Goal: Task Accomplishment & Management: Use online tool/utility

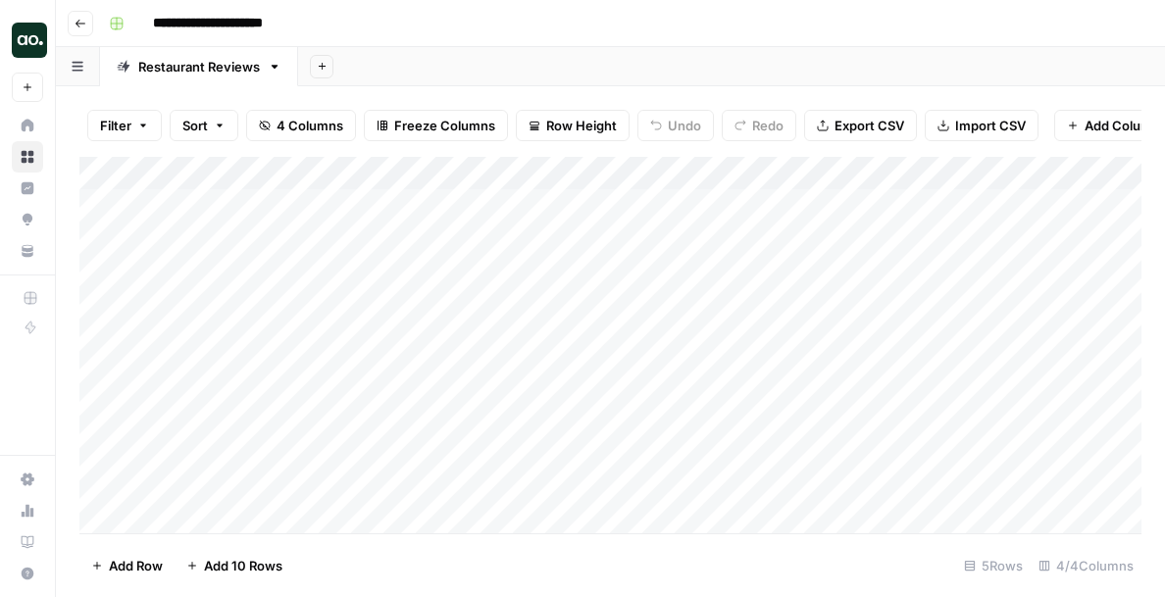
click at [74, 29] on button "Go back" at bounding box center [80, 23] width 25 height 25
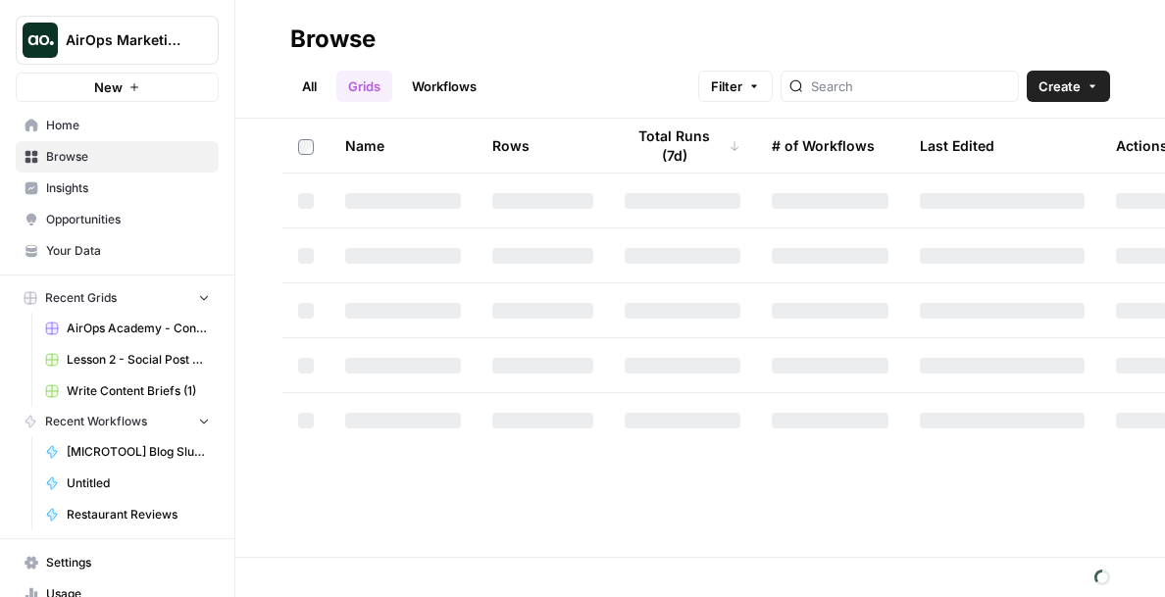
click at [80, 125] on span "Home" at bounding box center [128, 126] width 164 height 18
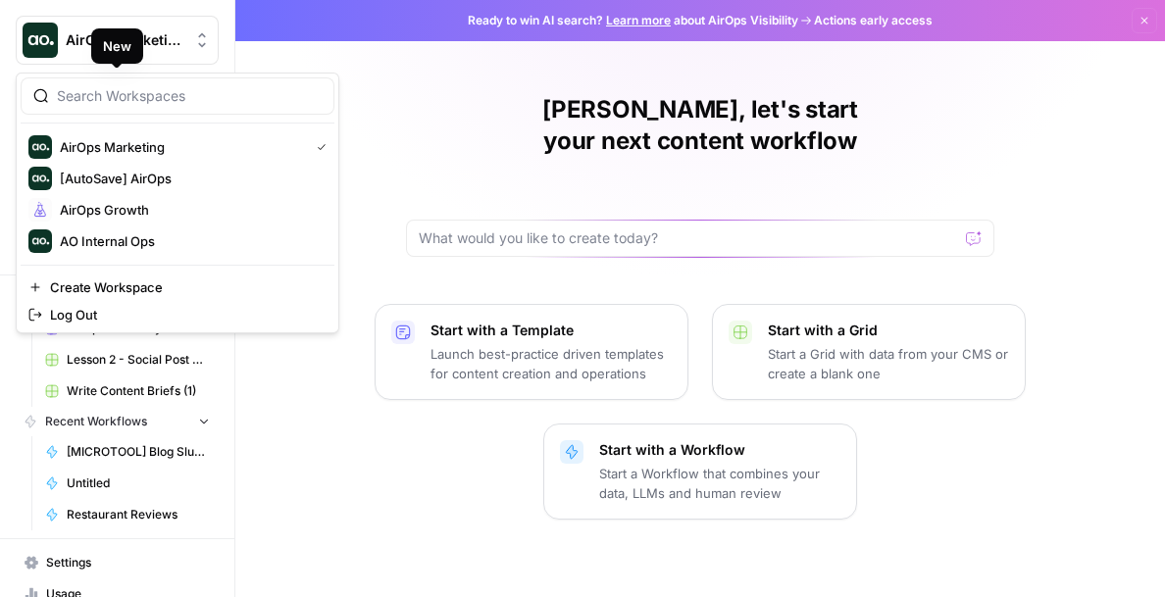
click at [176, 35] on span "AirOps Marketing" at bounding box center [125, 40] width 119 height 20
click at [176, 173] on span "[AutoSave] AirOps" at bounding box center [189, 179] width 259 height 20
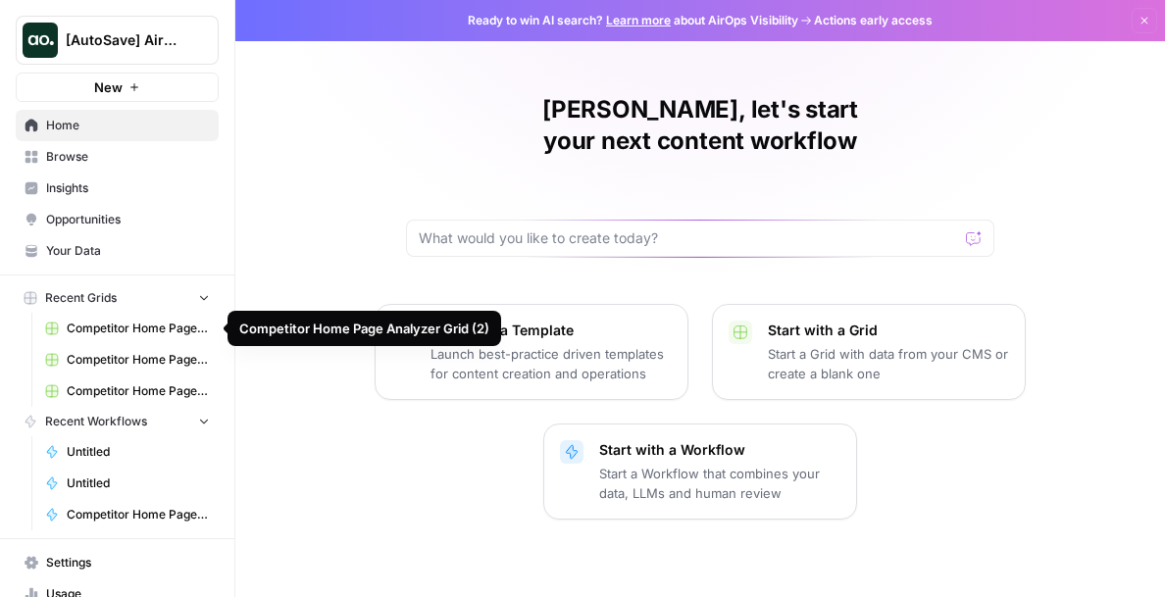
click at [109, 160] on span "Browse" at bounding box center [128, 157] width 164 height 18
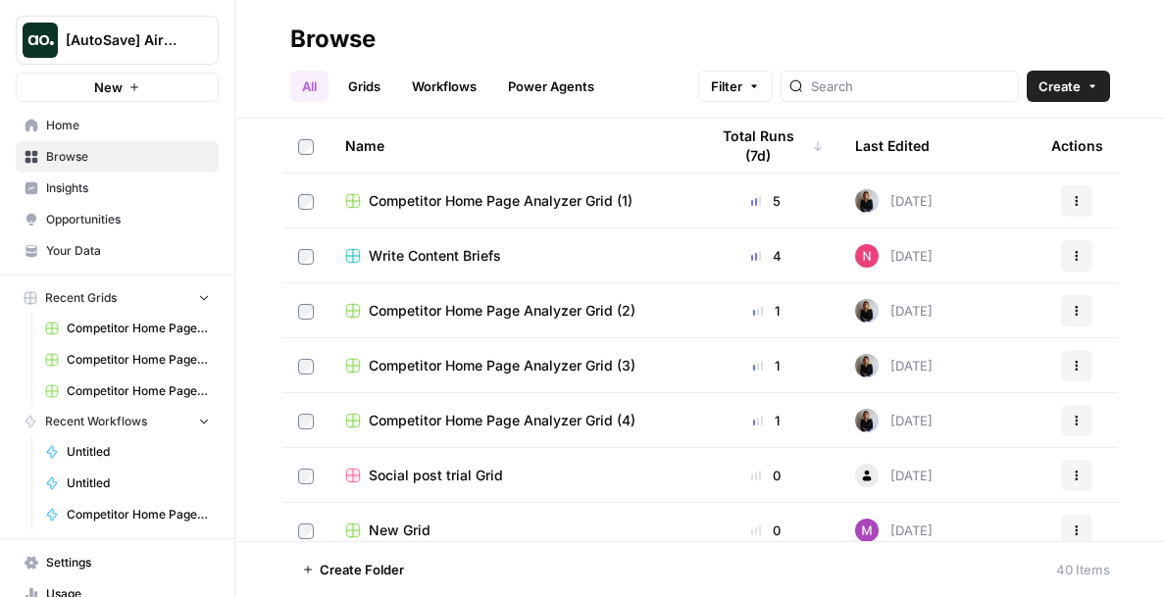
scroll to position [14, 0]
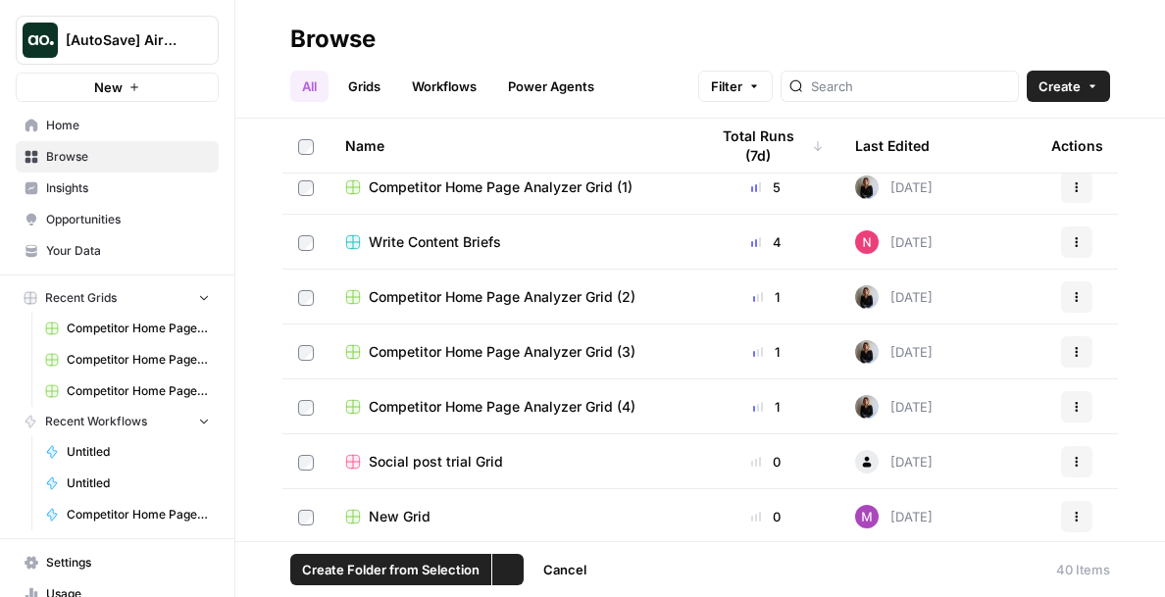
click at [304, 343] on label at bounding box center [306, 352] width 16 height 18
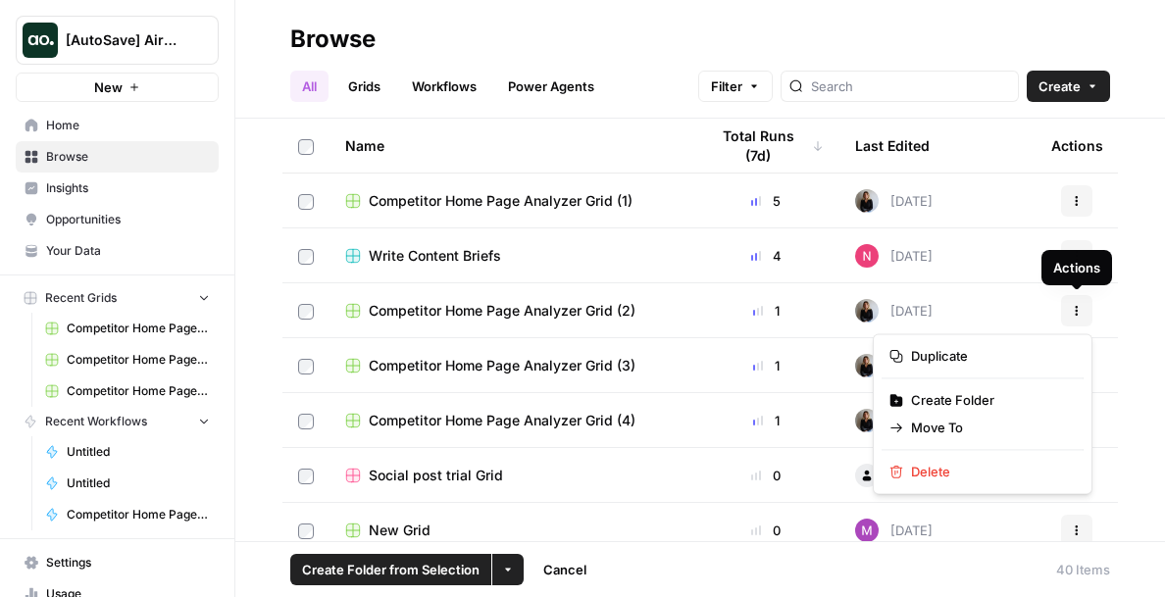
click at [1080, 311] on icon "button" at bounding box center [1077, 311] width 12 height 12
click at [959, 469] on span "Delete" at bounding box center [989, 472] width 157 height 20
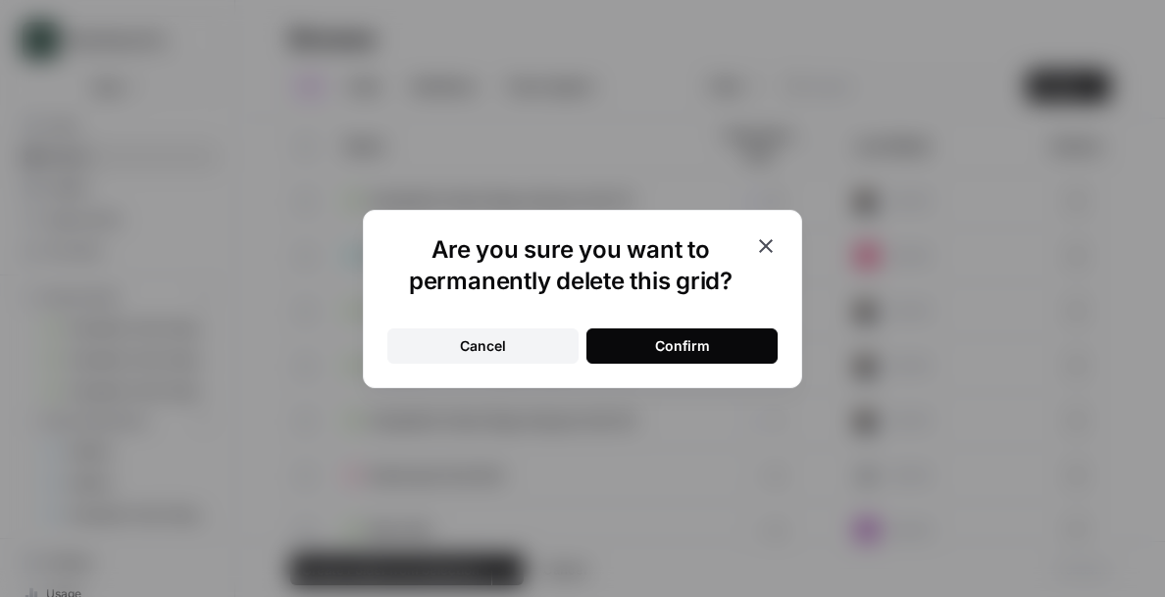
click at [674, 341] on div "Confirm" at bounding box center [682, 346] width 55 height 20
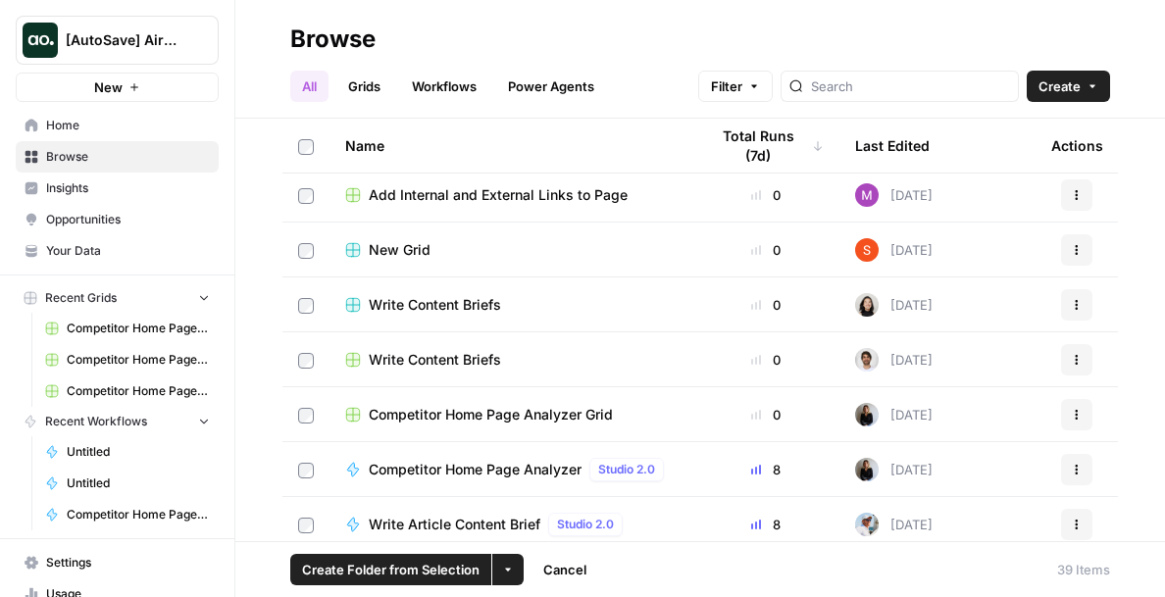
scroll to position [412, 0]
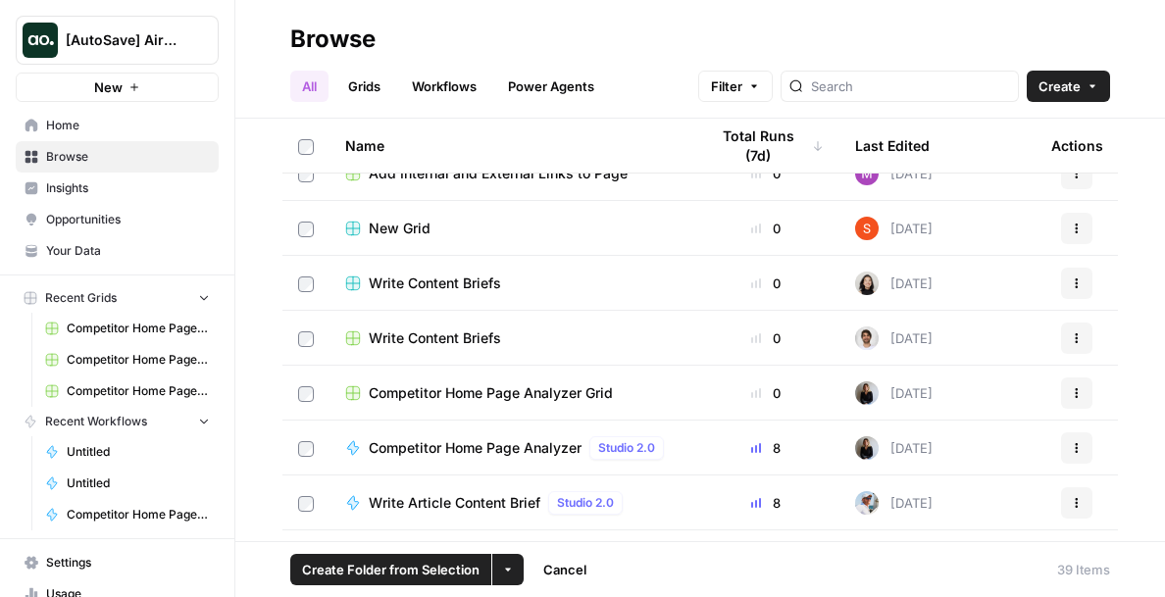
click at [514, 441] on span "Competitor Home Page Analyzer" at bounding box center [475, 448] width 213 height 20
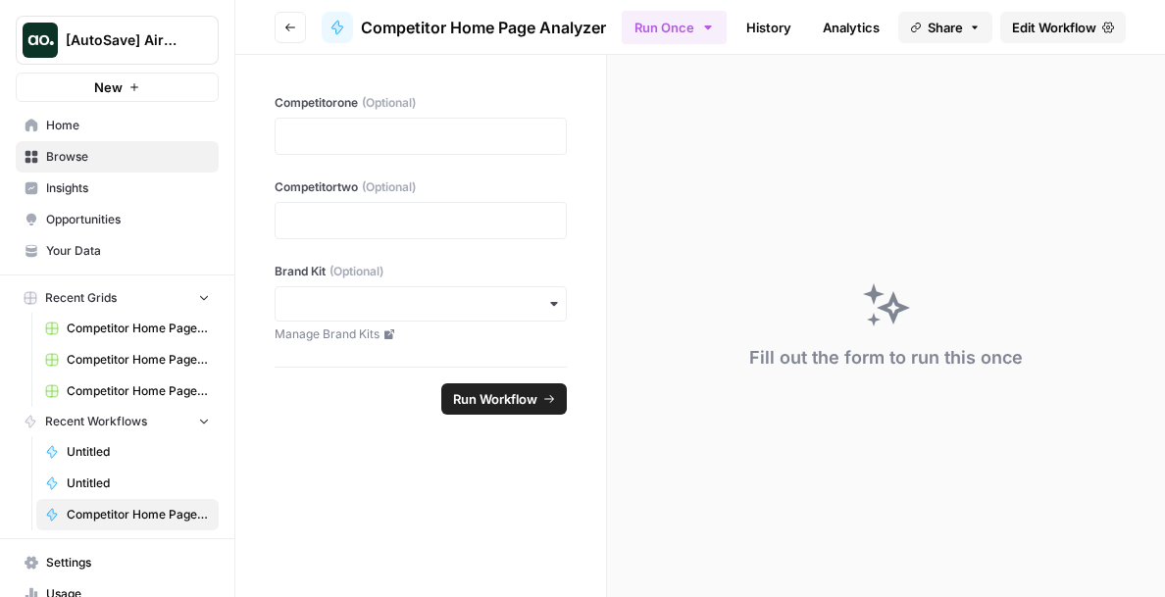
click at [1033, 36] on span "Edit Workflow" at bounding box center [1054, 28] width 84 height 20
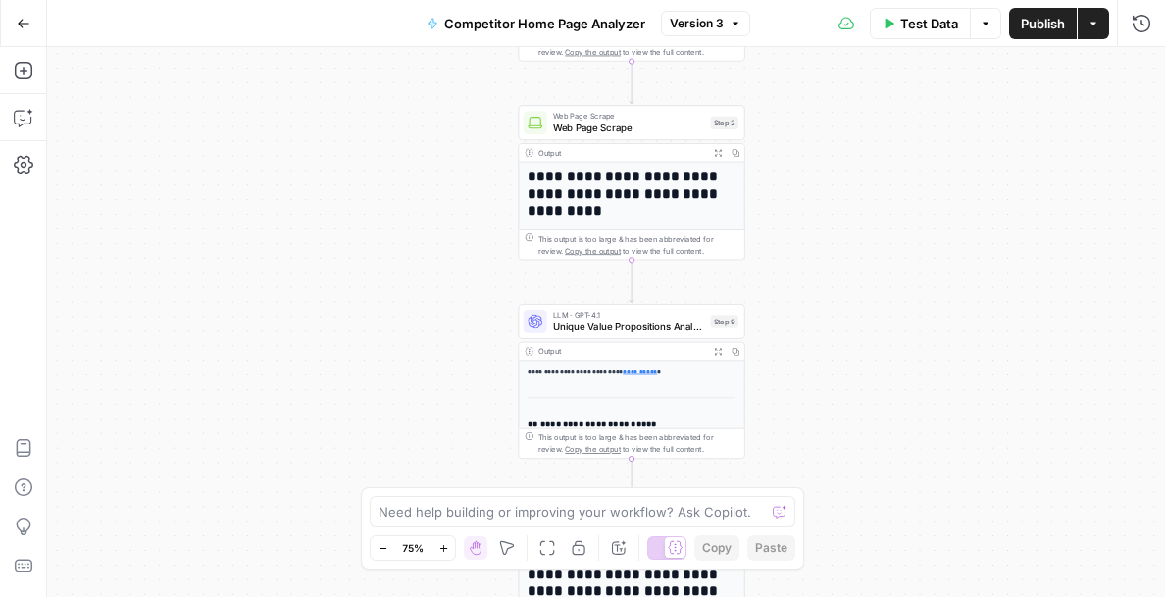
click at [918, 25] on span "Test Data" at bounding box center [929, 24] width 58 height 20
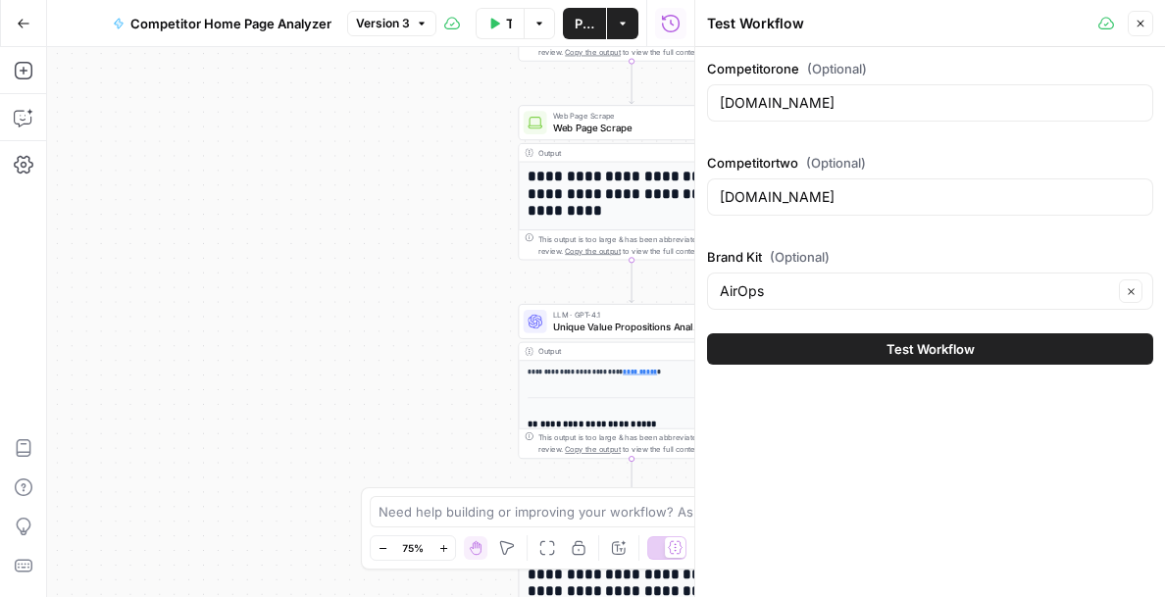
click at [849, 355] on button "Test Workflow" at bounding box center [930, 348] width 446 height 31
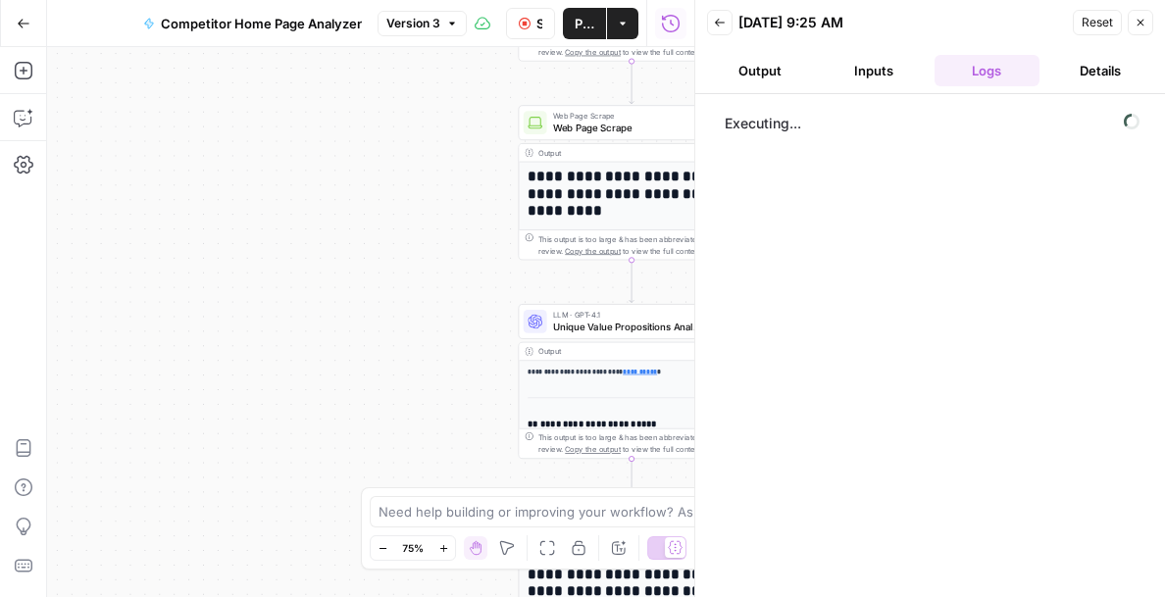
click at [763, 69] on button "Output" at bounding box center [760, 70] width 106 height 31
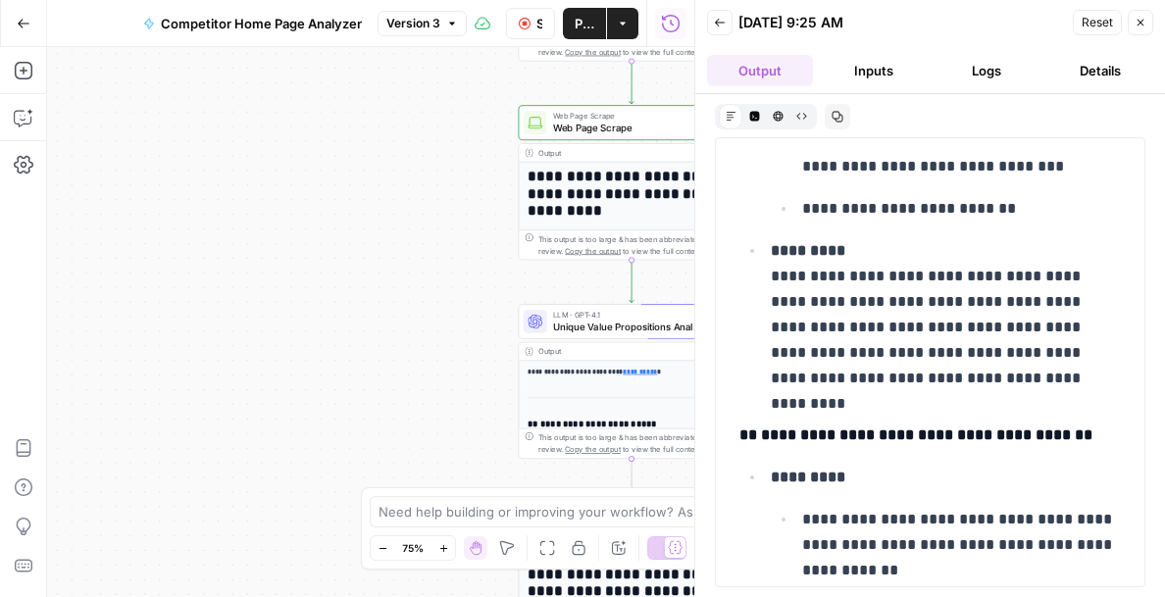
scroll to position [994, 0]
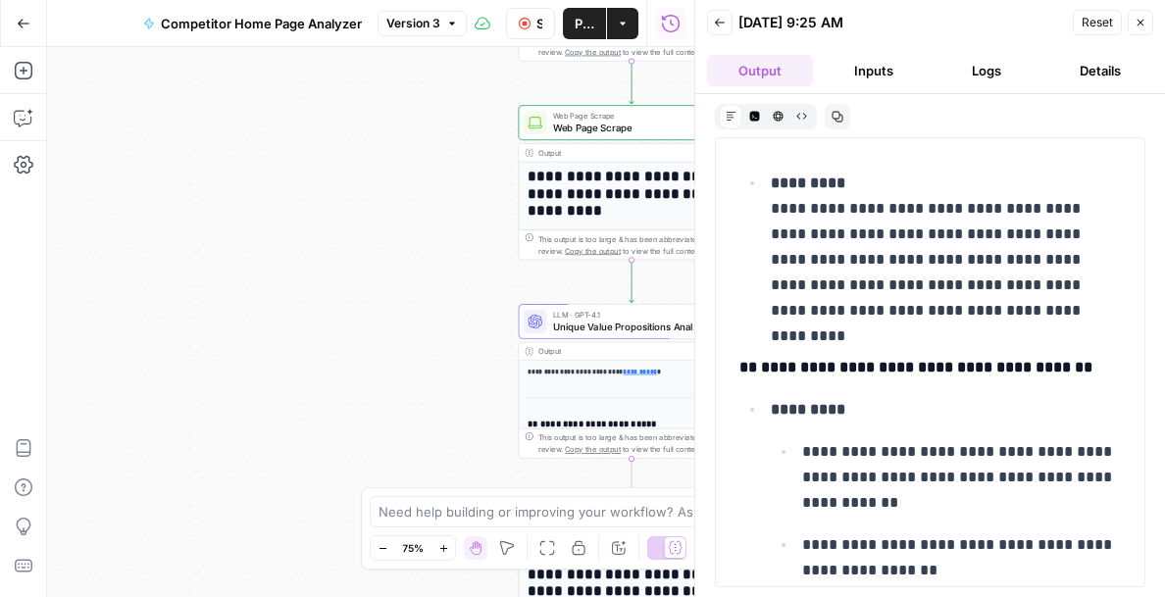
click at [1146, 20] on icon "button" at bounding box center [1140, 23] width 12 height 12
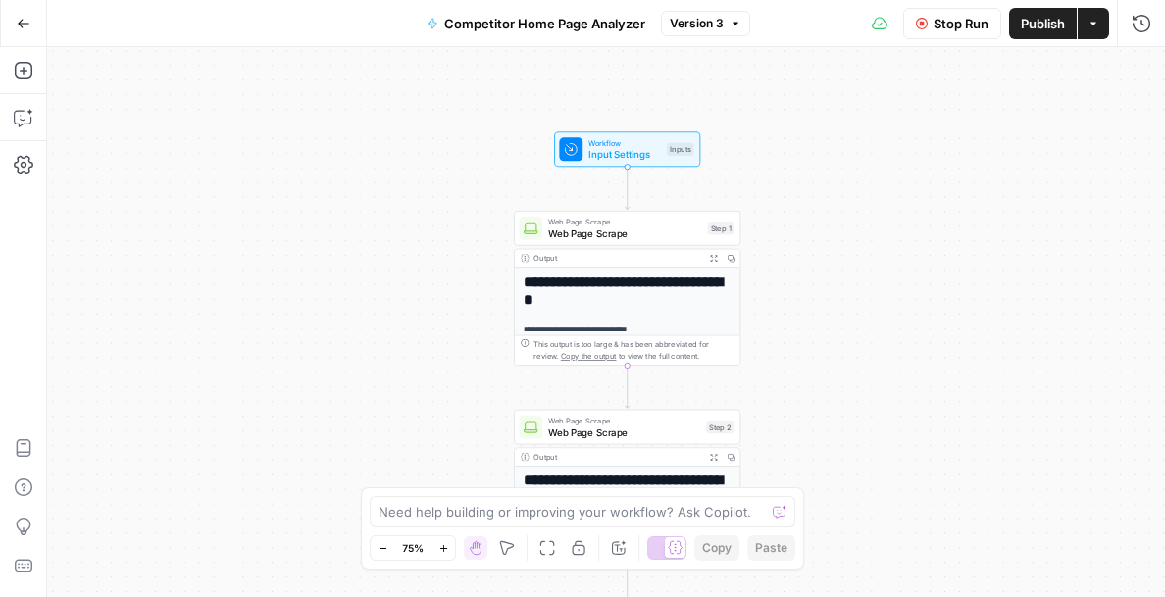
click at [622, 141] on span "Workflow" at bounding box center [624, 143] width 73 height 12
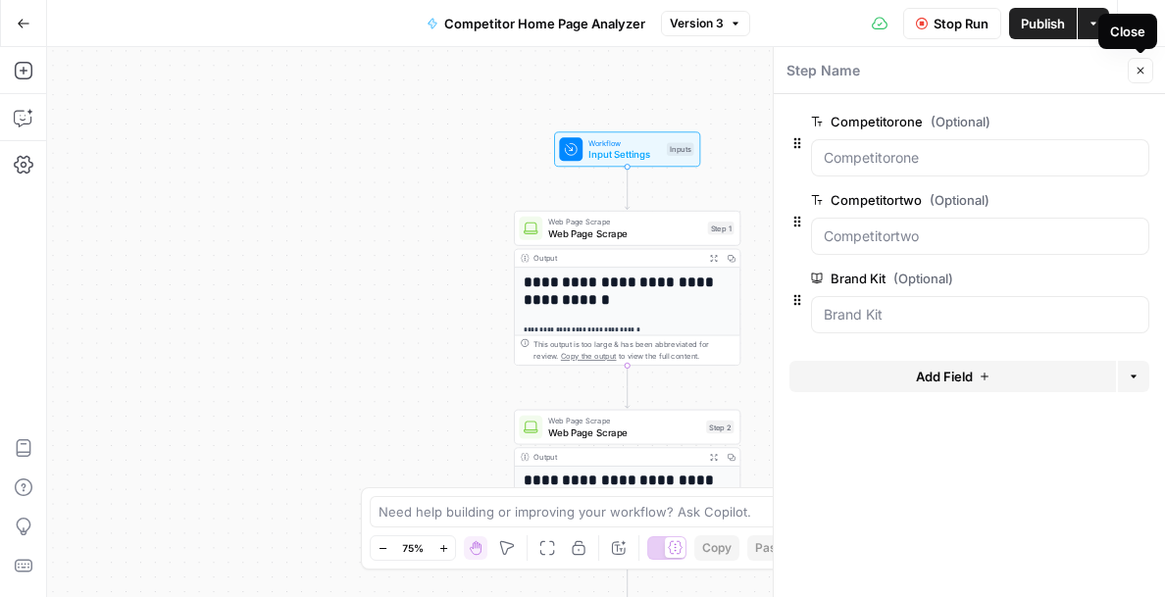
click at [1140, 65] on icon "button" at bounding box center [1140, 71] width 12 height 12
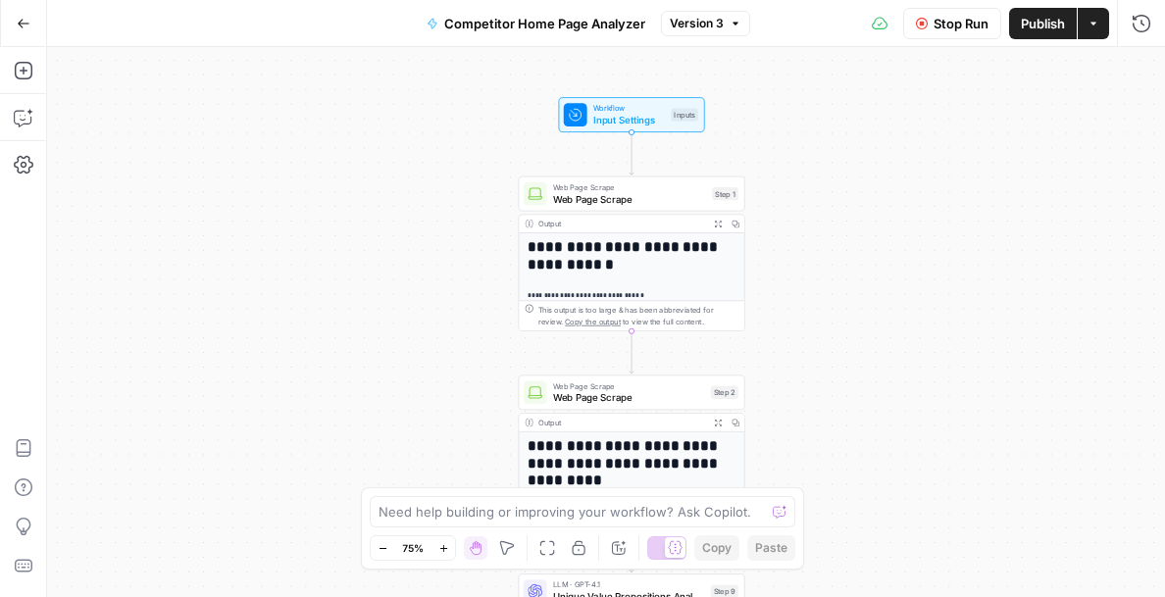
click at [1094, 36] on button "Actions" at bounding box center [1092, 23] width 31 height 31
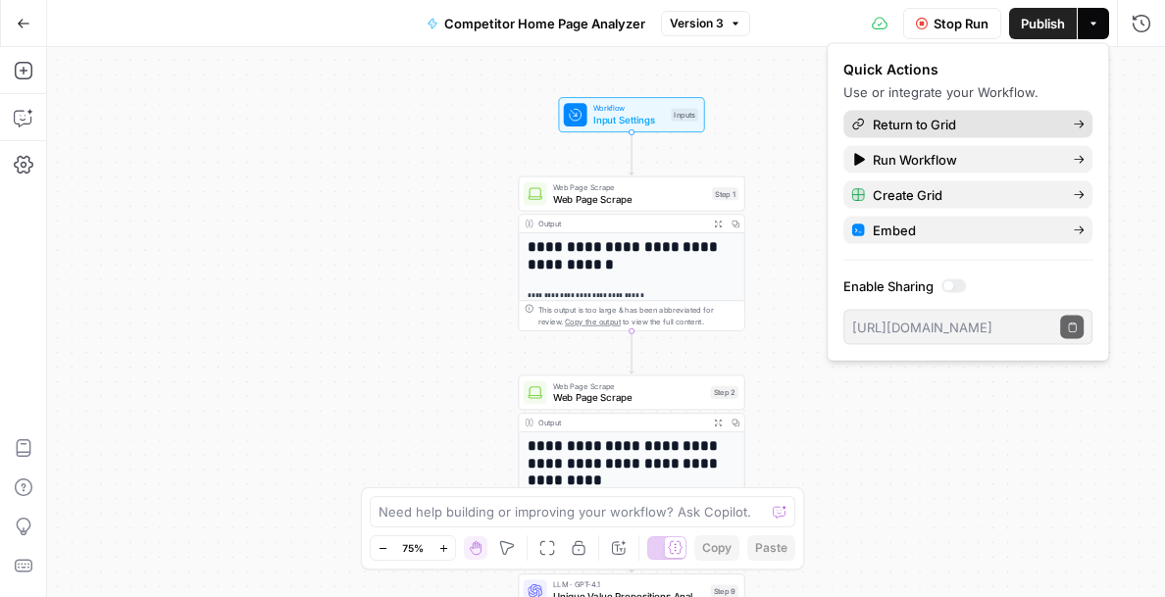
click at [905, 126] on span "Return to Grid" at bounding box center [965, 125] width 184 height 20
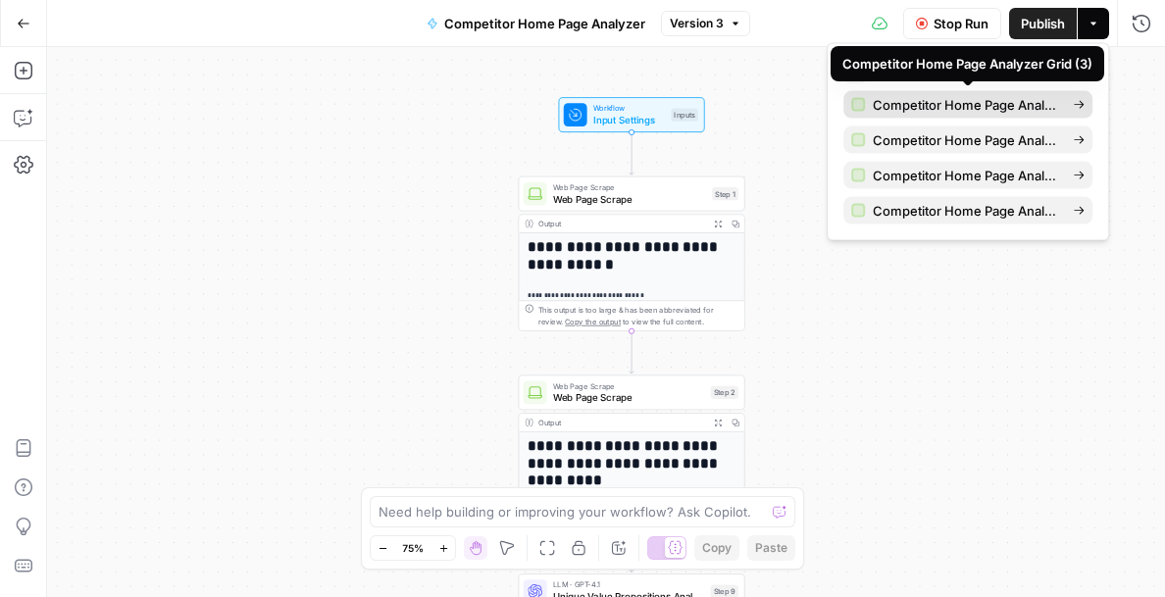
click at [907, 113] on span "Competitor Home Page Analyzer Grid (3)" at bounding box center [965, 105] width 184 height 20
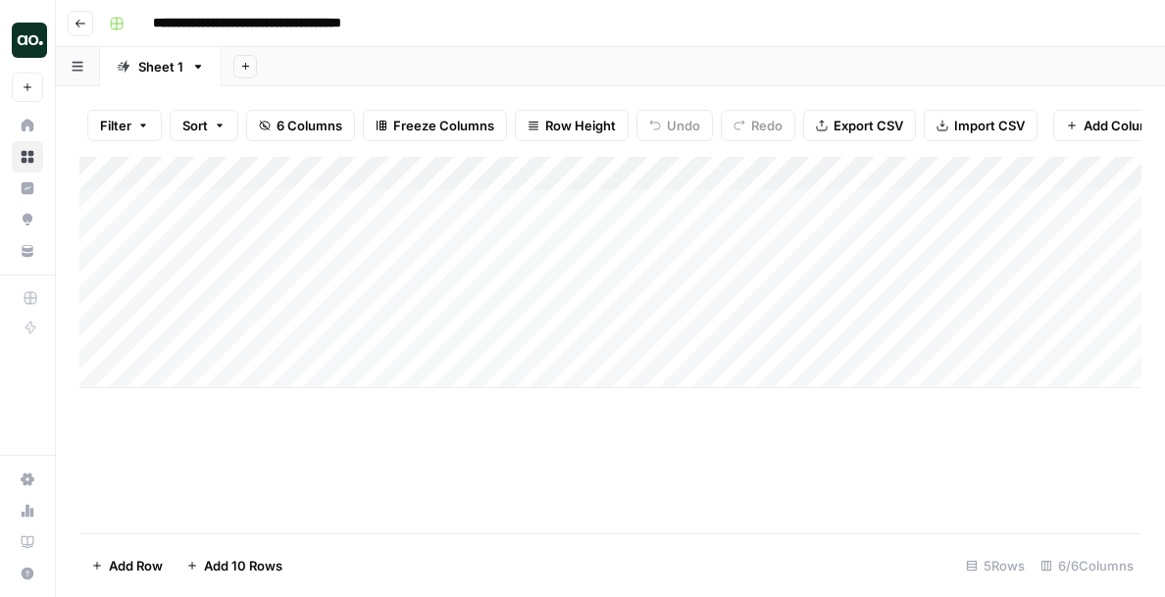
click at [197, 69] on icon "button" at bounding box center [198, 67] width 14 height 14
click at [84, 25] on icon "button" at bounding box center [81, 24] width 12 height 12
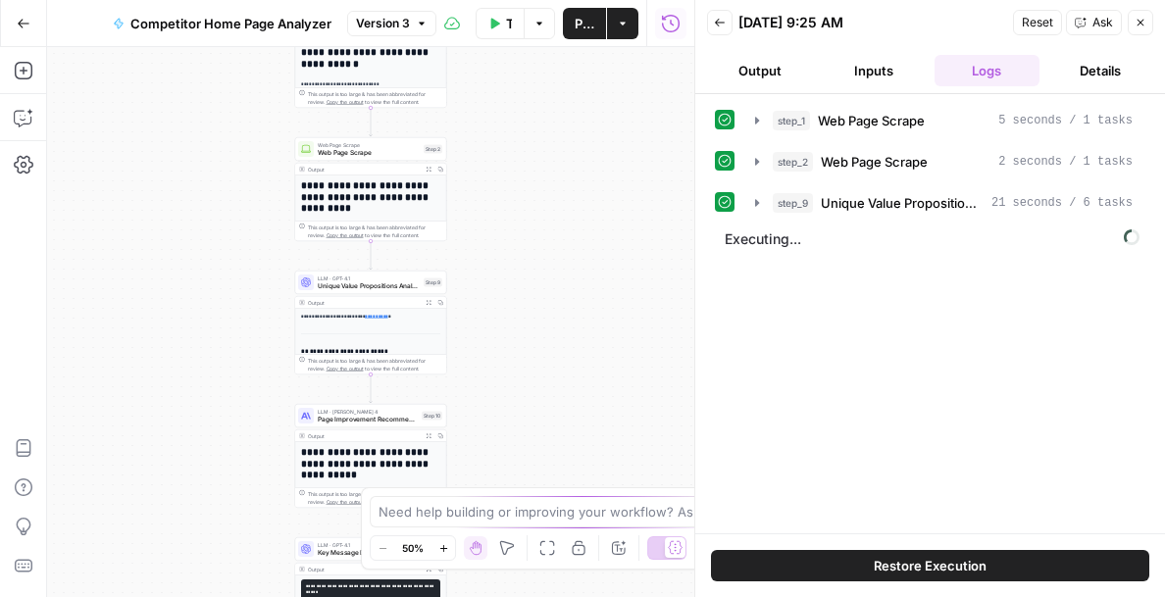
click at [1144, 19] on icon "button" at bounding box center [1140, 23] width 12 height 12
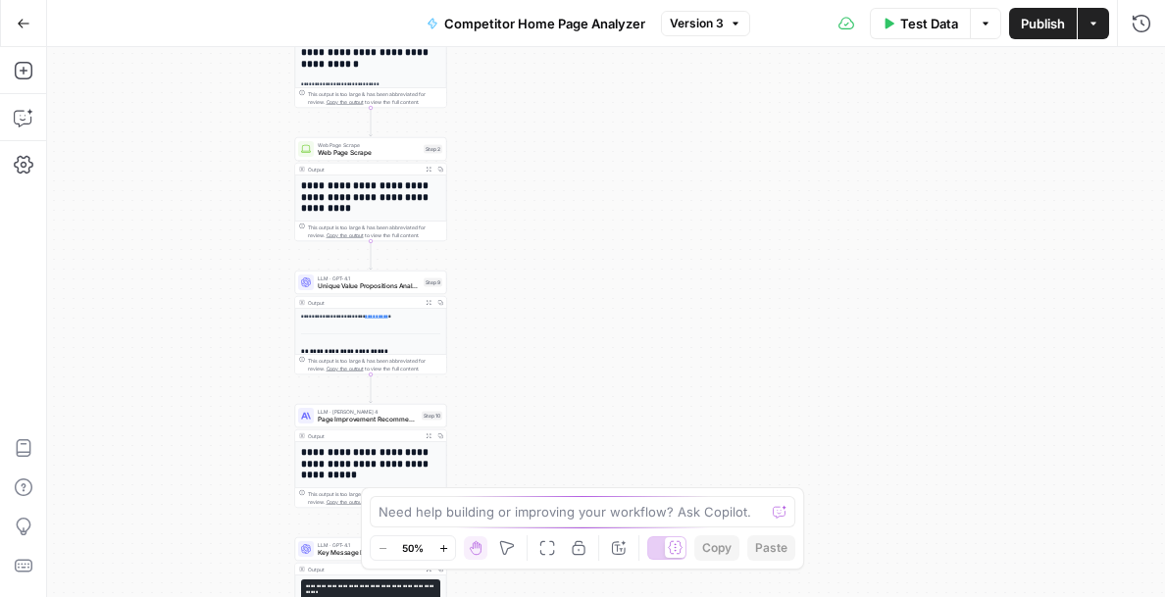
click at [986, 26] on icon "button" at bounding box center [985, 24] width 12 height 12
click at [1090, 28] on icon "button" at bounding box center [1093, 24] width 12 height 12
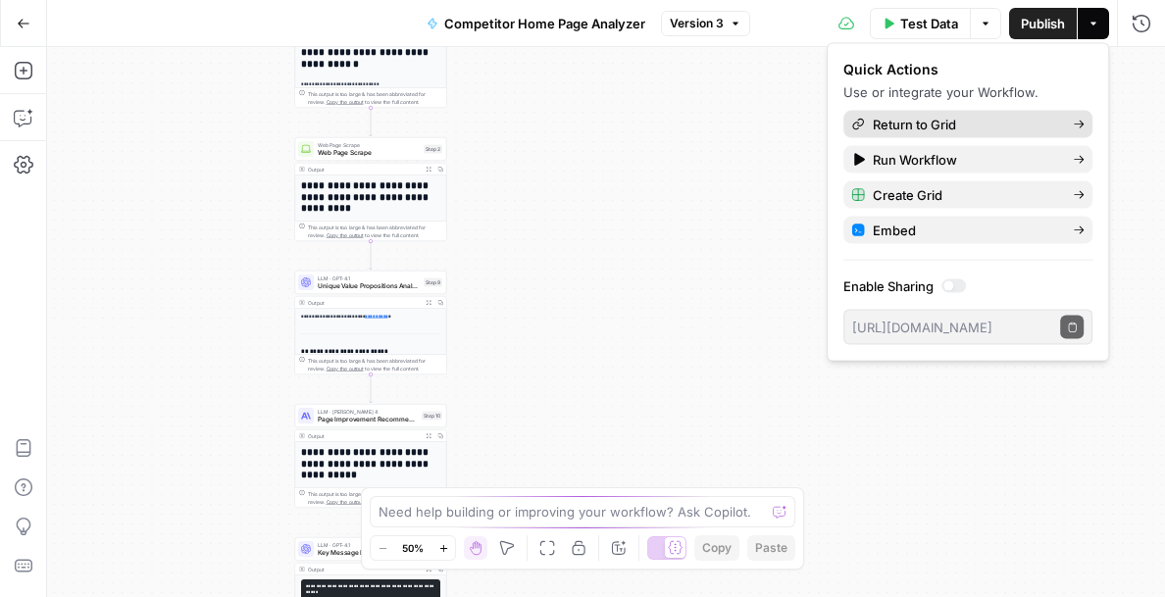
click at [990, 127] on span "Return to Grid" at bounding box center [965, 125] width 184 height 20
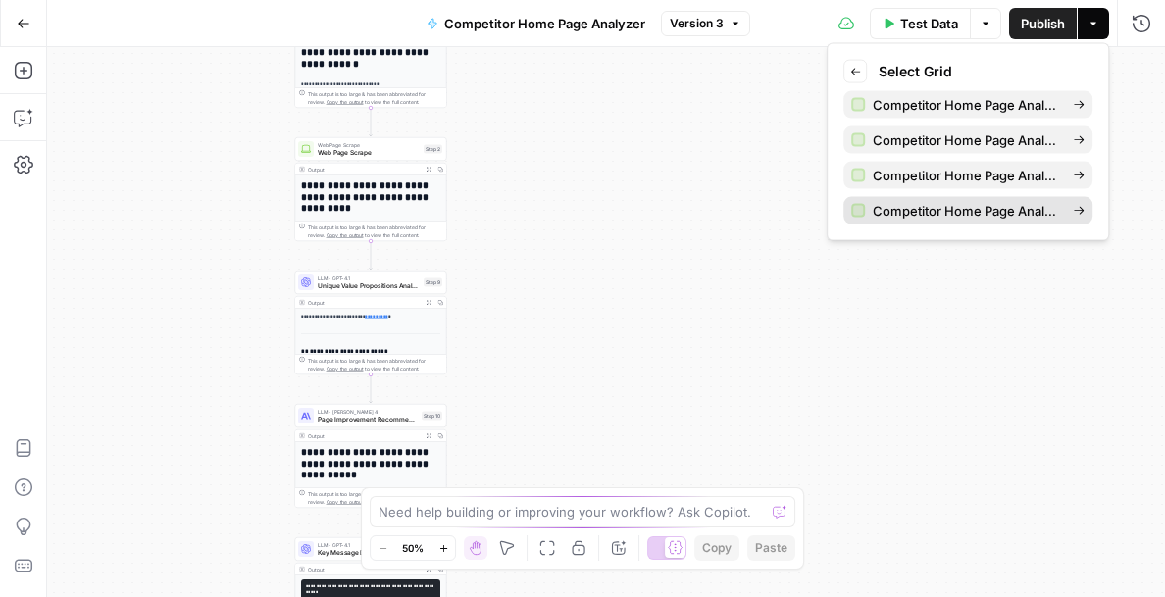
click at [904, 211] on span "Competitor Home Page Analyzer Grid (1)" at bounding box center [965, 211] width 184 height 20
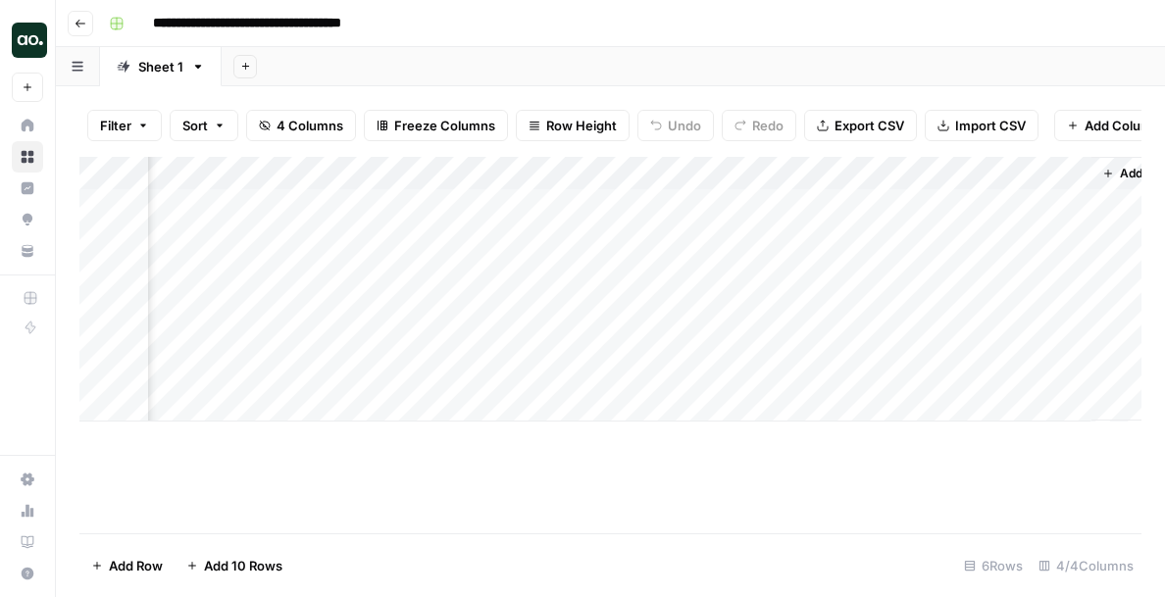
scroll to position [0, 149]
click at [1013, 176] on div "Add Column" at bounding box center [610, 289] width 1062 height 265
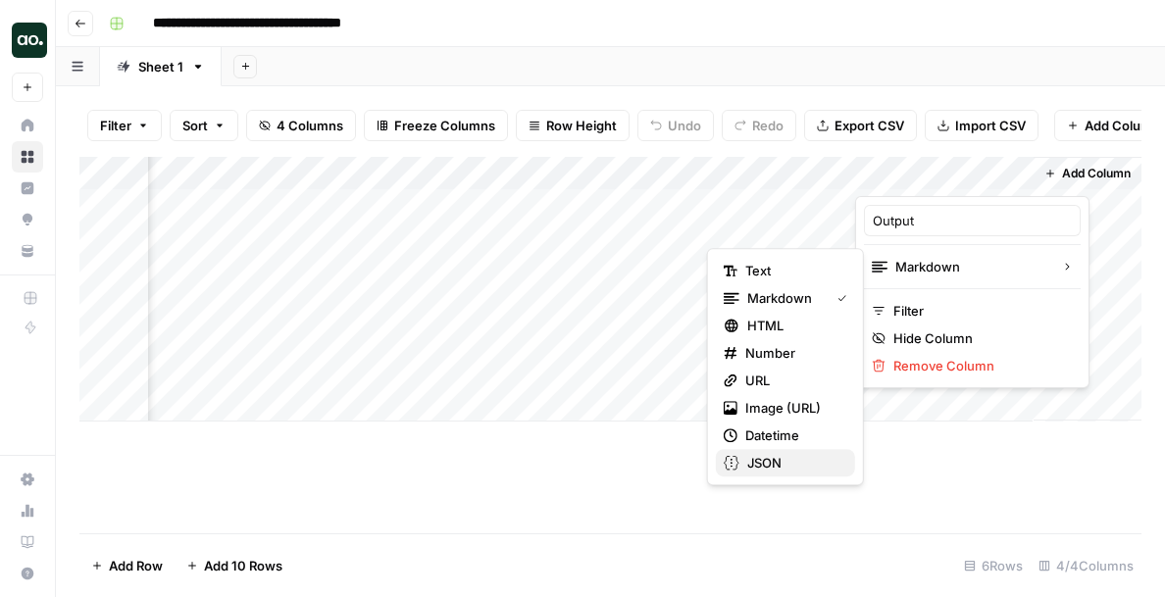
click at [778, 460] on span "JSON" at bounding box center [793, 463] width 92 height 20
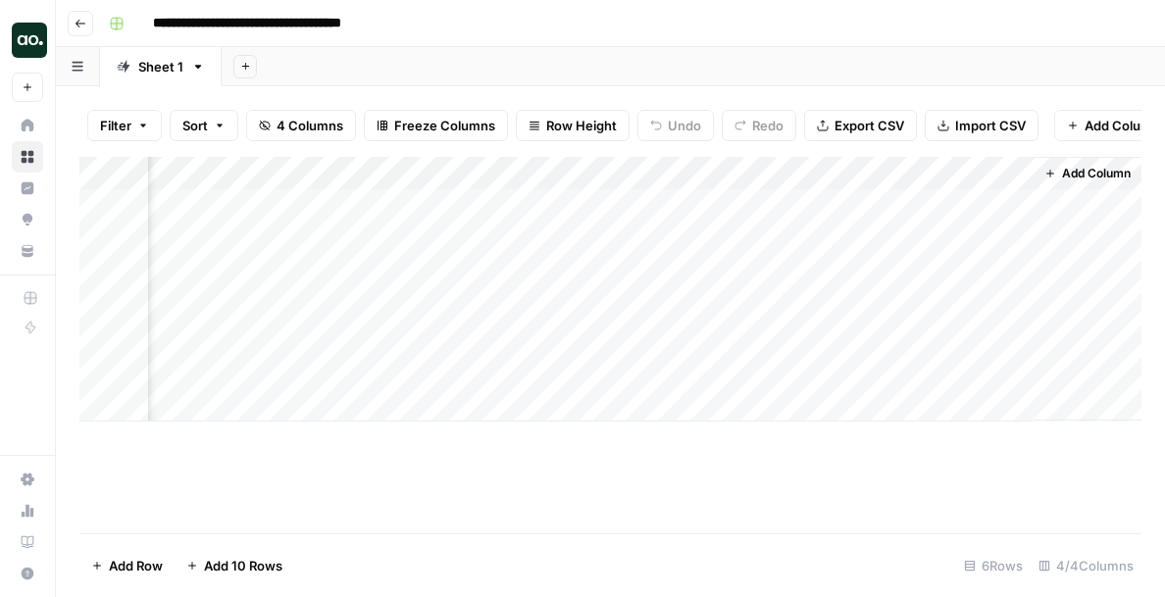
click at [1015, 175] on div "Add Column" at bounding box center [610, 289] width 1062 height 265
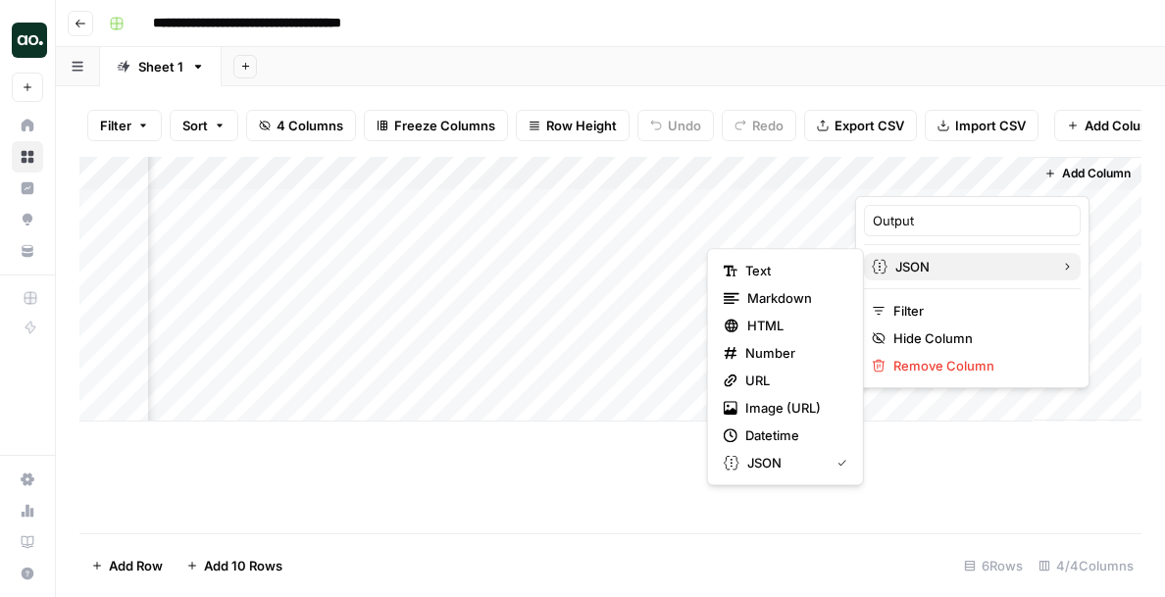
click at [954, 275] on span "JSON" at bounding box center [970, 267] width 150 height 20
click at [795, 272] on span "Text" at bounding box center [792, 271] width 94 height 20
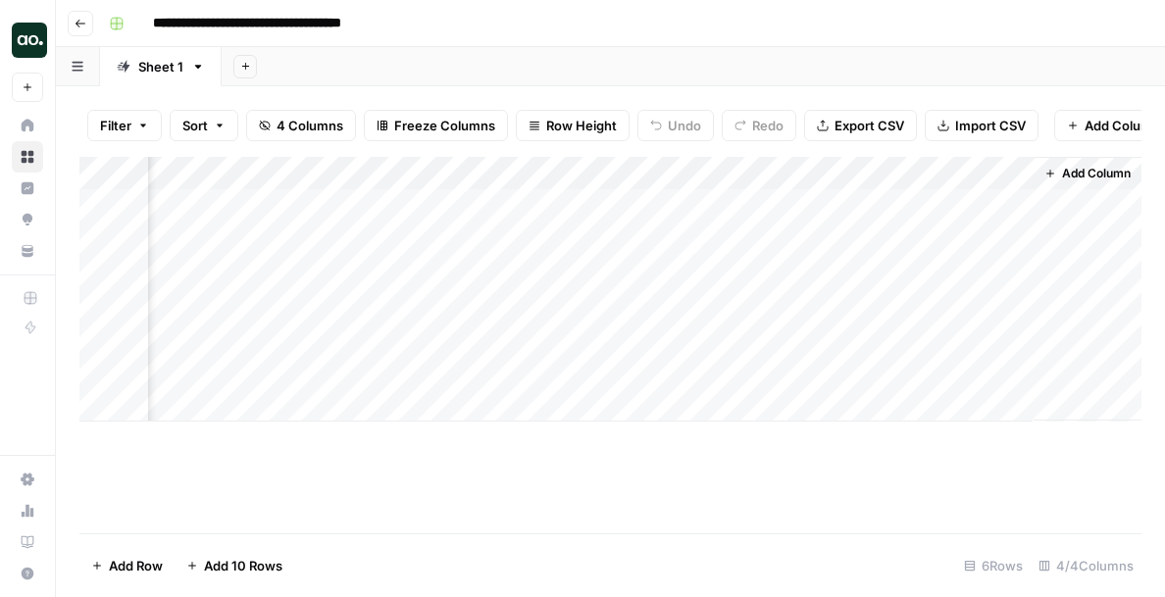
click at [742, 208] on div "Add Column" at bounding box center [610, 289] width 1062 height 265
click at [738, 174] on div "Add Column" at bounding box center [610, 289] width 1062 height 265
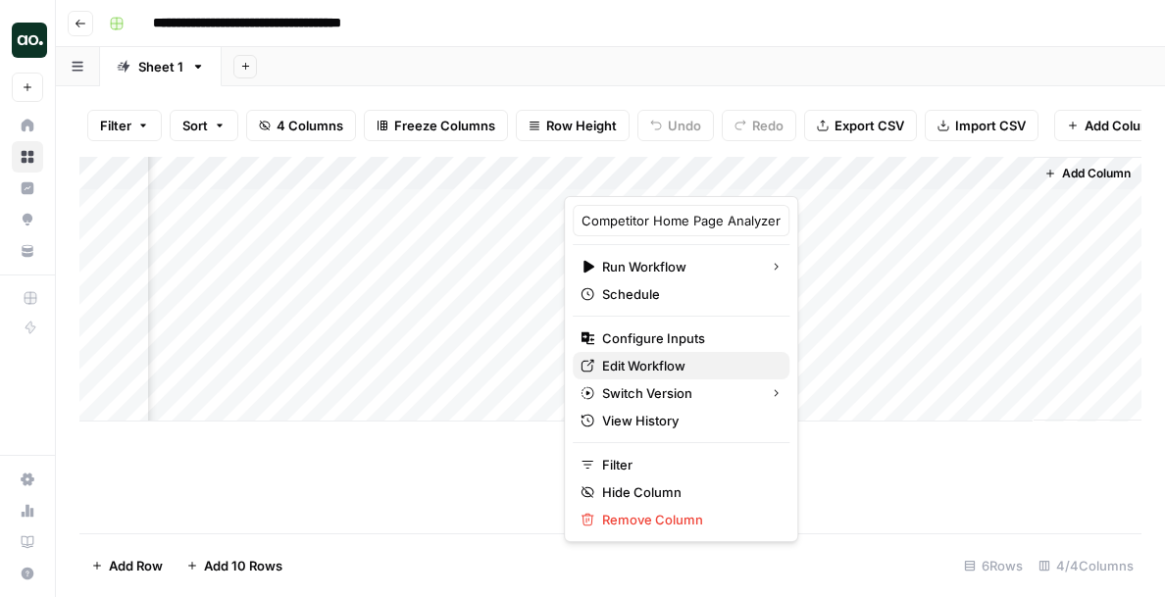
click at [685, 364] on span "Edit Workflow" at bounding box center [688, 366] width 172 height 20
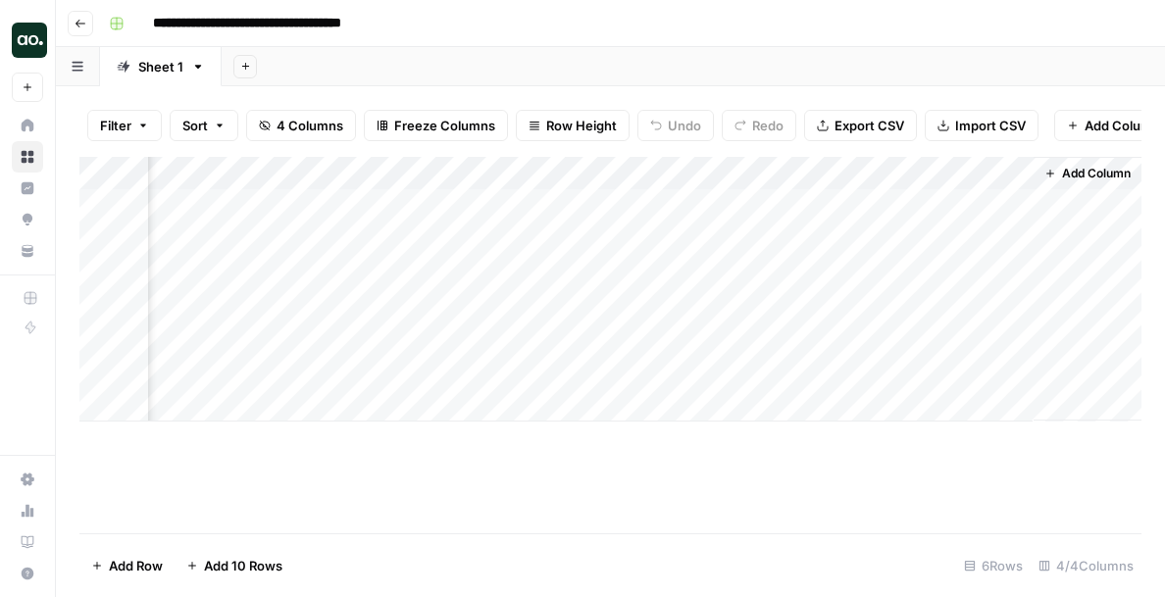
click at [814, 173] on div "Add Column" at bounding box center [610, 289] width 1062 height 265
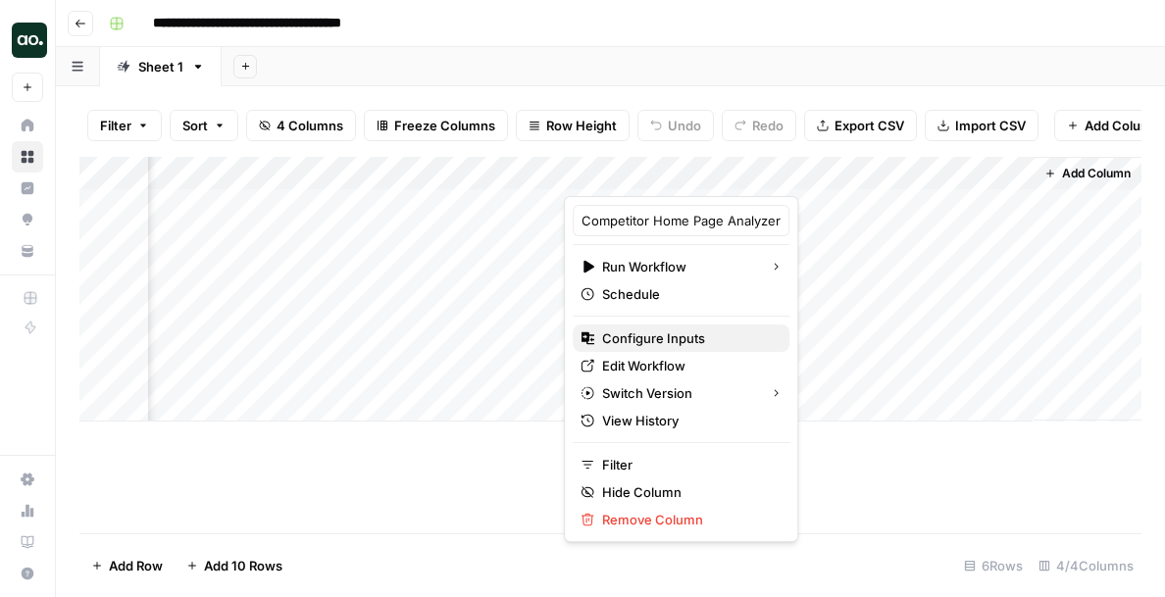
click at [672, 337] on span "Configure Inputs" at bounding box center [688, 338] width 172 height 20
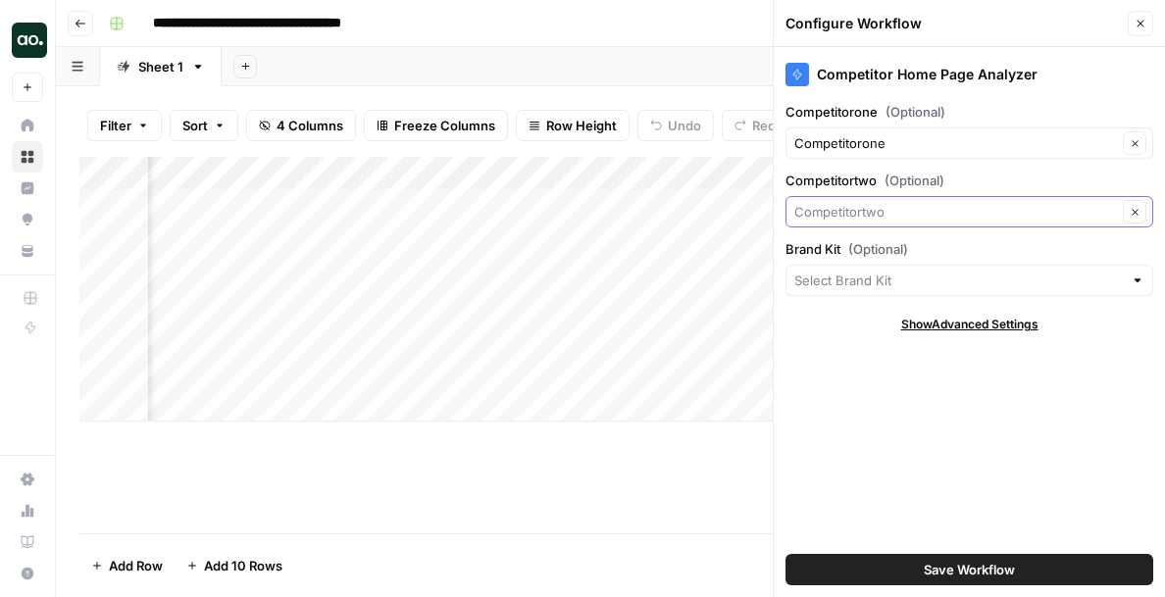
click at [940, 210] on input "Competitortwo (Optional)" at bounding box center [955, 212] width 323 height 20
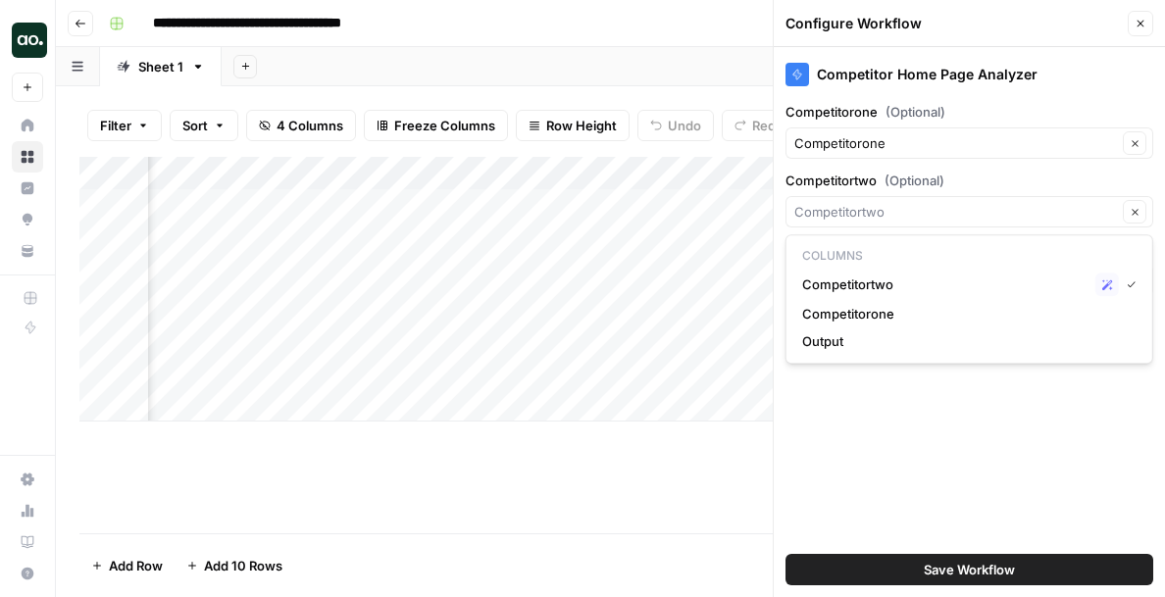
type input "Competitortwo"
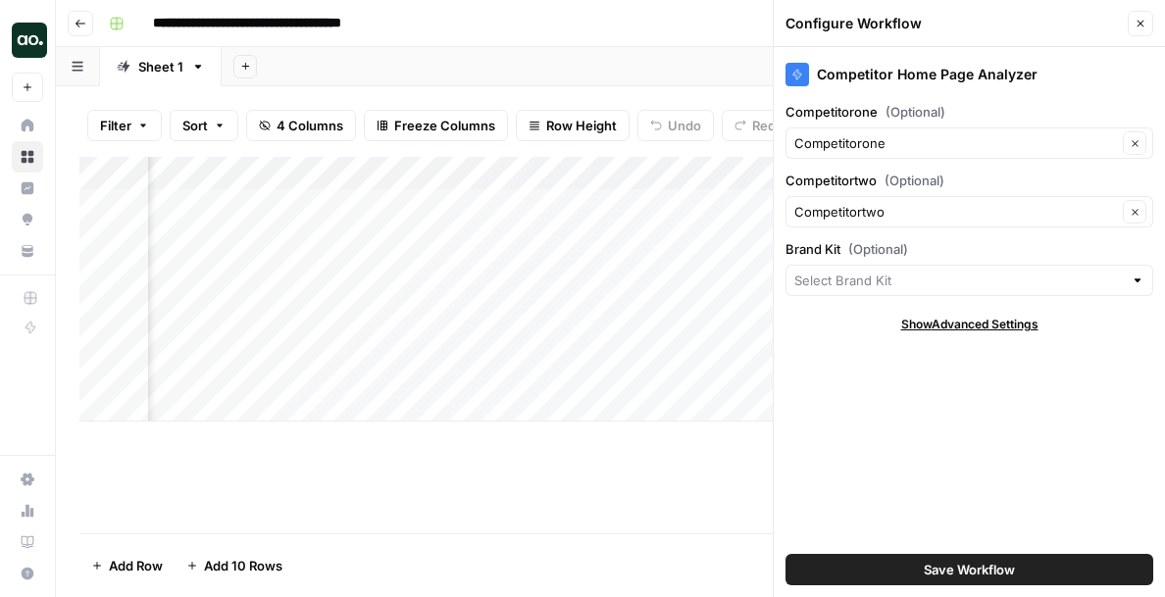
click at [965, 175] on label "Competitortwo (Optional)" at bounding box center [969, 181] width 368 height 20
click at [965, 202] on input "Competitortwo" at bounding box center [955, 212] width 323 height 20
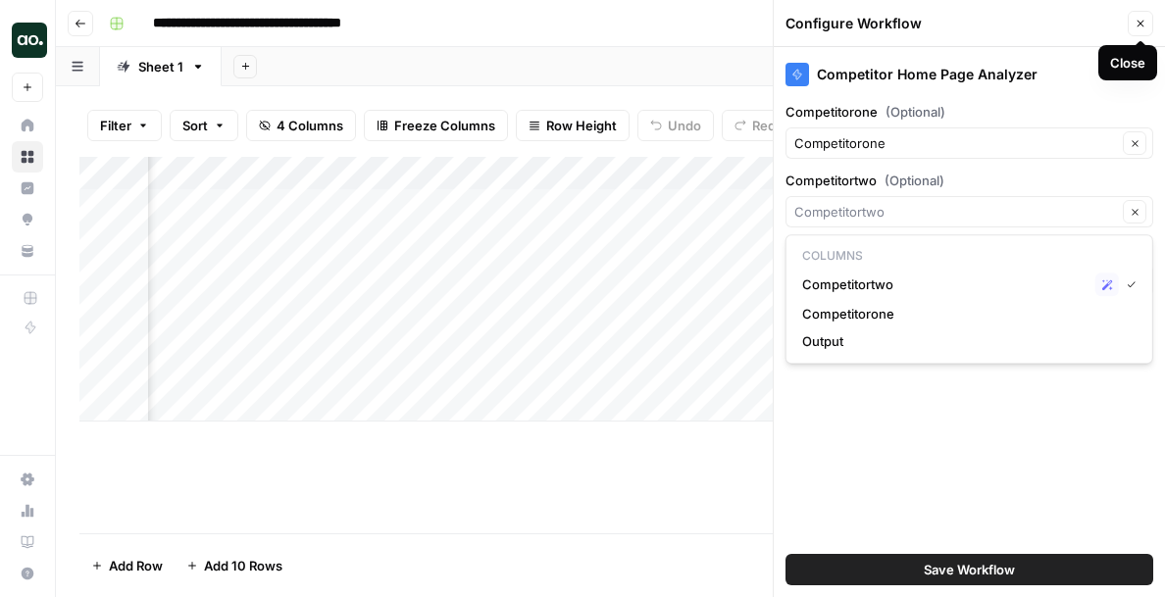
type input "Competitortwo"
click at [1066, 98] on div "Competitor Home Page Analyzer Competitorone (Optional) Competitorone Clear Comp…" at bounding box center [969, 322] width 391 height 550
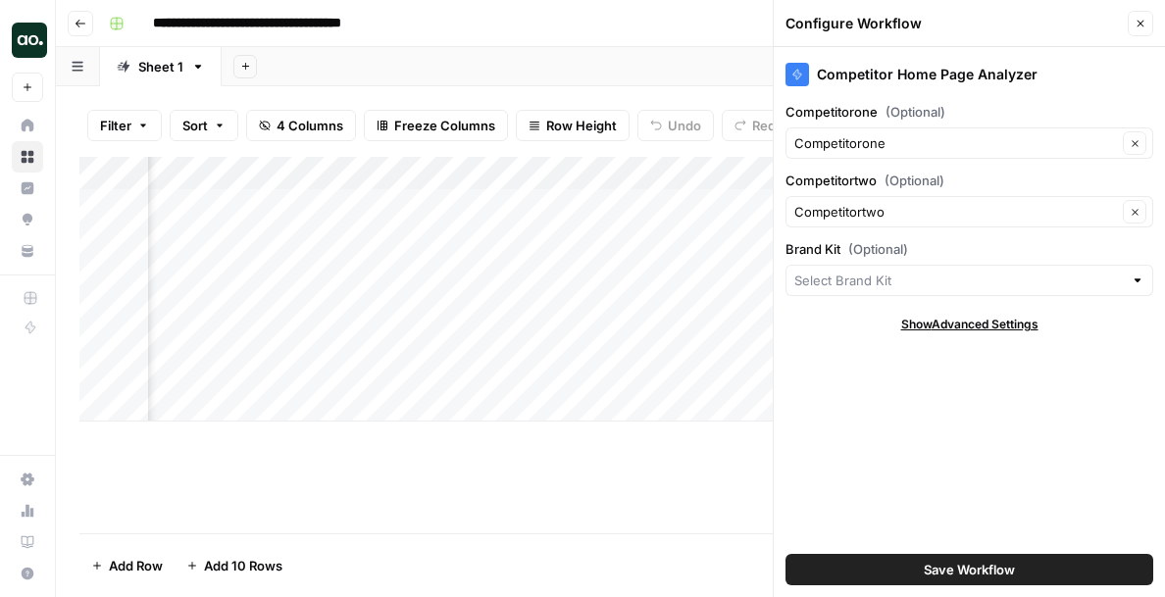
click at [988, 319] on span "Show Advanced Settings" at bounding box center [969, 325] width 137 height 18
click at [971, 363] on div "Version Default" at bounding box center [969, 369] width 368 height 57
click at [989, 383] on input "Version" at bounding box center [958, 383] width 328 height 20
type input "Default"
click at [1147, 17] on button "Close" at bounding box center [1139, 23] width 25 height 25
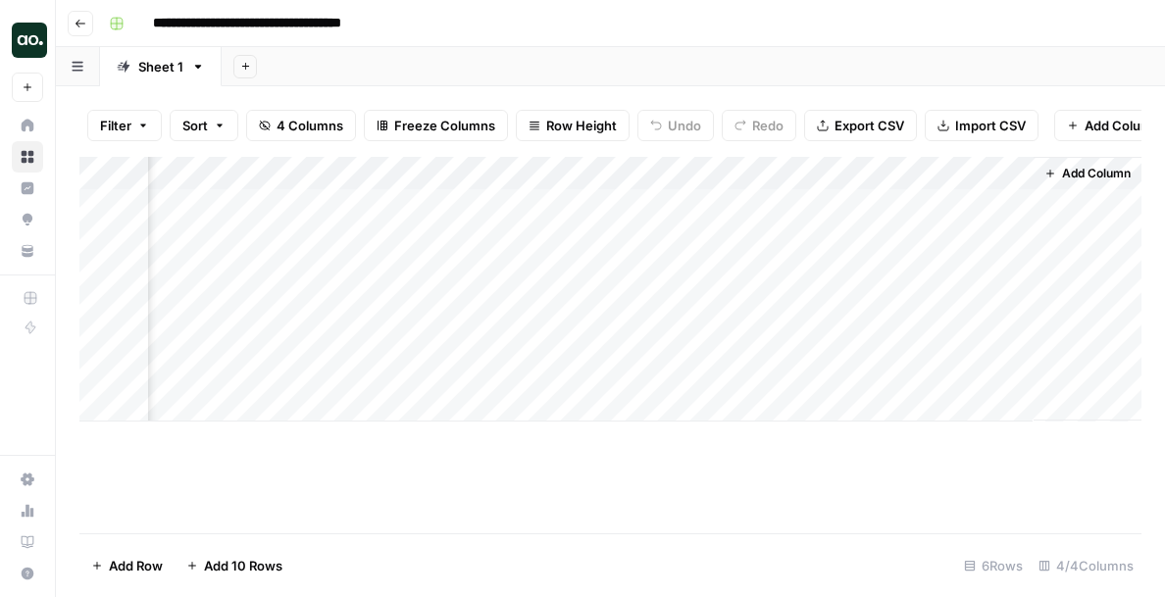
click at [808, 172] on div "Add Column" at bounding box center [610, 289] width 1062 height 265
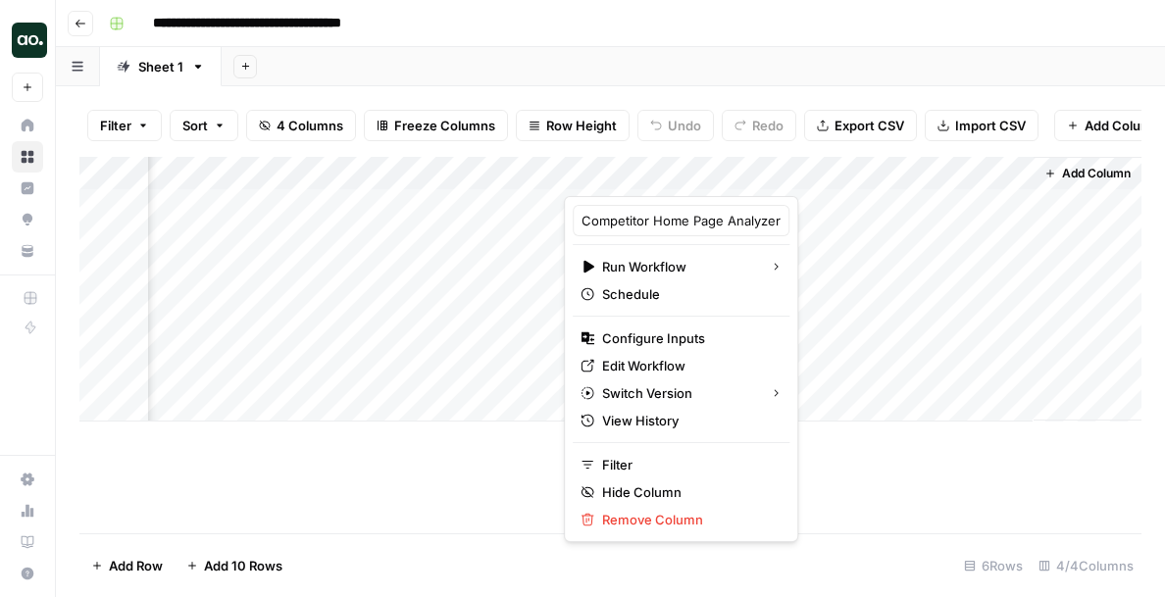
click at [1078, 219] on div "Add Column" at bounding box center [1087, 289] width 108 height 264
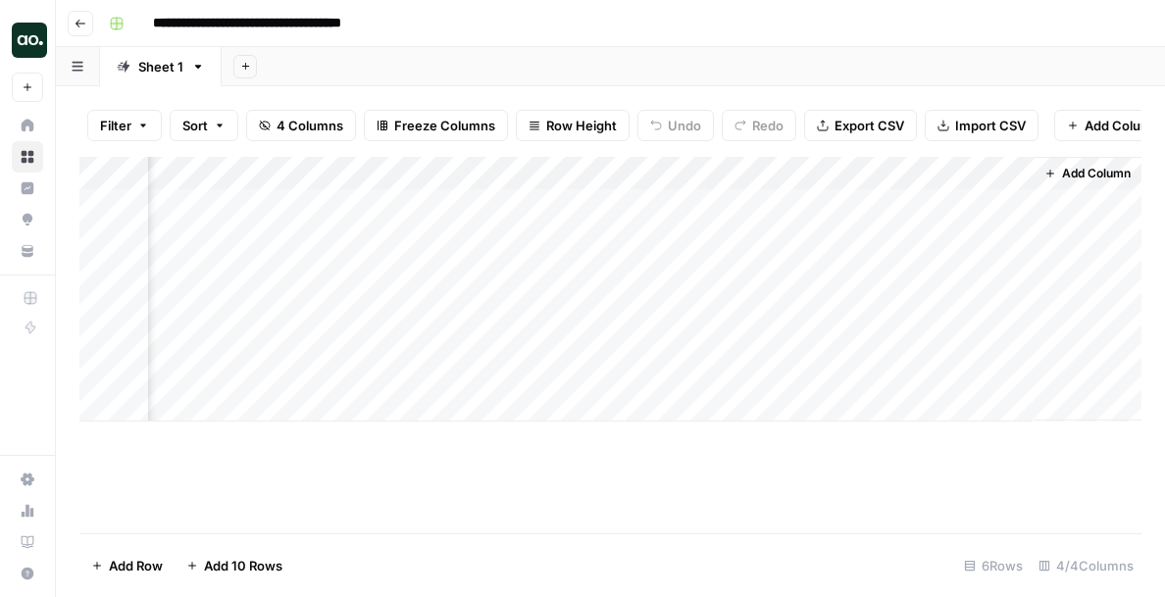
click at [1066, 165] on span "Add Column" at bounding box center [1096, 174] width 69 height 18
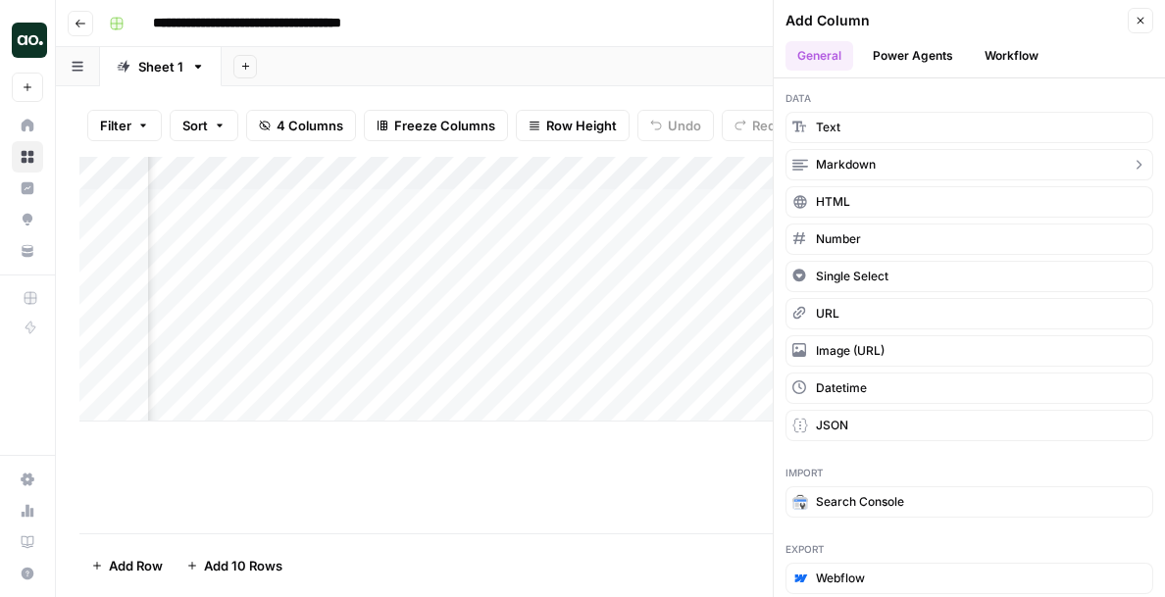
scroll to position [3, 0]
click at [924, 57] on button "Power Agents" at bounding box center [913, 55] width 104 height 29
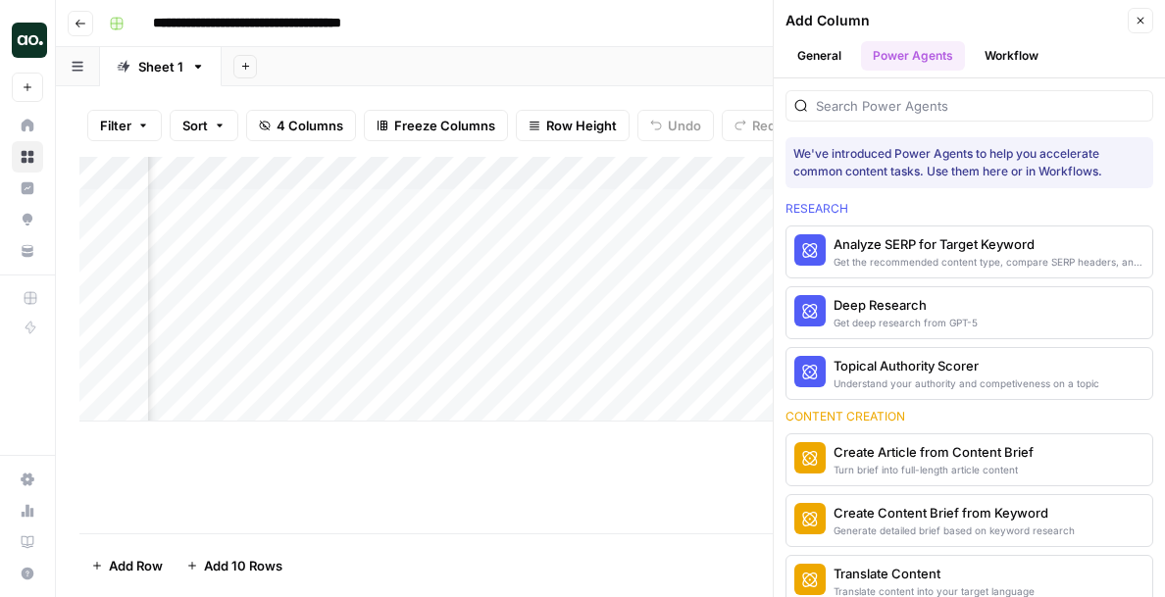
click at [1027, 70] on button "Workflow" at bounding box center [1011, 55] width 77 height 29
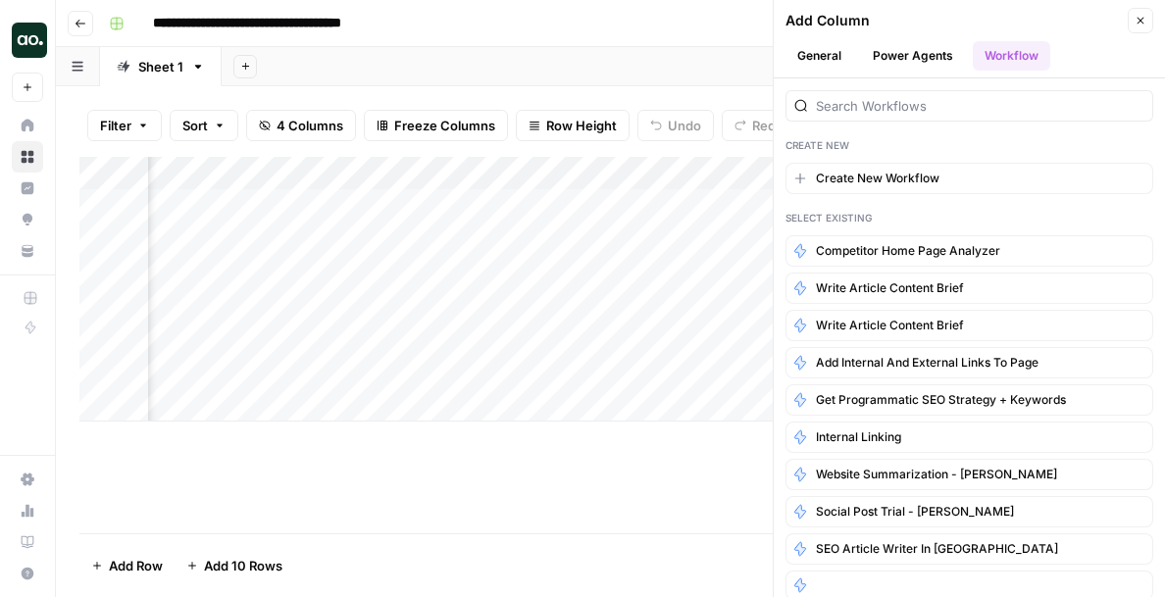
click at [1135, 21] on icon "button" at bounding box center [1140, 21] width 12 height 12
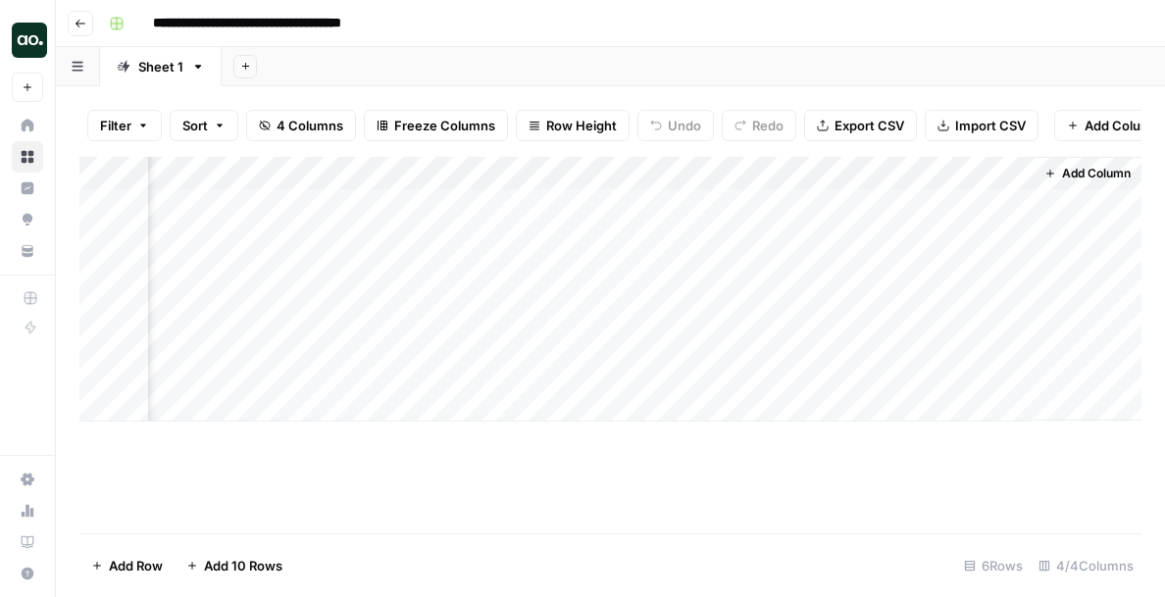
click at [972, 181] on div "Add Column" at bounding box center [610, 289] width 1062 height 265
click at [972, 183] on div at bounding box center [943, 176] width 177 height 39
click at [958, 152] on div "Filter Sort 4 Columns Freeze Columns Row Height Undo Redo Export CSV Import CSV…" at bounding box center [610, 125] width 1062 height 63
click at [929, 199] on div "Add Column" at bounding box center [610, 289] width 1062 height 265
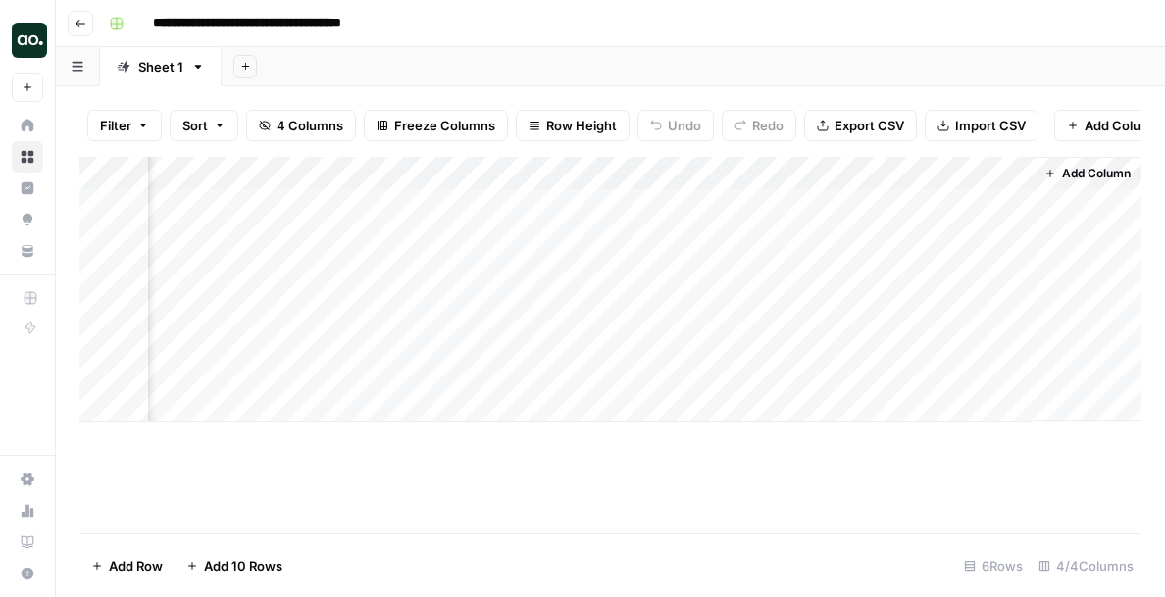
click at [904, 167] on div "Add Column" at bounding box center [610, 289] width 1062 height 265
click at [730, 193] on div "Add Column" at bounding box center [610, 289] width 1062 height 265
click at [808, 203] on div "Add Column" at bounding box center [610, 289] width 1062 height 265
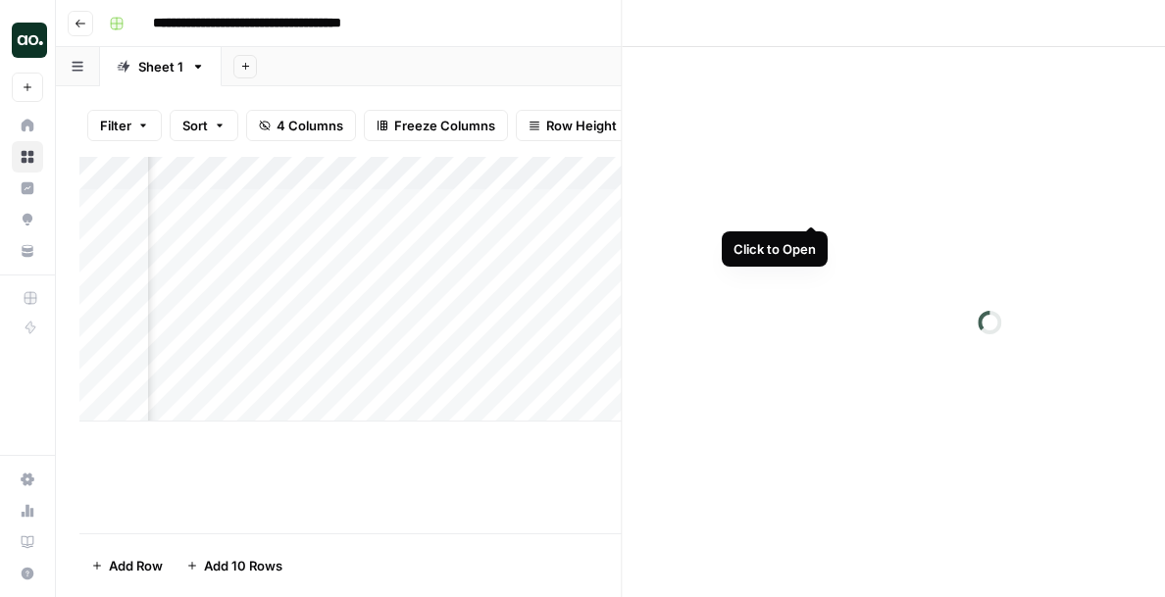
scroll to position [0, 145]
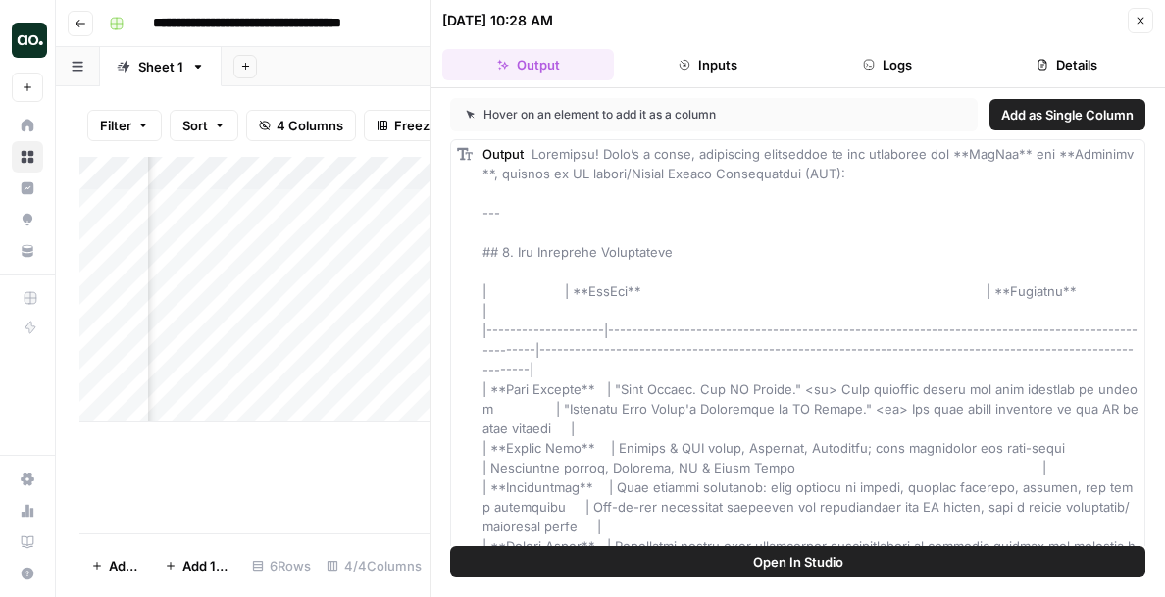
click at [1025, 112] on span "Add as Single Column" at bounding box center [1067, 115] width 132 height 20
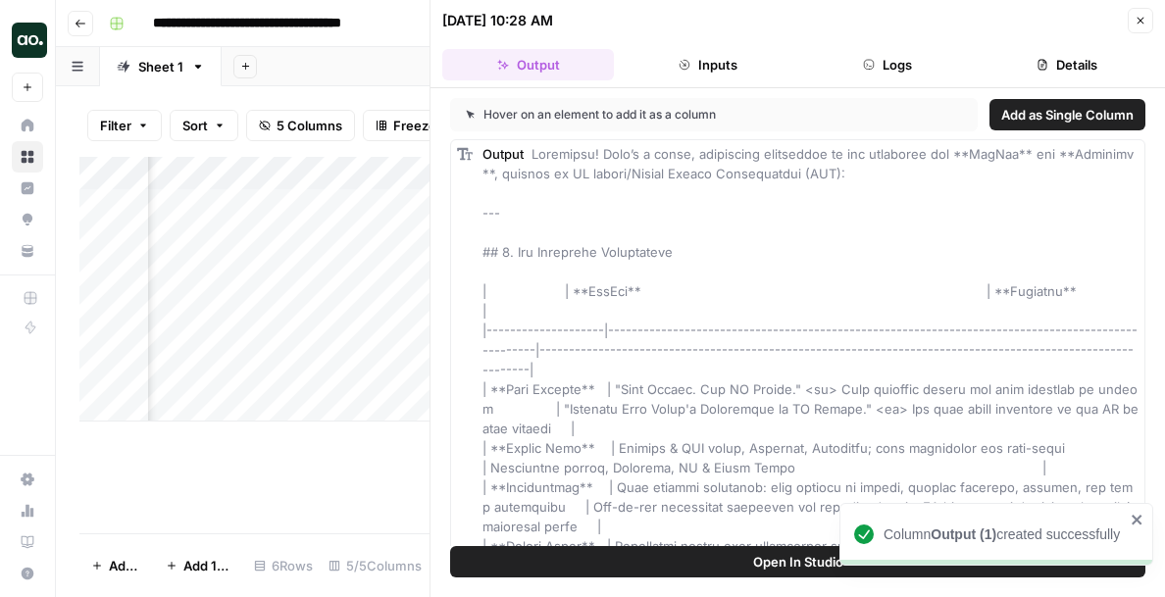
scroll to position [0, 899]
click at [343, 207] on div "Add Column" at bounding box center [254, 289] width 350 height 265
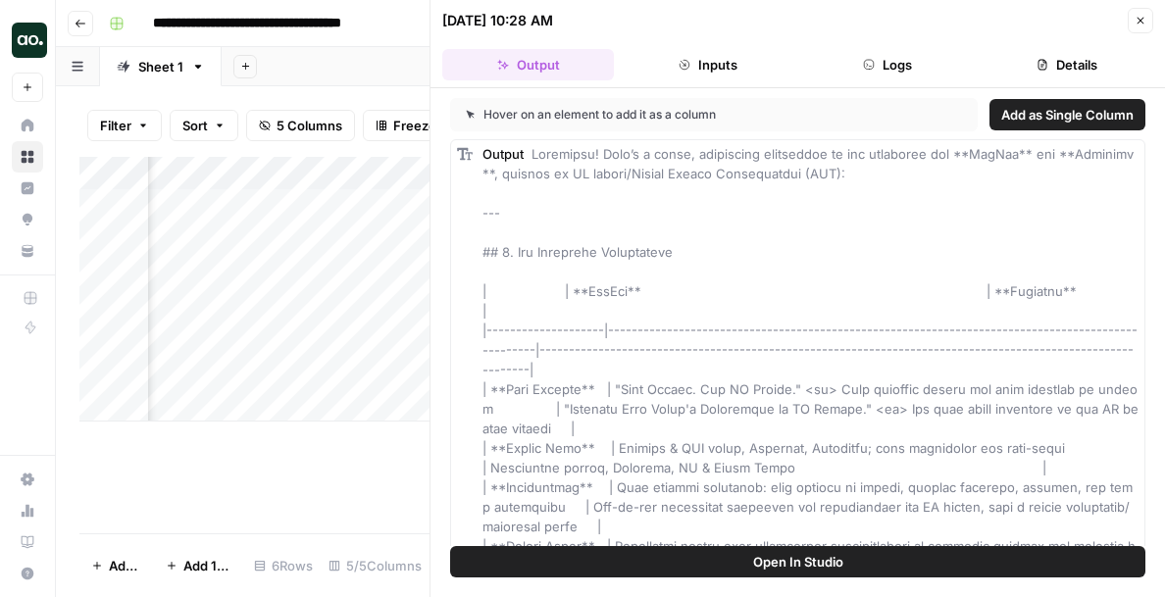
click at [348, 203] on div "Add Column" at bounding box center [254, 289] width 350 height 265
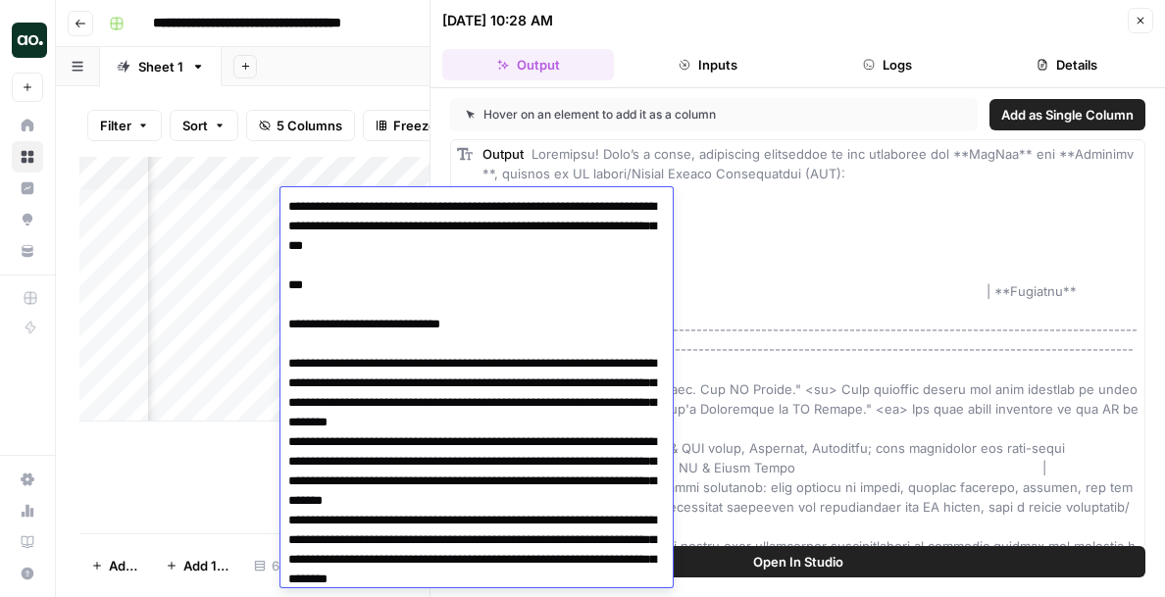
scroll to position [3123, 0]
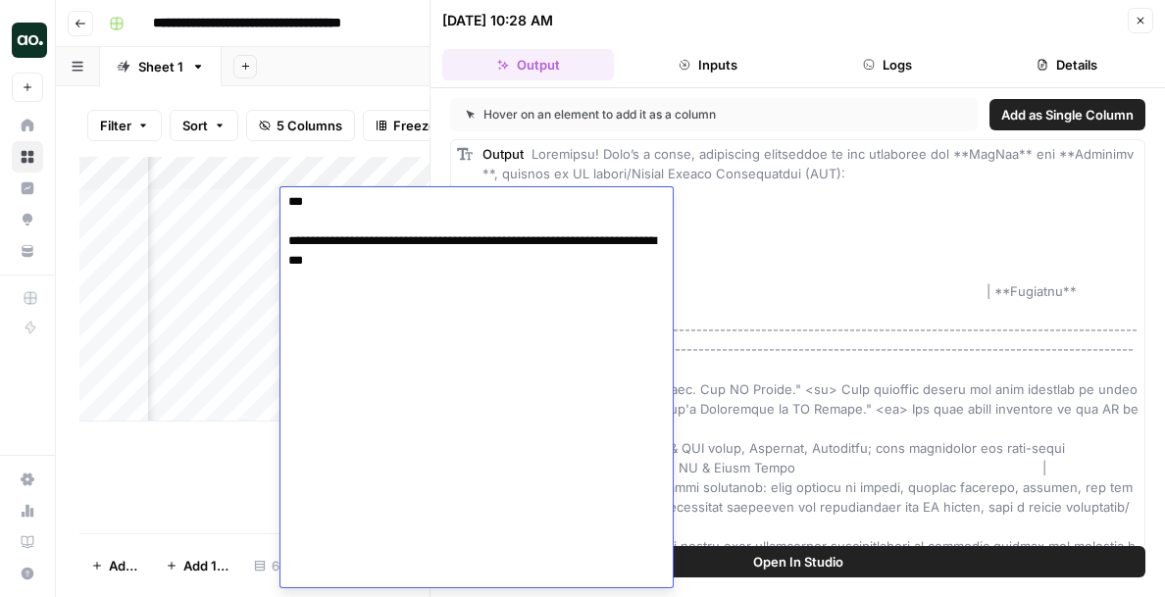
click at [225, 465] on div "Add Column" at bounding box center [254, 345] width 350 height 376
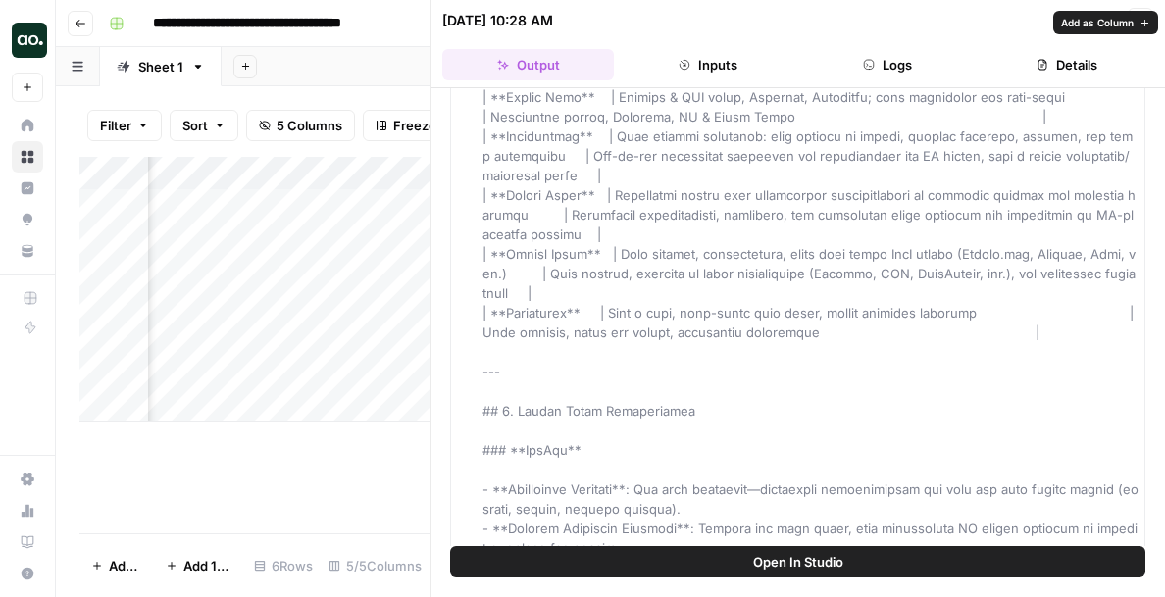
scroll to position [420, 0]
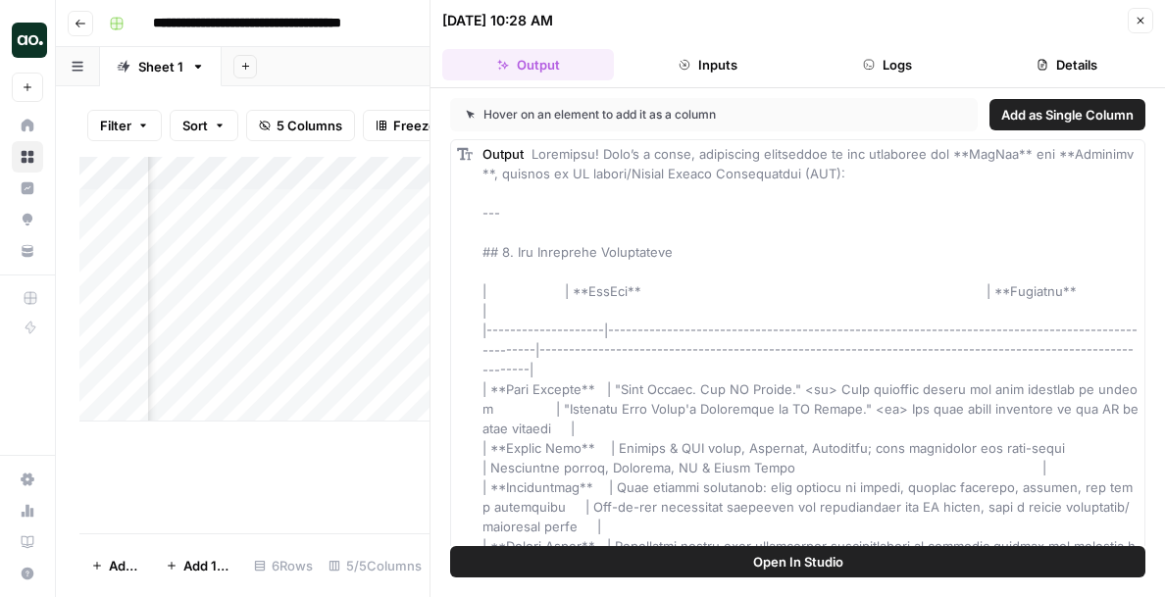
click at [1038, 119] on span "Add as Single Column" at bounding box center [1067, 115] width 132 height 20
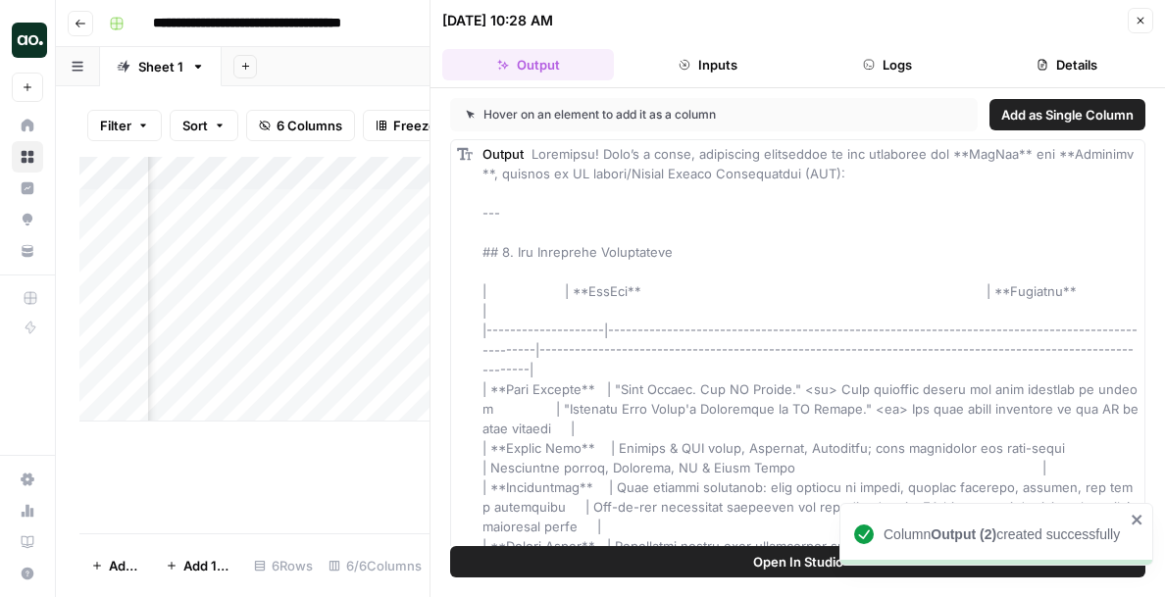
scroll to position [0, 926]
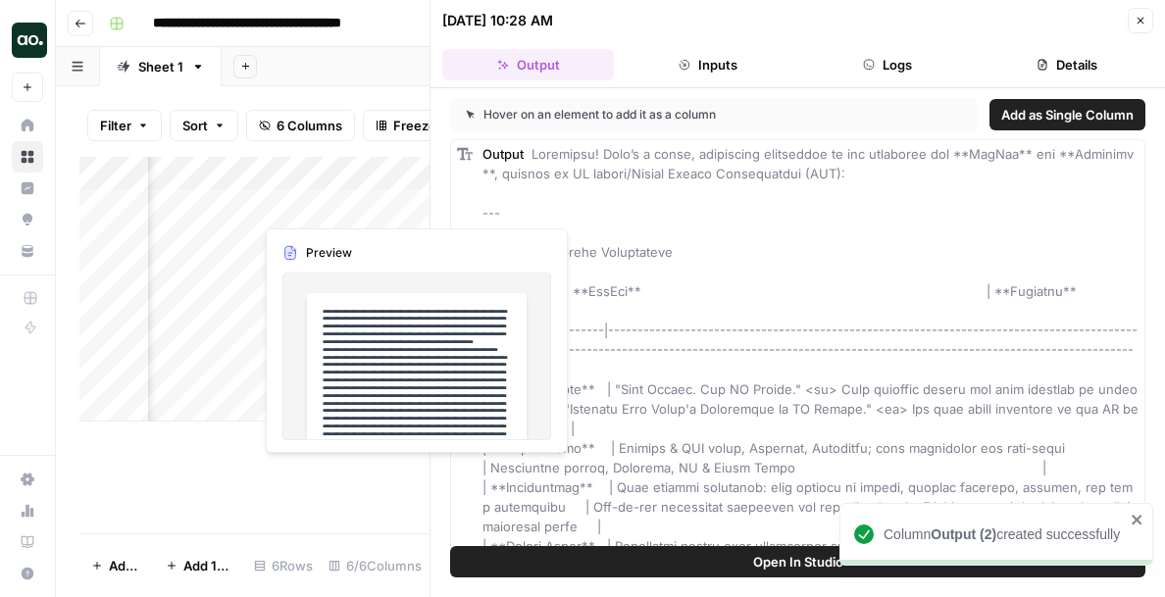
click at [338, 206] on div "Add Column" at bounding box center [254, 289] width 350 height 265
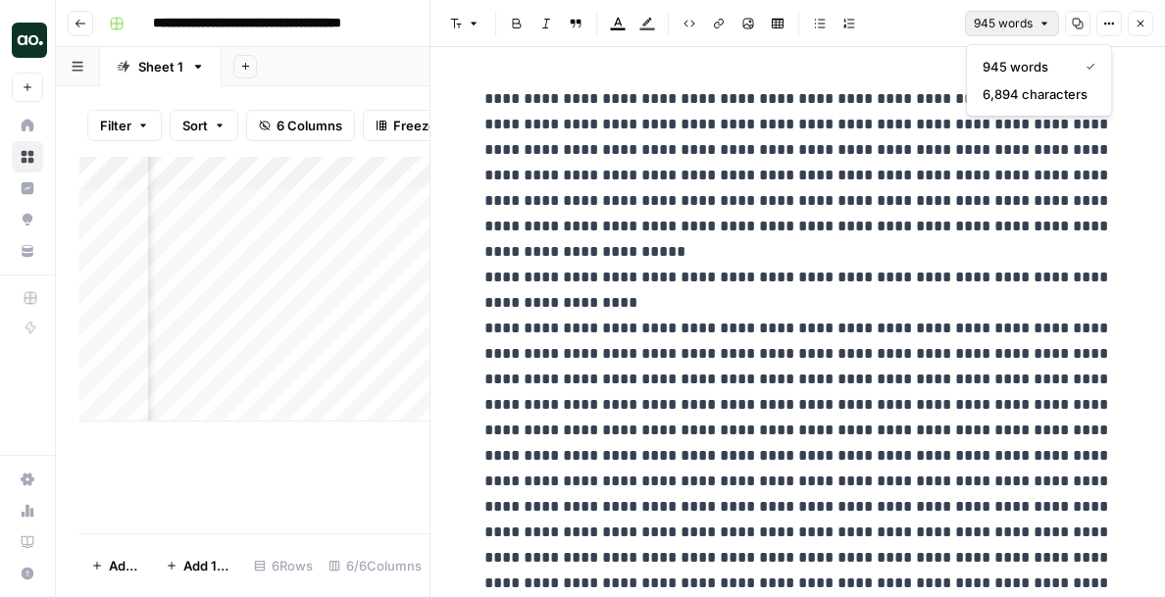
click at [1030, 15] on span "945 words" at bounding box center [1003, 24] width 59 height 18
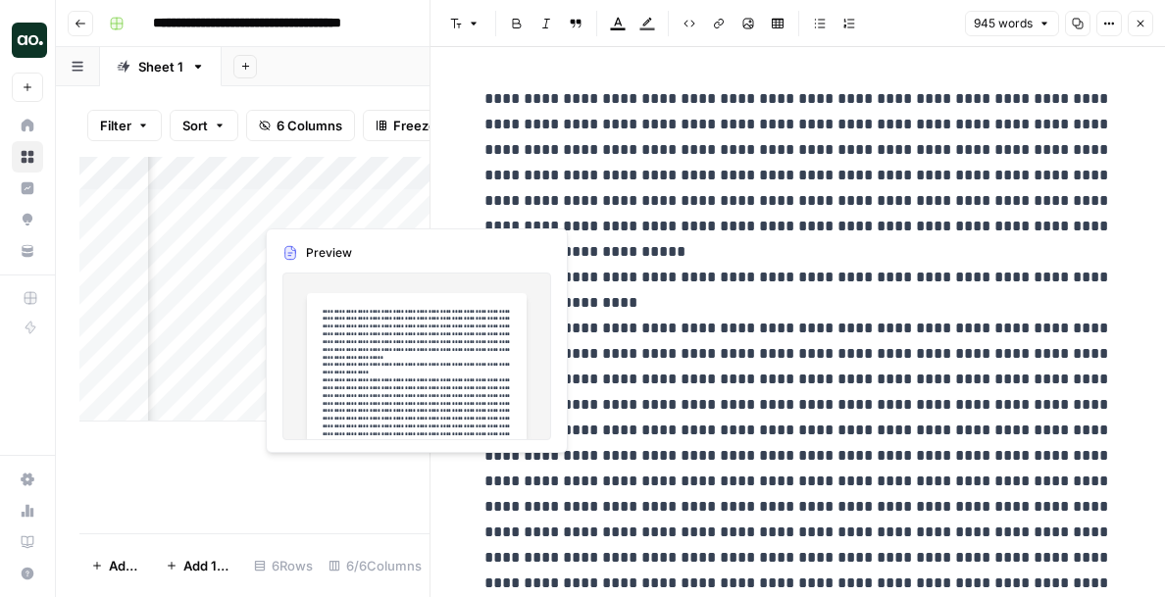
click at [333, 172] on div "Add Column" at bounding box center [254, 289] width 350 height 265
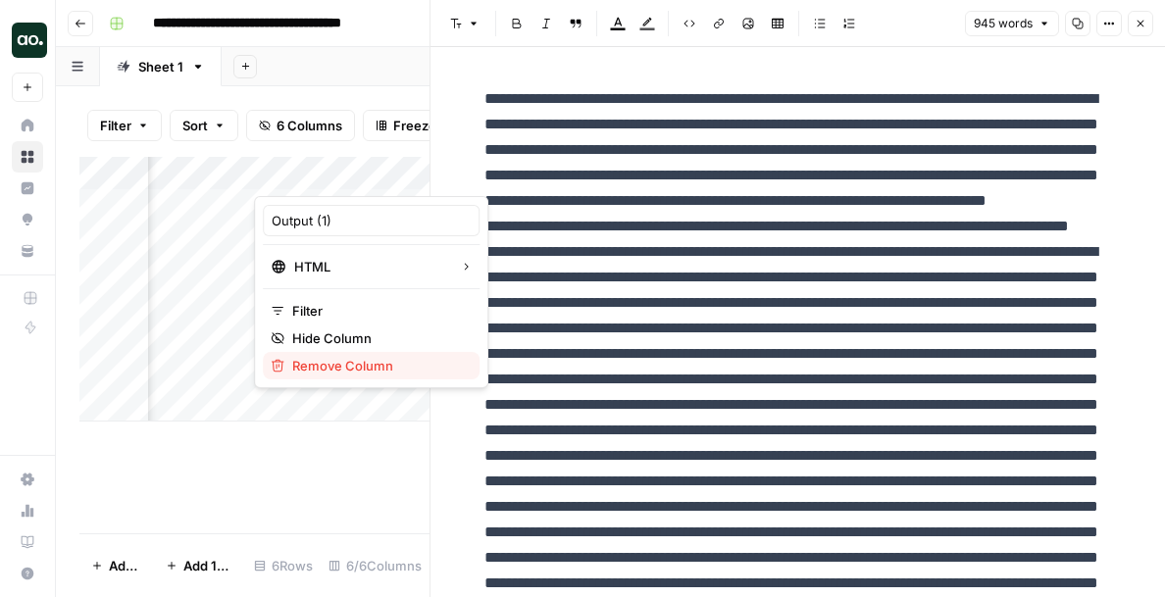
click at [315, 358] on span "Remove Column" at bounding box center [378, 366] width 172 height 20
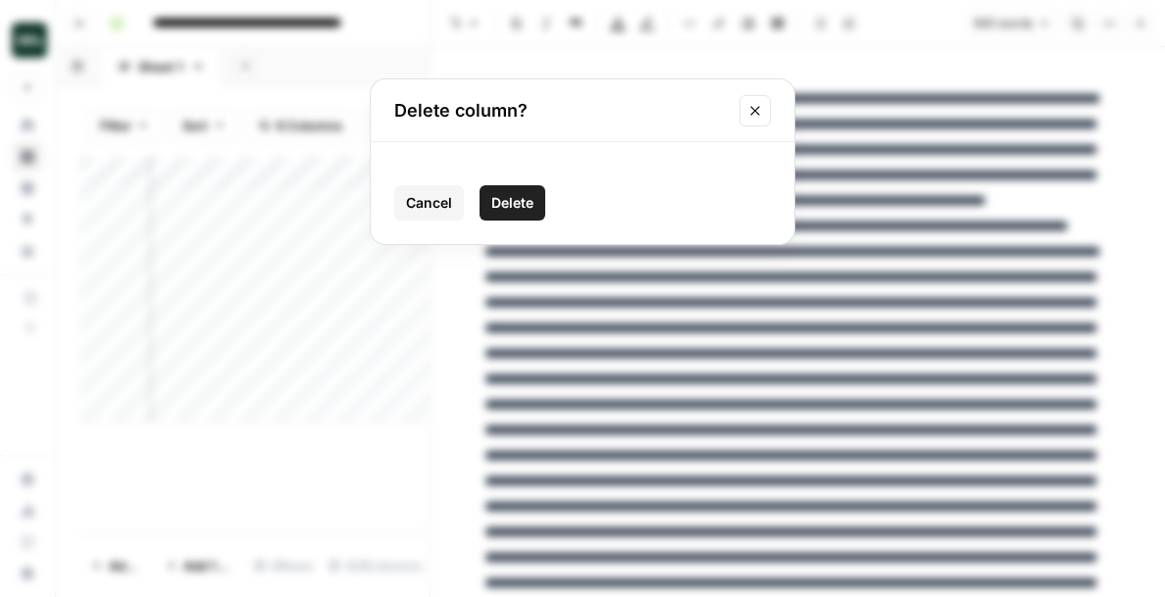
click at [495, 214] on button "Delete" at bounding box center [512, 202] width 66 height 35
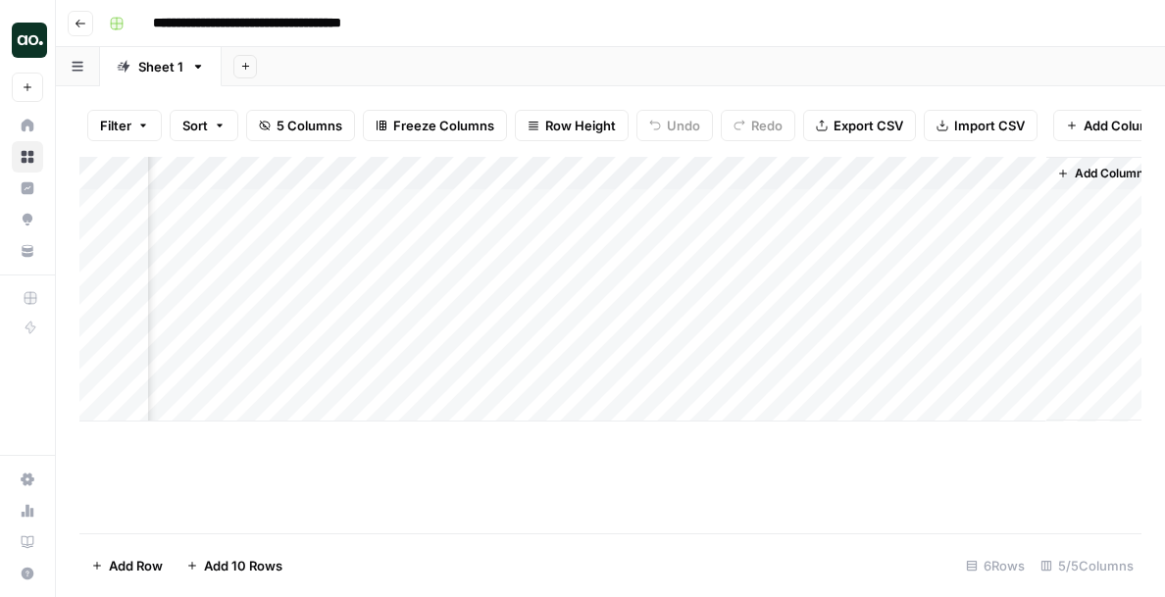
scroll to position [0, 302]
click at [1041, 175] on div "Add Column" at bounding box center [610, 289] width 1062 height 265
click at [971, 365] on span "Remove Column" at bounding box center [1003, 366] width 172 height 20
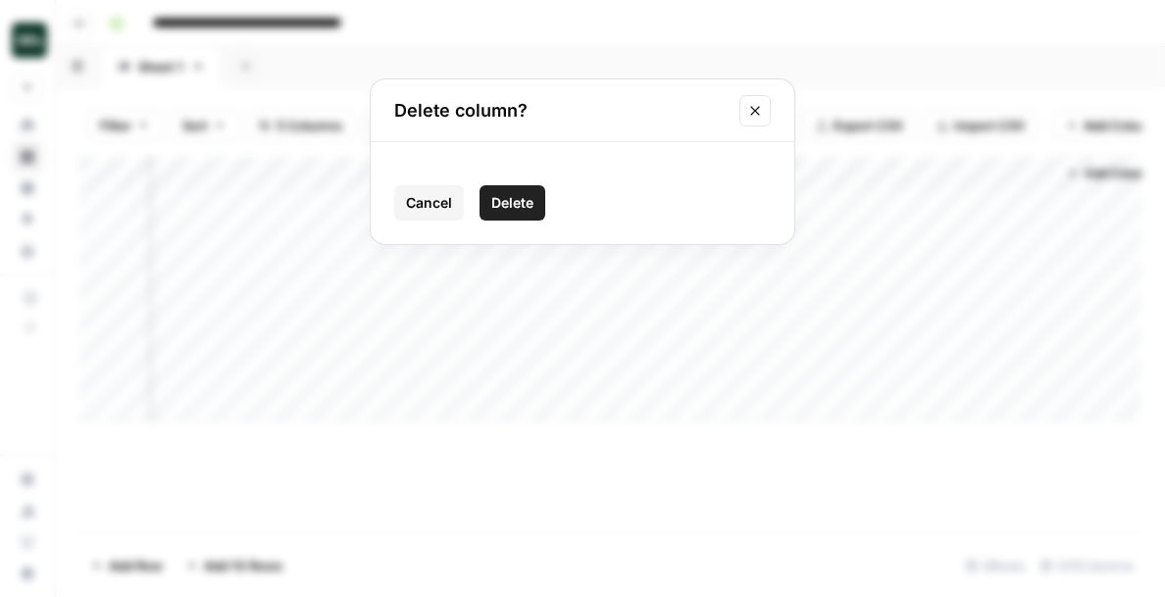
click at [510, 203] on span "Delete" at bounding box center [512, 203] width 42 height 20
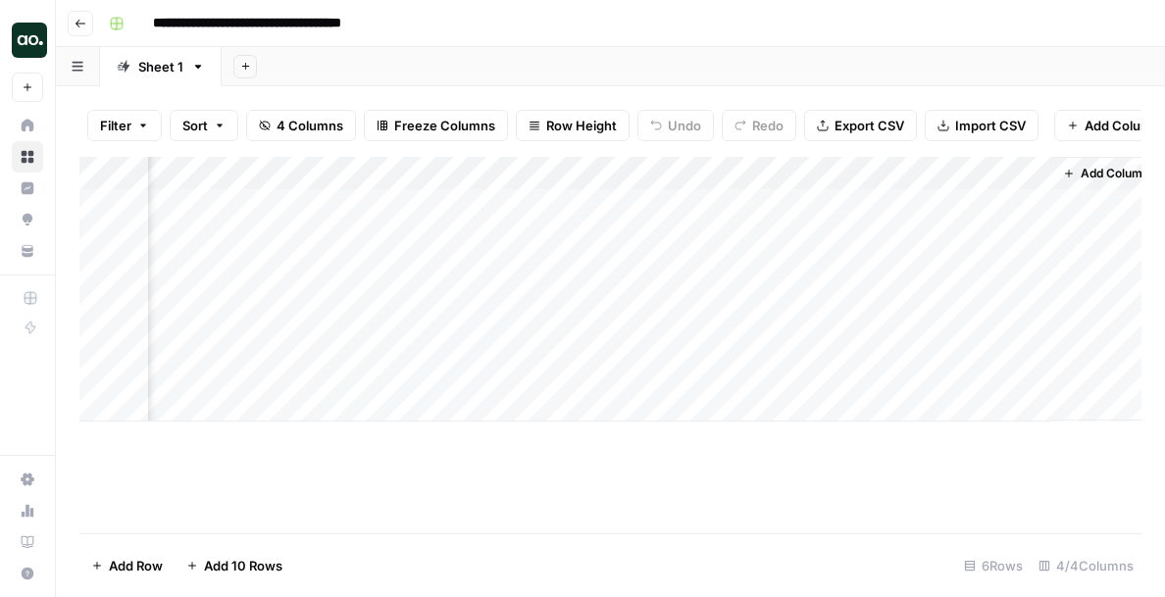
scroll to position [0, 149]
click at [814, 175] on div "Add Column" at bounding box center [610, 289] width 1062 height 265
click at [262, 477] on div "Add Column" at bounding box center [610, 345] width 1062 height 376
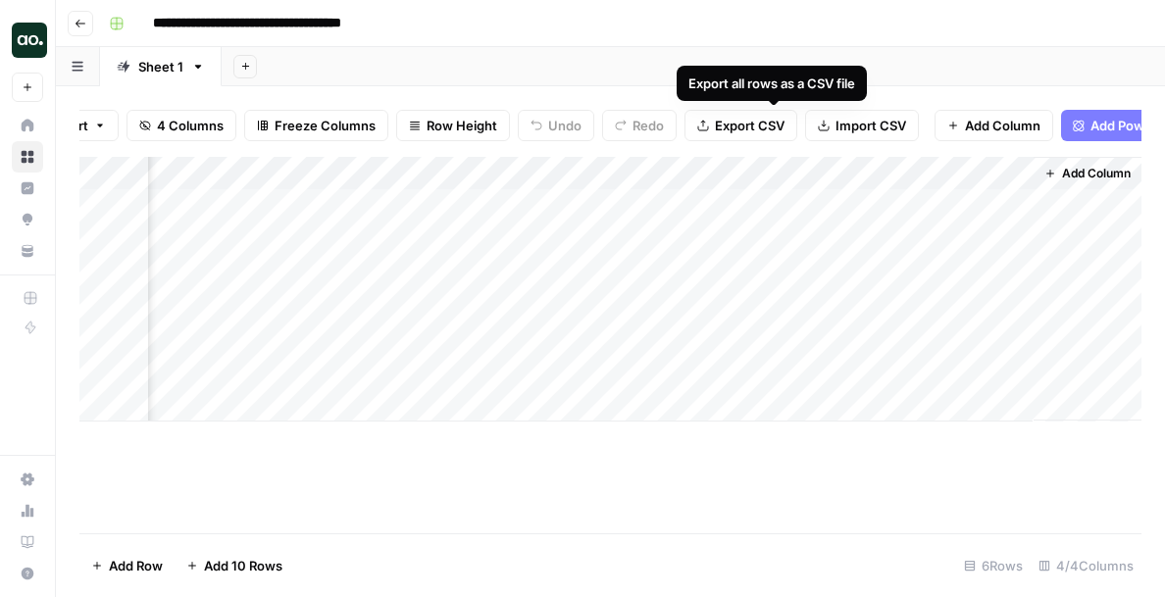
scroll to position [0, 228]
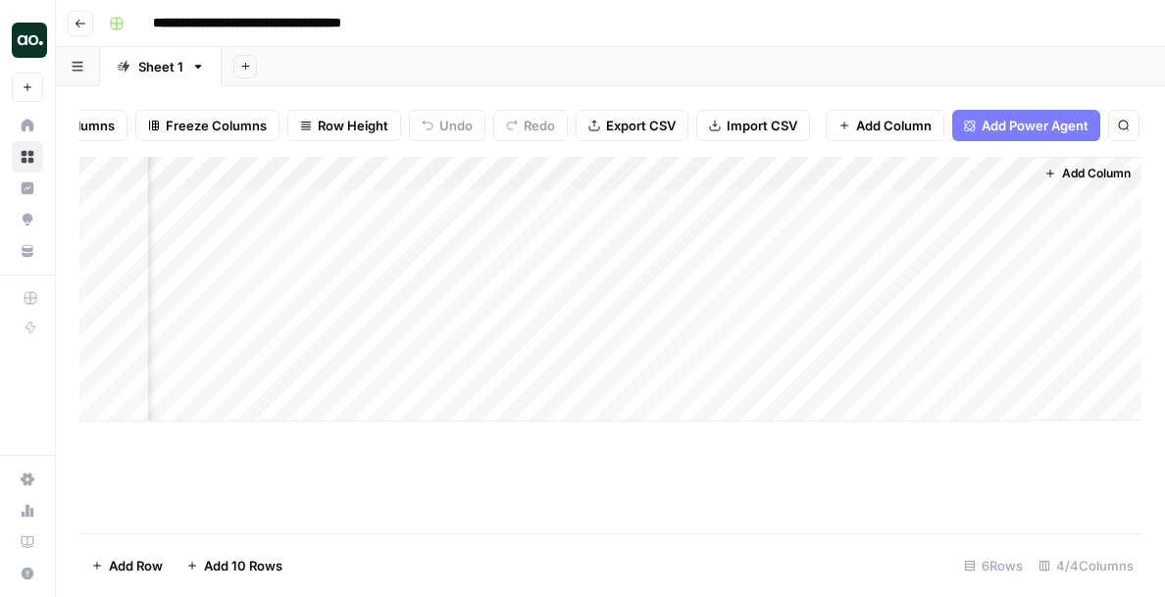
click at [998, 125] on span "Add Power Agent" at bounding box center [1034, 126] width 107 height 20
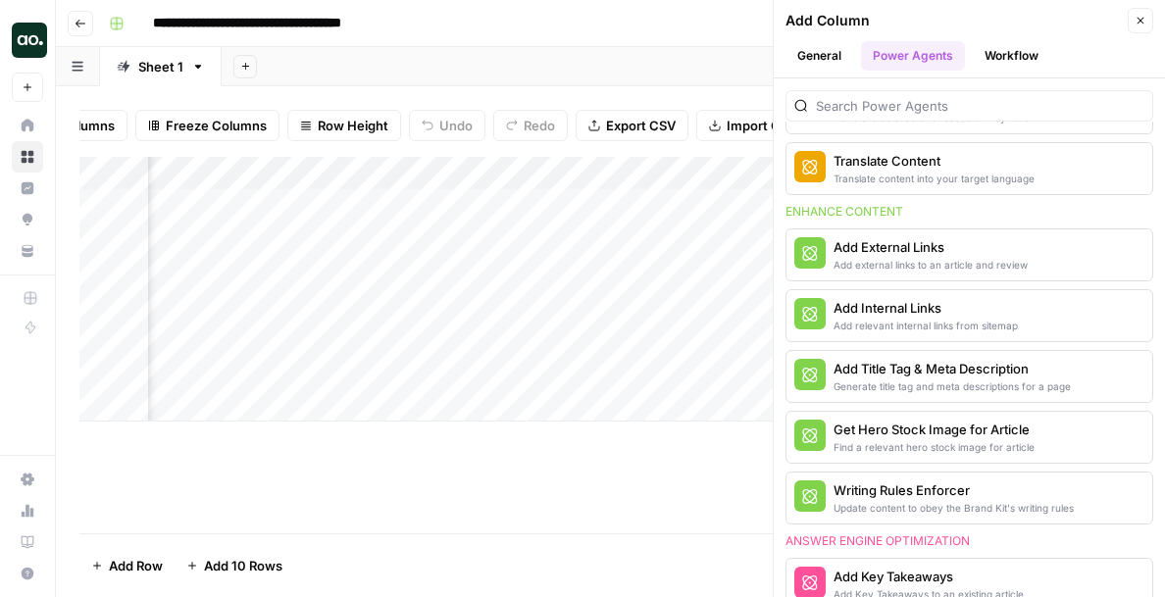
scroll to position [0, 0]
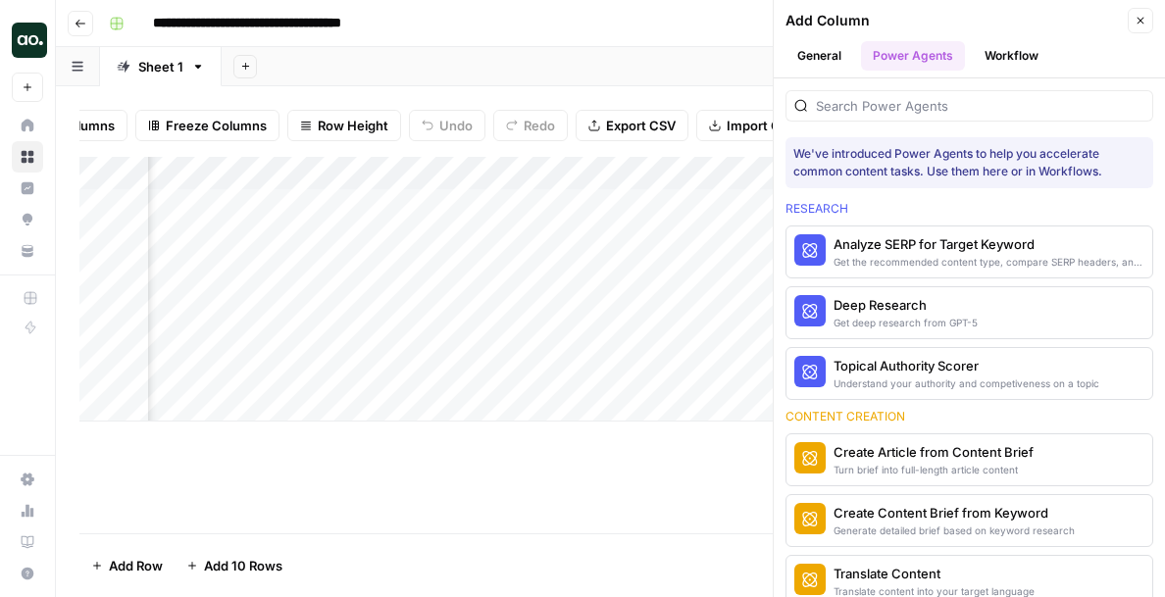
click at [840, 58] on button "General" at bounding box center [819, 55] width 68 height 29
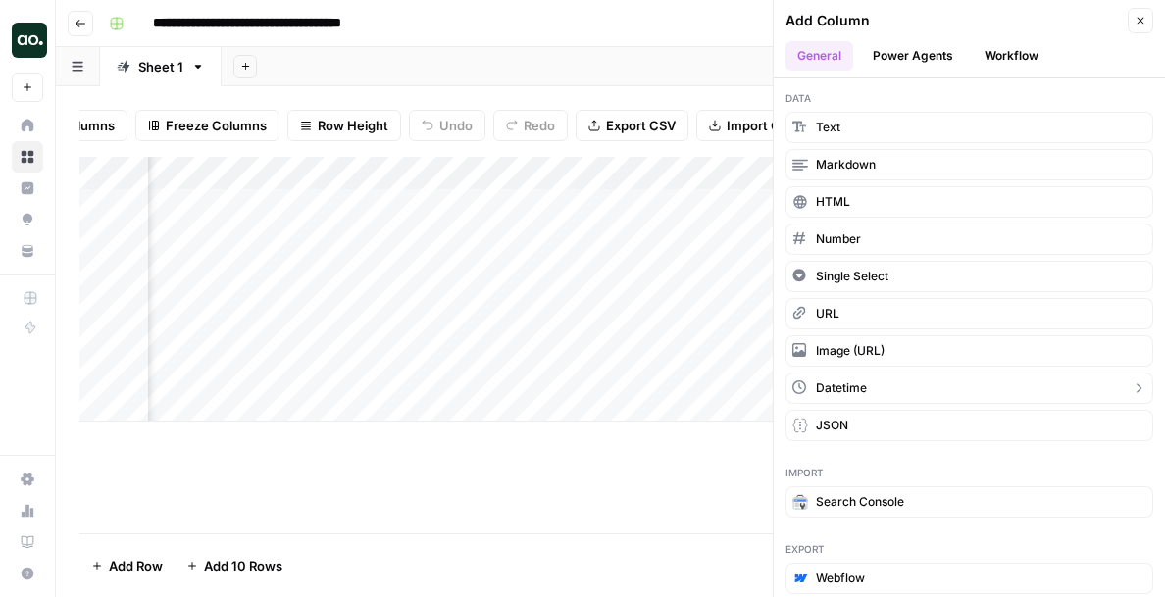
scroll to position [3, 0]
click at [1133, 27] on button "Close" at bounding box center [1139, 20] width 25 height 25
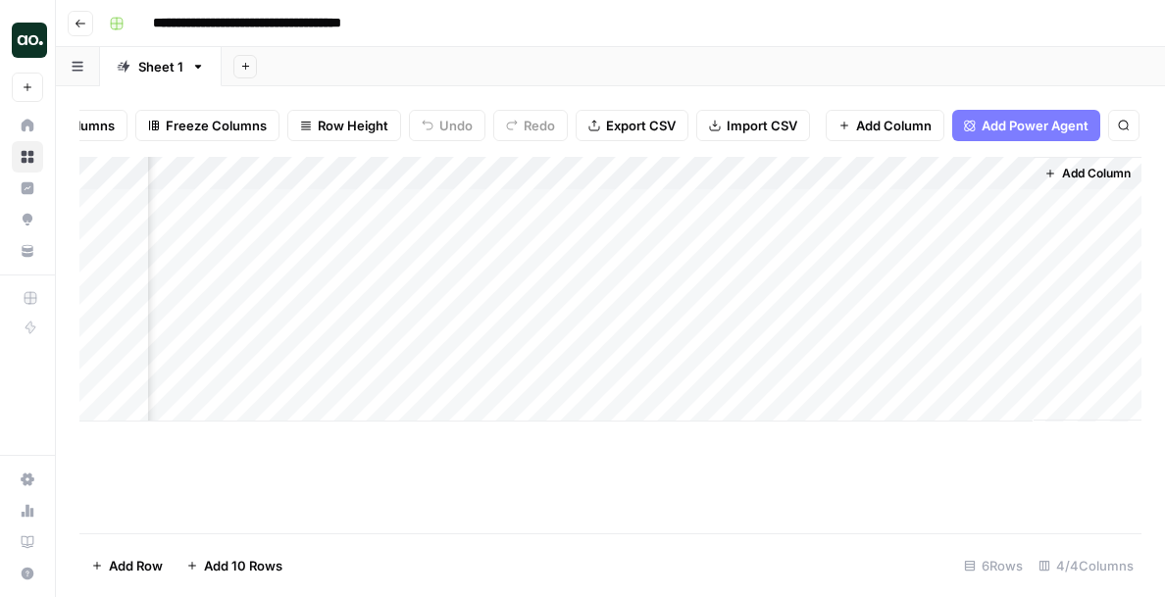
click at [674, 204] on div "Add Column" at bounding box center [610, 289] width 1062 height 265
click at [664, 174] on div "Add Column" at bounding box center [610, 289] width 1062 height 265
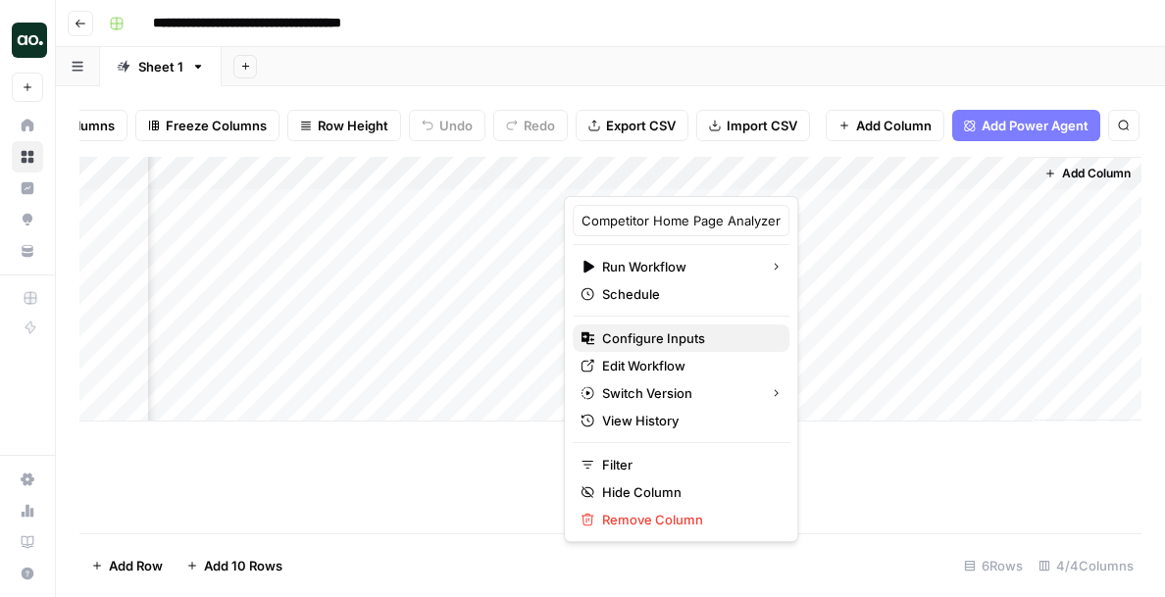
click at [670, 334] on span "Configure Inputs" at bounding box center [688, 338] width 172 height 20
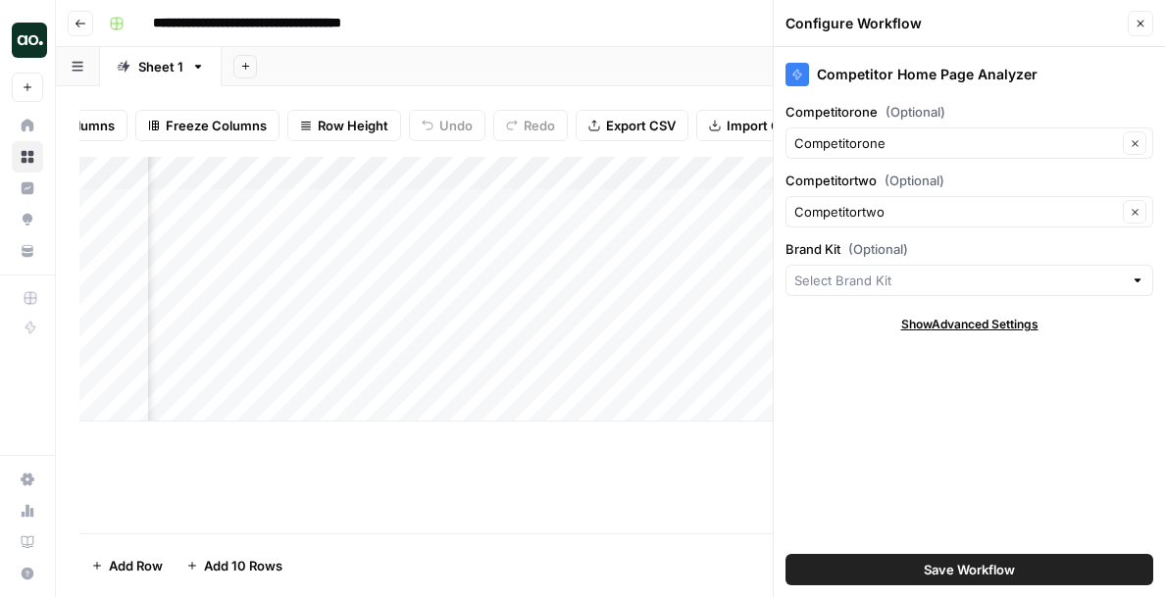
click at [1130, 24] on button "Close" at bounding box center [1139, 23] width 25 height 25
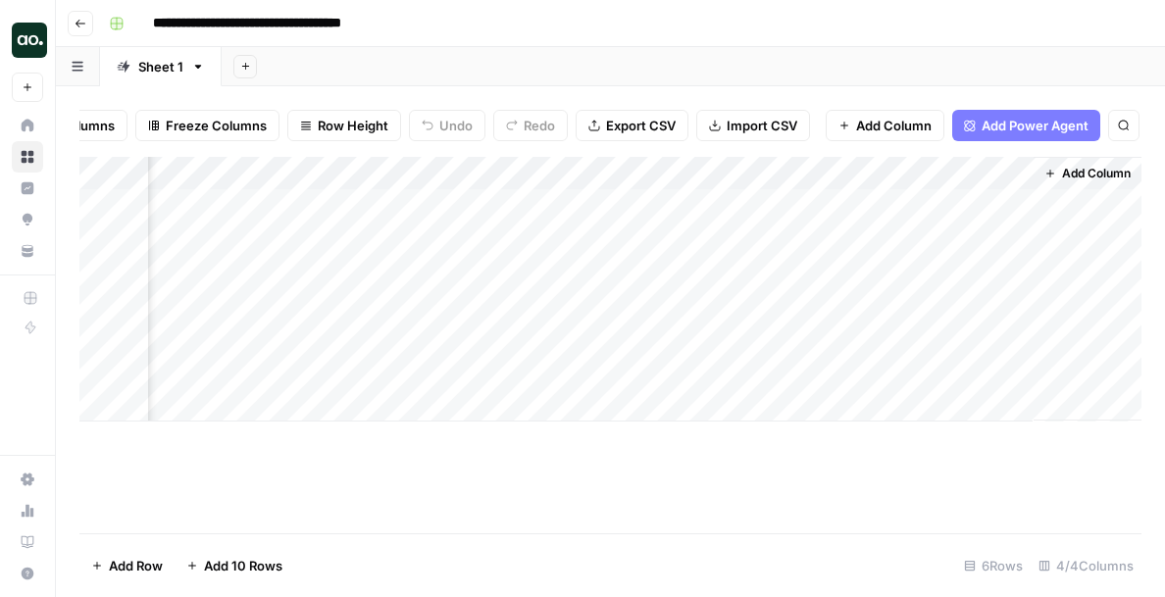
click at [1012, 177] on div "Add Column" at bounding box center [610, 289] width 1062 height 265
click at [965, 174] on div at bounding box center [943, 176] width 177 height 39
click at [932, 174] on div at bounding box center [943, 176] width 177 height 39
click at [904, 150] on div "Filter Sort 4 Columns Freeze Columns Row Height Undo Redo Export CSV Import CSV…" at bounding box center [610, 125] width 1062 height 63
click at [913, 177] on div "Add Column" at bounding box center [610, 289] width 1062 height 265
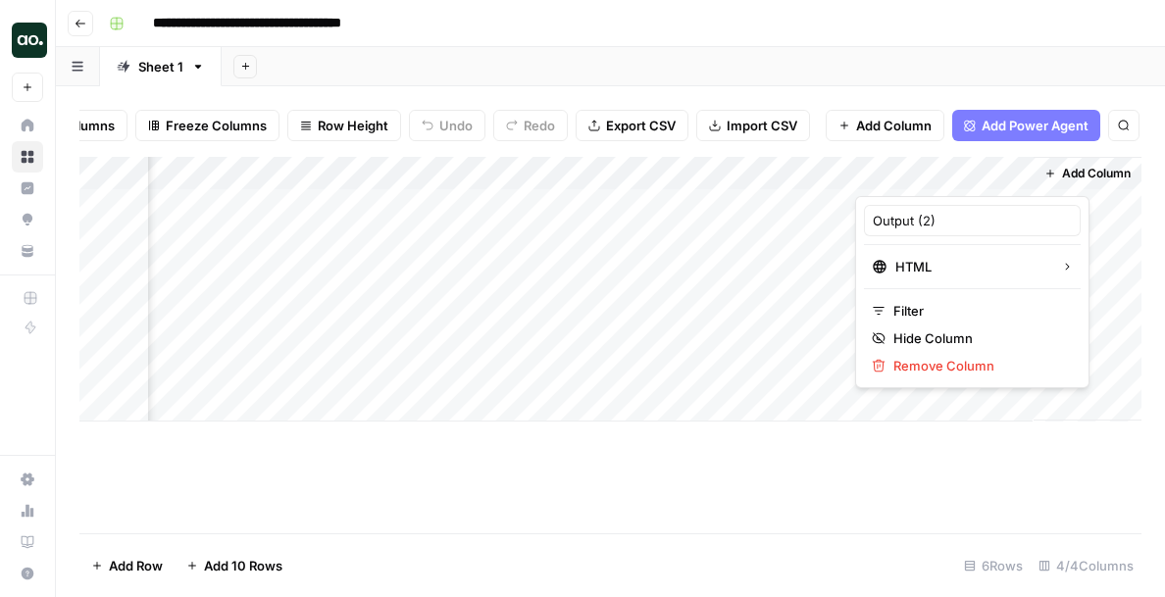
click at [895, 476] on div "Add Column" at bounding box center [610, 345] width 1062 height 376
click at [644, 209] on div "Add Column" at bounding box center [610, 289] width 1062 height 265
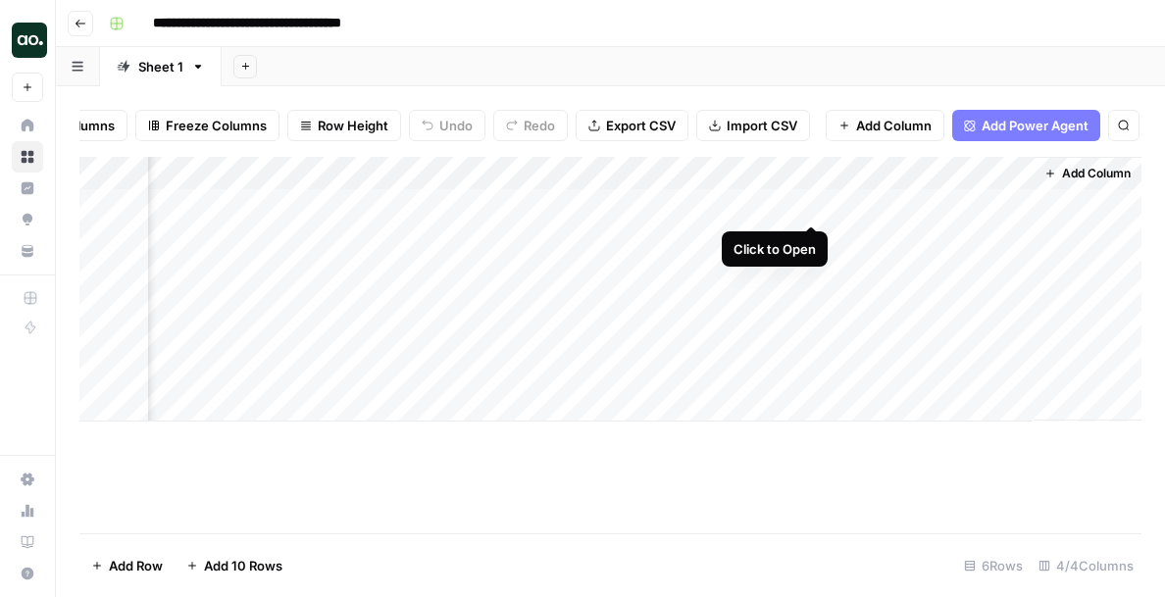
click at [812, 203] on div "Add Column" at bounding box center [610, 289] width 1062 height 265
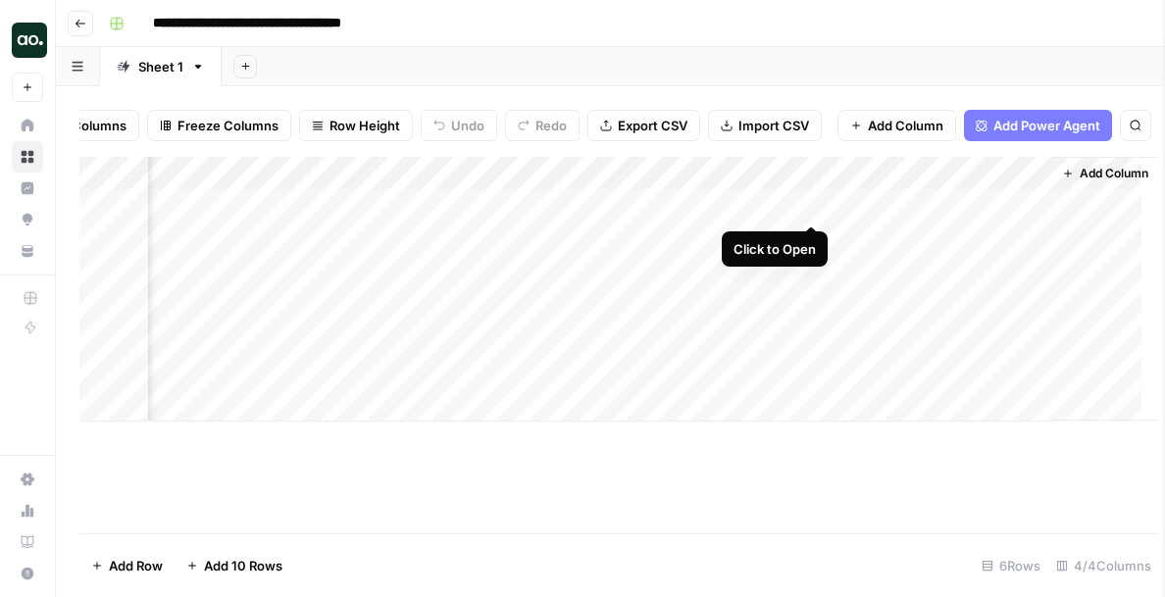
scroll to position [0, 131]
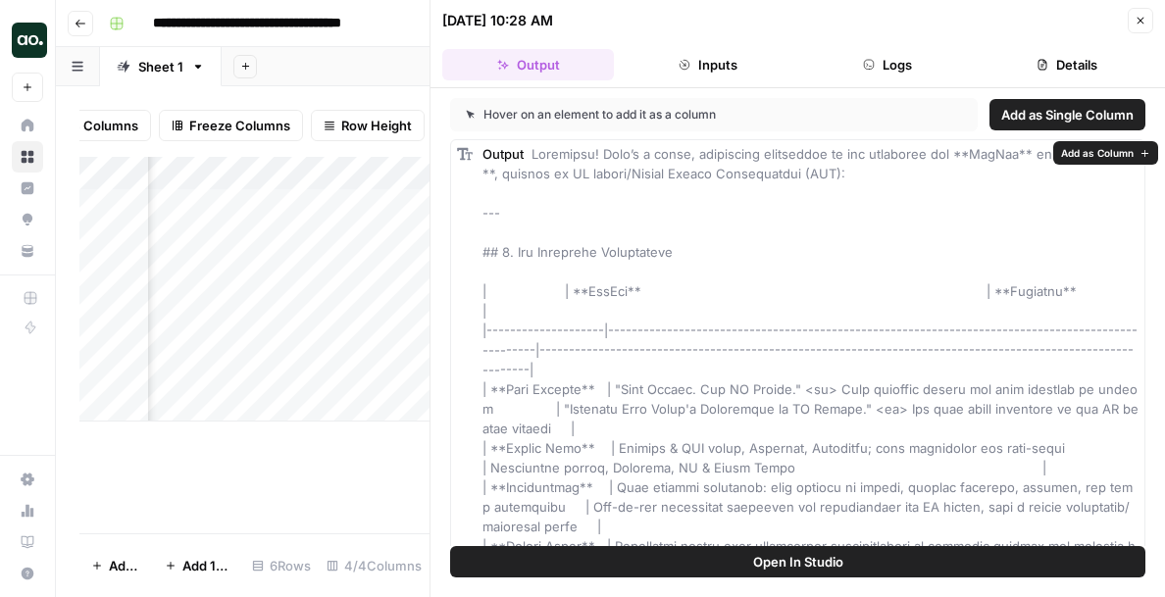
click at [1104, 150] on span "Add as Column" at bounding box center [1097, 153] width 73 height 16
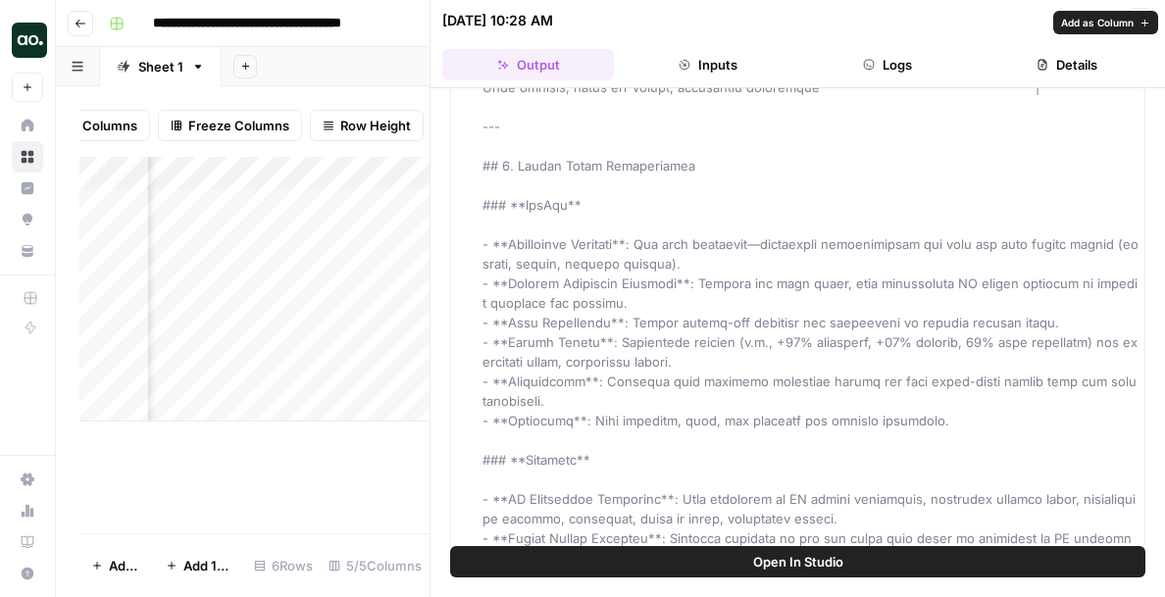
scroll to position [0, 0]
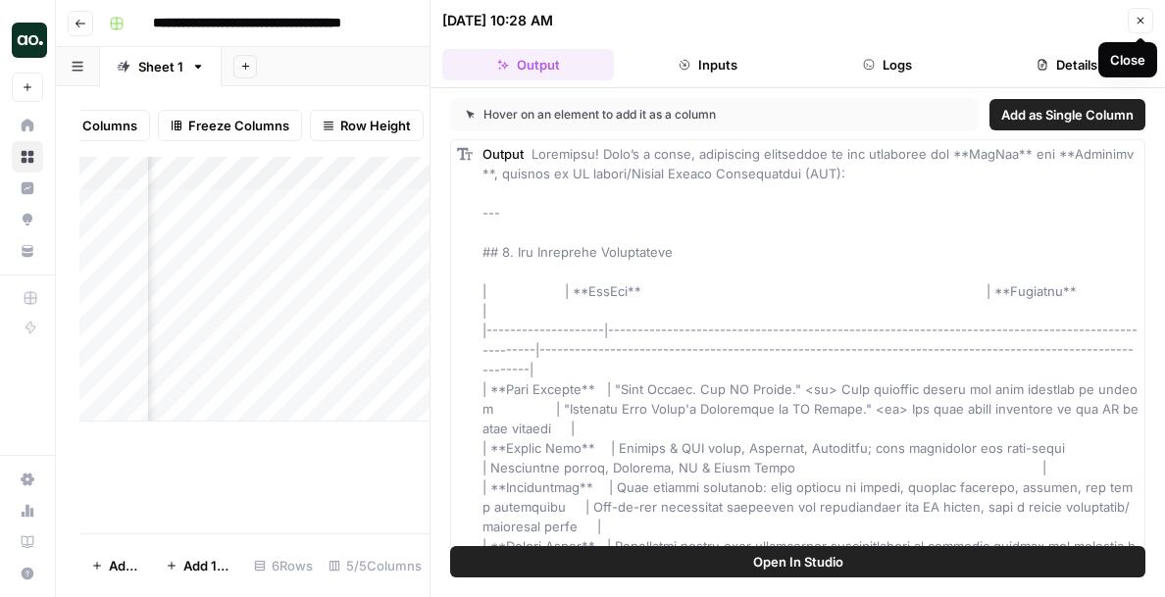
click at [1142, 21] on icon "button" at bounding box center [1140, 21] width 12 height 12
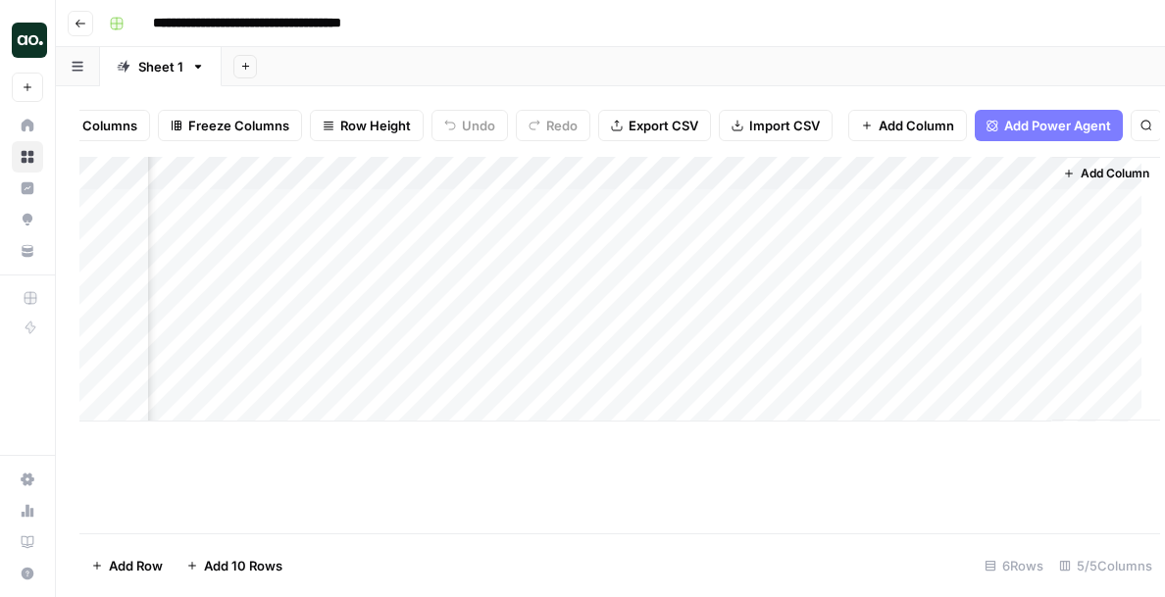
scroll to position [0, 204]
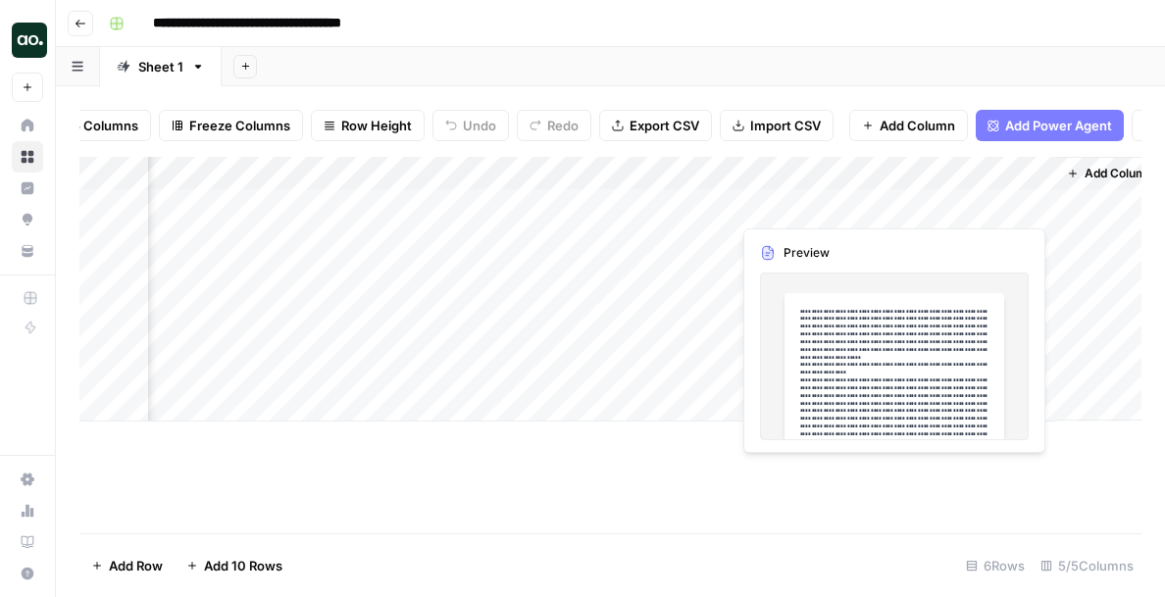
click at [925, 197] on div "Add Column" at bounding box center [610, 289] width 1062 height 265
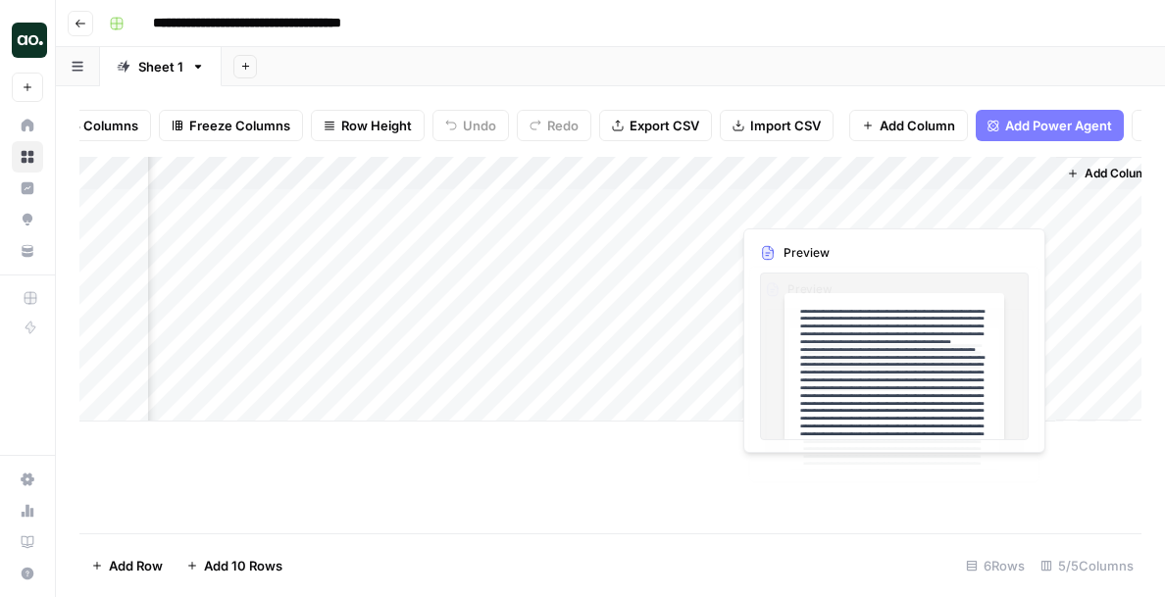
click at [847, 325] on div "Add Column" at bounding box center [610, 289] width 1062 height 265
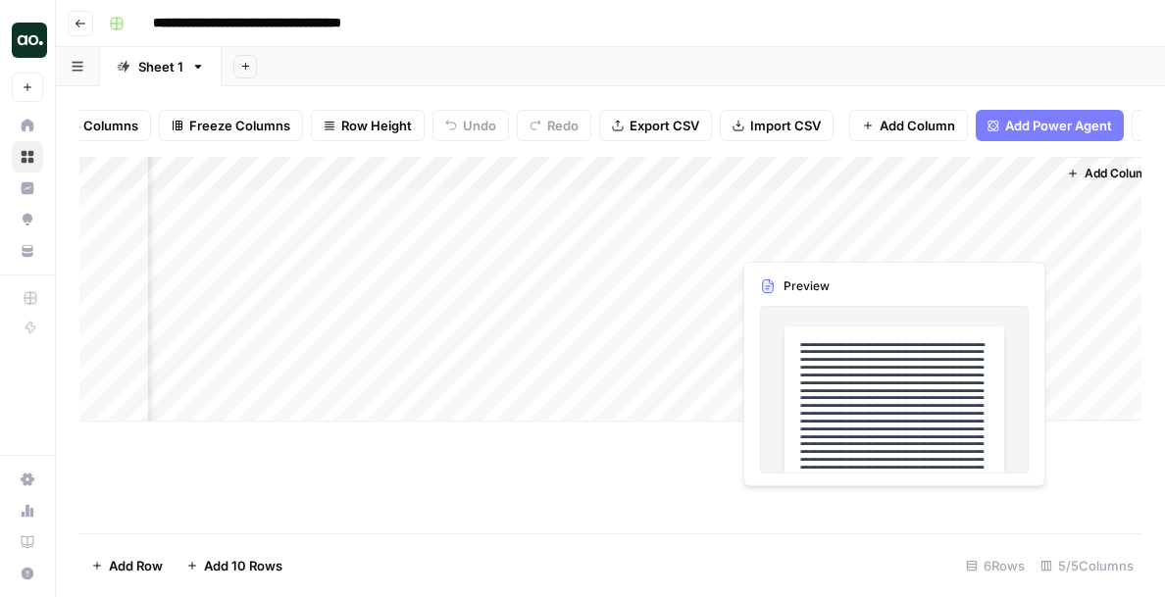
click at [954, 201] on div "Add Column" at bounding box center [610, 289] width 1062 height 265
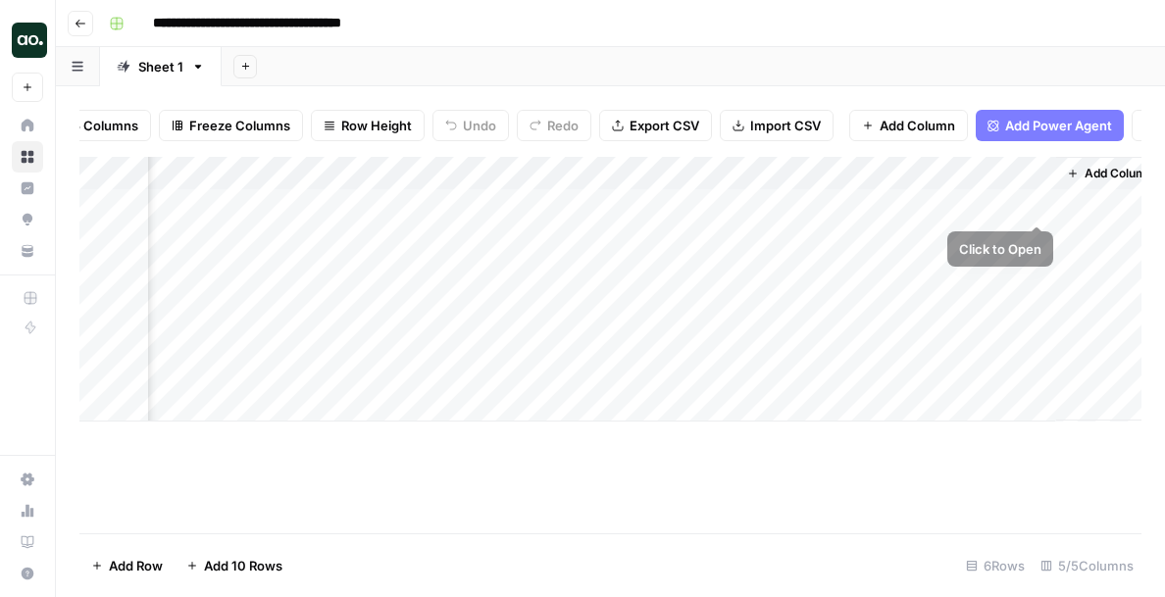
click at [1042, 204] on div "Add Column" at bounding box center [610, 289] width 1062 height 265
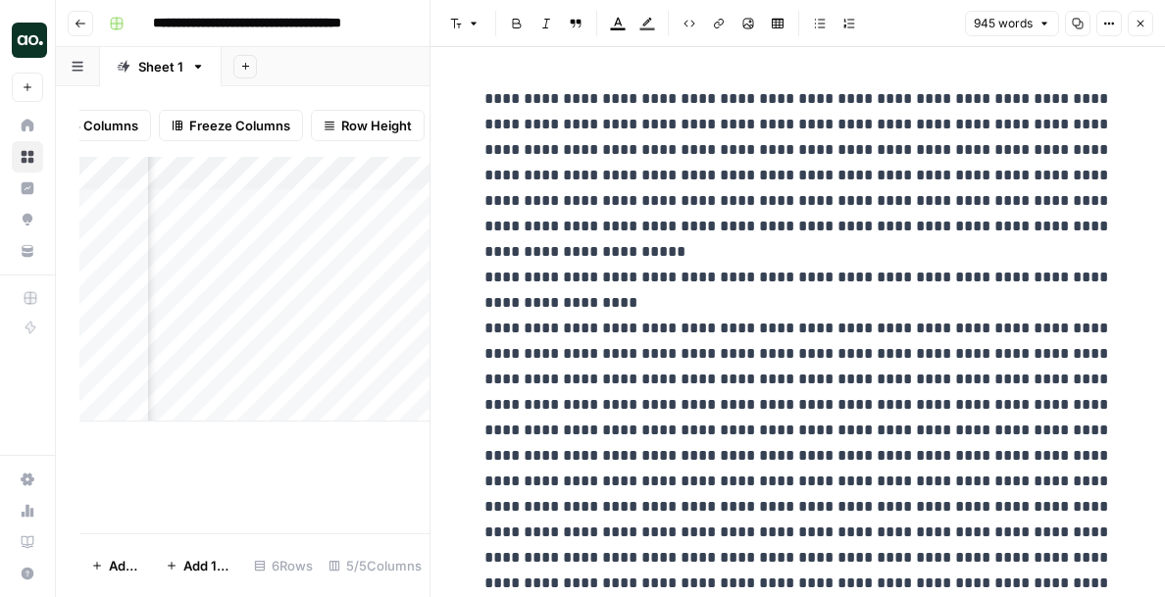
click at [992, 15] on span "945 words" at bounding box center [1003, 24] width 59 height 18
click at [1104, 28] on icon "button" at bounding box center [1109, 24] width 12 height 12
click at [1137, 17] on button "Close" at bounding box center [1139, 23] width 25 height 25
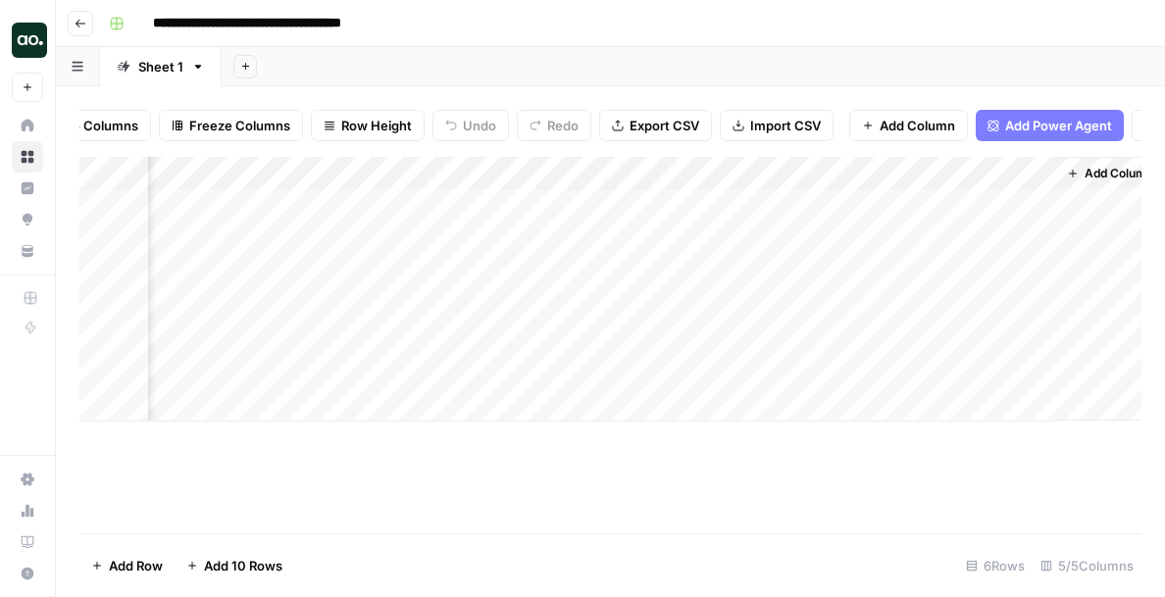
click at [592, 204] on div "Add Column" at bounding box center [610, 289] width 1062 height 265
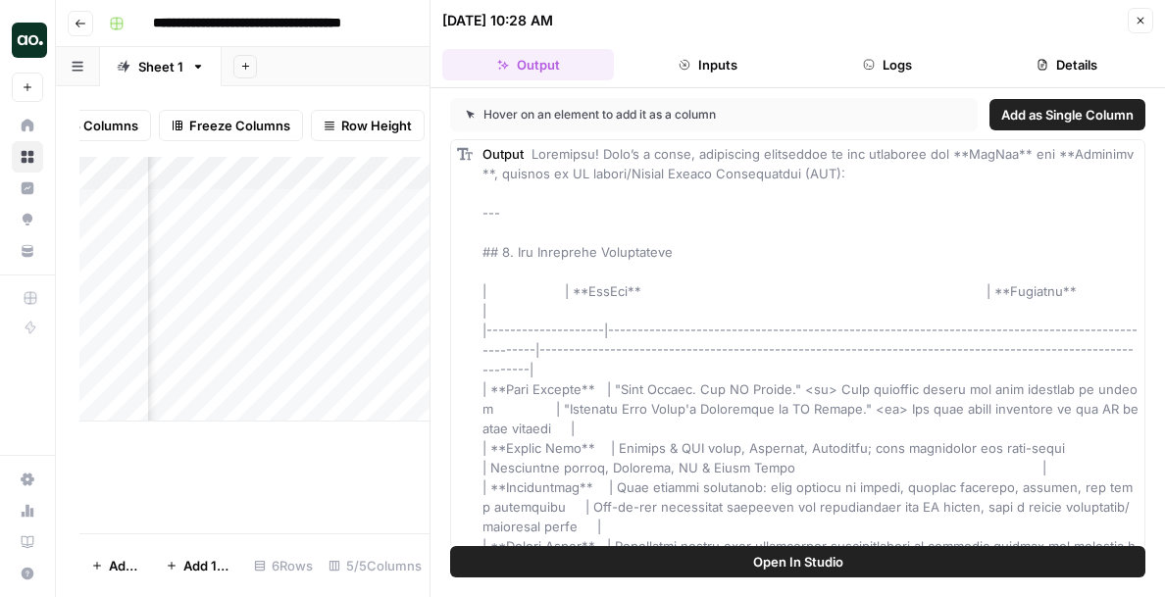
click at [1134, 18] on icon "button" at bounding box center [1140, 21] width 12 height 12
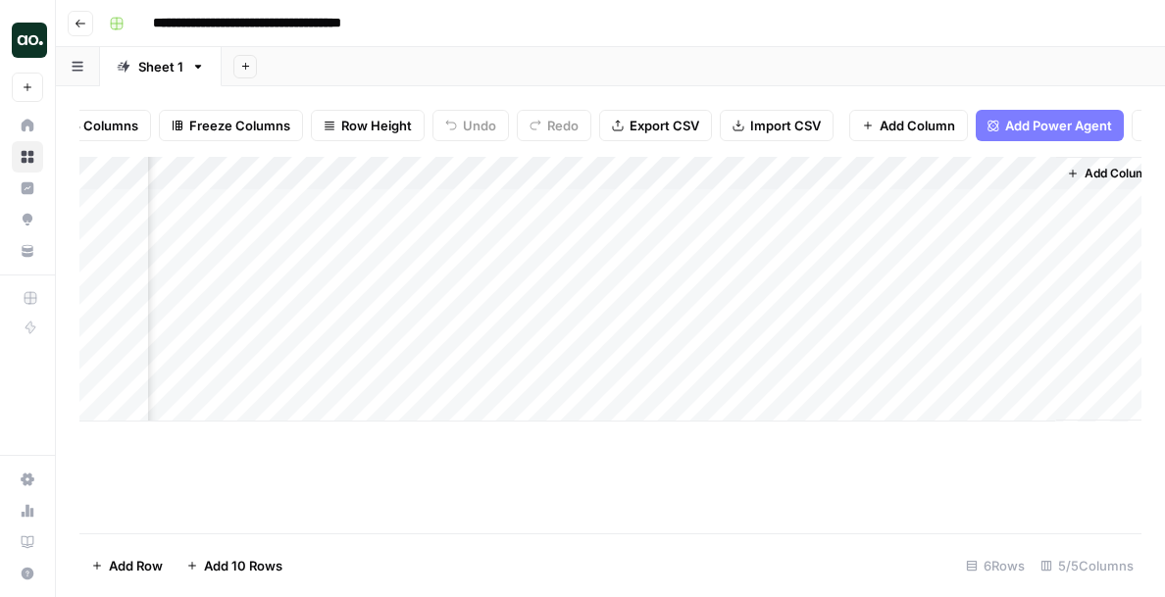
click at [665, 173] on div "Add Column" at bounding box center [610, 289] width 1062 height 265
click at [659, 204] on div "Add Column" at bounding box center [610, 289] width 1062 height 265
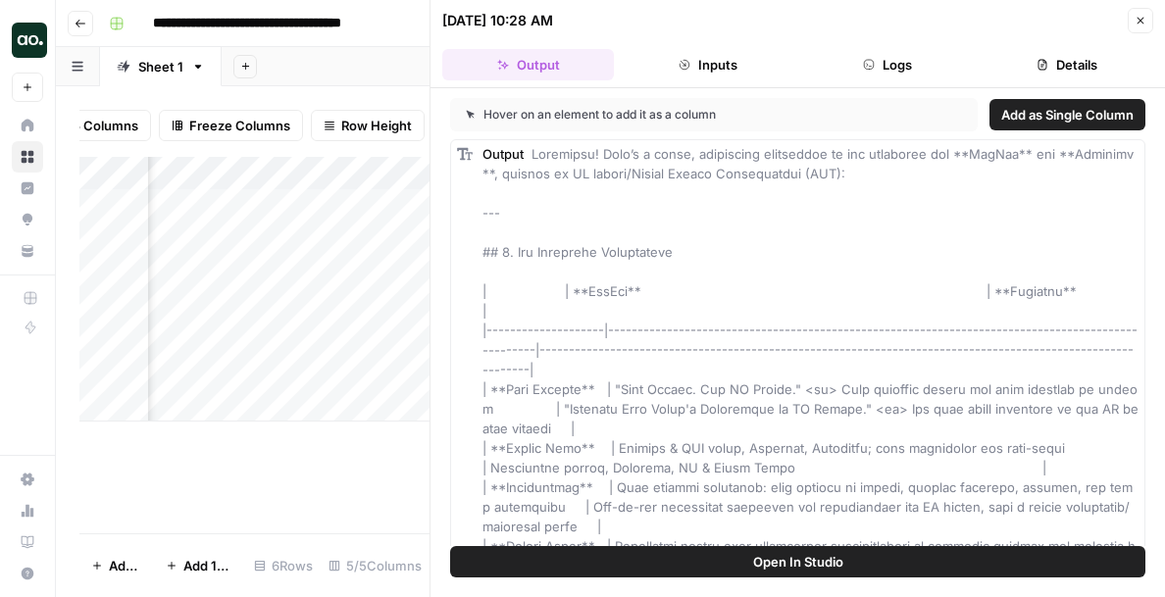
click at [654, 553] on button "Open In Studio" at bounding box center [797, 561] width 695 height 31
click at [1135, 21] on icon "button" at bounding box center [1140, 21] width 12 height 12
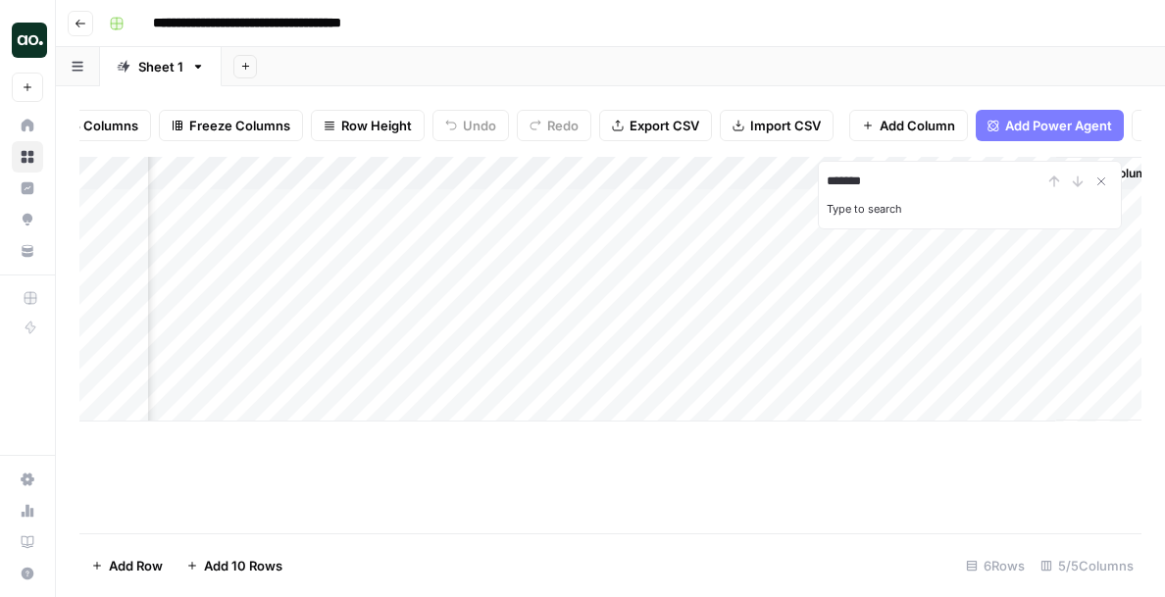
type input "*******"
click at [630, 207] on div "Add Column" at bounding box center [610, 289] width 1062 height 265
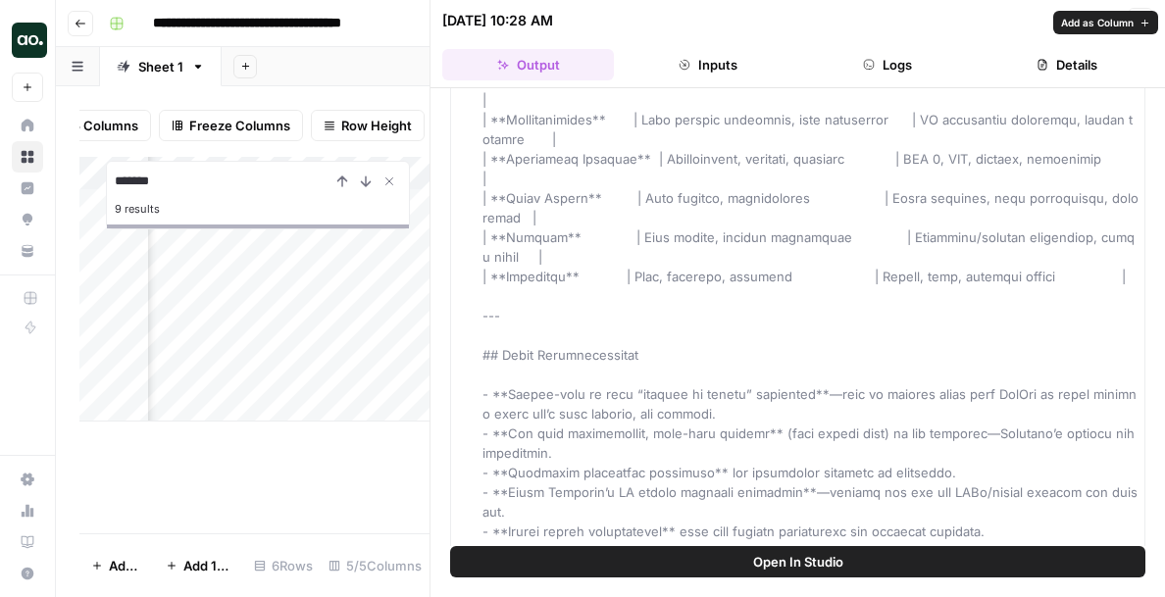
scroll to position [2259, 0]
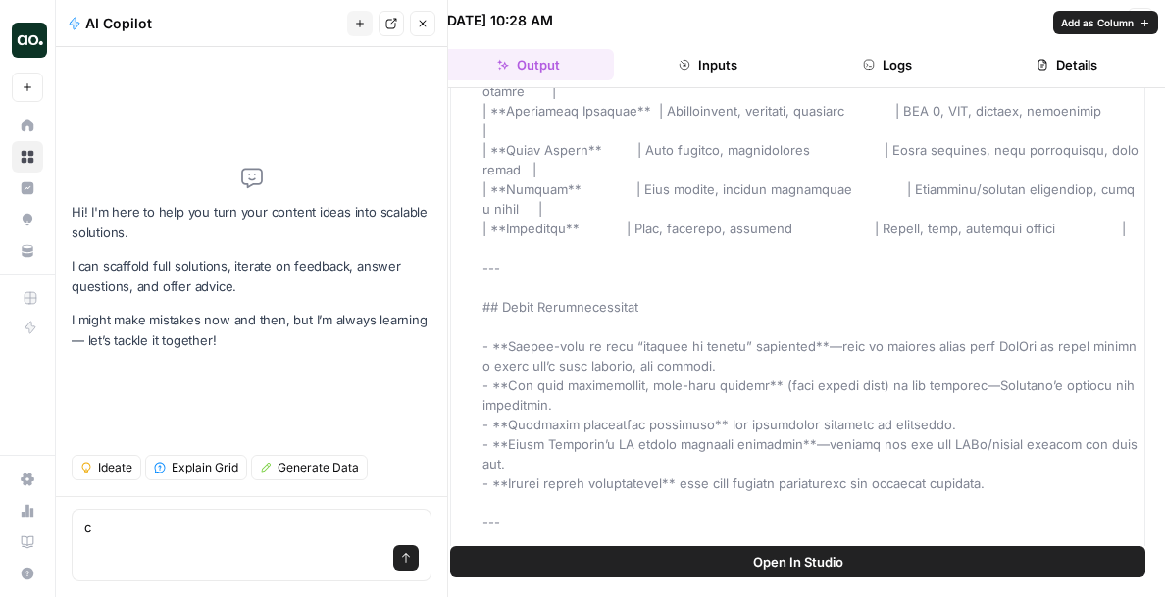
type textarea "c"
click at [426, 29] on button "Close" at bounding box center [422, 23] width 25 height 25
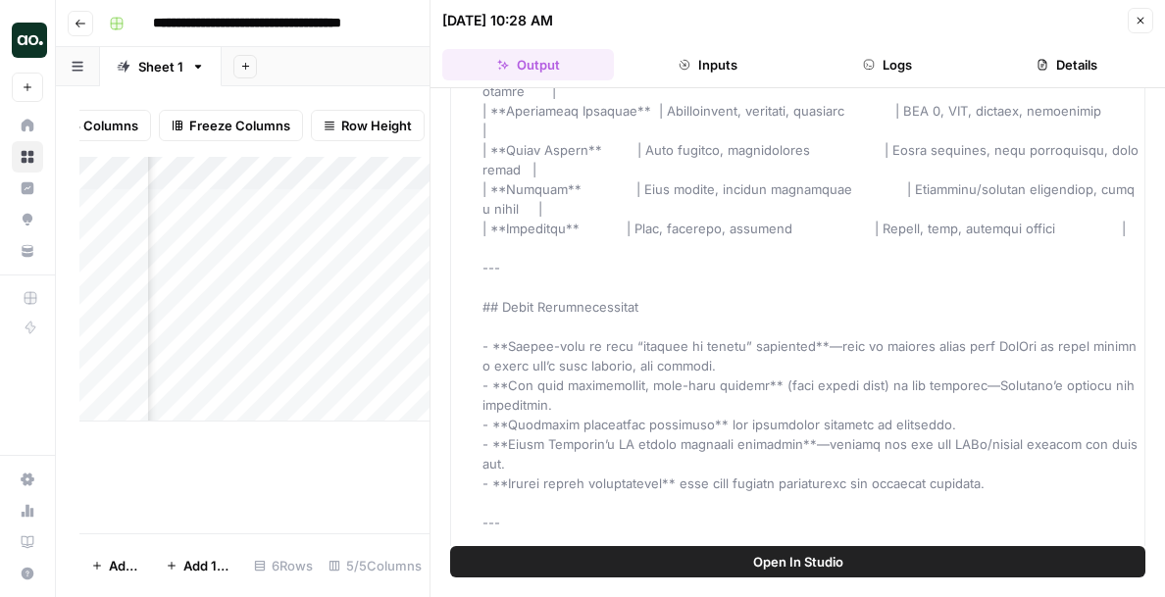
click at [1142, 20] on icon "button" at bounding box center [1140, 21] width 12 height 12
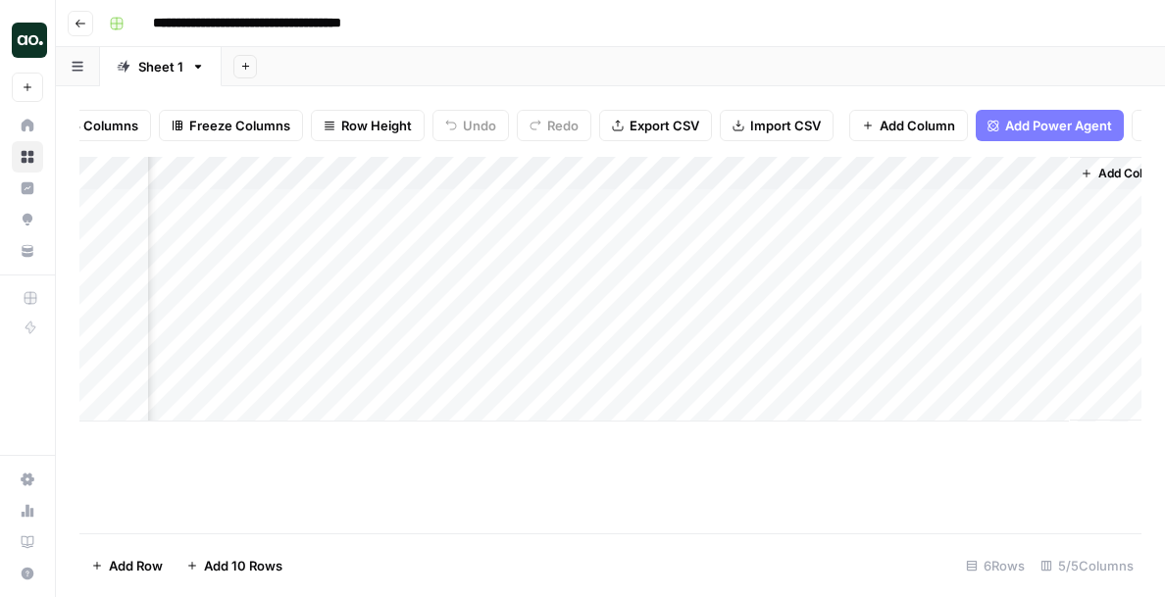
scroll to position [0, 326]
click at [836, 174] on div "Add Column" at bounding box center [610, 289] width 1062 height 265
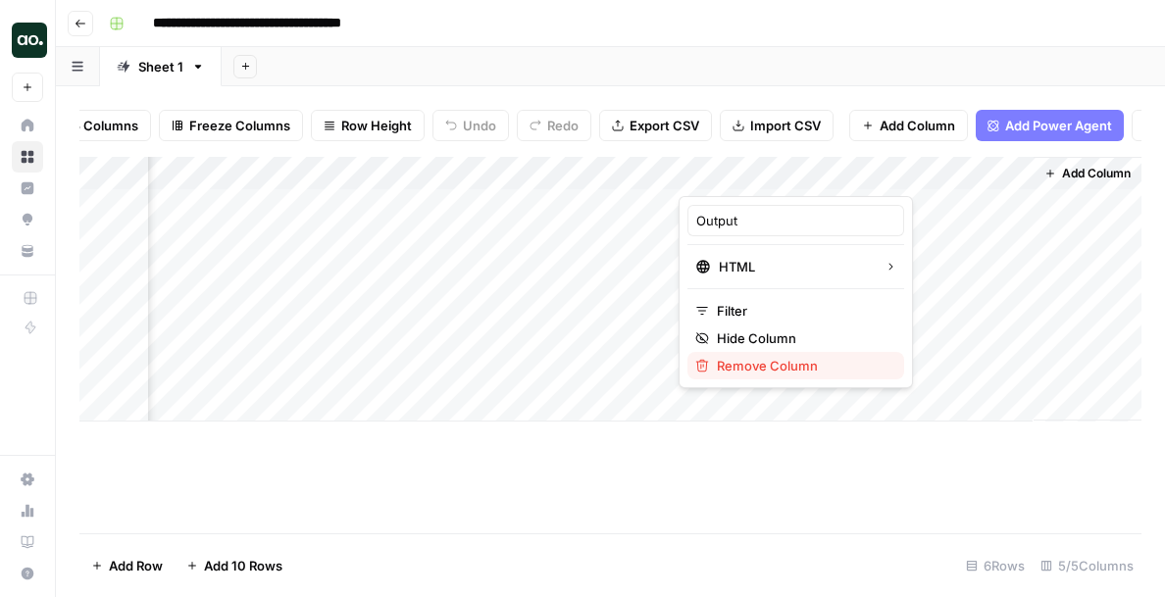
click at [775, 365] on span "Remove Column" at bounding box center [803, 366] width 172 height 20
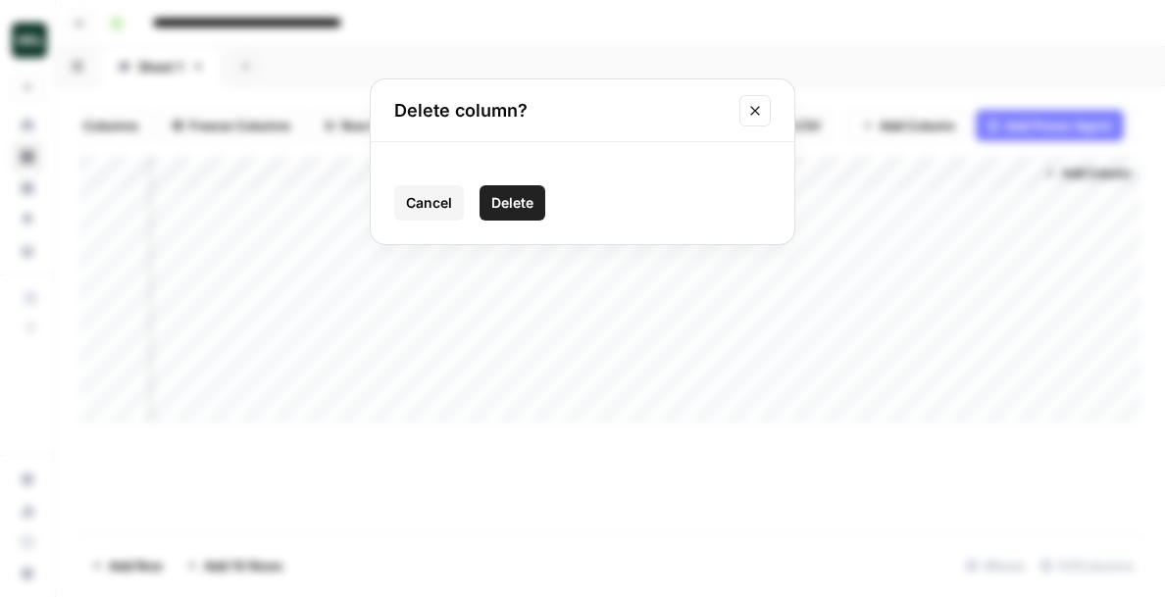
click at [502, 208] on span "Delete" at bounding box center [512, 203] width 42 height 20
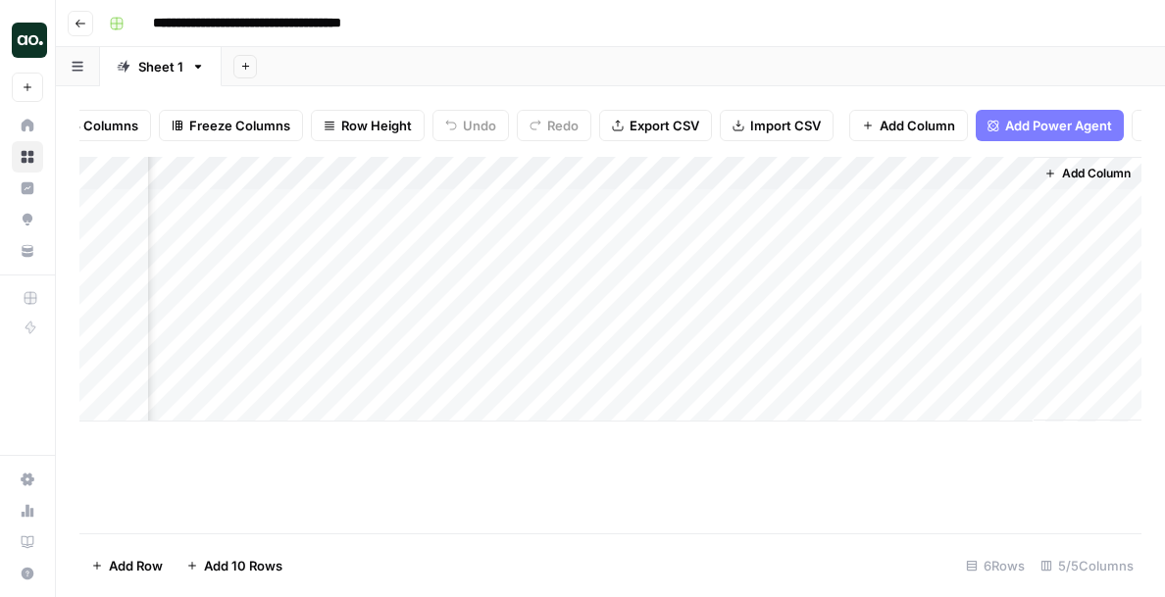
scroll to position [0, 149]
click at [1018, 175] on div "Add Column" at bounding box center [610, 289] width 1062 height 265
click at [954, 368] on span "Remove Column" at bounding box center [979, 366] width 172 height 20
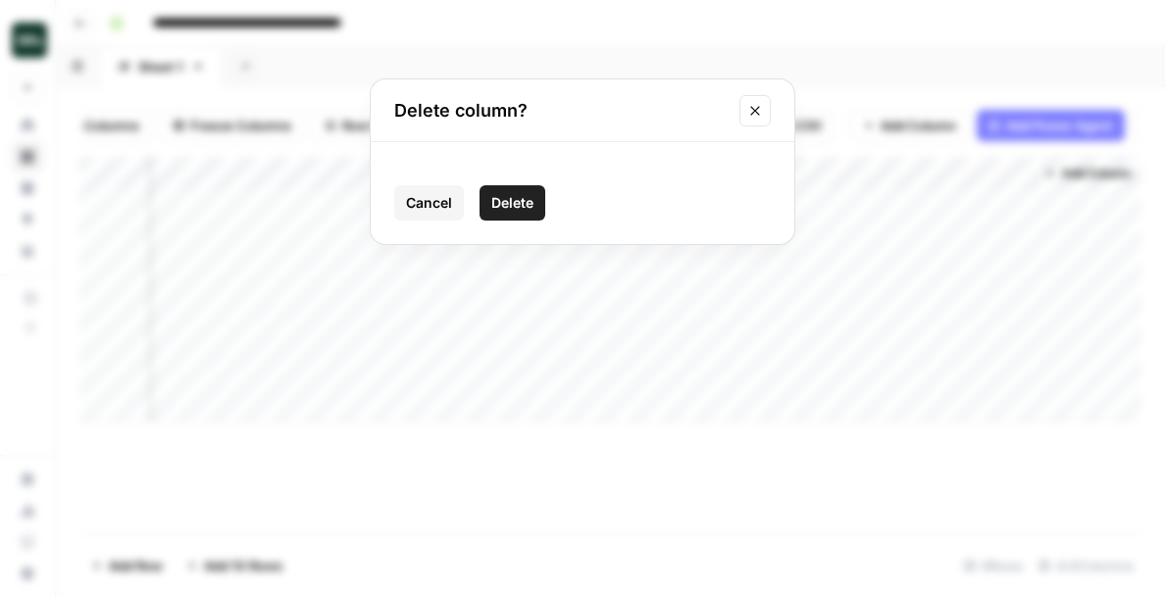
click at [520, 207] on span "Delete" at bounding box center [512, 203] width 42 height 20
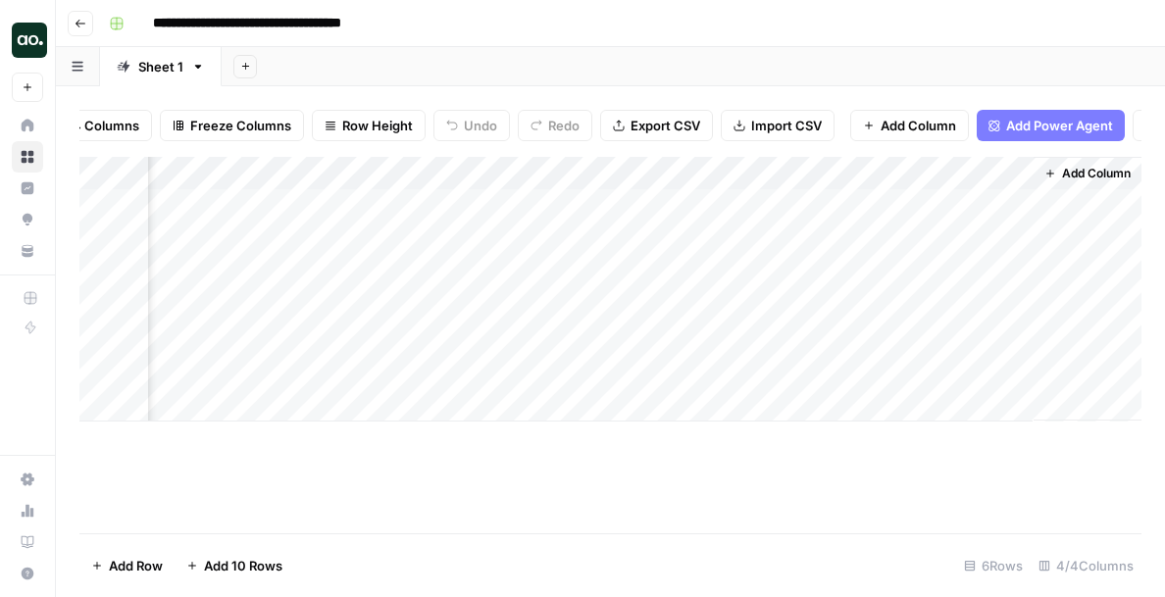
scroll to position [0, 0]
click at [810, 206] on div "Add Column" at bounding box center [610, 289] width 1062 height 265
click at [959, 208] on div "Add Column" at bounding box center [610, 289] width 1062 height 265
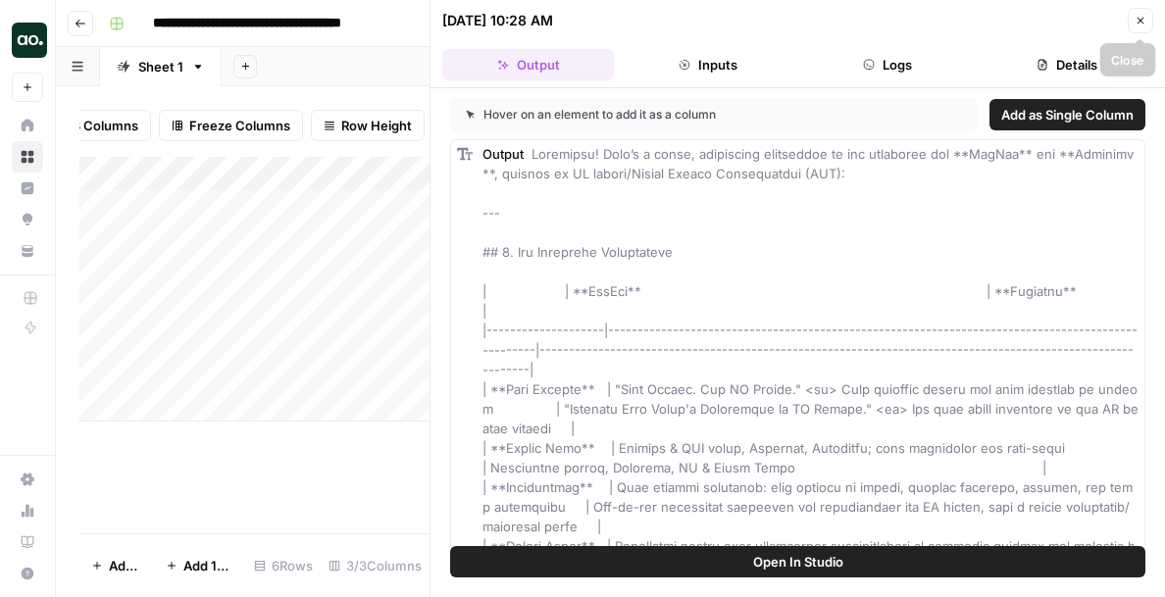
click at [1142, 25] on icon "button" at bounding box center [1140, 21] width 12 height 12
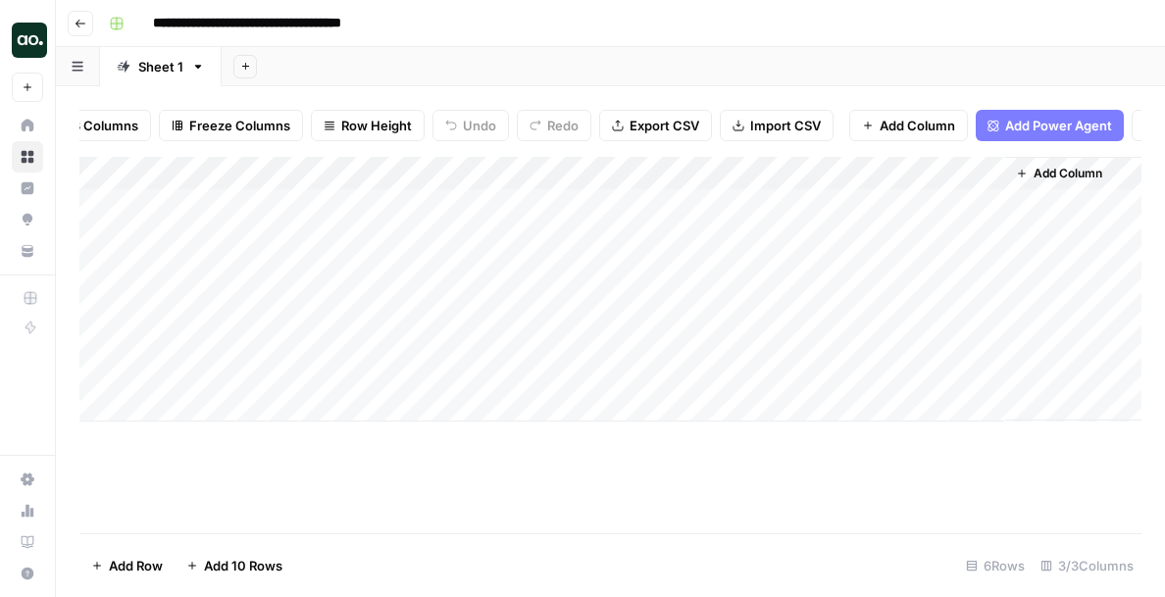
click at [1016, 178] on icon "button" at bounding box center [1022, 174] width 12 height 12
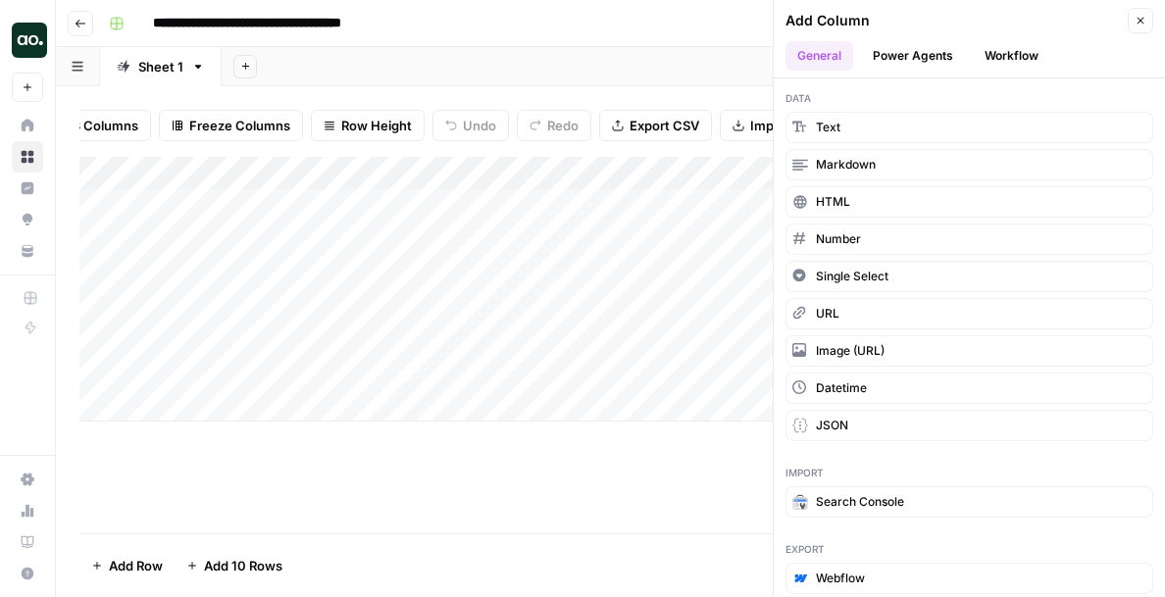
scroll to position [3, 0]
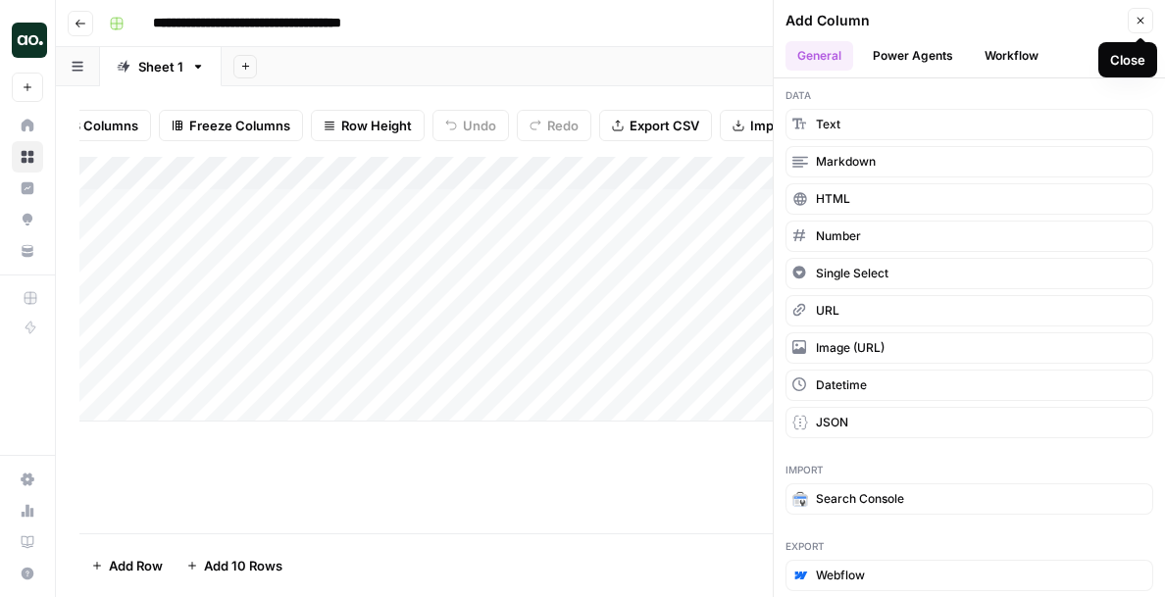
click at [1141, 18] on icon "button" at bounding box center [1140, 21] width 12 height 12
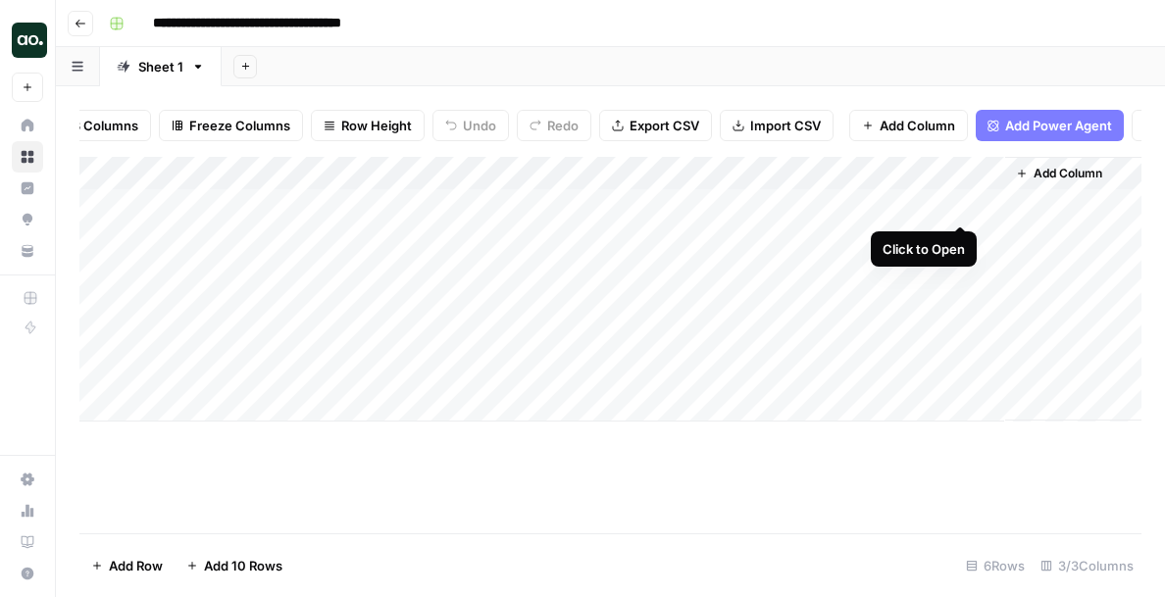
click at [958, 207] on div "Add Column" at bounding box center [610, 289] width 1062 height 265
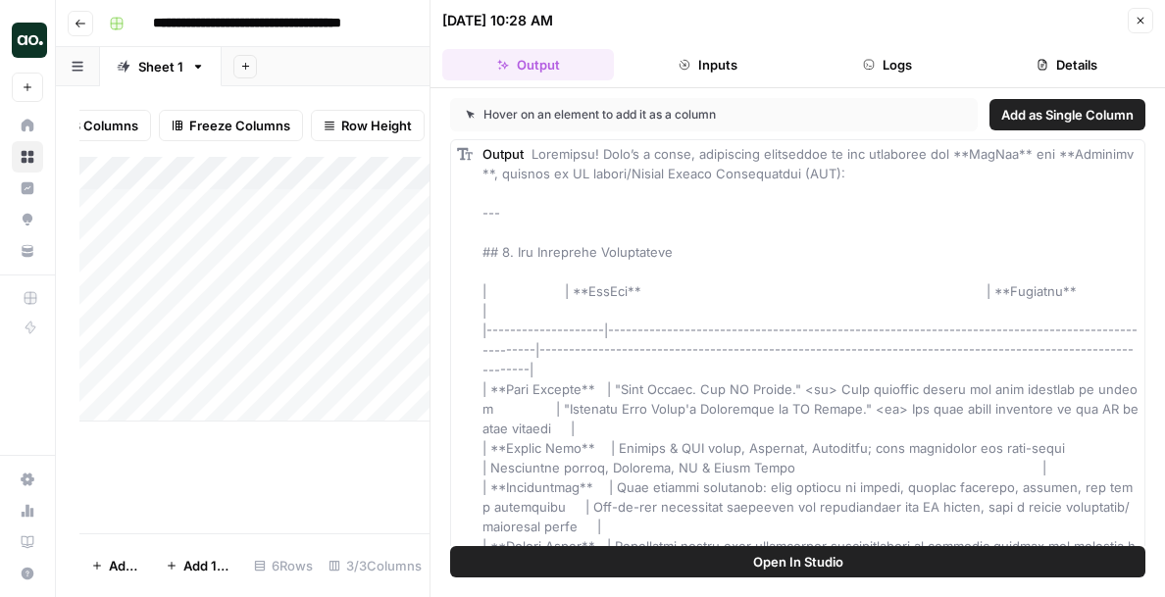
click at [1142, 22] on icon "button" at bounding box center [1140, 21] width 7 height 7
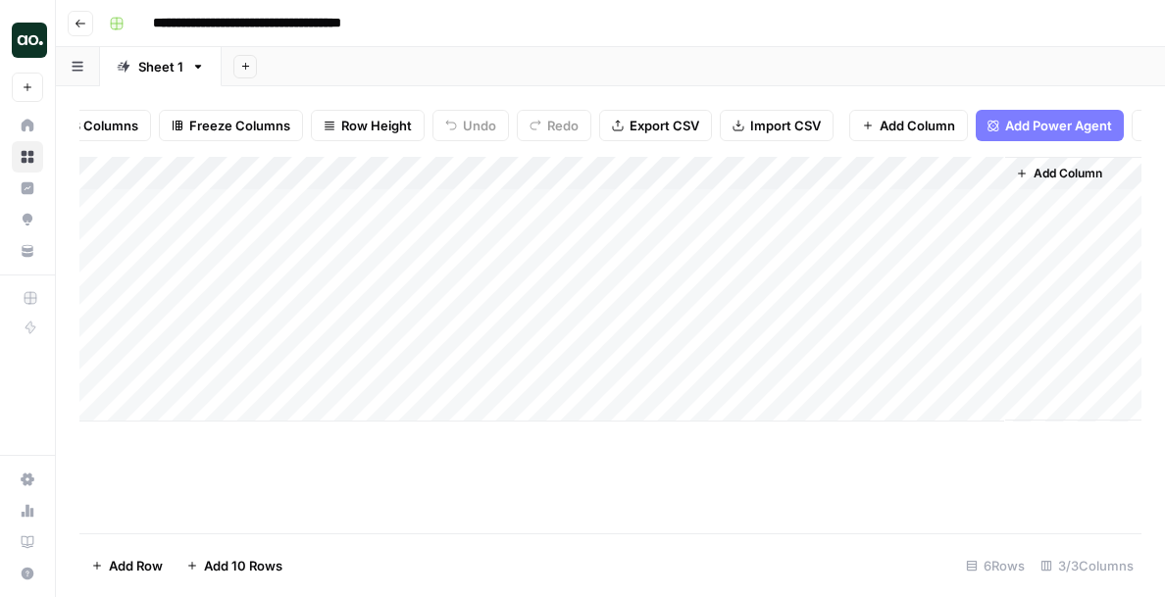
click at [839, 175] on div "Add Column" at bounding box center [610, 289] width 1062 height 265
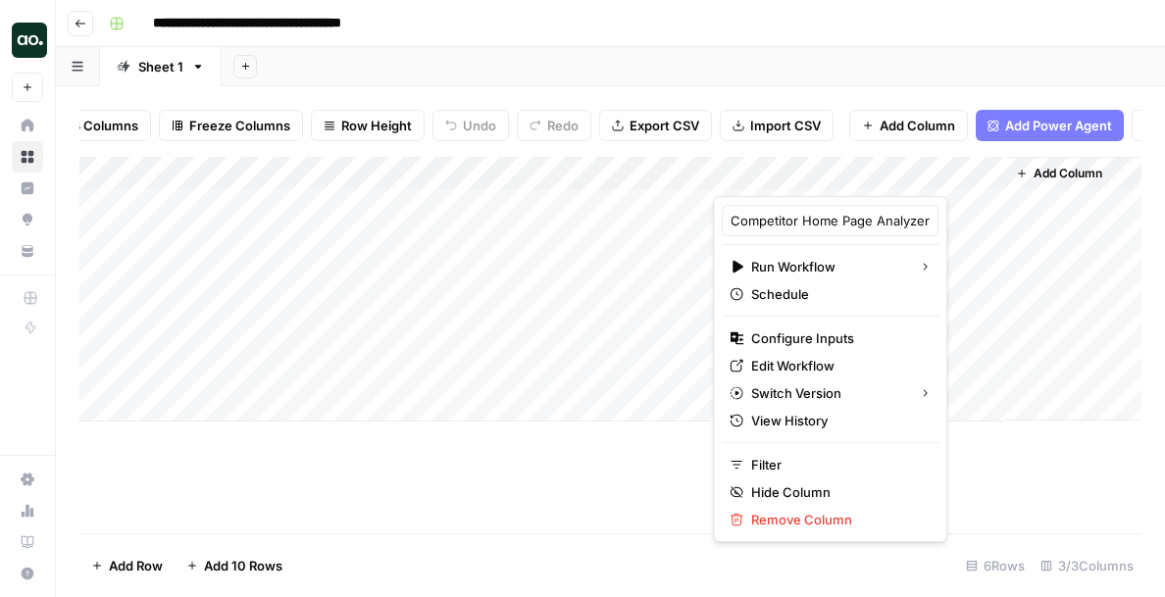
click at [964, 173] on div at bounding box center [859, 176] width 292 height 39
click at [964, 178] on div at bounding box center [859, 176] width 292 height 39
click at [929, 154] on div "Filter Sort 3 Columns Freeze Columns Row Height Undo Redo Export CSV Import CSV…" at bounding box center [610, 125] width 1062 height 63
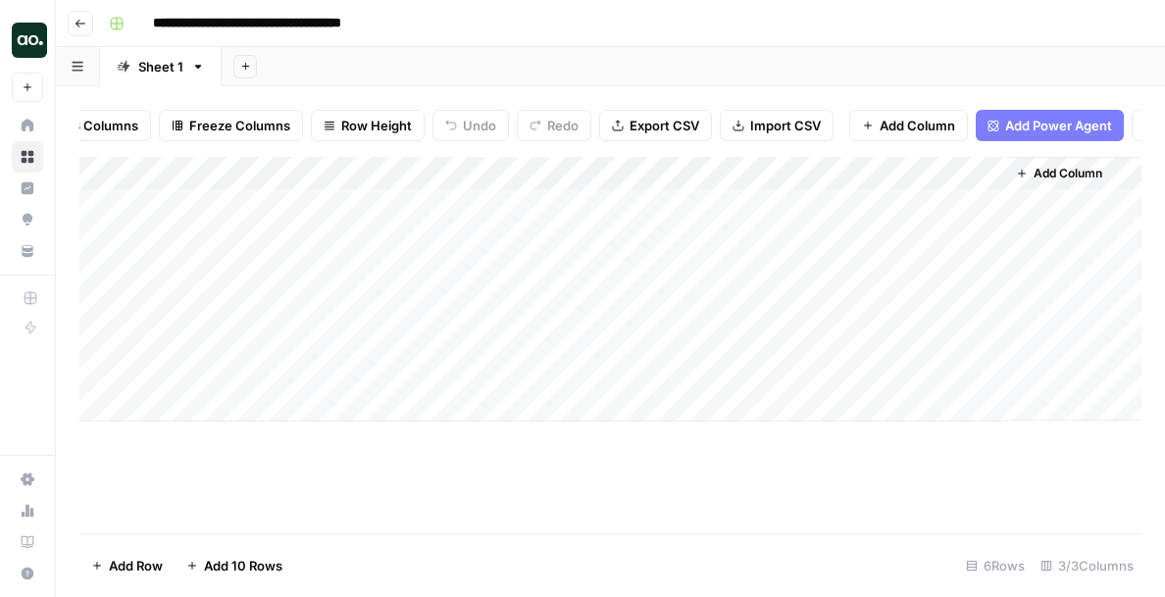
click at [965, 180] on div "Add Column" at bounding box center [610, 289] width 1062 height 265
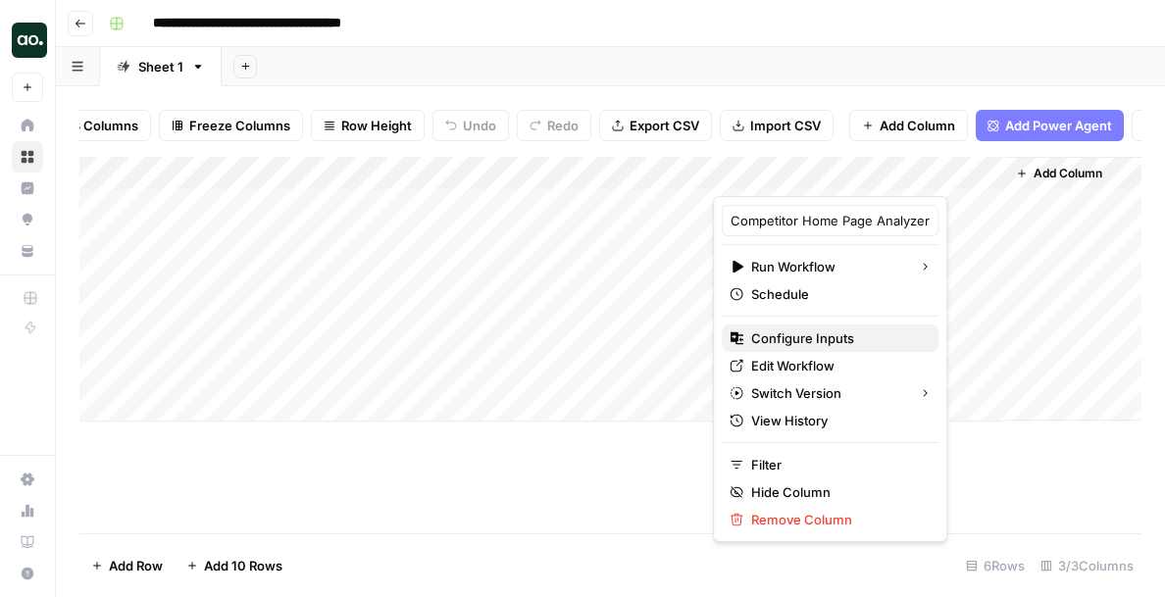
click at [824, 331] on span "Configure Inputs" at bounding box center [837, 338] width 172 height 20
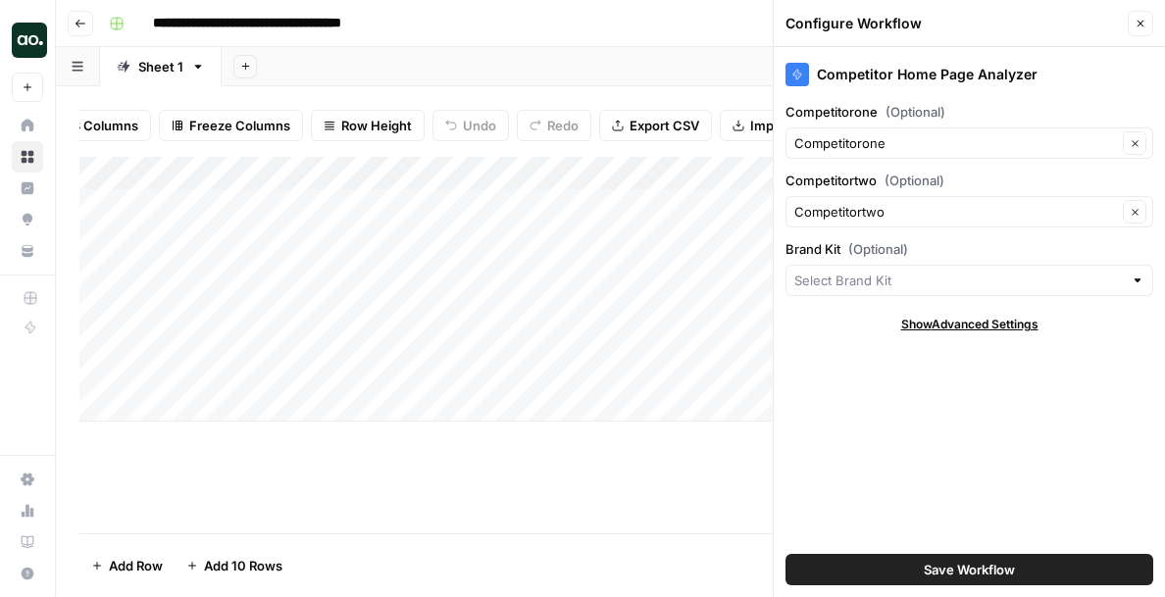
click at [1130, 12] on button "Close" at bounding box center [1139, 23] width 25 height 25
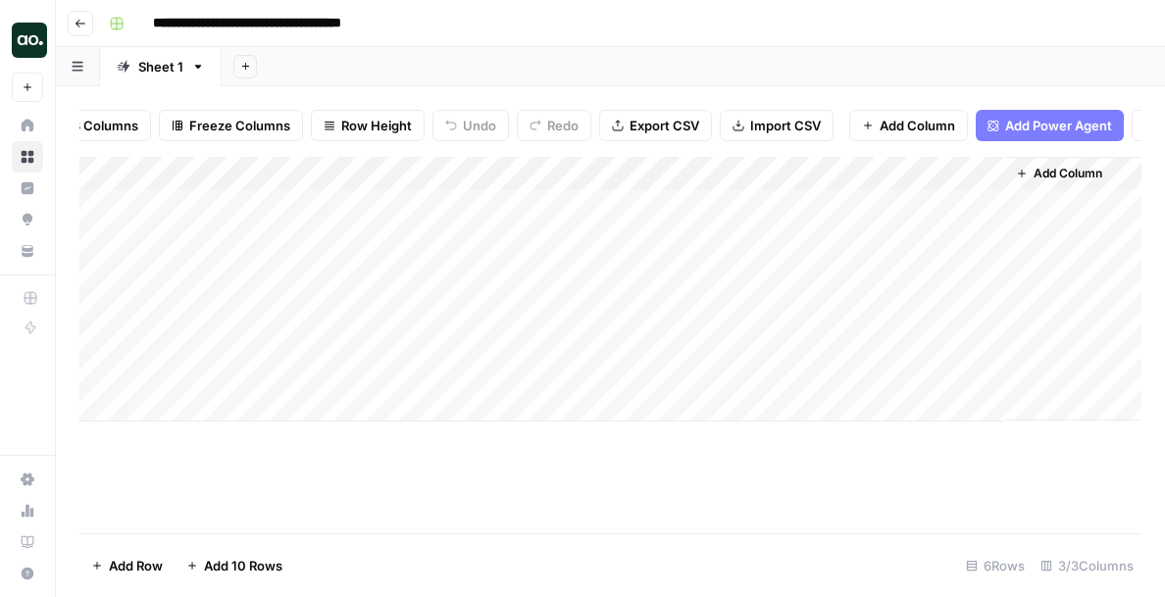
click at [963, 176] on div "Add Column" at bounding box center [610, 289] width 1062 height 265
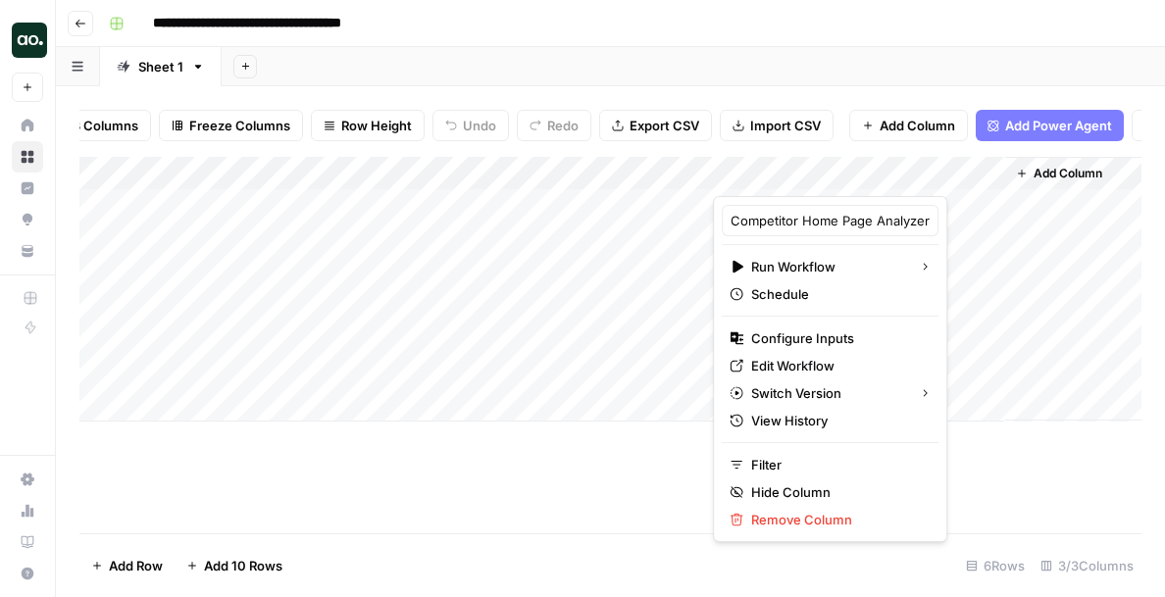
click at [807, 167] on div at bounding box center [859, 176] width 292 height 39
click at [746, 174] on div at bounding box center [859, 176] width 292 height 39
click at [727, 171] on div at bounding box center [859, 176] width 292 height 39
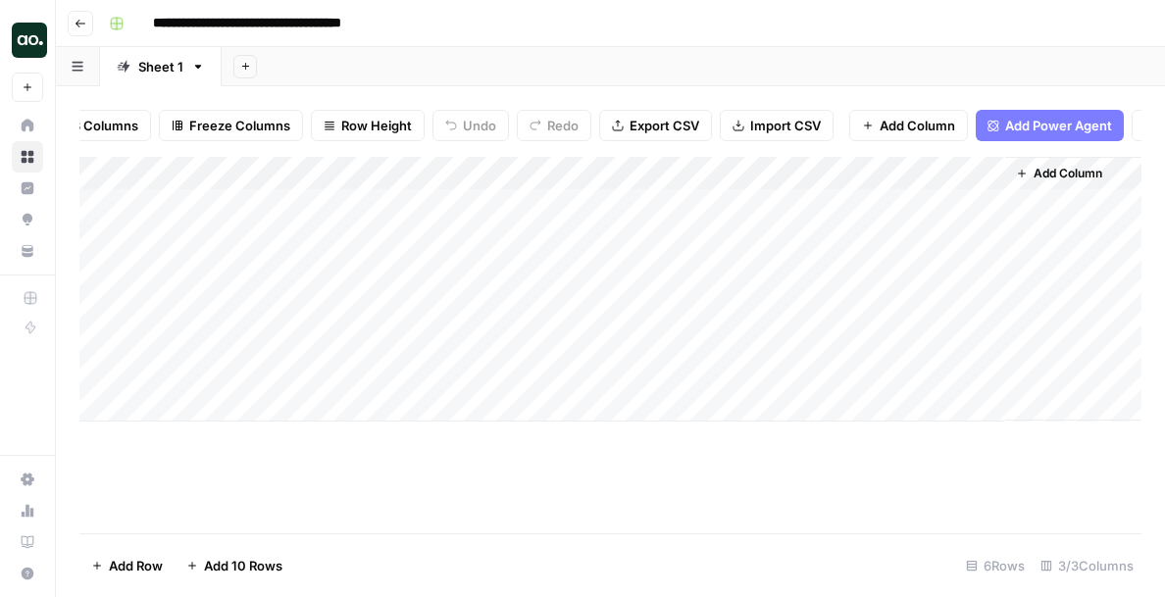
click at [675, 148] on div "Filter Sort 3 Columns Freeze Columns Row Height Undo Redo Export CSV Import CSV…" at bounding box center [610, 125] width 1062 height 63
click at [726, 173] on div "Add Column" at bounding box center [610, 289] width 1062 height 265
click at [901, 225] on div "Add Column" at bounding box center [610, 289] width 1062 height 265
click at [884, 199] on div "Add Column" at bounding box center [610, 289] width 1062 height 265
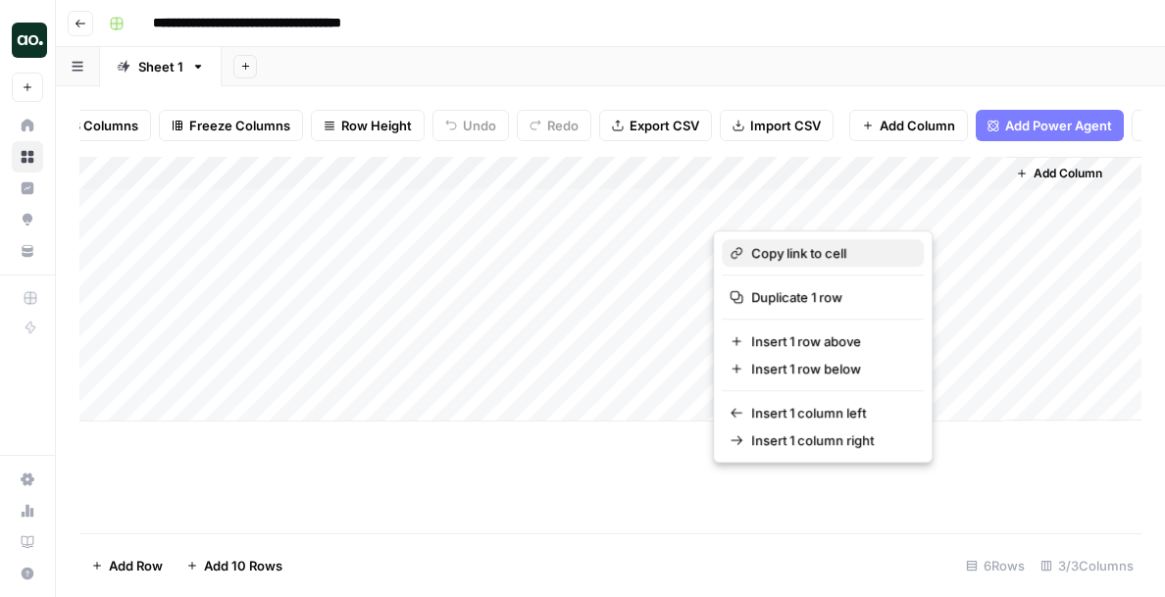
click at [869, 255] on span "Copy link to cell" at bounding box center [829, 253] width 157 height 20
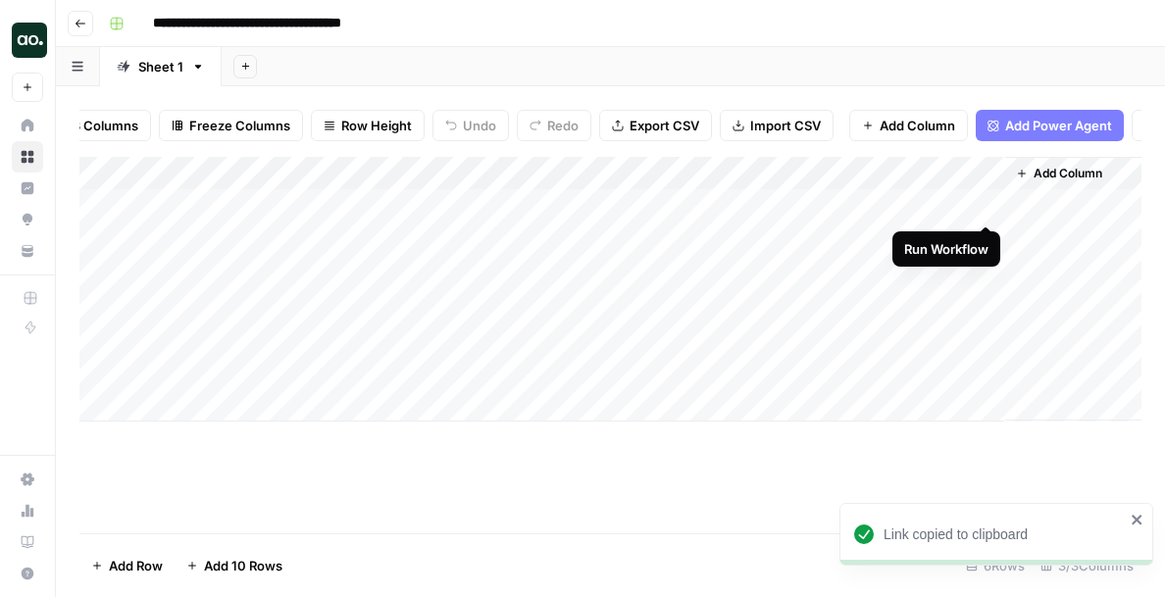
click at [983, 206] on div "Add Column" at bounding box center [610, 289] width 1062 height 265
click at [952, 208] on div "Add Column" at bounding box center [610, 289] width 1062 height 265
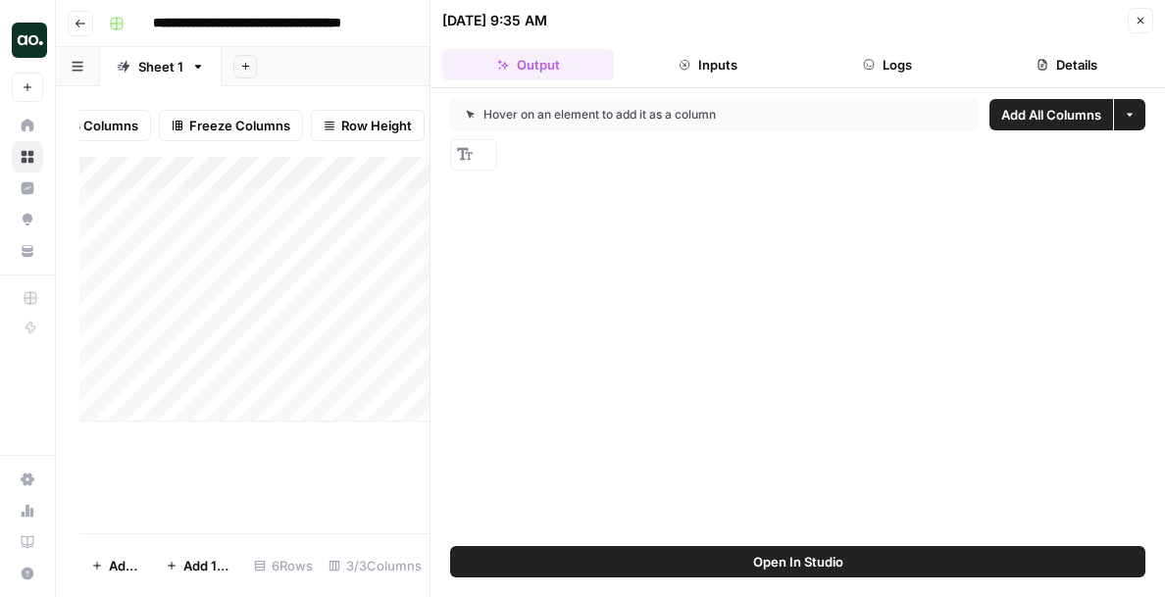
click at [288, 233] on div "Add Column" at bounding box center [254, 289] width 350 height 265
drag, startPoint x: 316, startPoint y: 211, endPoint x: 325, endPoint y: 336, distance: 125.8
click at [325, 336] on div "Add Column" at bounding box center [254, 289] width 350 height 265
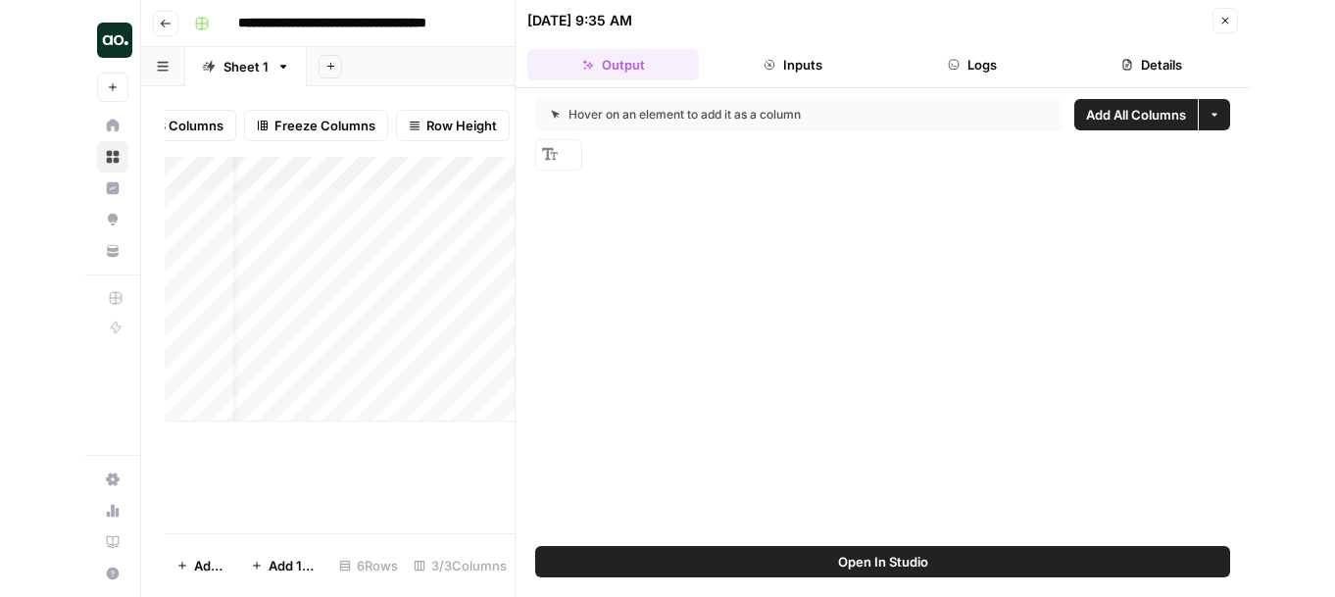
scroll to position [0, 40]
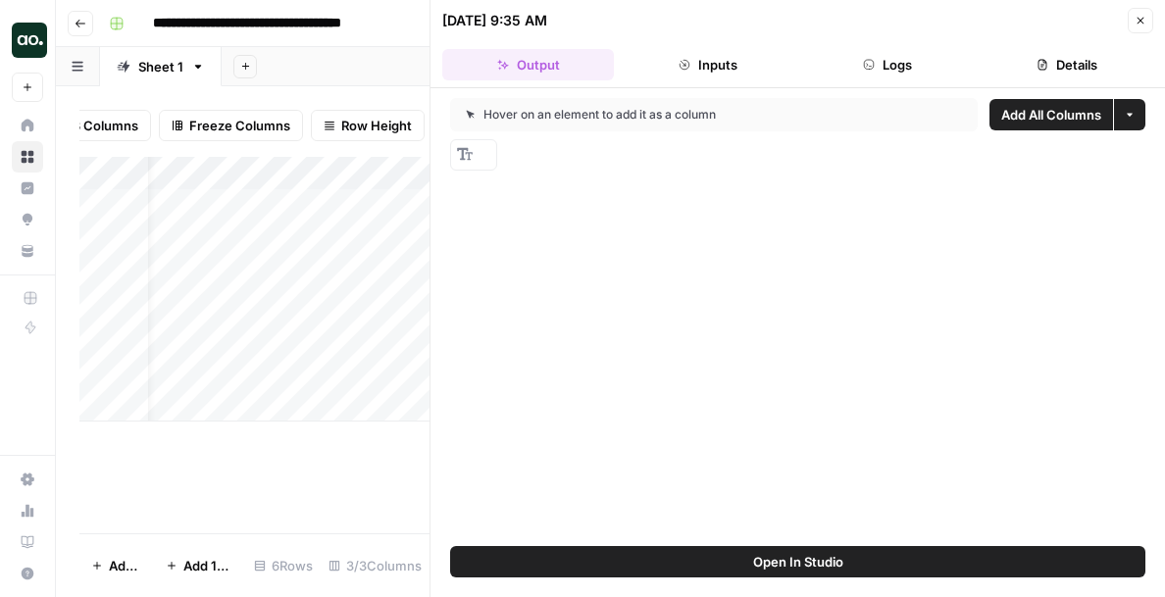
drag, startPoint x: 226, startPoint y: 205, endPoint x: 227, endPoint y: 339, distance: 134.3
click at [227, 339] on div "Add Column" at bounding box center [254, 289] width 350 height 265
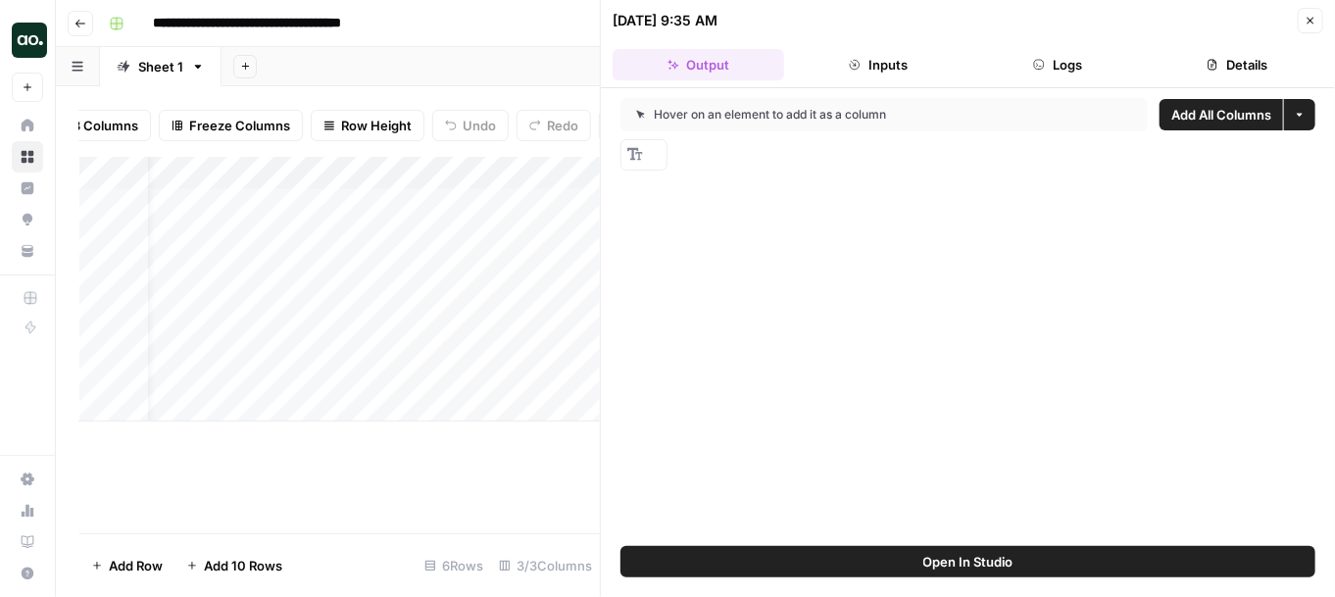
click at [1164, 16] on icon "button" at bounding box center [1311, 21] width 12 height 12
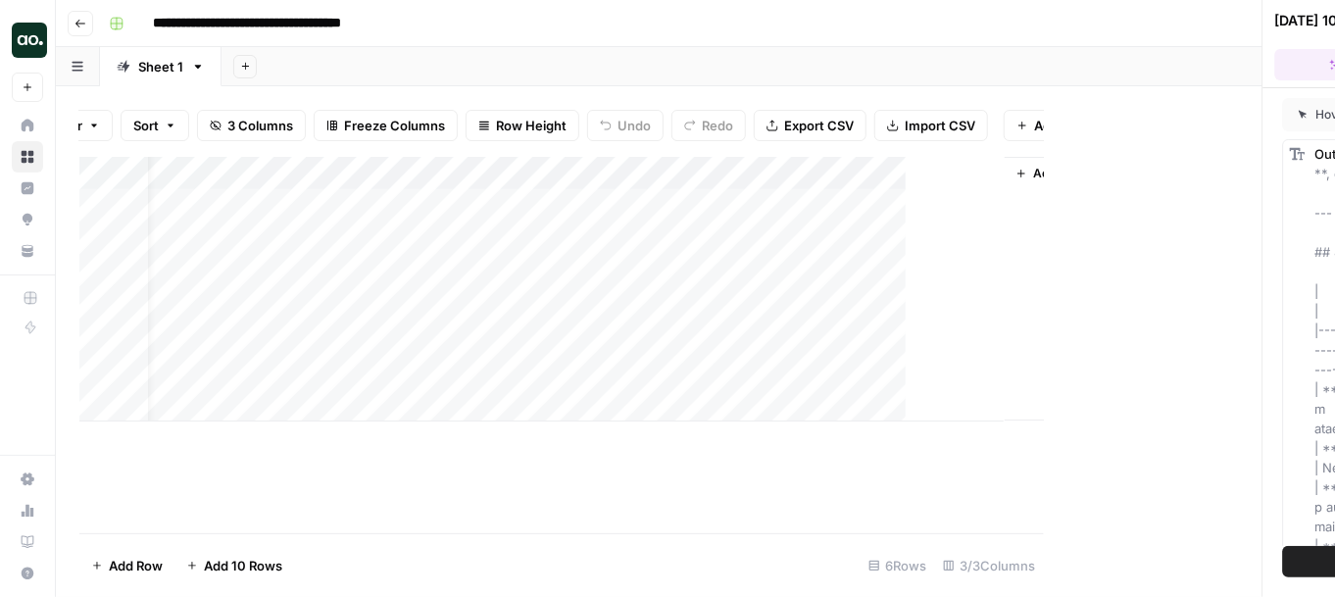
scroll to position [0, 33]
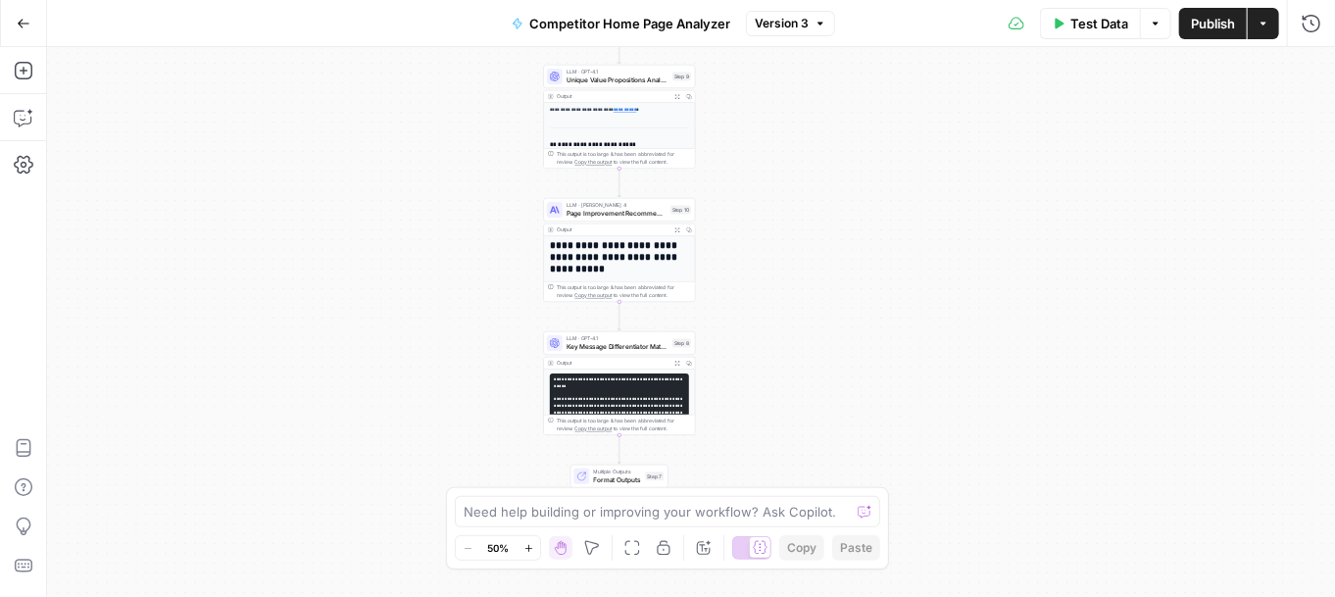
click at [596, 397] on code "**********" at bounding box center [619, 478] width 129 height 203
click at [637, 385] on pre "**********" at bounding box center [619, 480] width 139 height 212
click at [602, 339] on span "LLM · GPT-4.1" at bounding box center [618, 339] width 102 height 8
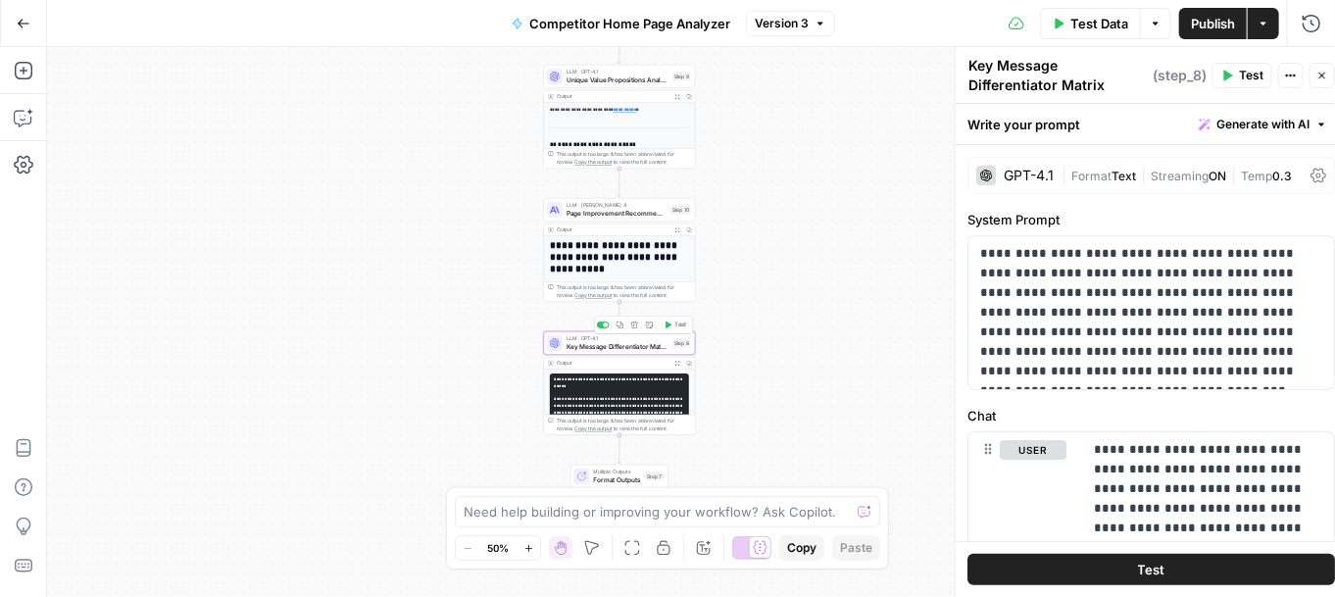
click at [602, 339] on span "LLM · GPT-4.1" at bounding box center [618, 339] width 102 height 8
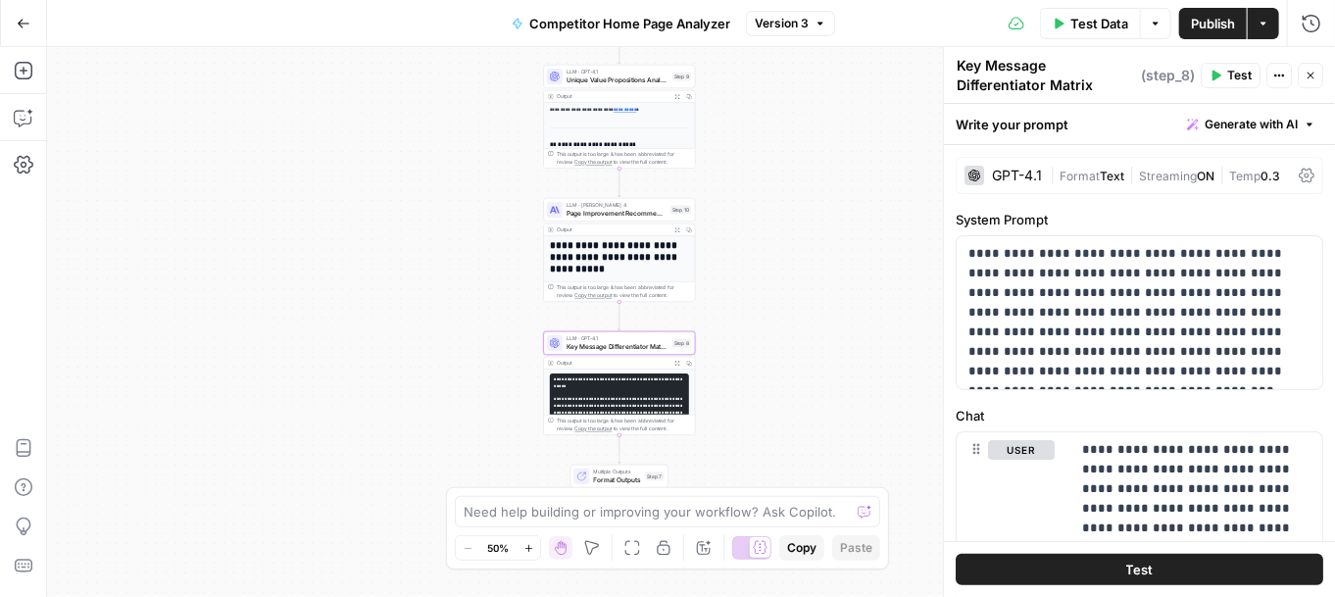
click at [1164, 77] on icon "button" at bounding box center [1280, 76] width 12 height 12
click at [1164, 276] on p "**********" at bounding box center [1140, 312] width 343 height 137
click at [1164, 126] on span "Generate with AI" at bounding box center [1251, 125] width 93 height 18
click at [1140, 353] on p "**********" at bounding box center [1140, 312] width 343 height 137
click at [1104, 418] on label "Chat" at bounding box center [1140, 416] width 368 height 20
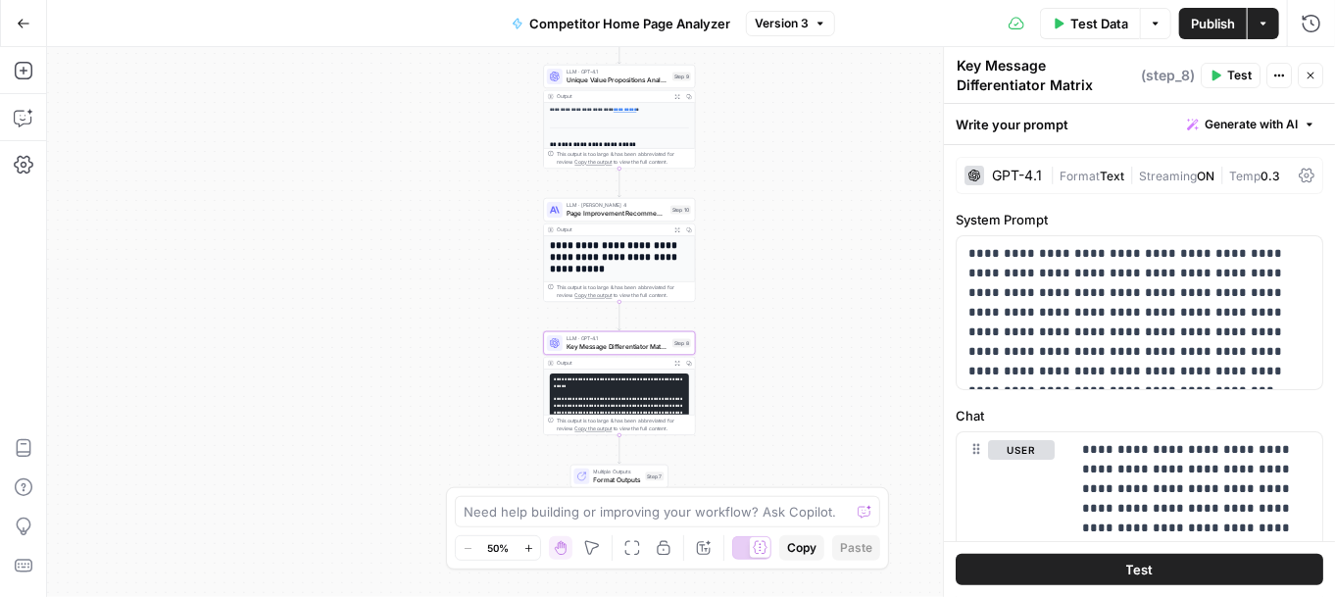
click at [1164, 175] on icon at bounding box center [1307, 176] width 16 height 16
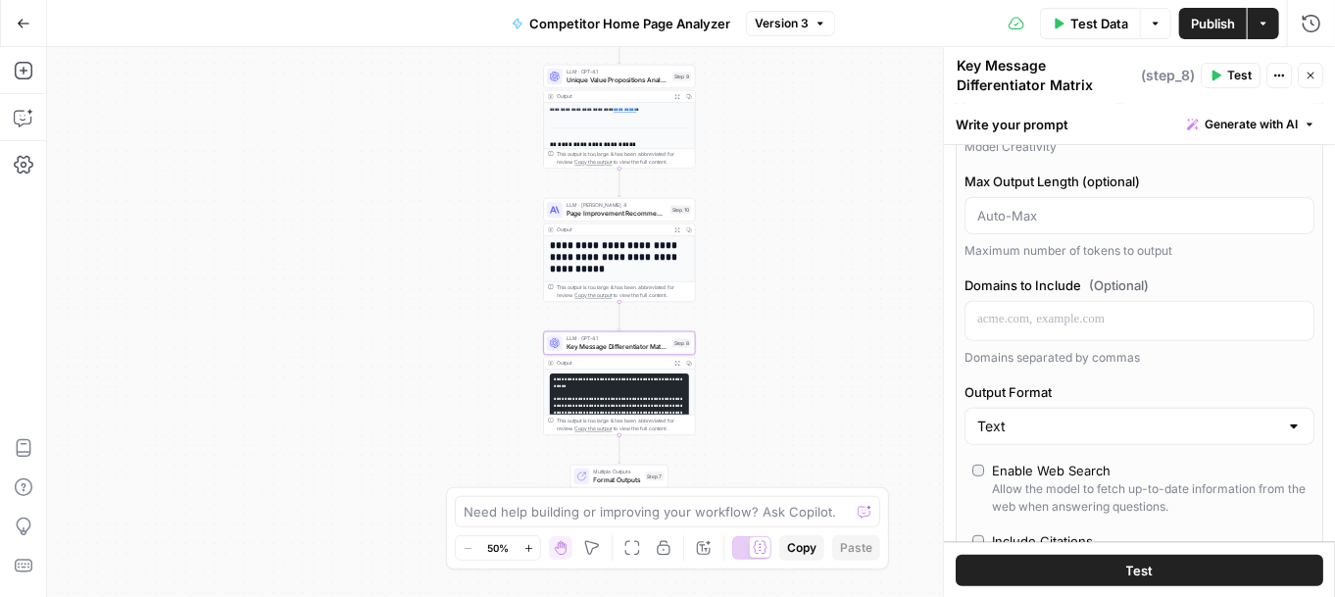
scroll to position [264, 0]
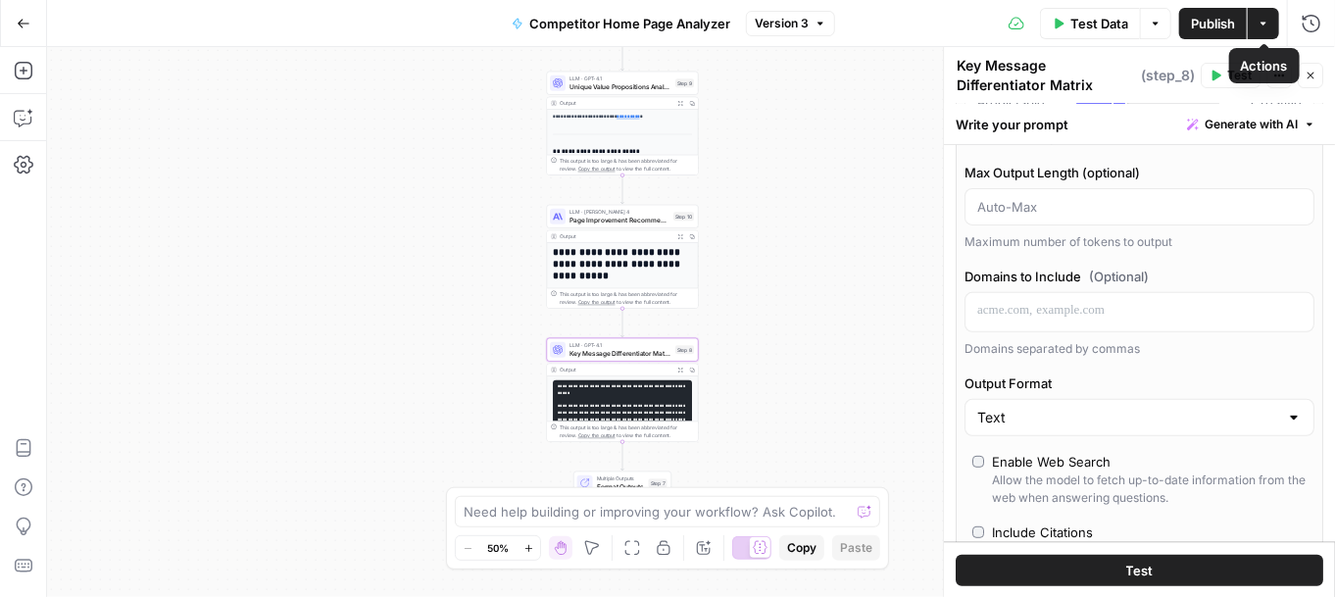
click at [1164, 28] on button "Actions" at bounding box center [1263, 23] width 31 height 31
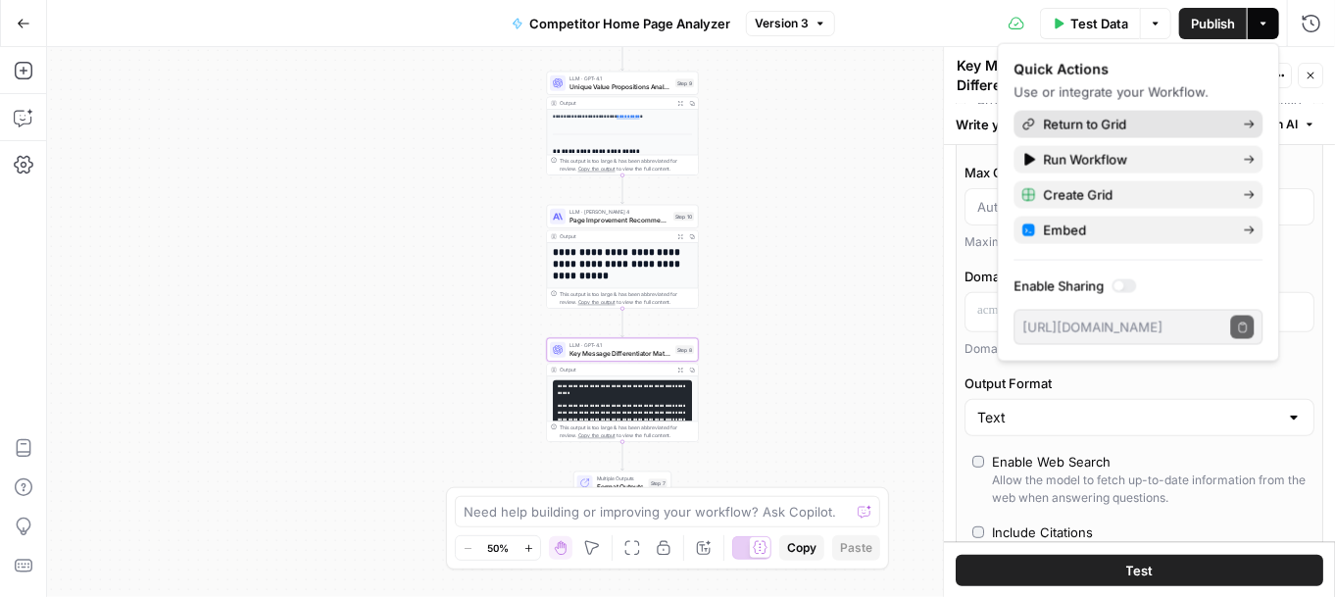
click at [1127, 133] on span "Return to Grid" at bounding box center [1136, 125] width 184 height 20
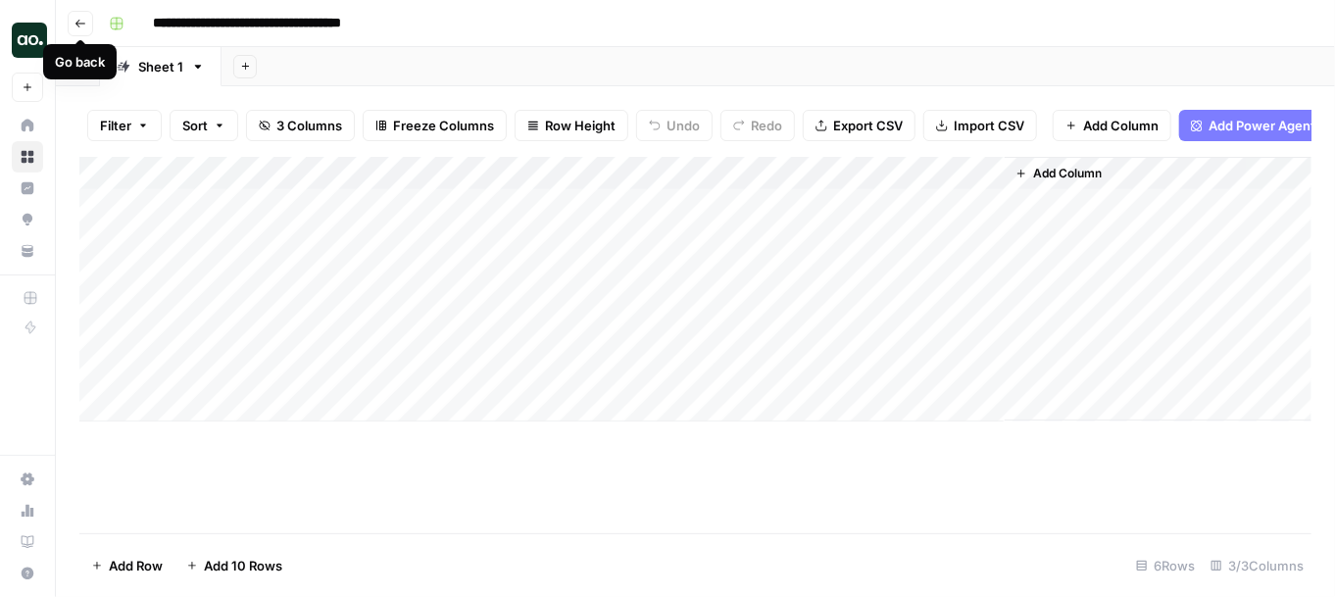
click at [79, 30] on button "Go back" at bounding box center [80, 23] width 25 height 25
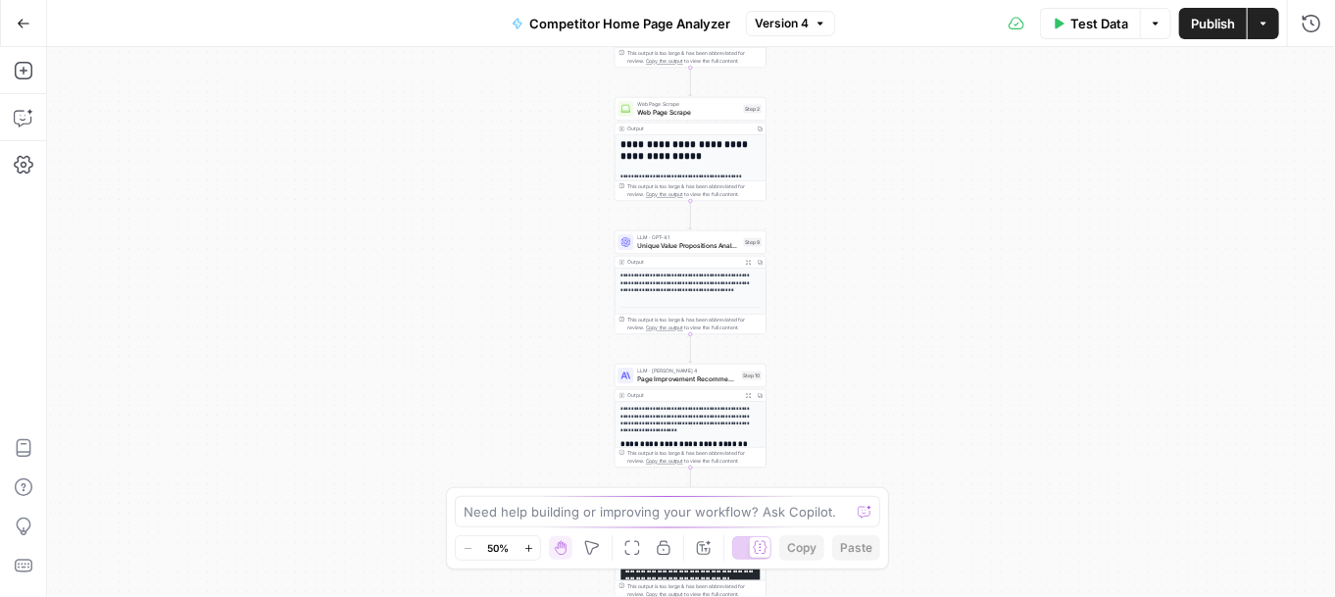
click at [1164, 20] on button "Actions" at bounding box center [1263, 23] width 31 height 31
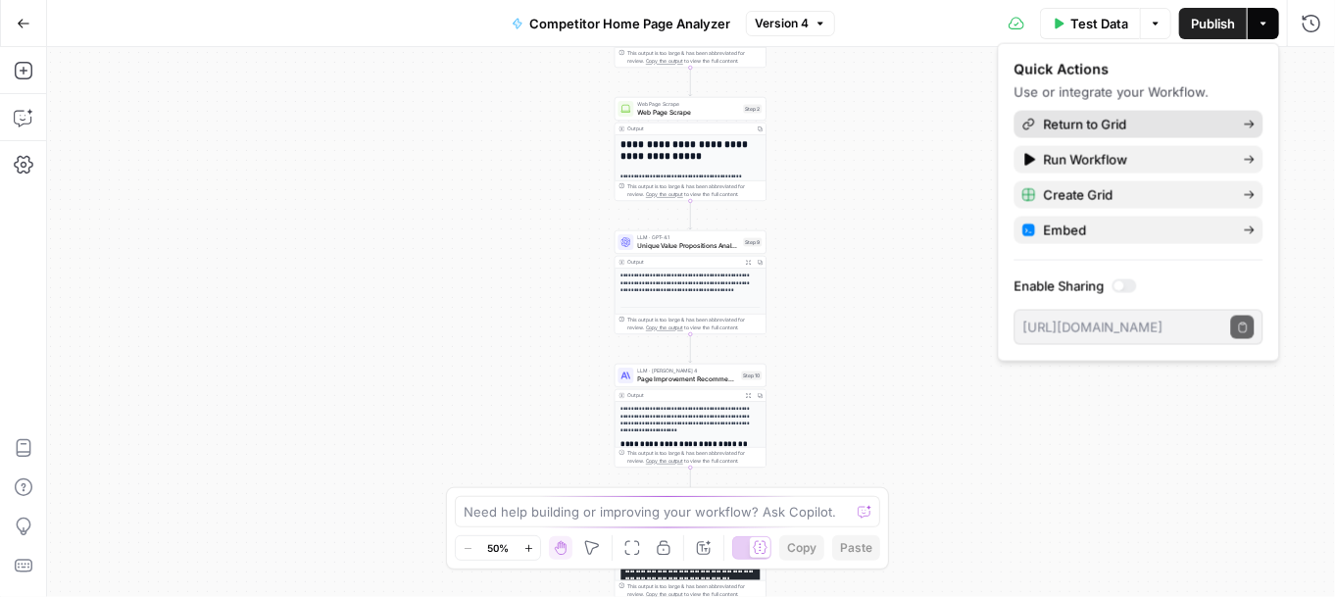
click at [1109, 122] on span "Return to Grid" at bounding box center [1136, 125] width 184 height 20
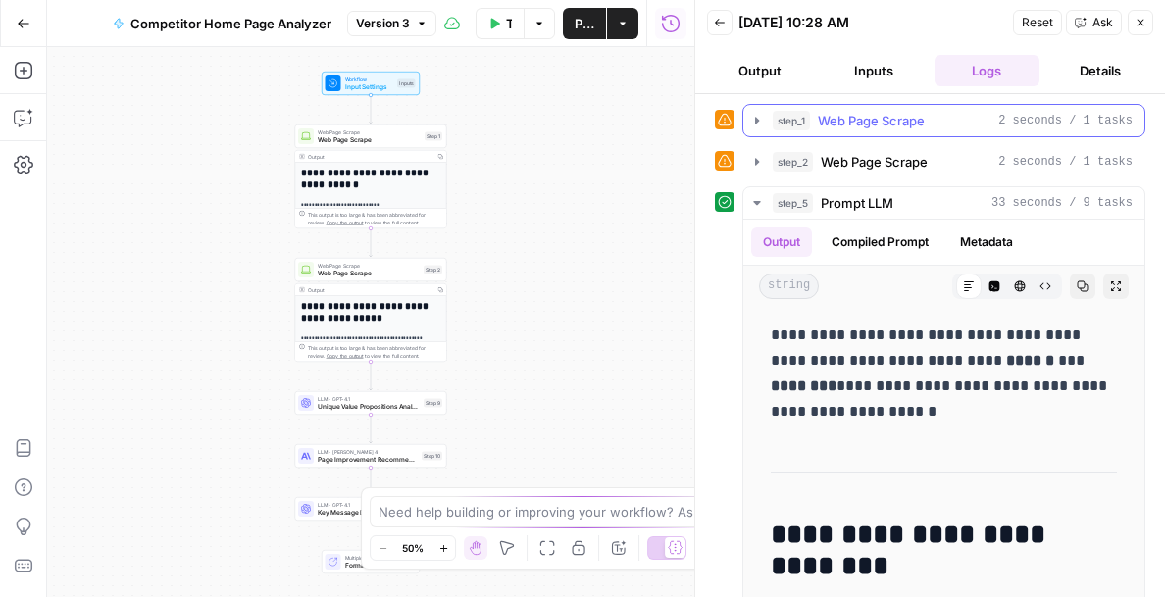
click at [755, 121] on icon "button" at bounding box center [757, 120] width 4 height 7
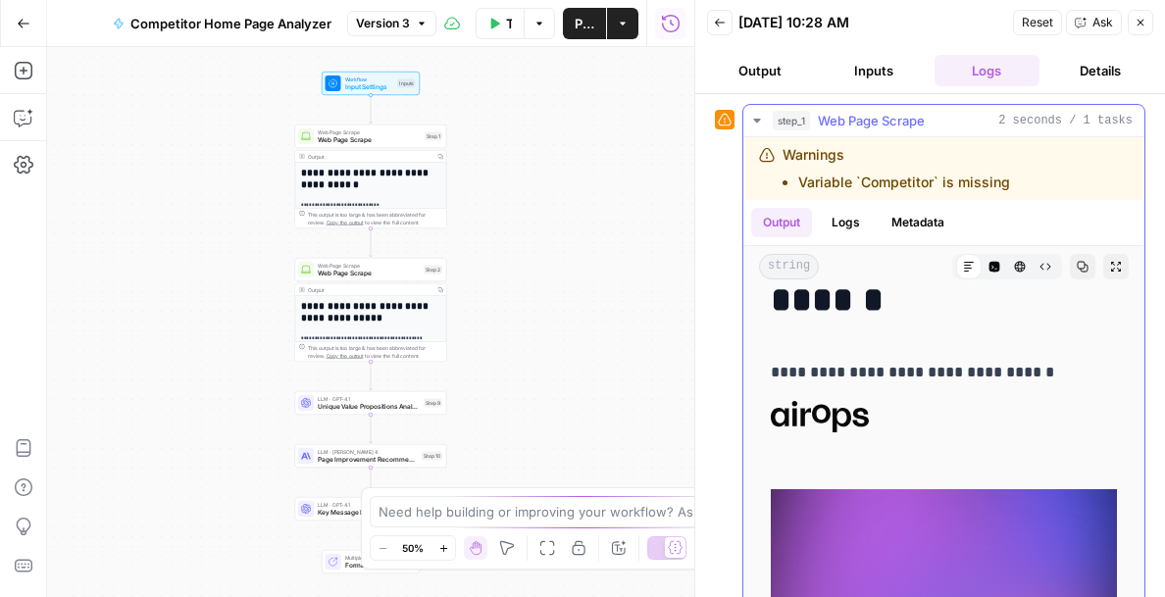
scroll to position [134, 0]
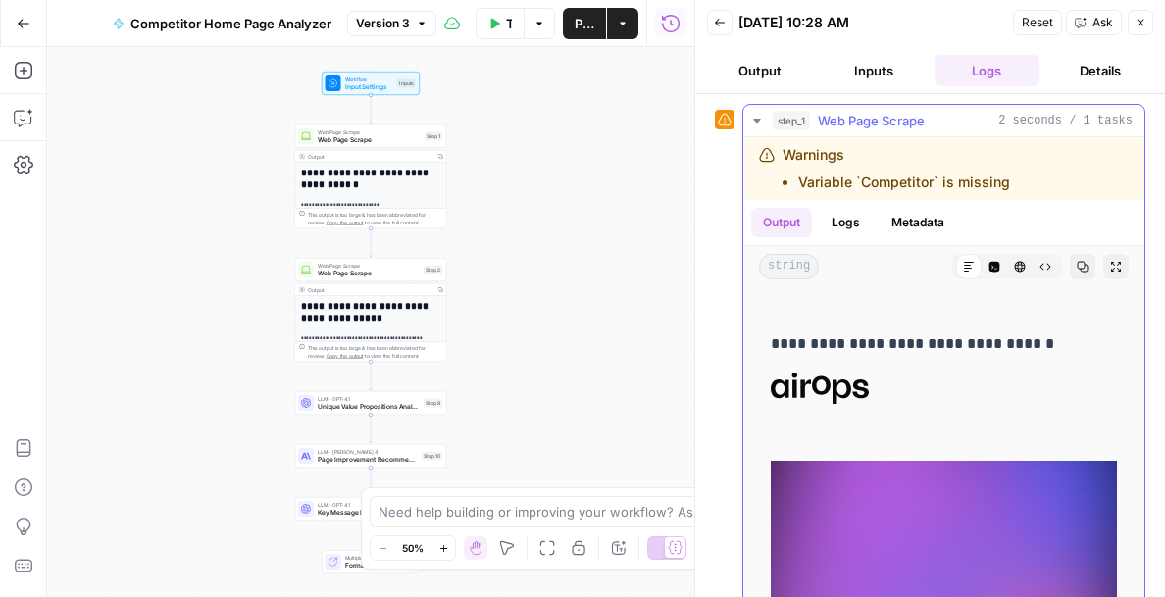
click at [759, 115] on icon "button" at bounding box center [757, 121] width 16 height 16
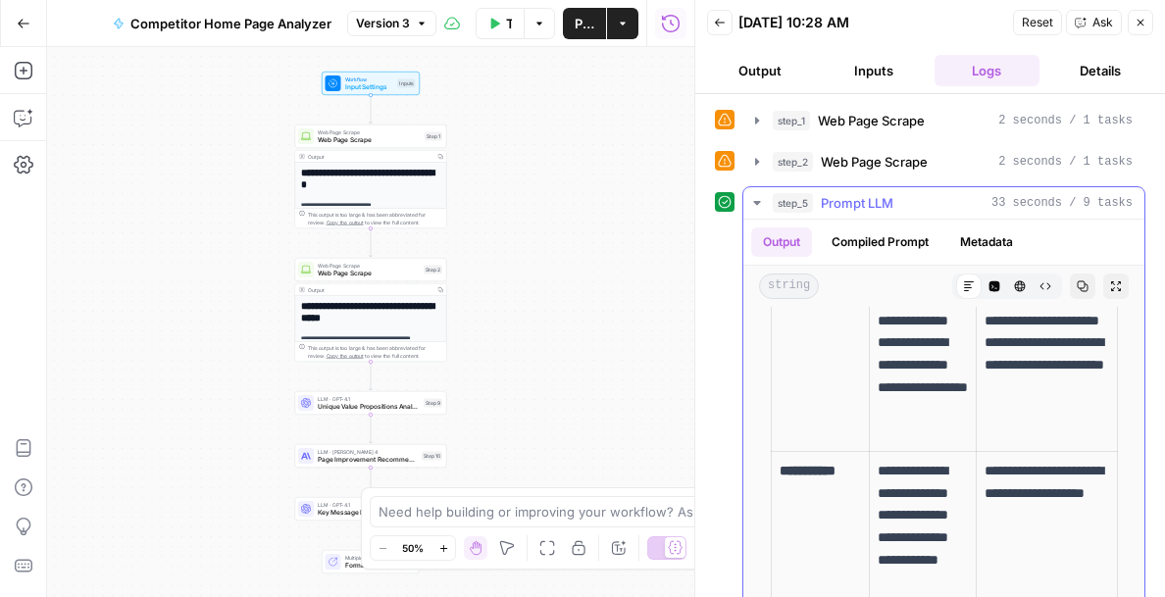
scroll to position [375, 0]
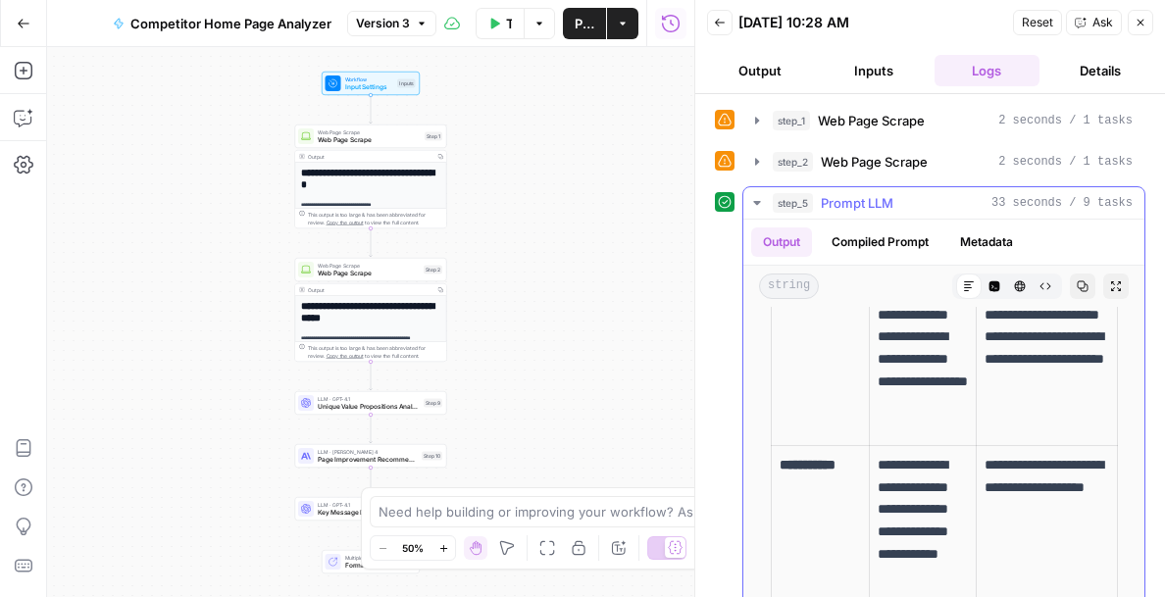
click at [758, 196] on icon "button" at bounding box center [757, 203] width 16 height 16
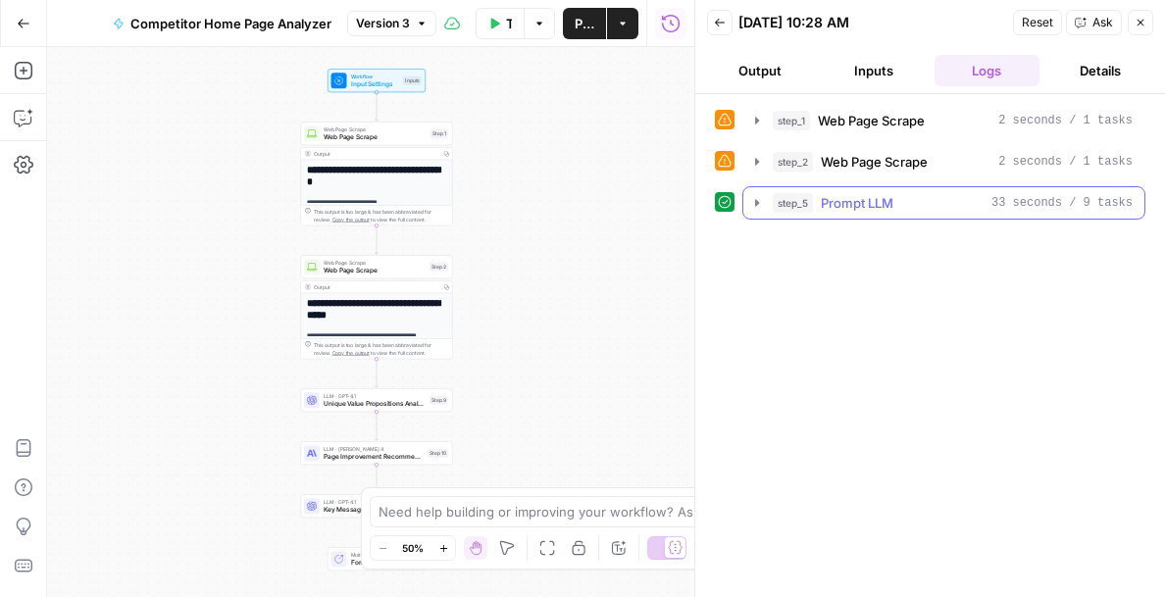
click at [758, 201] on icon "button" at bounding box center [757, 202] width 4 height 7
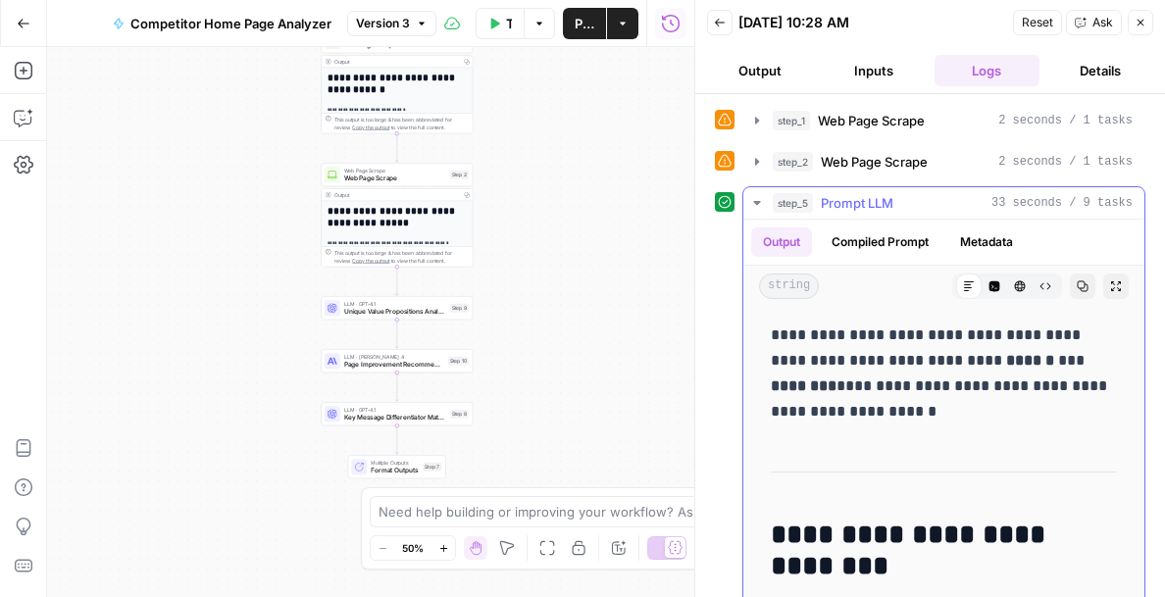
click at [752, 198] on icon "button" at bounding box center [757, 203] width 16 height 16
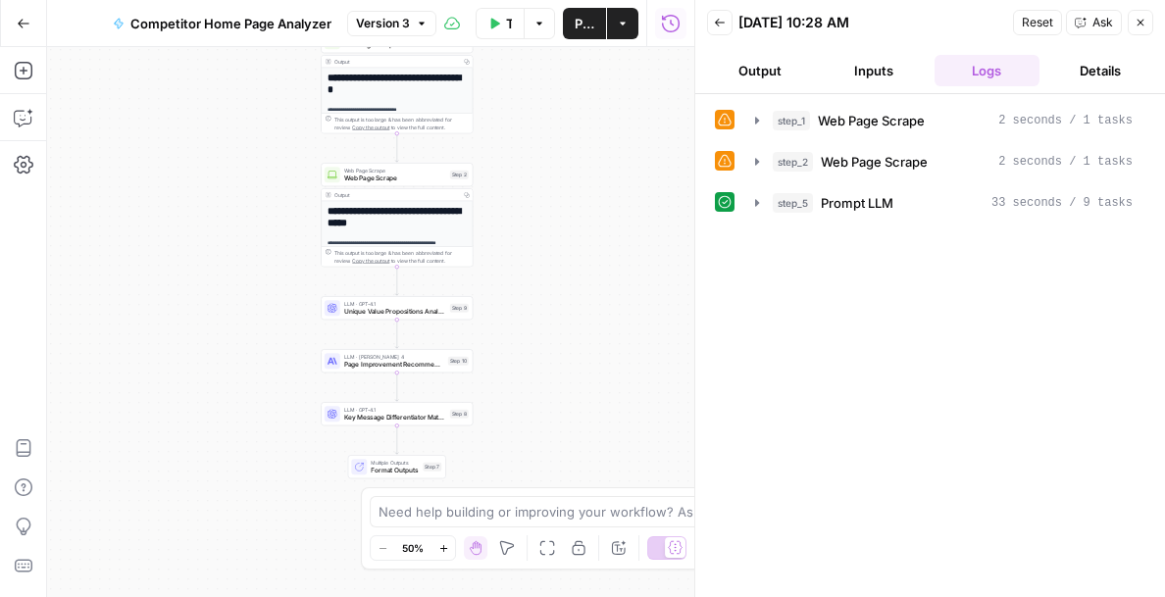
click at [760, 79] on button "Output" at bounding box center [760, 70] width 106 height 31
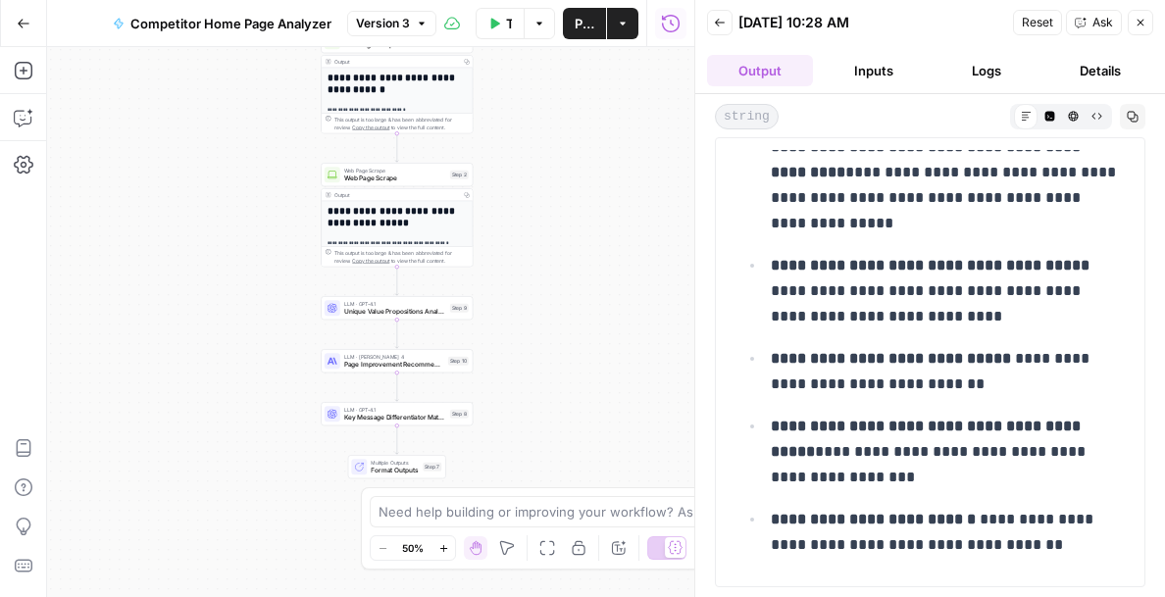
scroll to position [5675, 0]
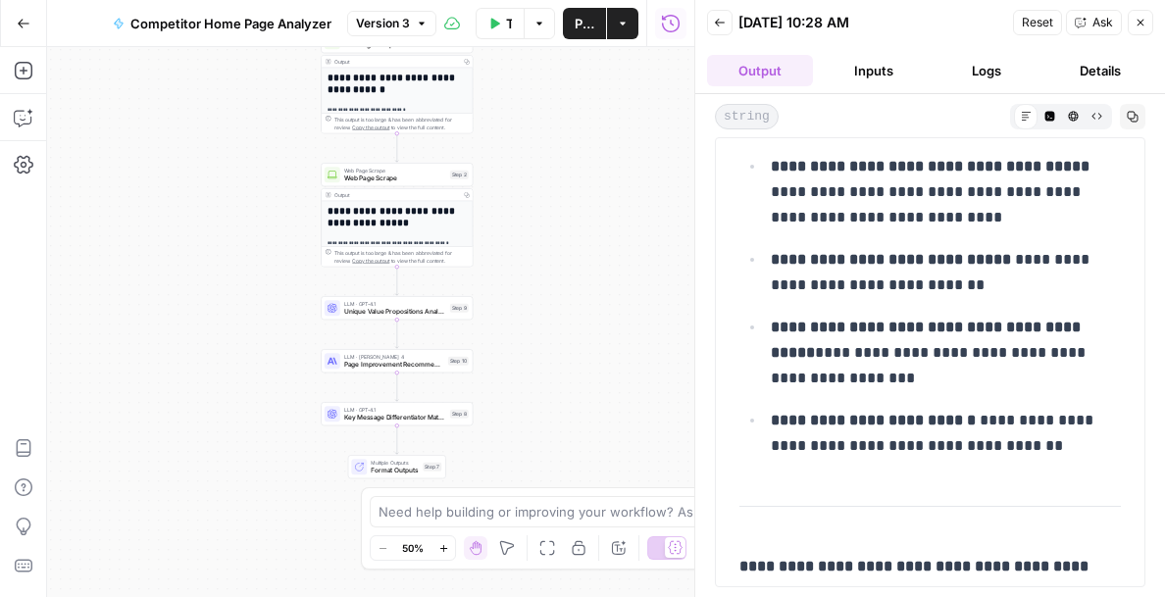
click at [1096, 25] on span "Ask" at bounding box center [1102, 23] width 21 height 18
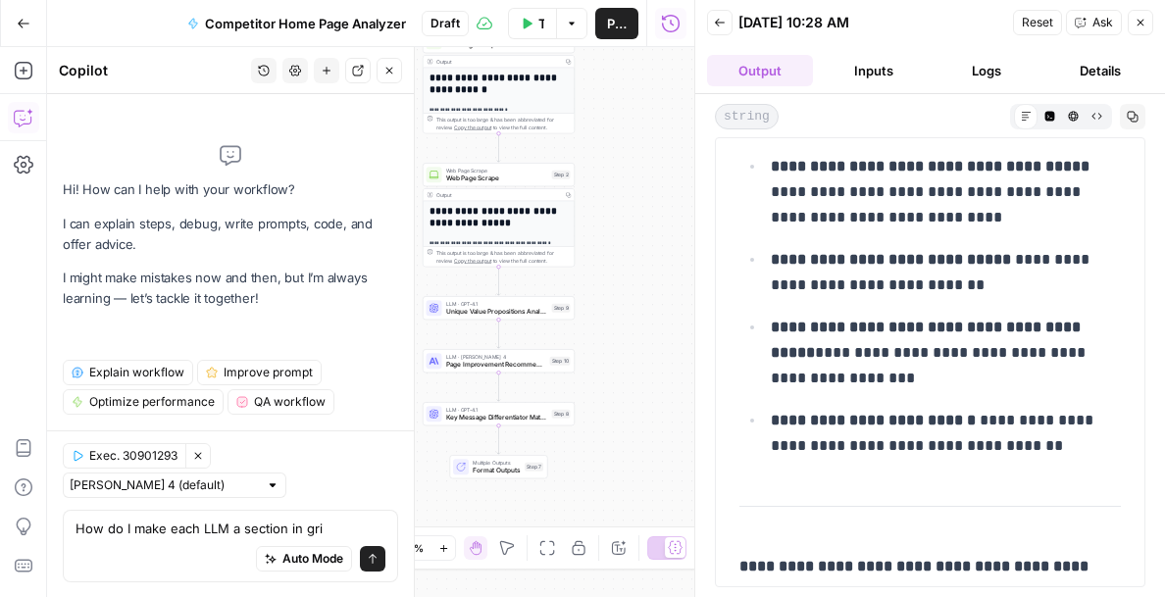
type textarea "How do I make each LLM a section in grid"
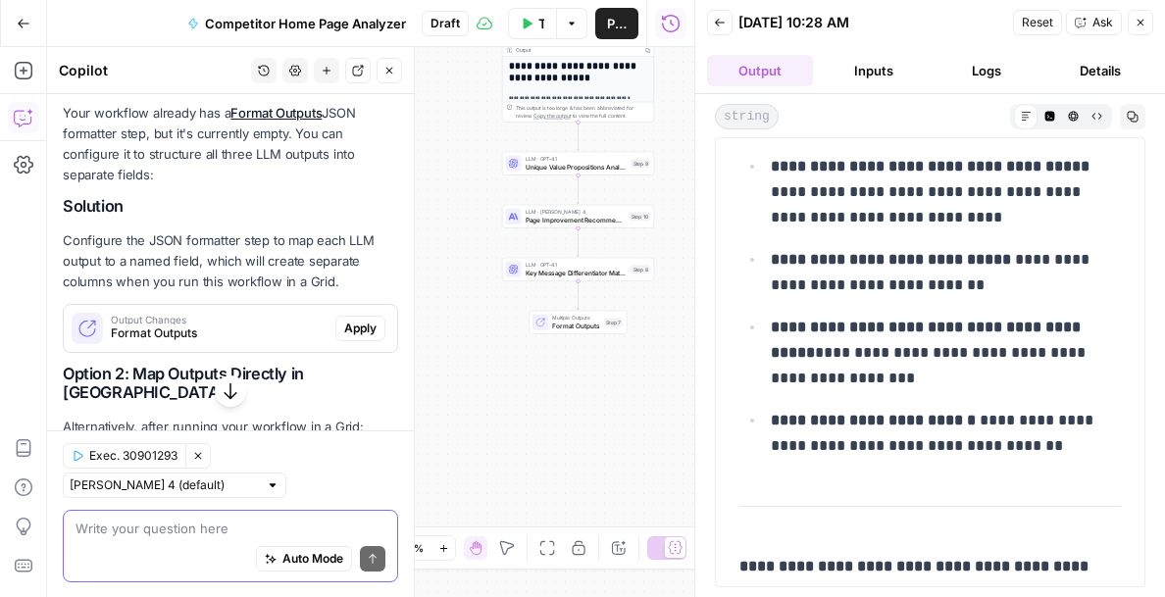
scroll to position [521, 0]
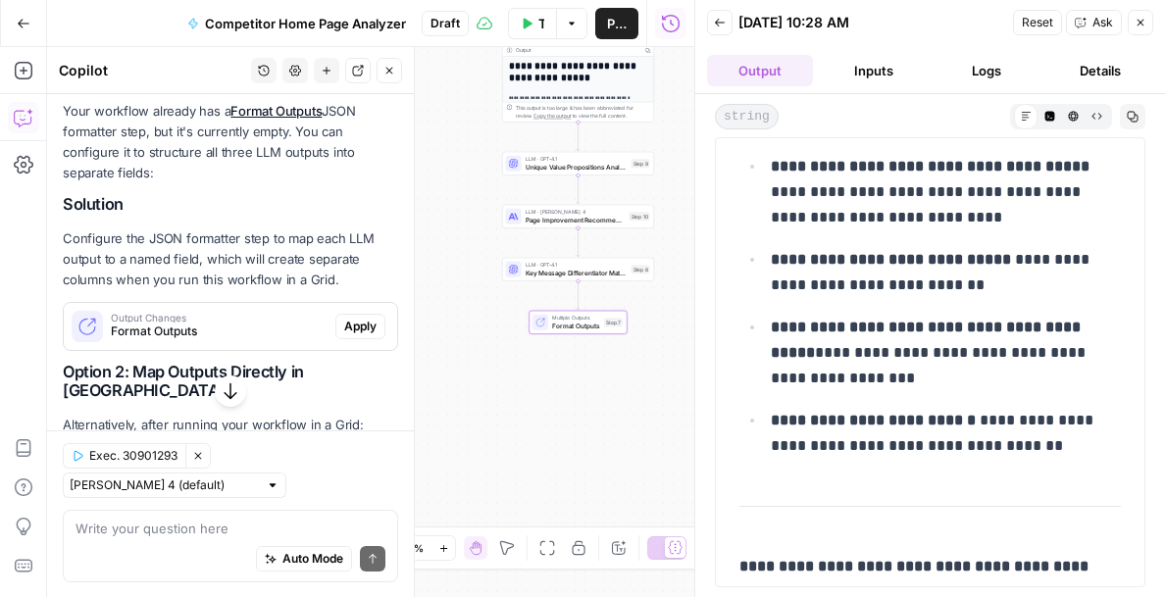
click at [348, 323] on span "Apply" at bounding box center [360, 327] width 32 height 18
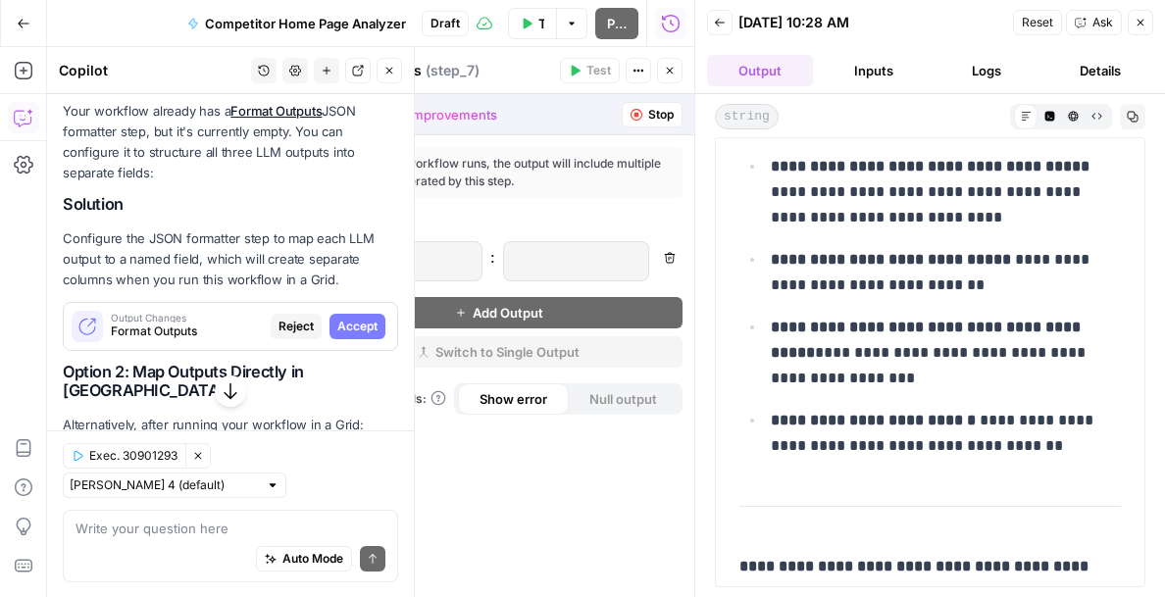
click at [348, 323] on span "Accept" at bounding box center [357, 327] width 40 height 18
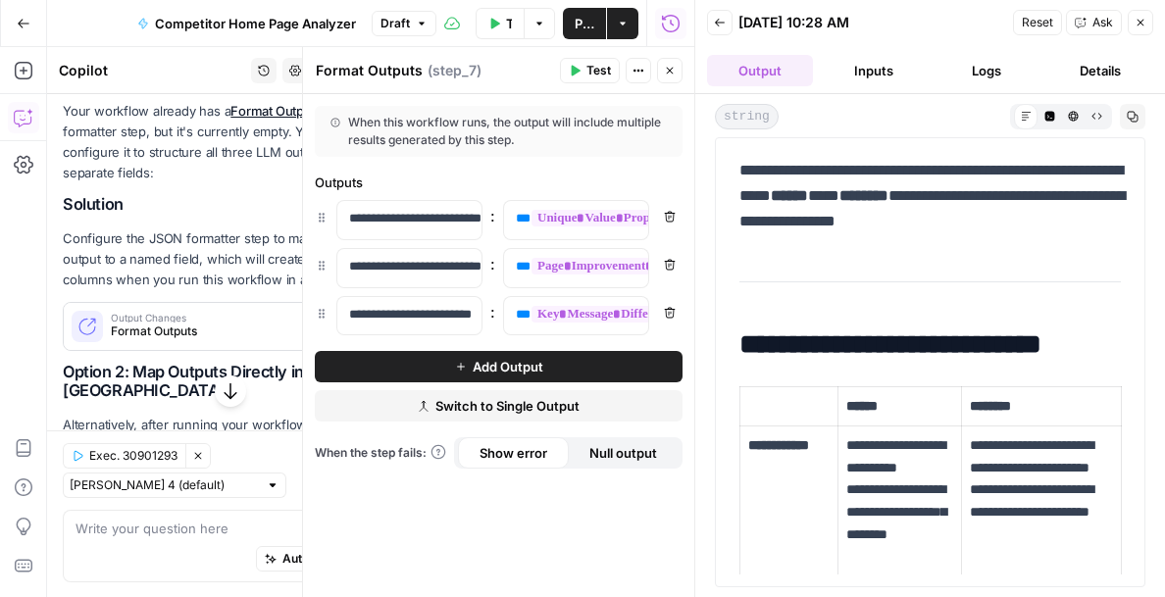
click at [453, 368] on button "Add Output" at bounding box center [499, 366] width 368 height 31
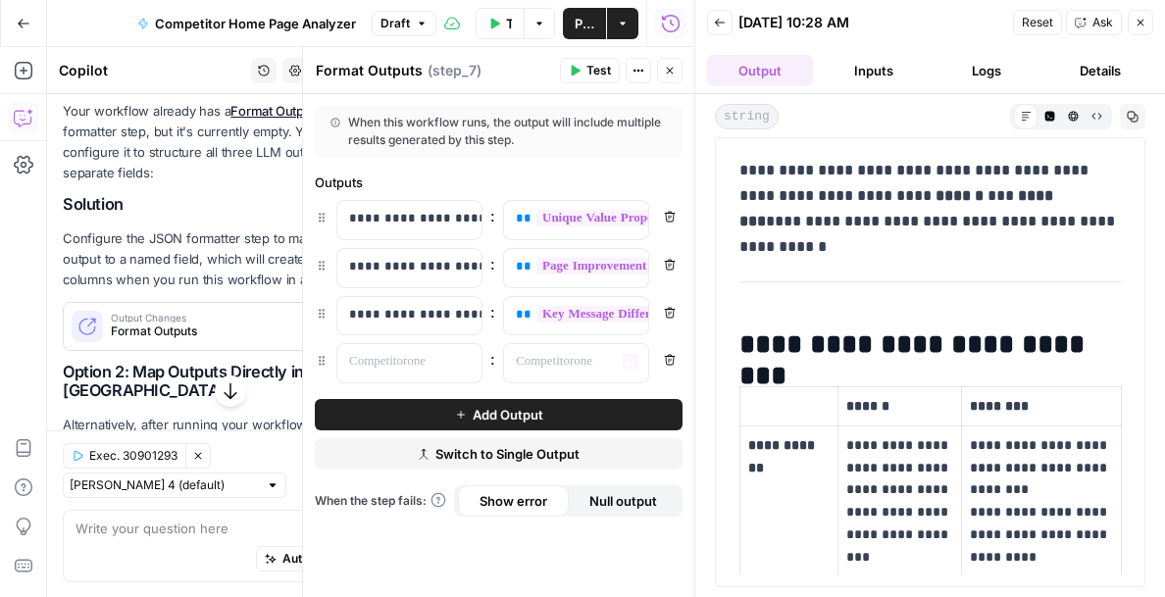
click at [667, 362] on icon "button" at bounding box center [670, 360] width 12 height 12
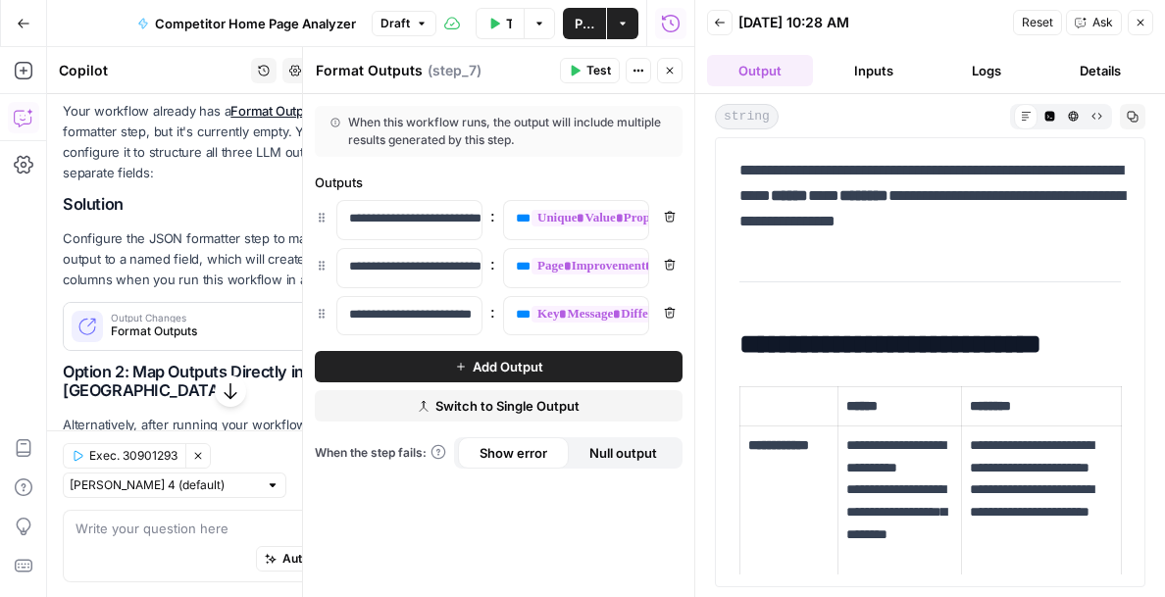
click at [598, 66] on span "Test" at bounding box center [598, 71] width 25 height 18
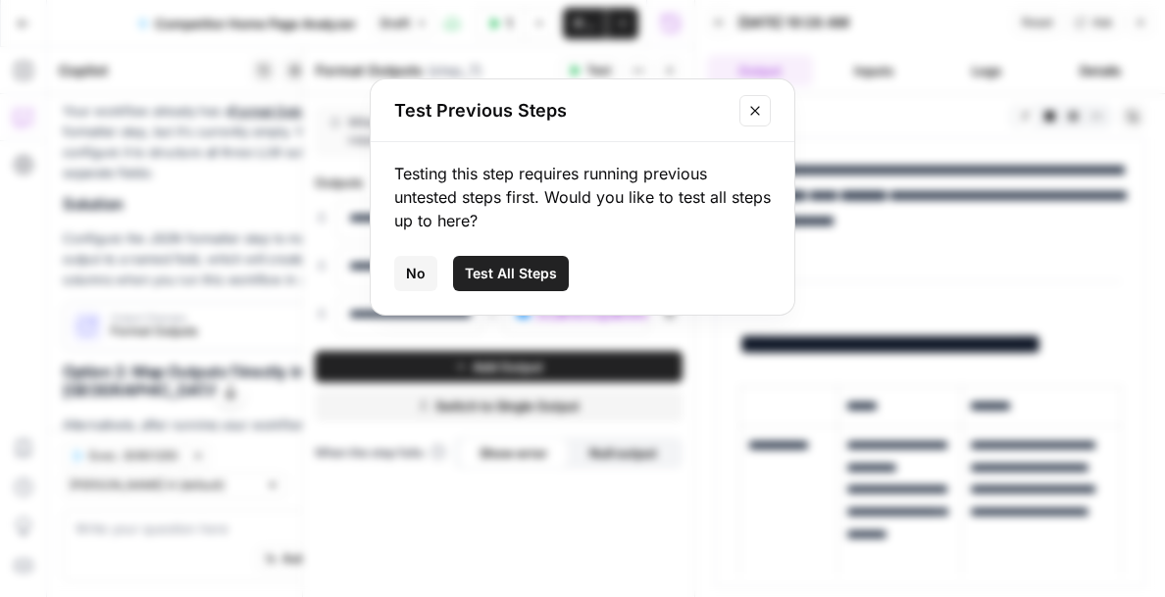
click at [516, 261] on button "Test All Steps" at bounding box center [511, 273] width 116 height 35
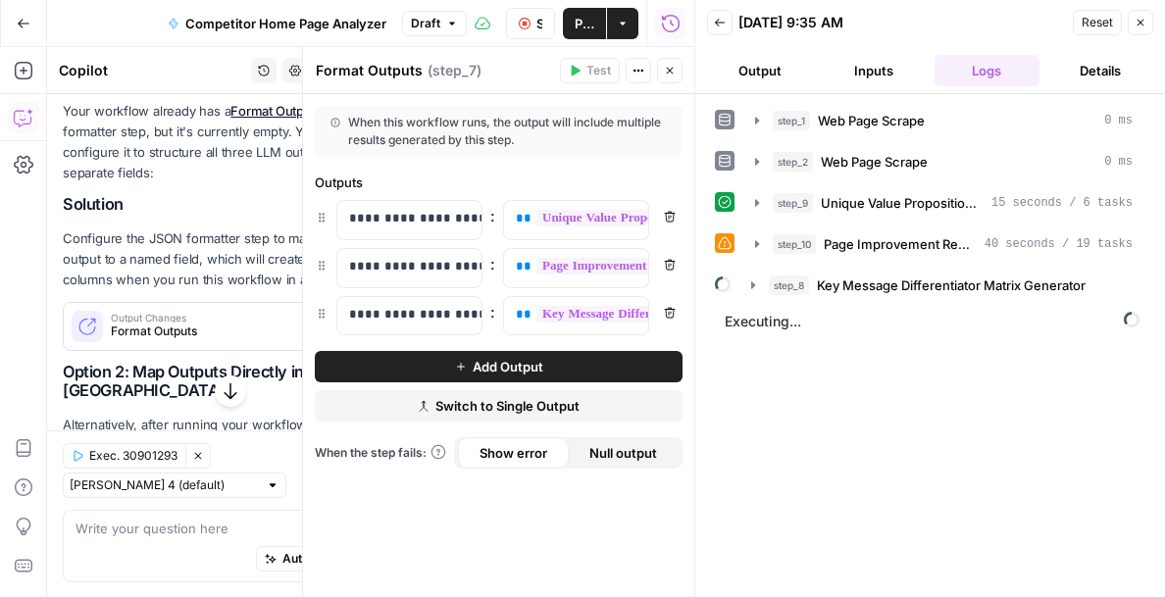
click at [727, 245] on icon at bounding box center [725, 243] width 14 height 14
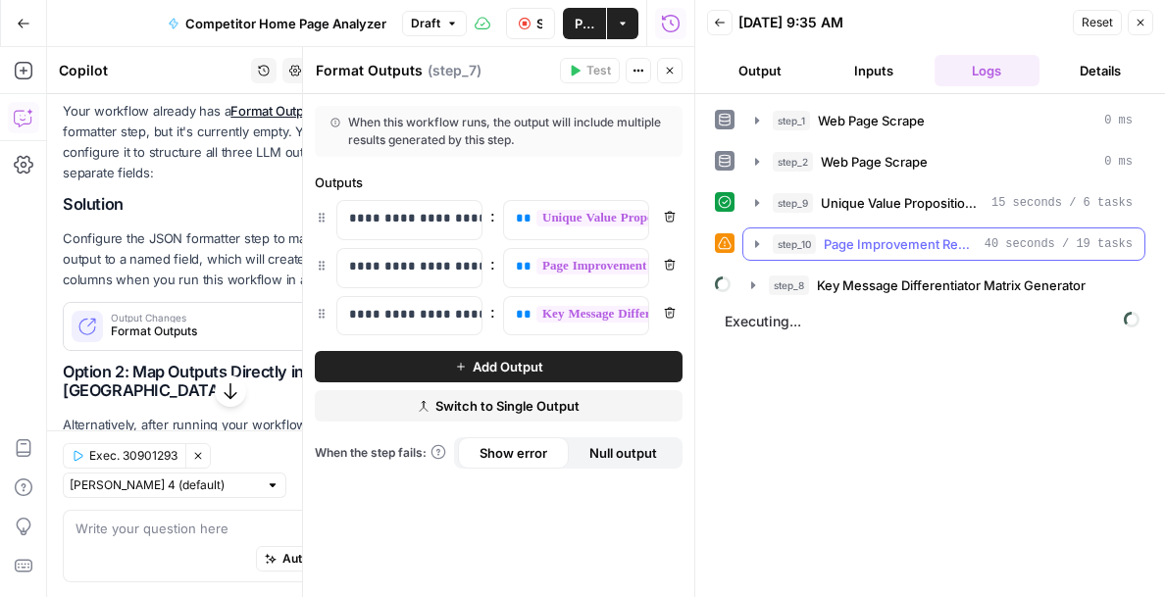
click at [752, 244] on icon "button" at bounding box center [757, 244] width 16 height 16
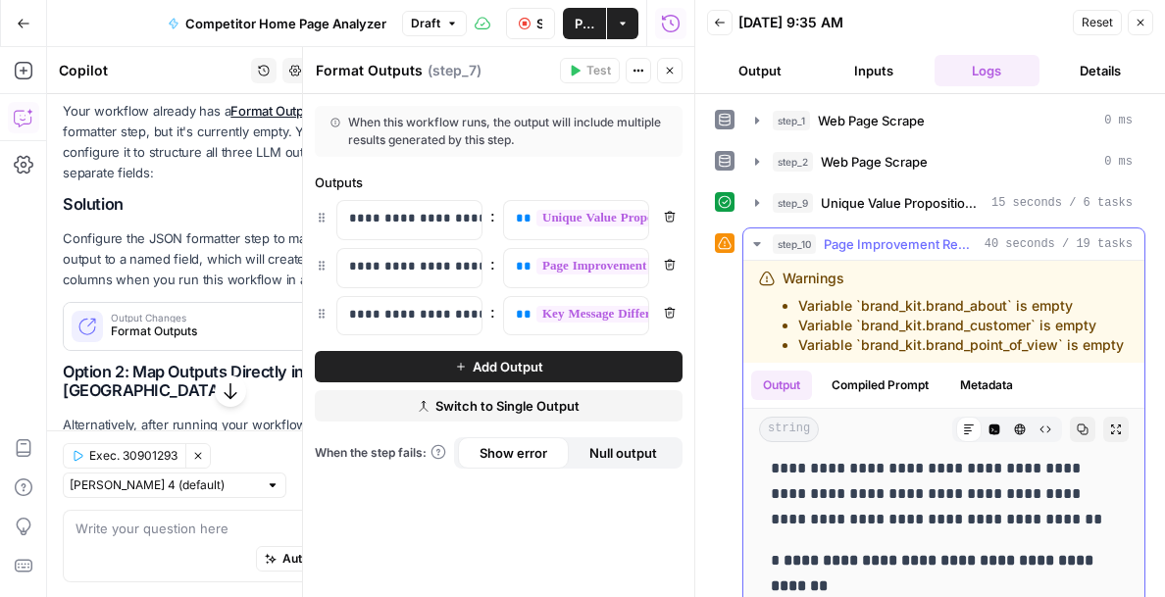
scroll to position [284, 0]
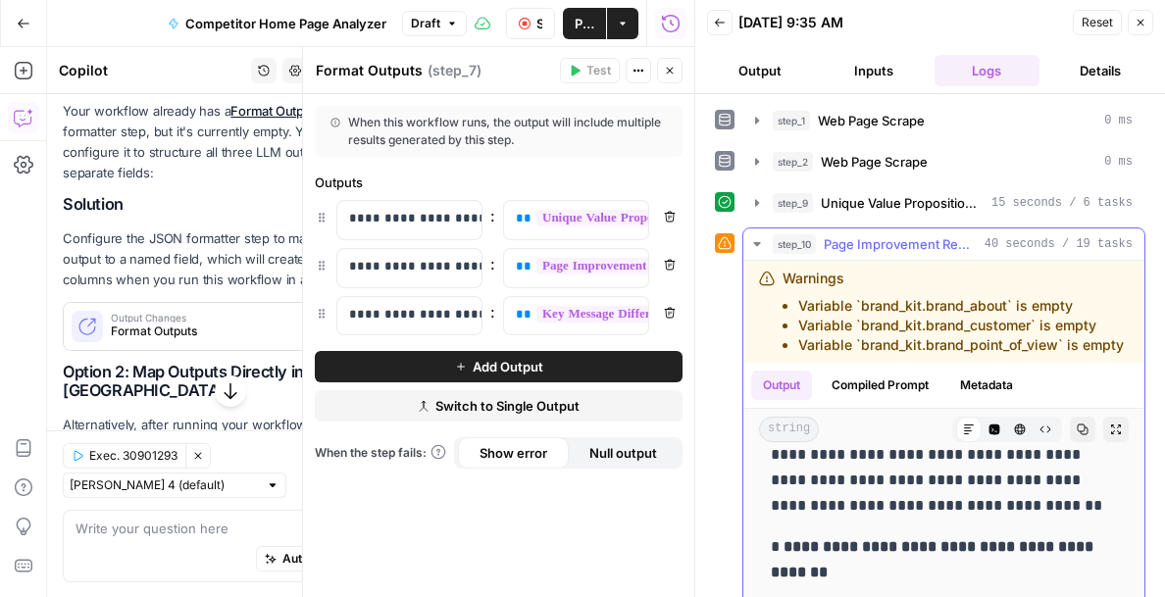
click at [765, 239] on button "step_10 Page Improvement Recommendations Generator 40 seconds / 19 tasks" at bounding box center [943, 243] width 401 height 31
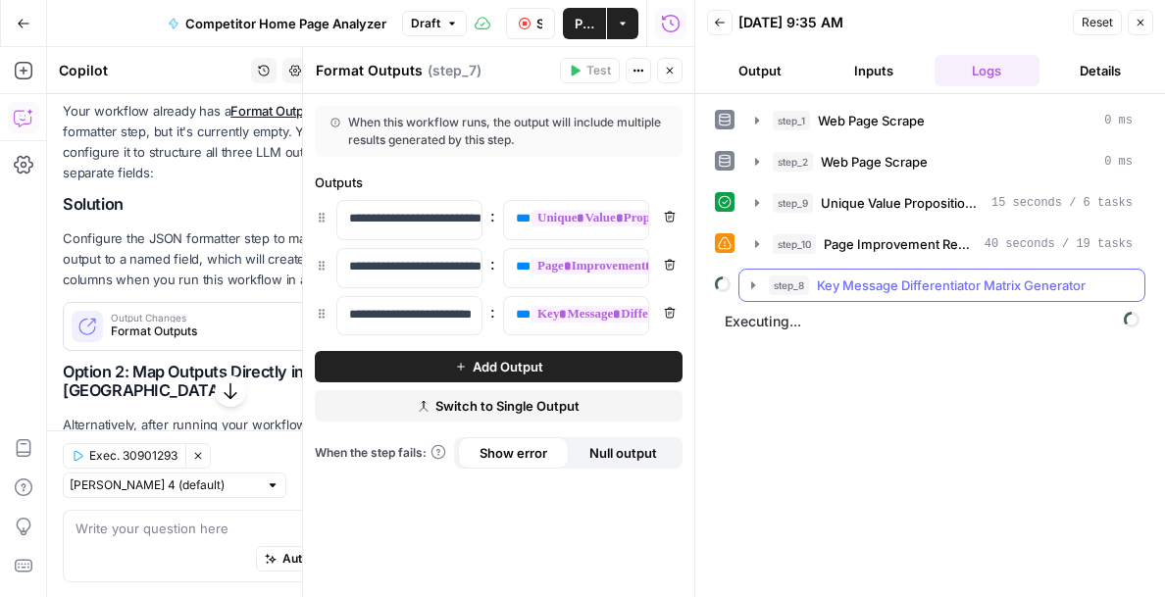
click at [753, 283] on icon "button" at bounding box center [753, 284] width 4 height 7
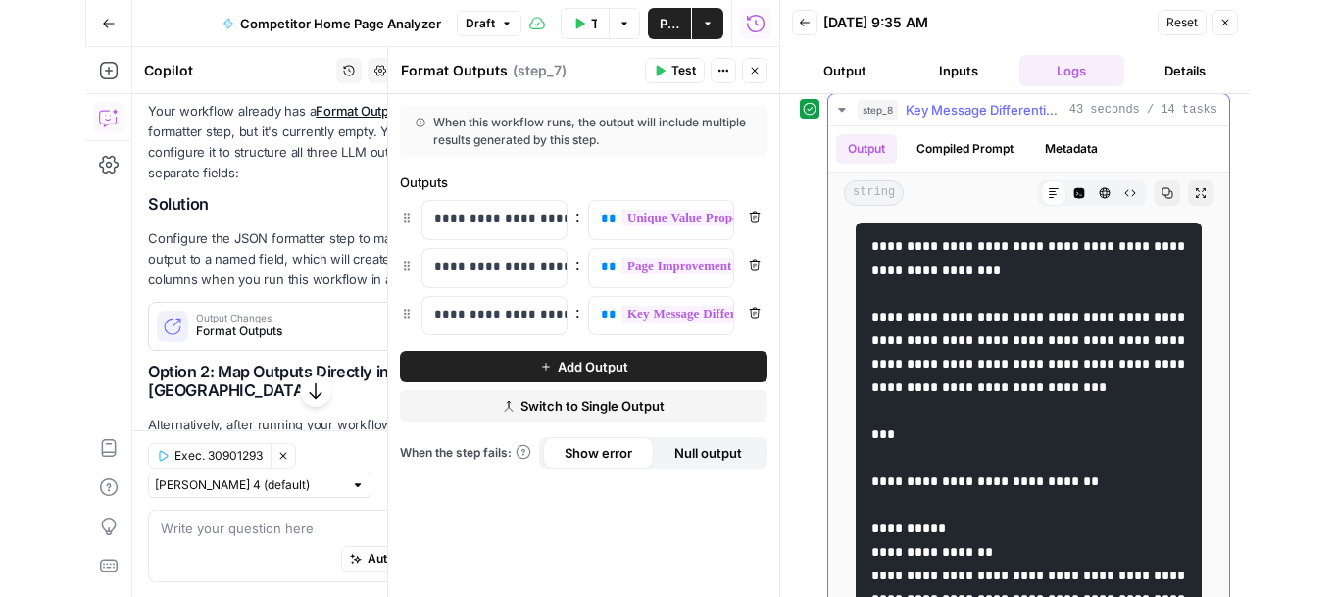
scroll to position [0, 0]
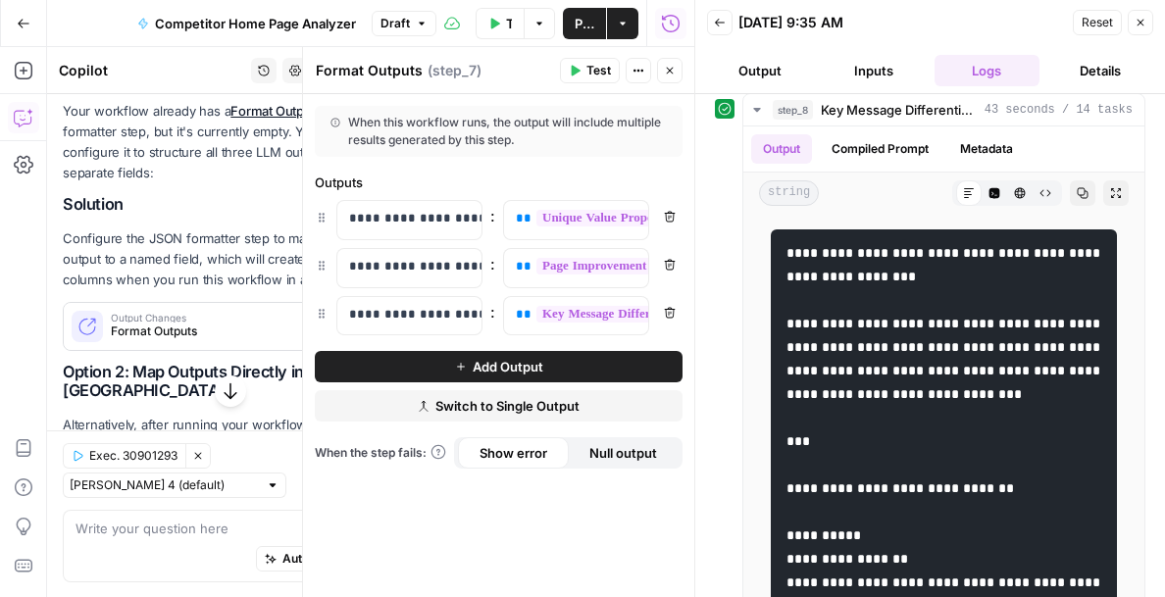
click at [1137, 25] on icon "button" at bounding box center [1140, 23] width 7 height 7
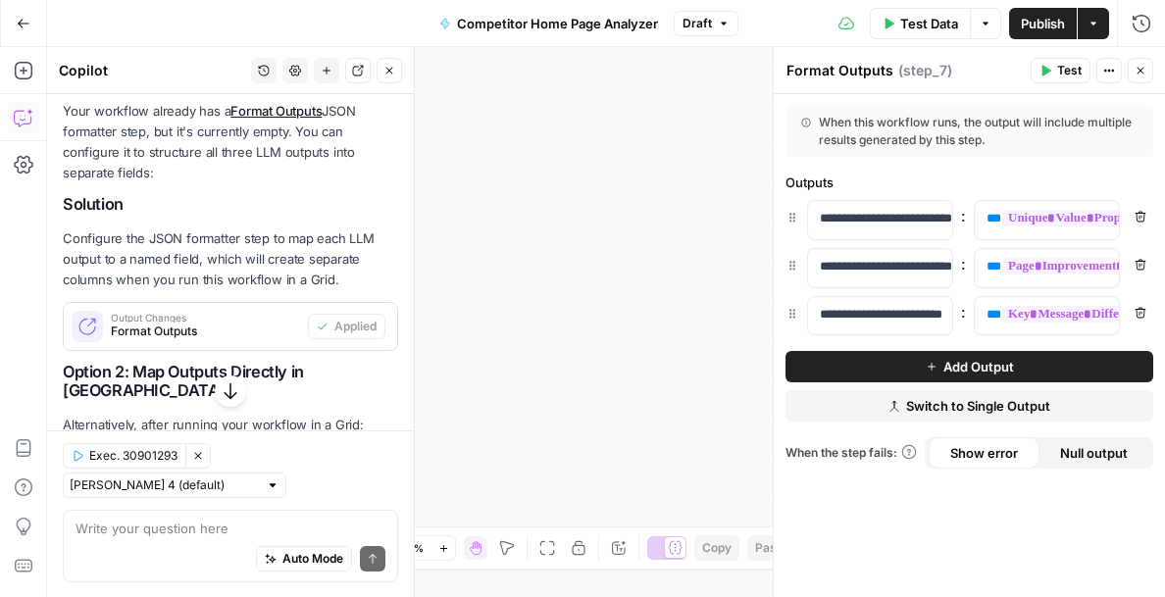
drag, startPoint x: 1095, startPoint y: 30, endPoint x: 1018, endPoint y: 25, distance: 77.6
click at [1018, 25] on div "Publish Actions" at bounding box center [1059, 23] width 100 height 31
click at [1018, 25] on button "Publish" at bounding box center [1043, 23] width 68 height 31
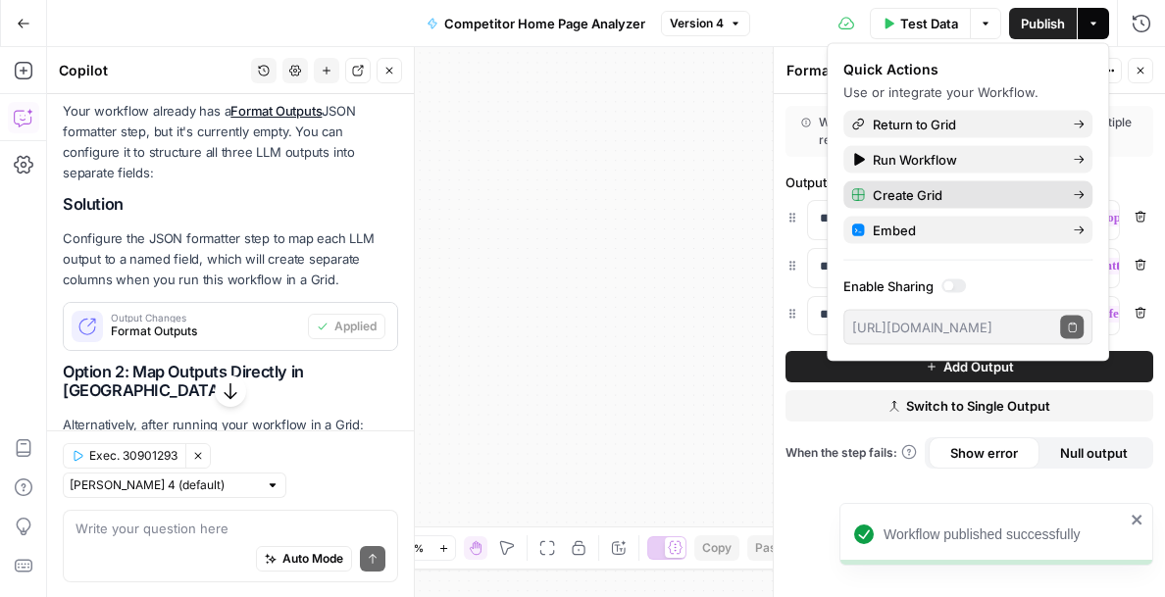
click at [956, 198] on span "Create Grid" at bounding box center [965, 195] width 184 height 20
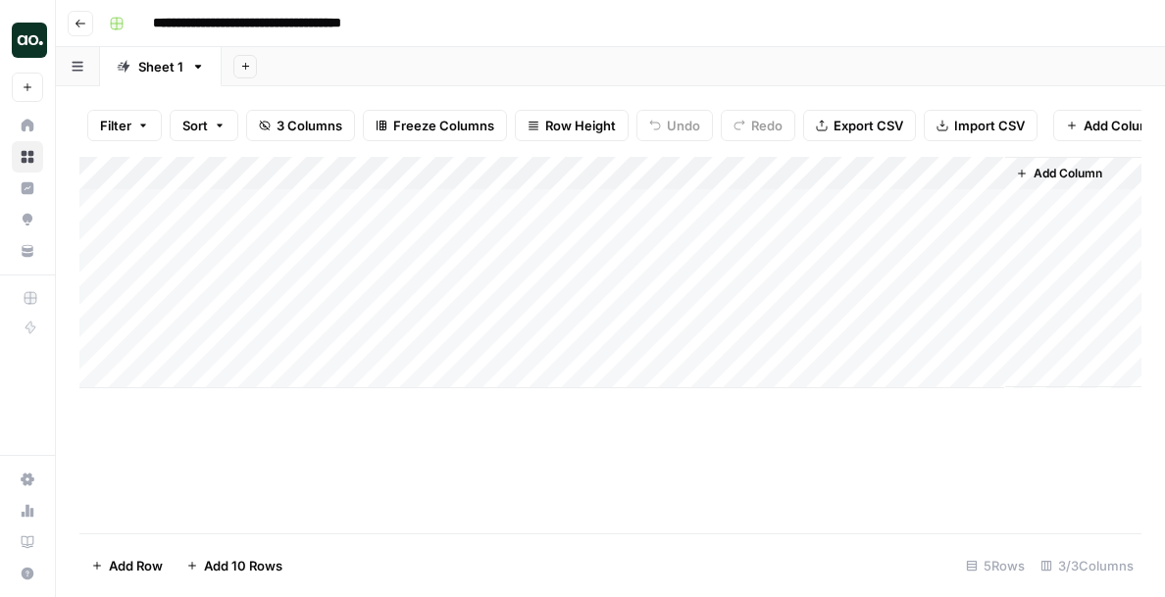
click at [352, 216] on div "Add Column" at bounding box center [610, 272] width 1062 height 231
click at [478, 197] on div "Add Column" at bounding box center [610, 272] width 1062 height 231
click at [357, 183] on div "Add Column" at bounding box center [610, 272] width 1062 height 231
click at [346, 205] on div "Add Column" at bounding box center [610, 272] width 1062 height 231
click at [980, 168] on div "Add Column" at bounding box center [610, 272] width 1062 height 231
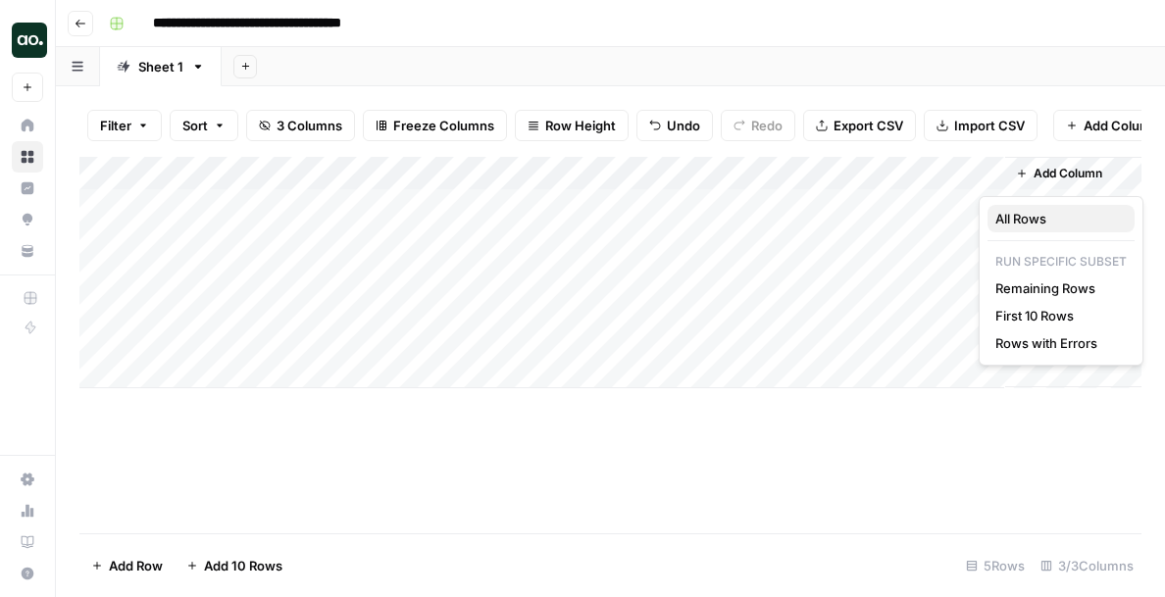
click at [1012, 220] on span "All Rows" at bounding box center [1057, 219] width 124 height 20
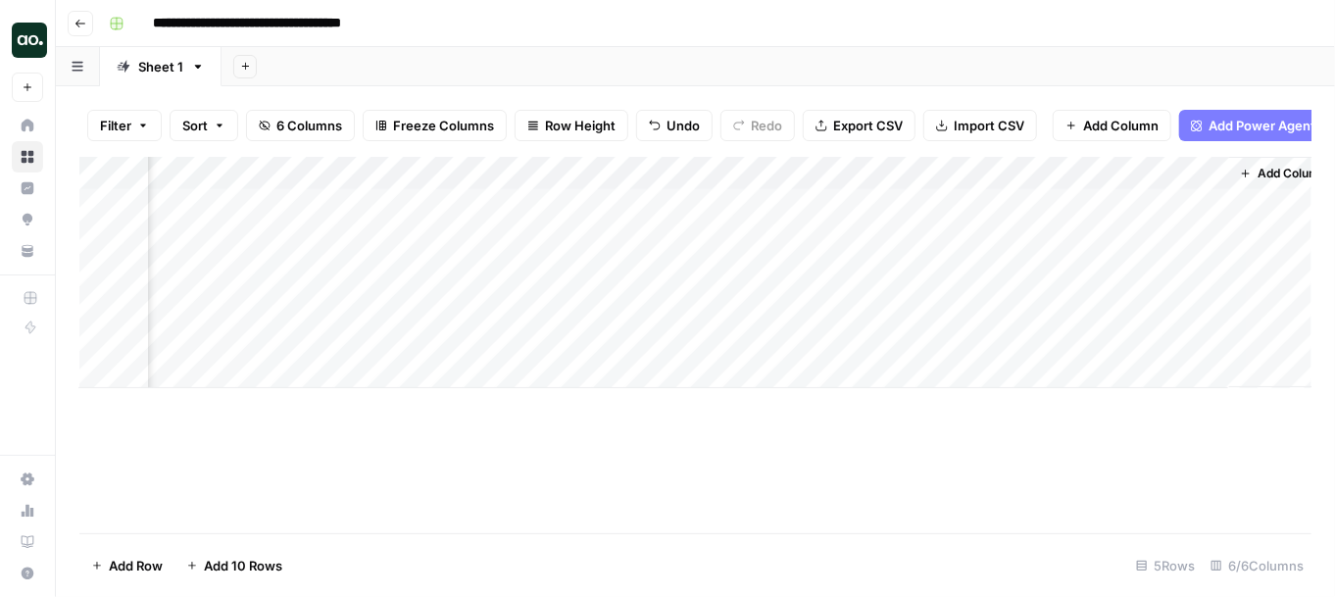
scroll to position [0, 331]
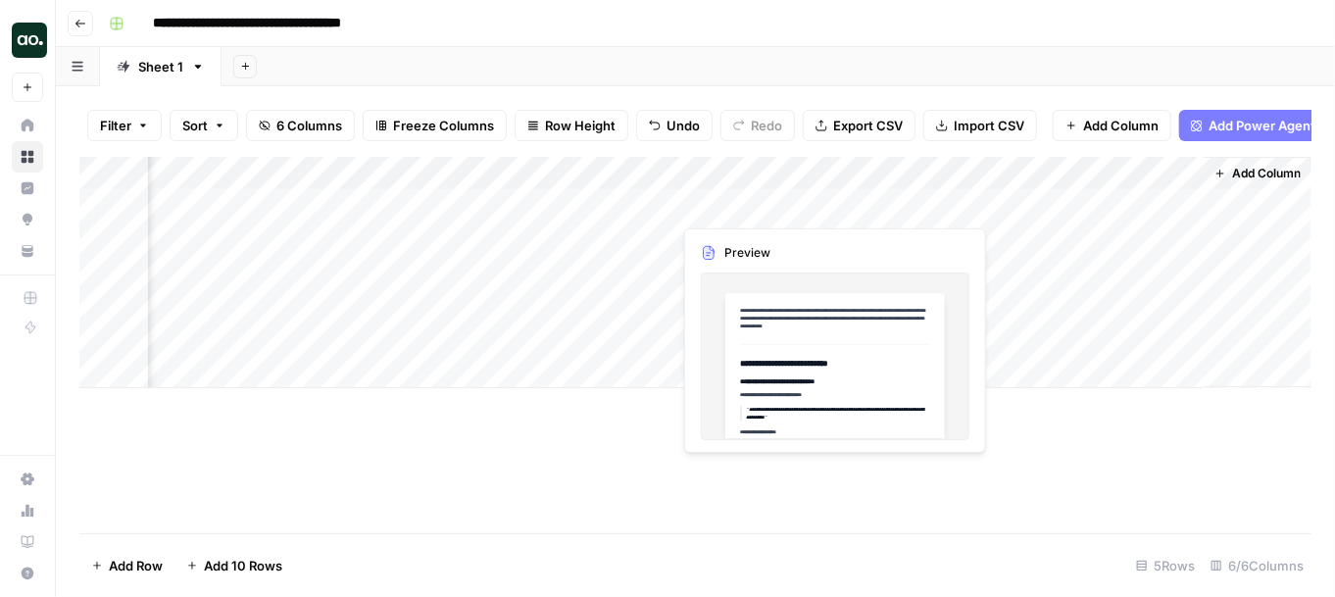
click at [769, 207] on div "Add Column" at bounding box center [695, 272] width 1232 height 231
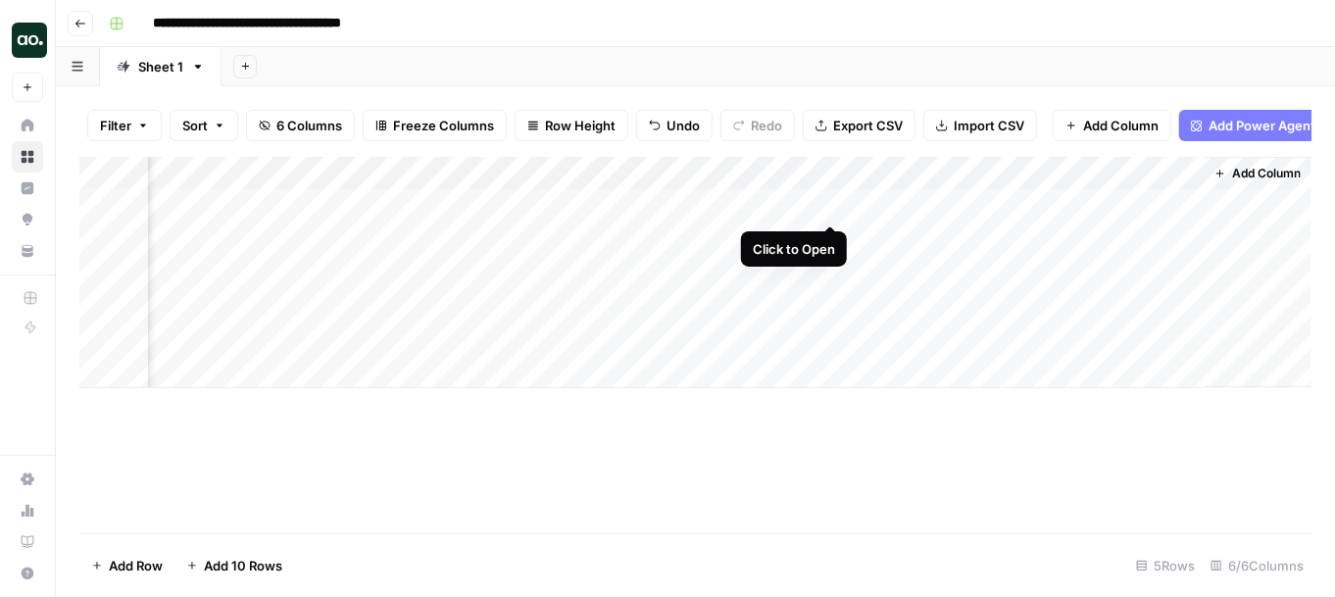
click at [831, 204] on div "Add Column" at bounding box center [695, 272] width 1232 height 231
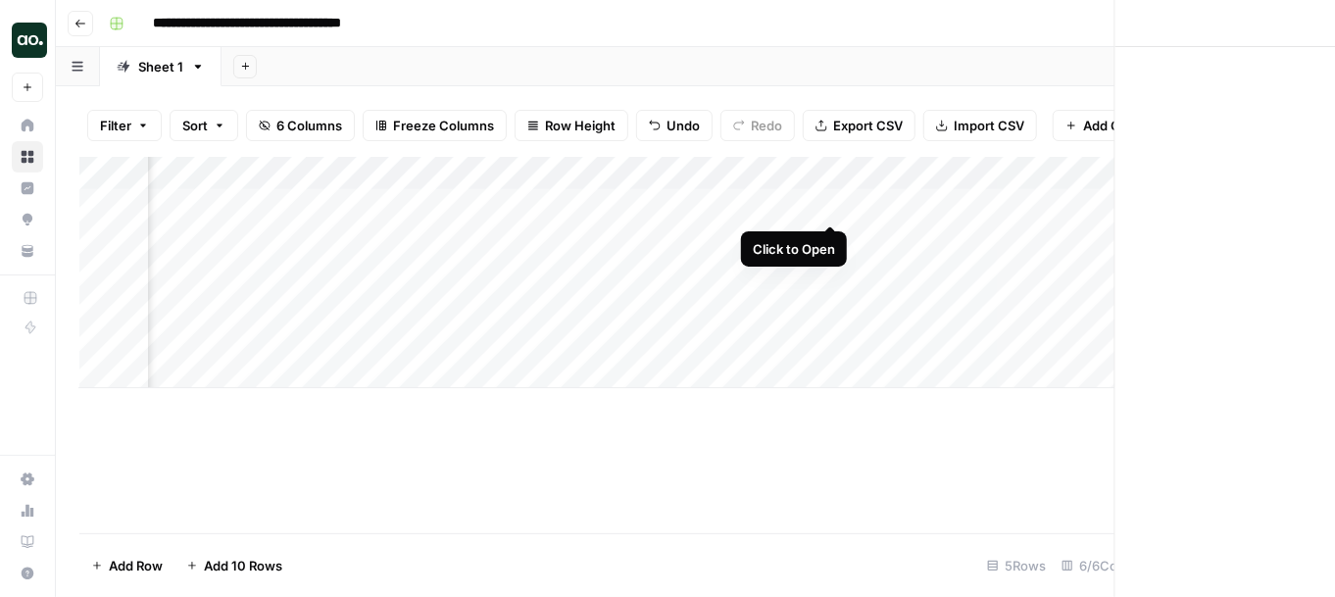
scroll to position [0, 315]
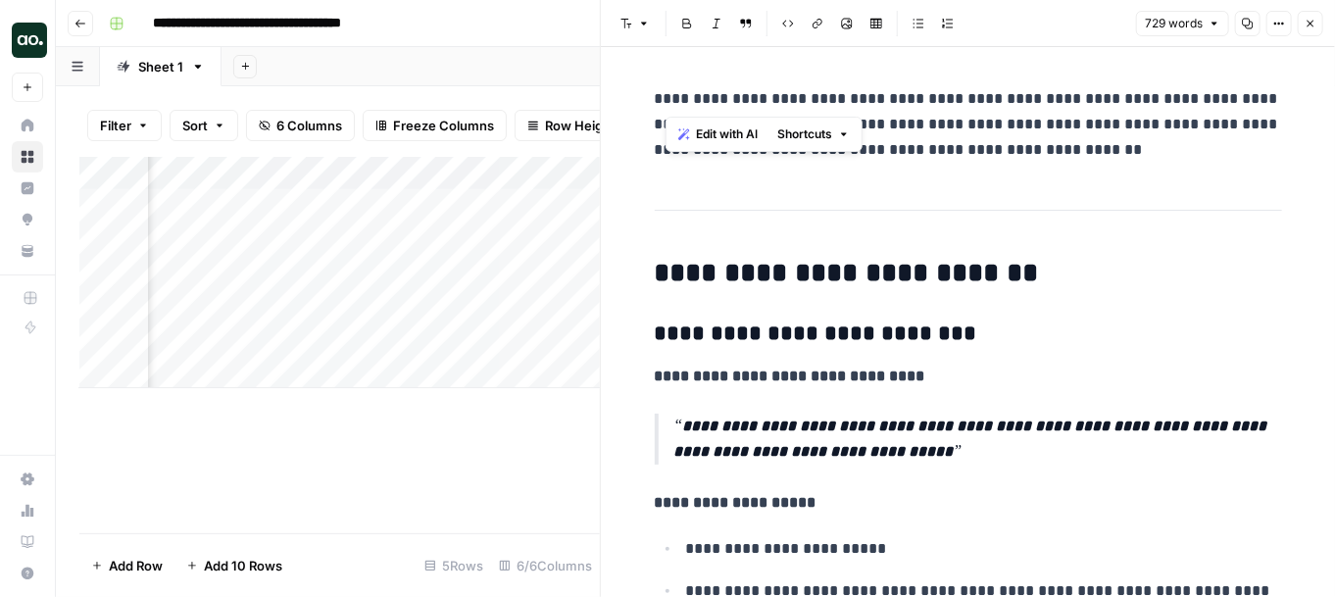
drag, startPoint x: 722, startPoint y: 97, endPoint x: 666, endPoint y: 97, distance: 55.9
click at [666, 97] on p "**********" at bounding box center [968, 124] width 627 height 76
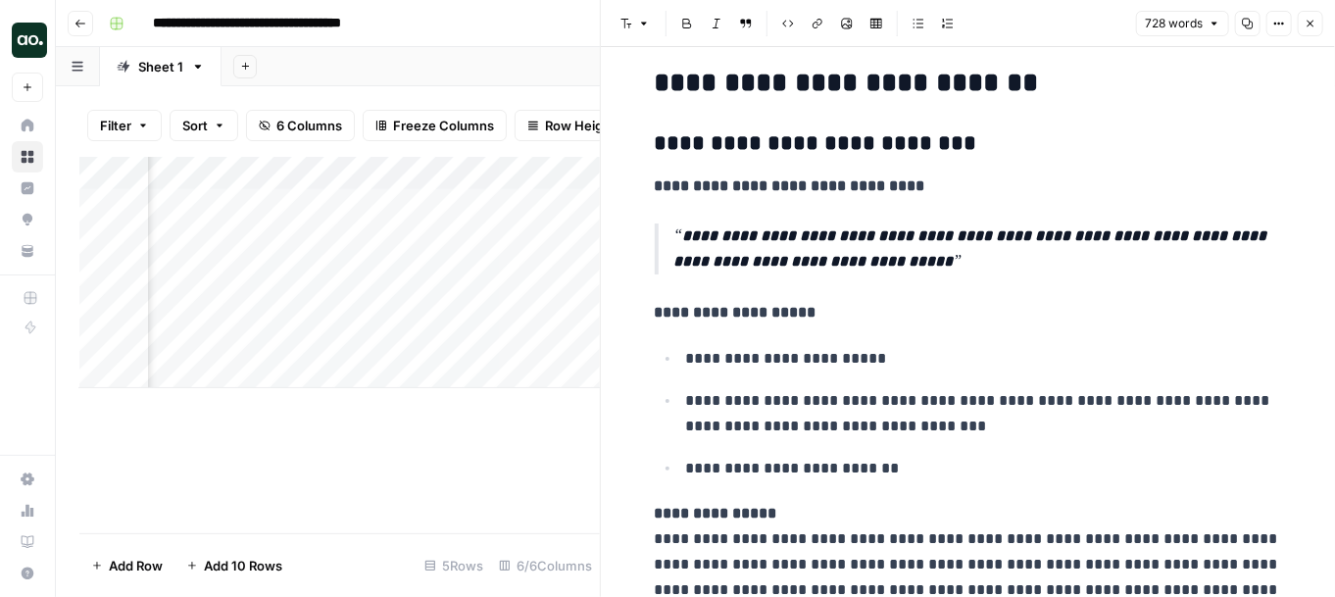
scroll to position [182, 0]
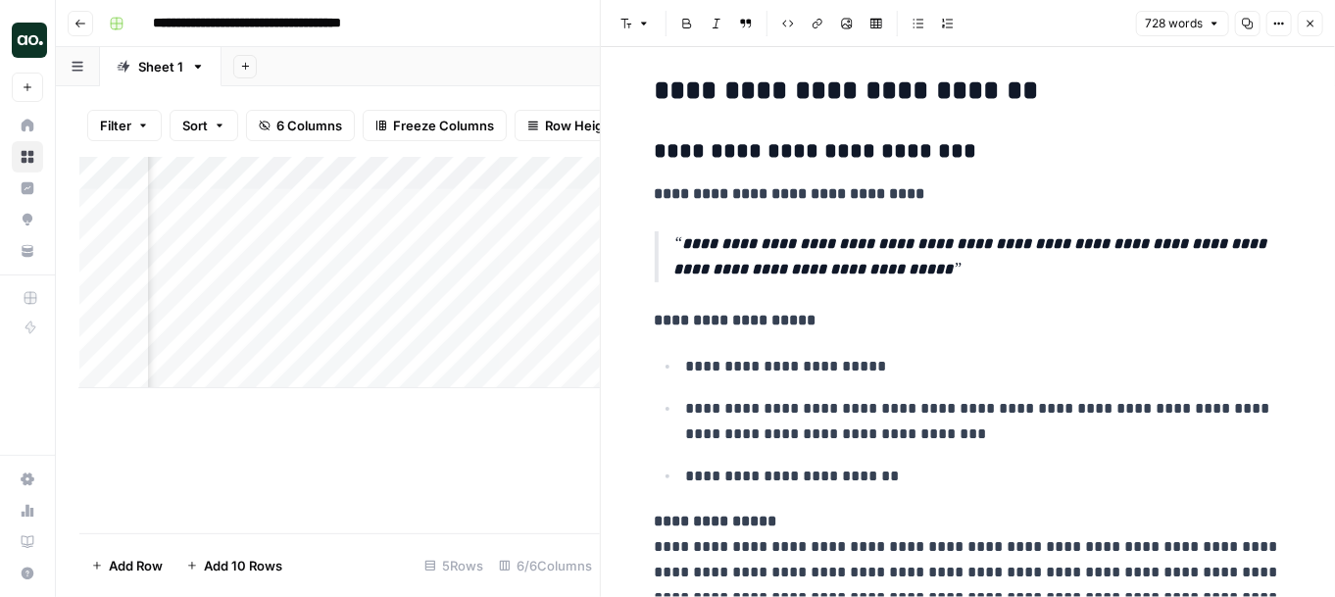
click at [1164, 22] on button "Close" at bounding box center [1310, 23] width 25 height 25
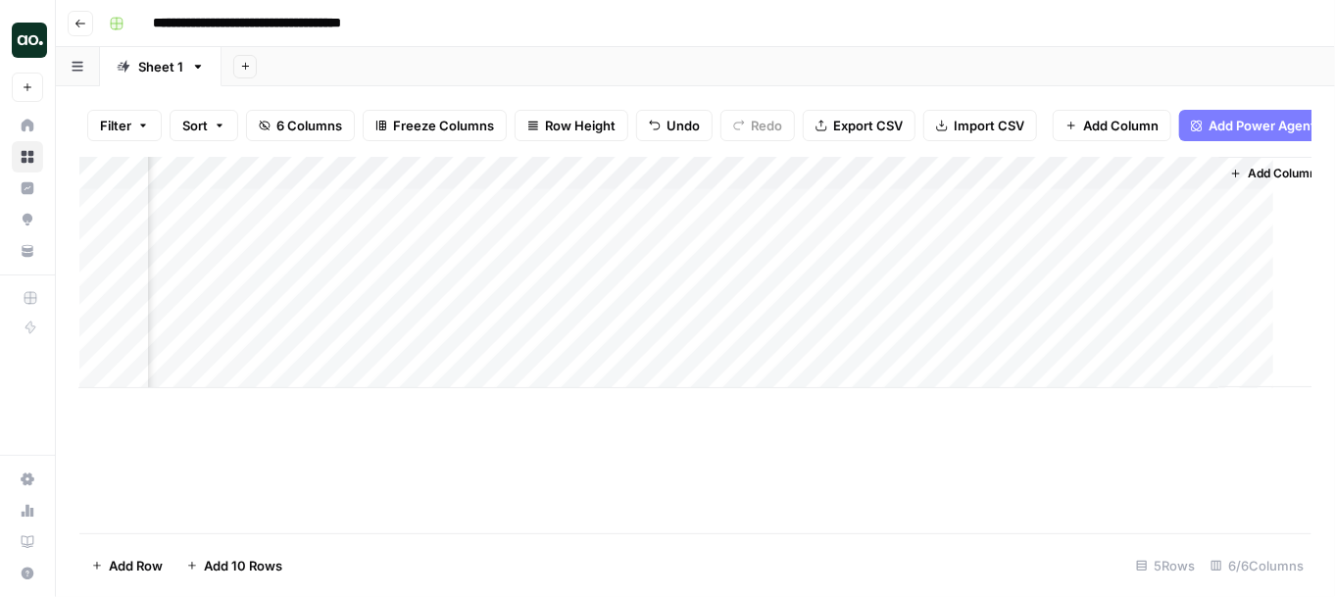
scroll to position [0, 308]
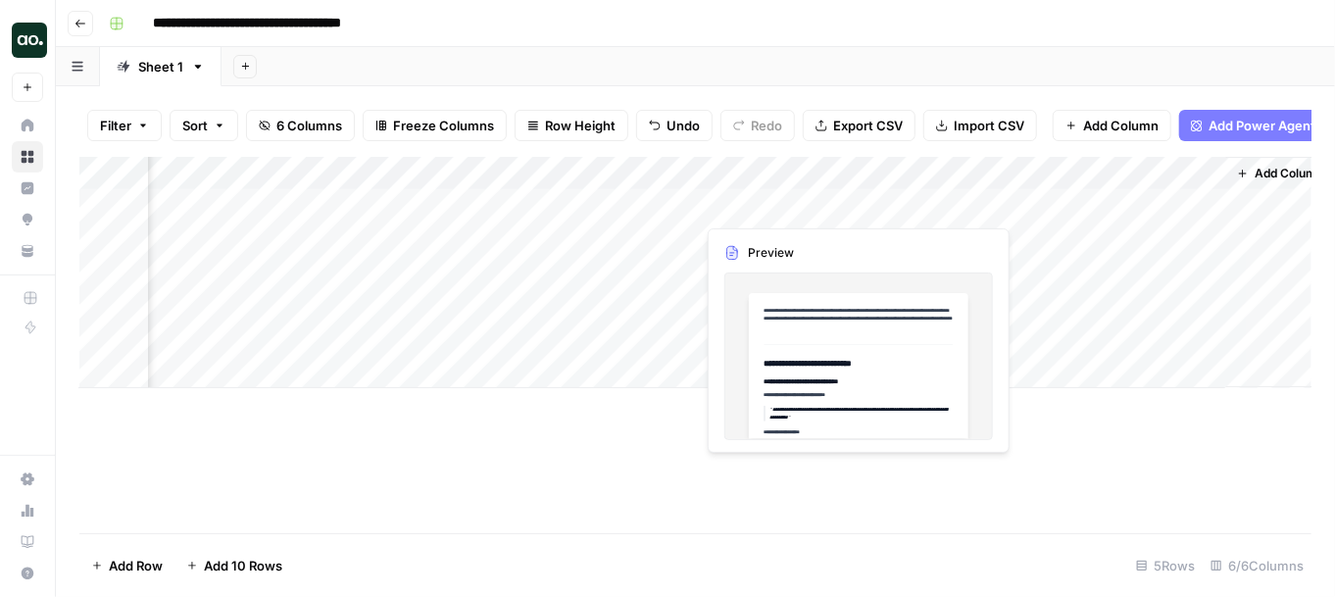
click at [784, 201] on div "Add Column" at bounding box center [695, 272] width 1232 height 231
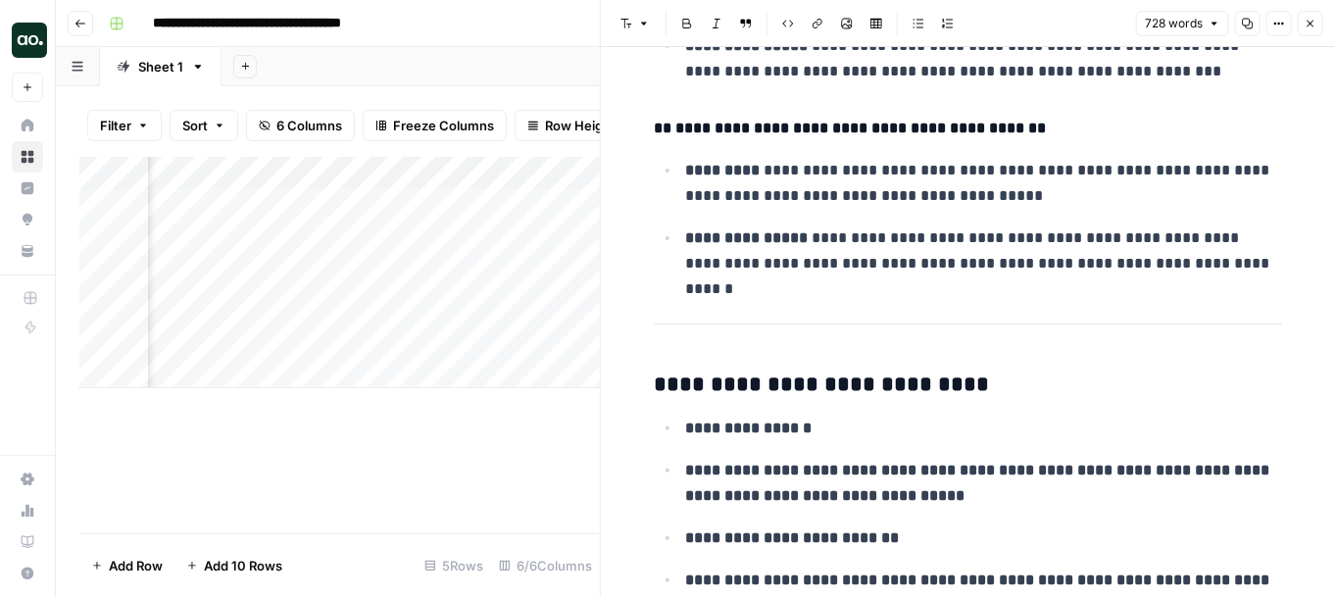
scroll to position [1881, 0]
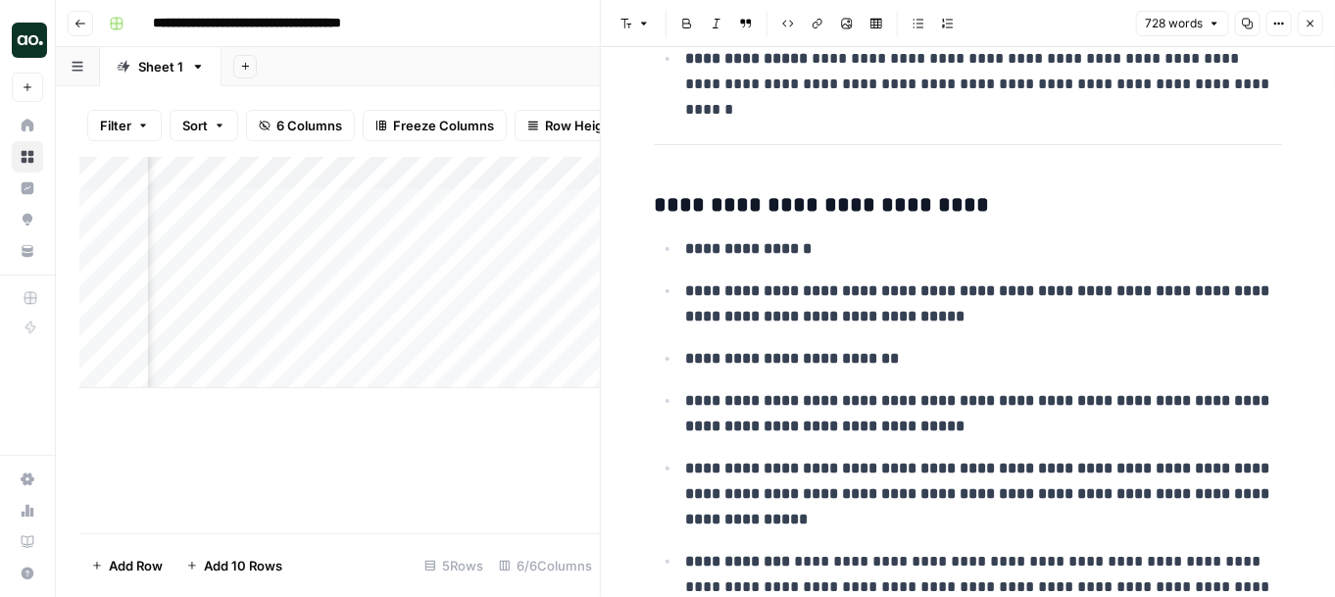
click at [1164, 29] on button "Close" at bounding box center [1310, 23] width 25 height 25
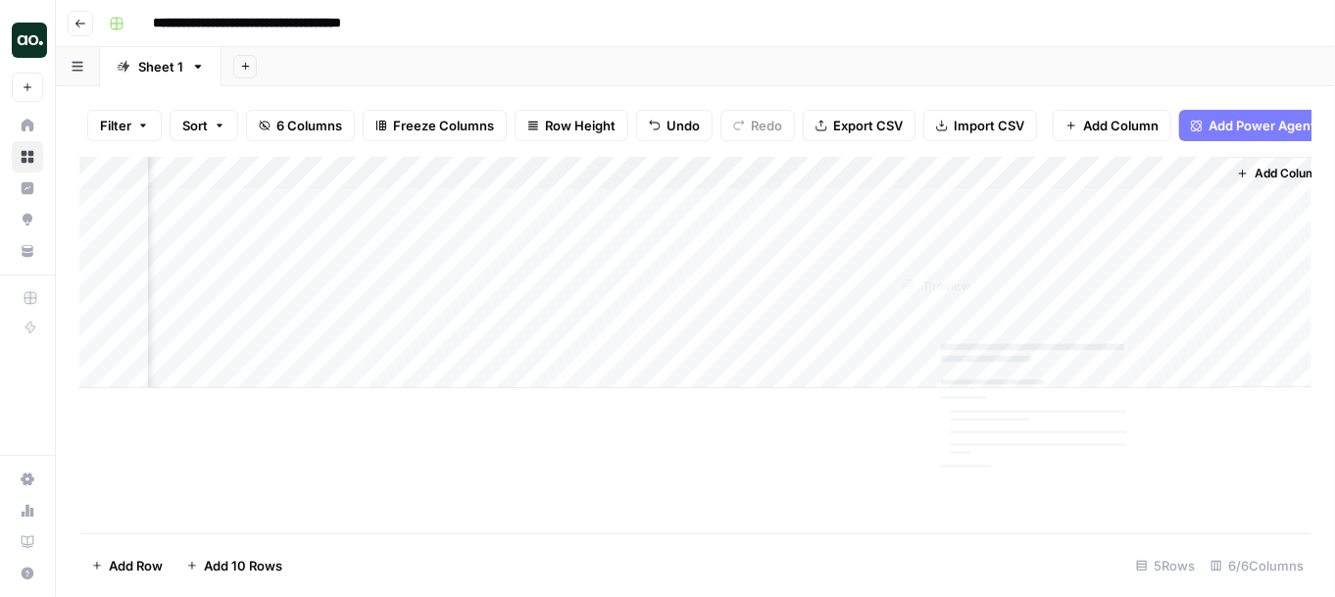
click at [963, 201] on div "Add Column" at bounding box center [695, 272] width 1232 height 231
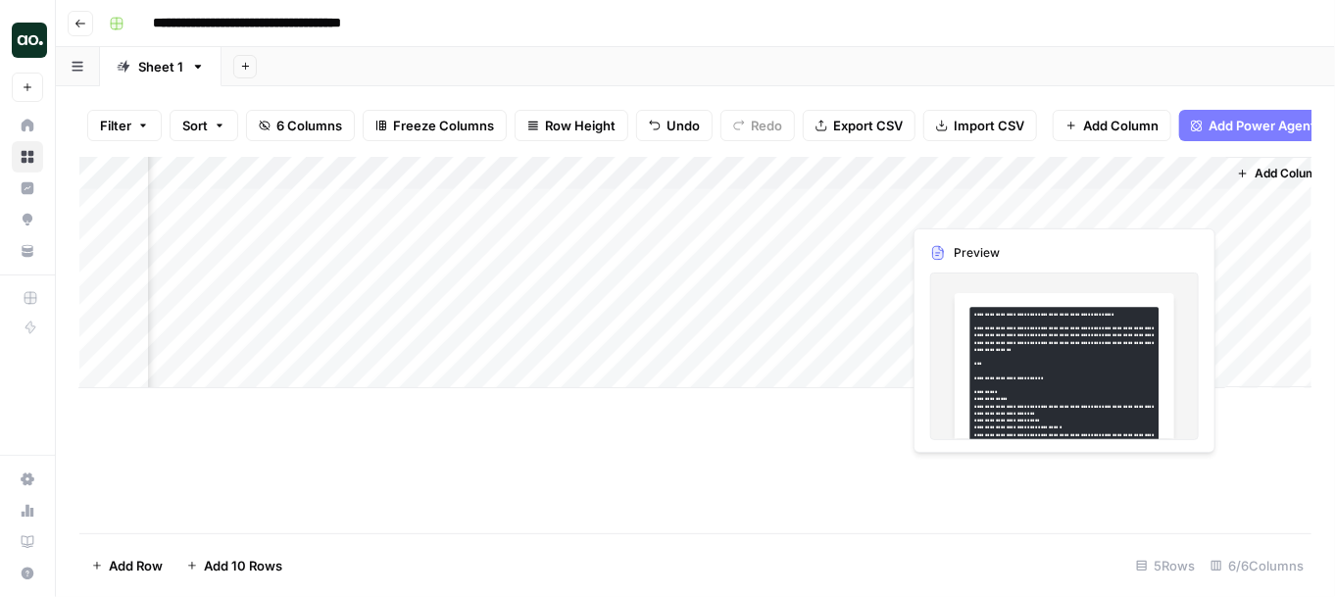
scroll to position [0, 319]
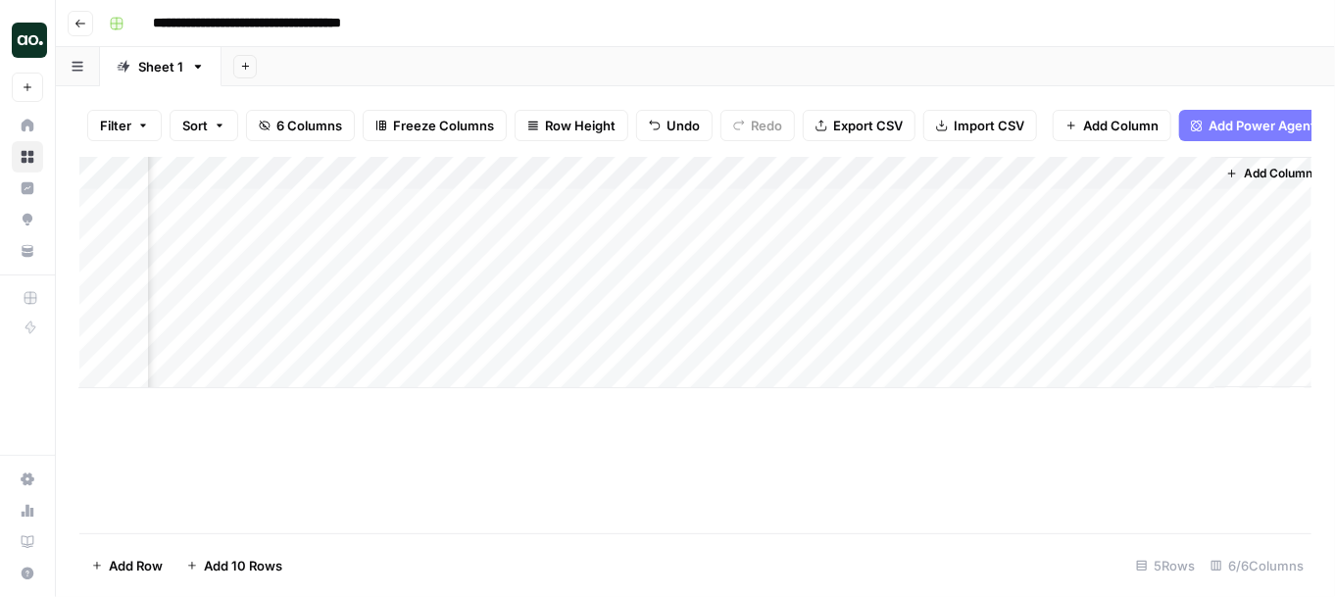
click at [780, 208] on div "Add Column" at bounding box center [695, 272] width 1232 height 231
click at [776, 247] on div "Add Column" at bounding box center [695, 272] width 1232 height 231
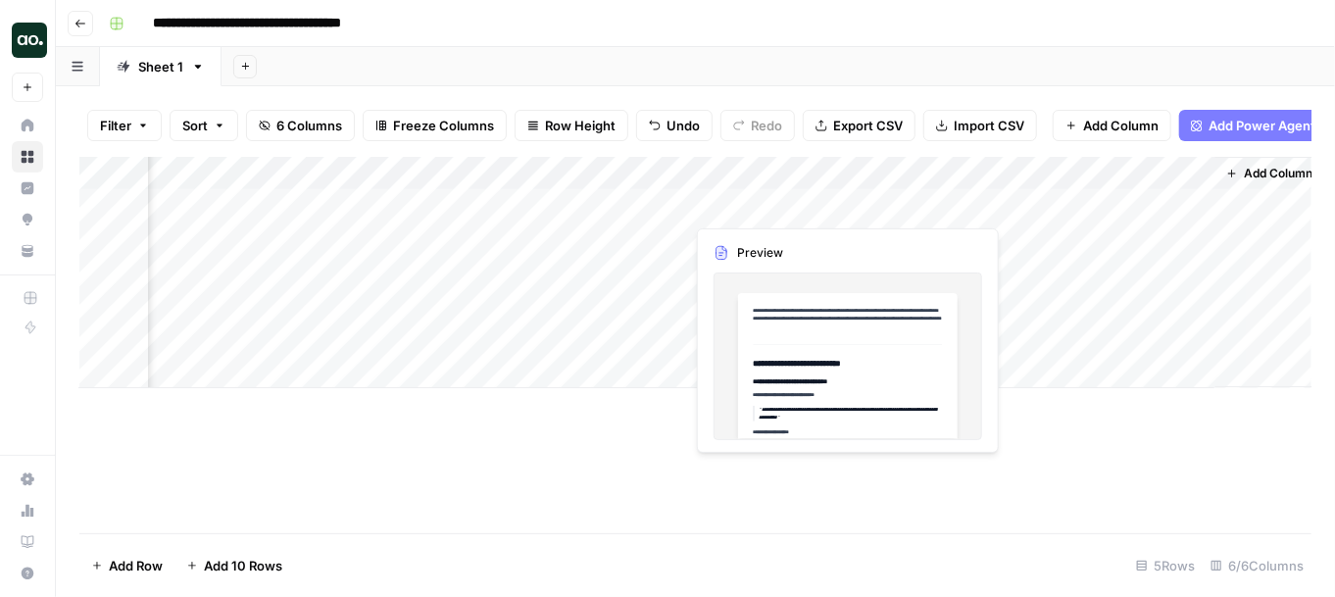
click at [764, 207] on div "Add Column" at bounding box center [695, 272] width 1232 height 231
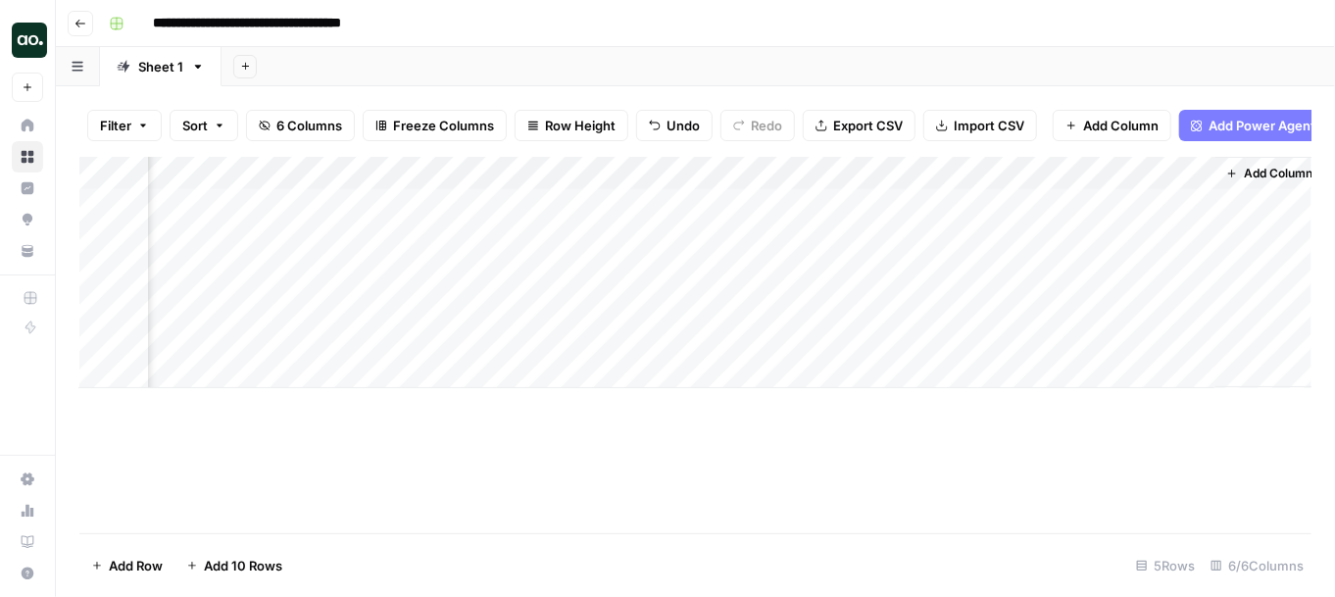
click at [815, 201] on div "Add Column" at bounding box center [695, 272] width 1232 height 231
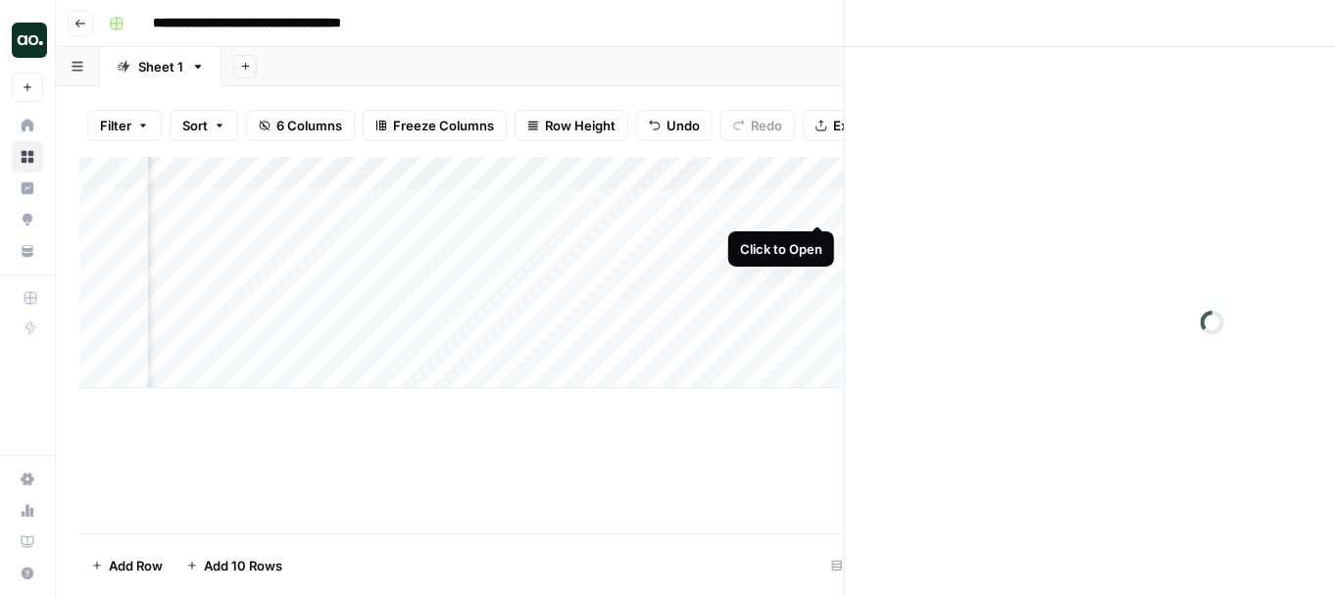
scroll to position [0, 314]
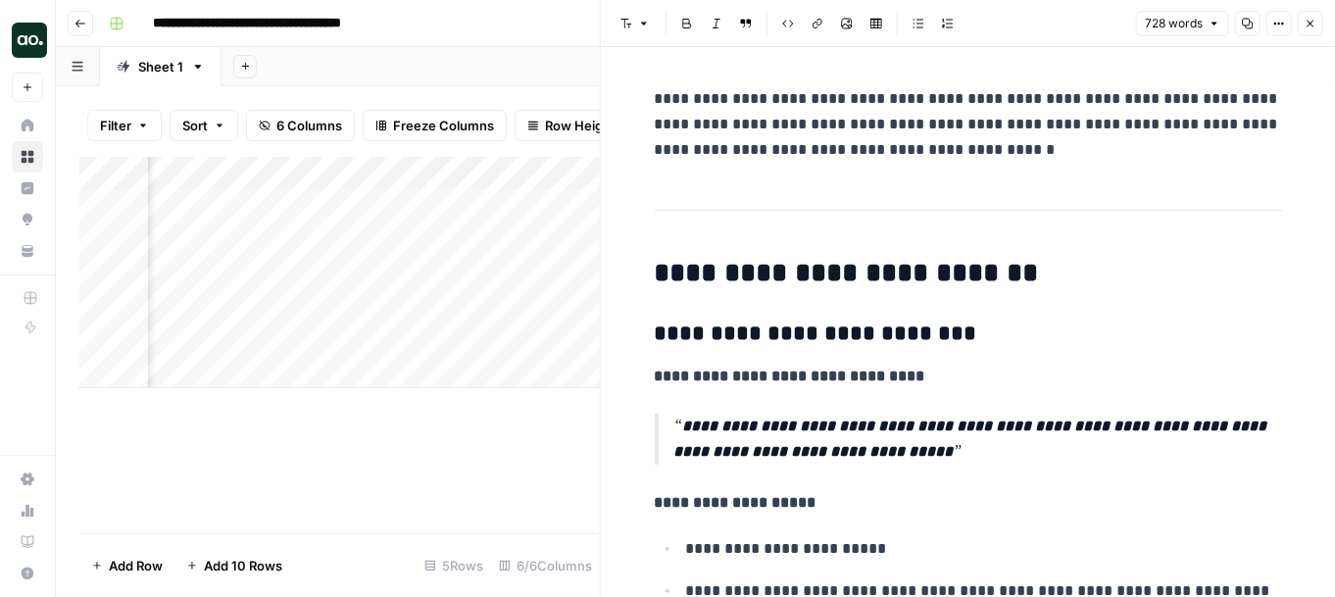
click at [1164, 23] on icon "button" at bounding box center [1311, 24] width 12 height 12
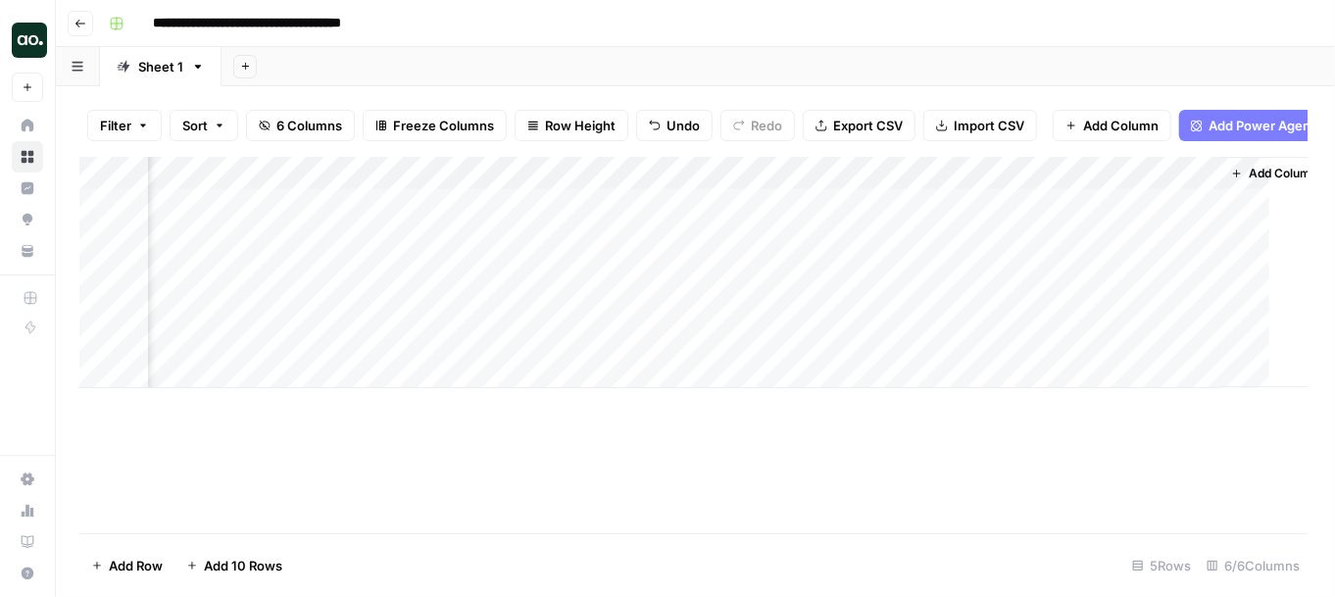
scroll to position [0, 308]
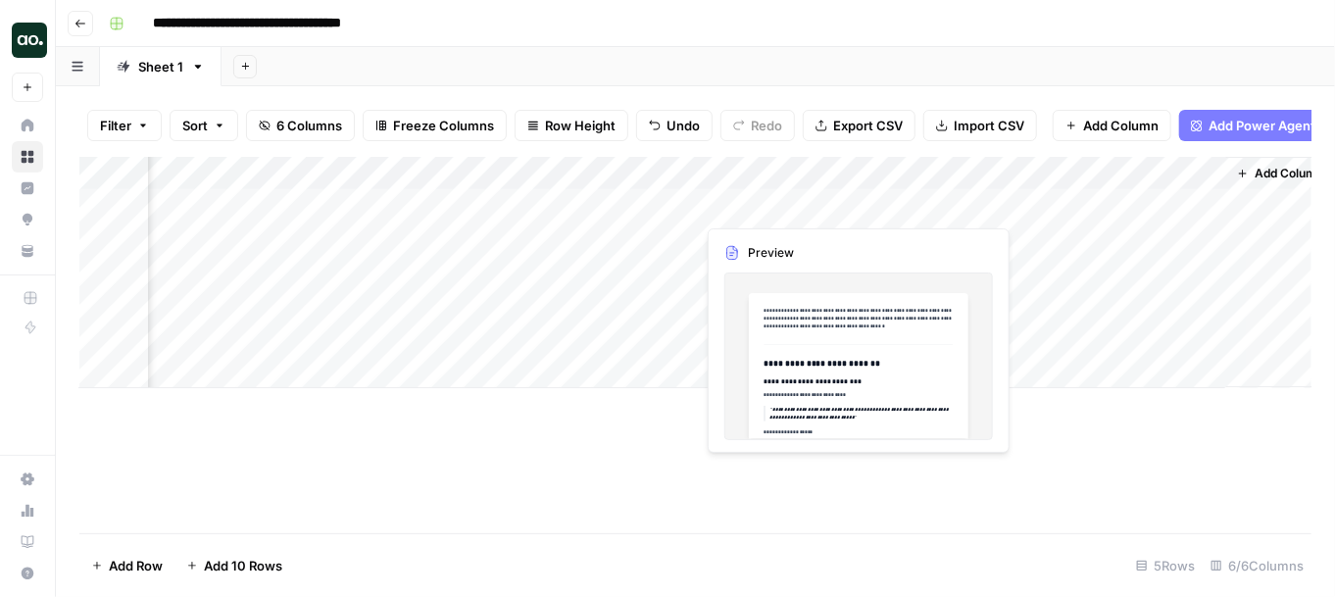
click at [774, 205] on div "Add Column" at bounding box center [695, 272] width 1232 height 231
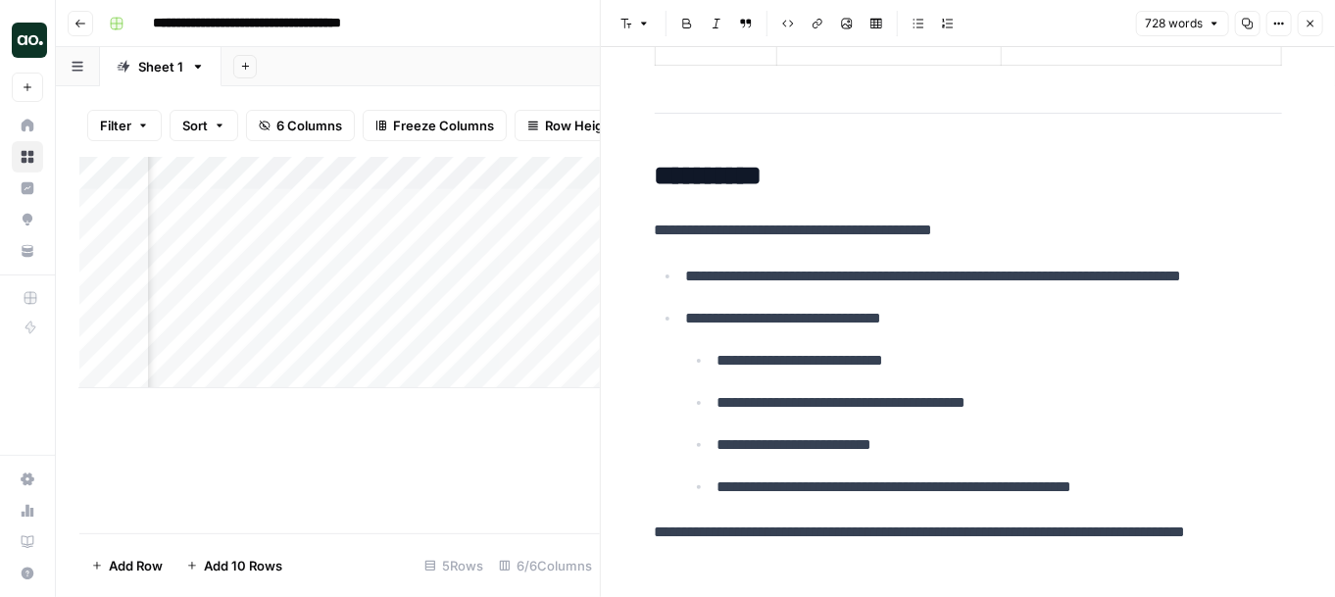
scroll to position [3722, 0]
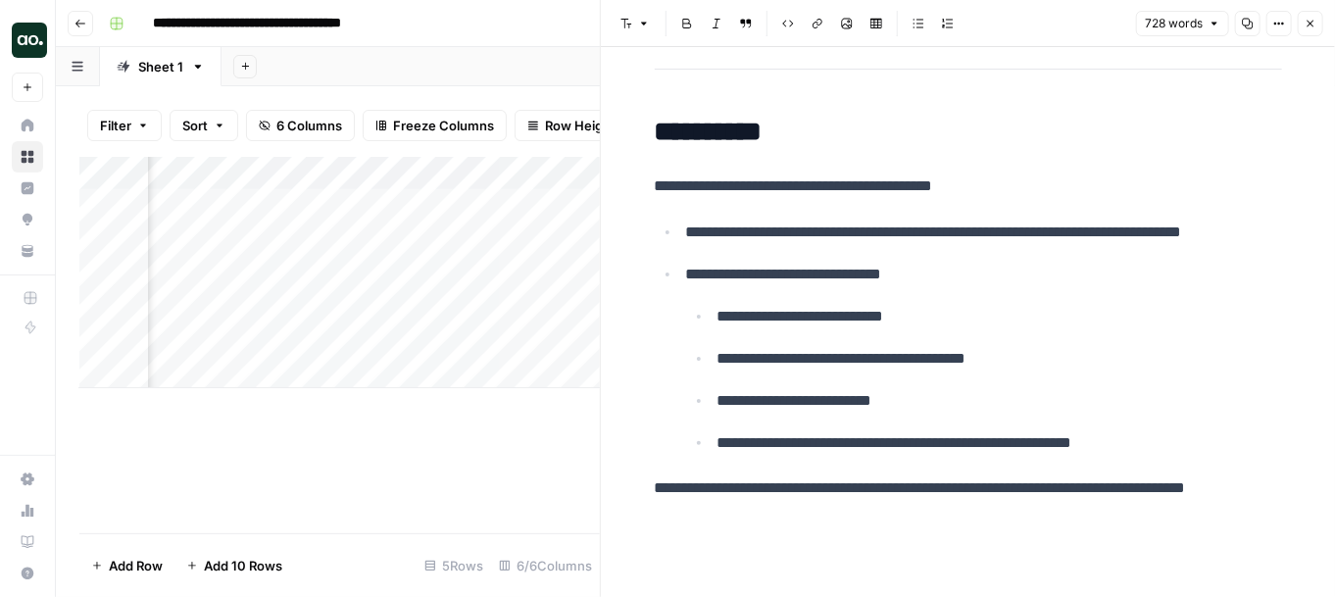
click at [1164, 28] on icon "button" at bounding box center [1311, 24] width 12 height 12
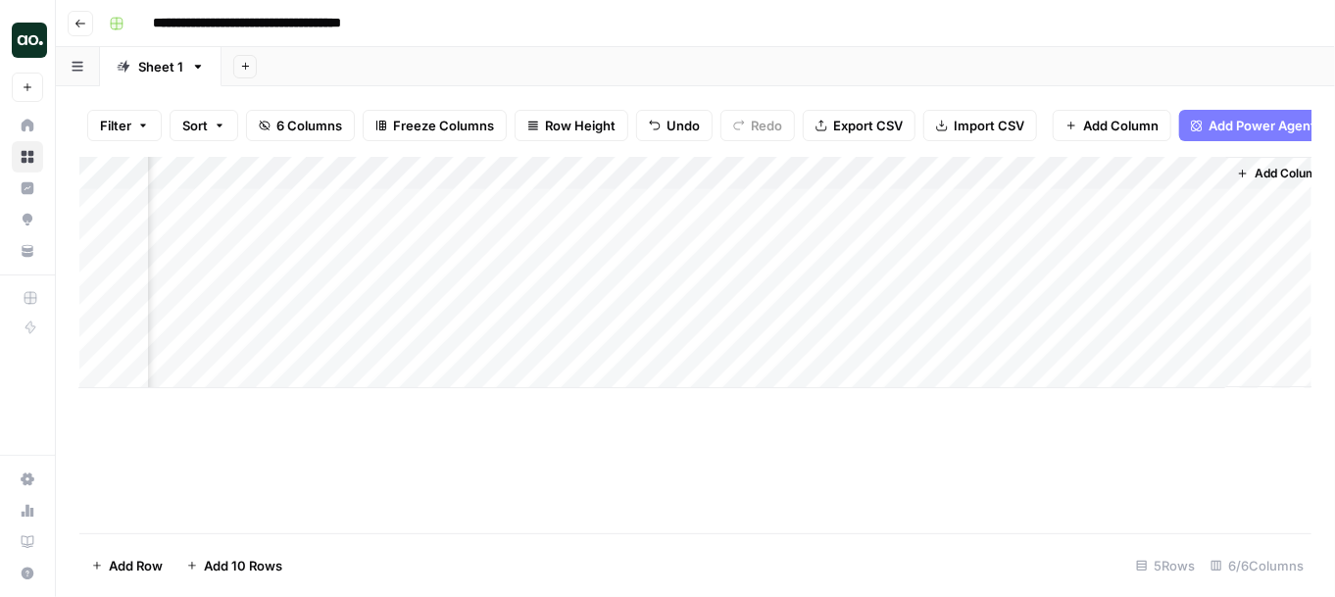
click at [805, 236] on div "Add Column" at bounding box center [695, 272] width 1232 height 231
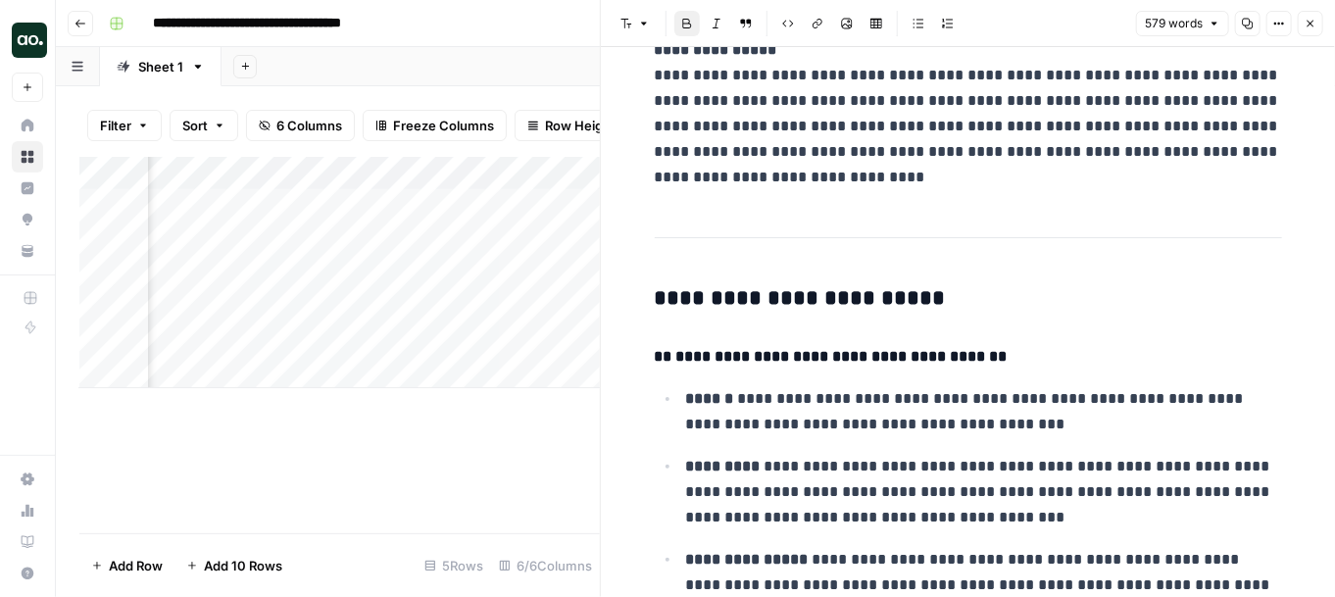
scroll to position [385, 0]
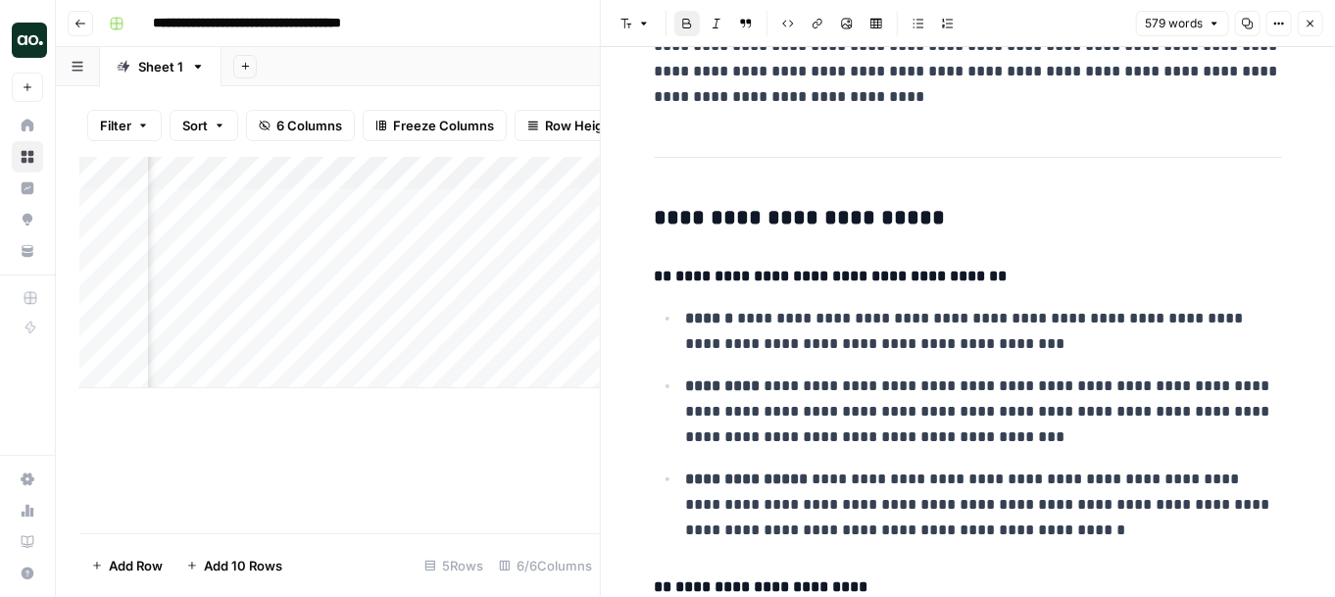
click at [1164, 19] on button "Close" at bounding box center [1310, 23] width 25 height 25
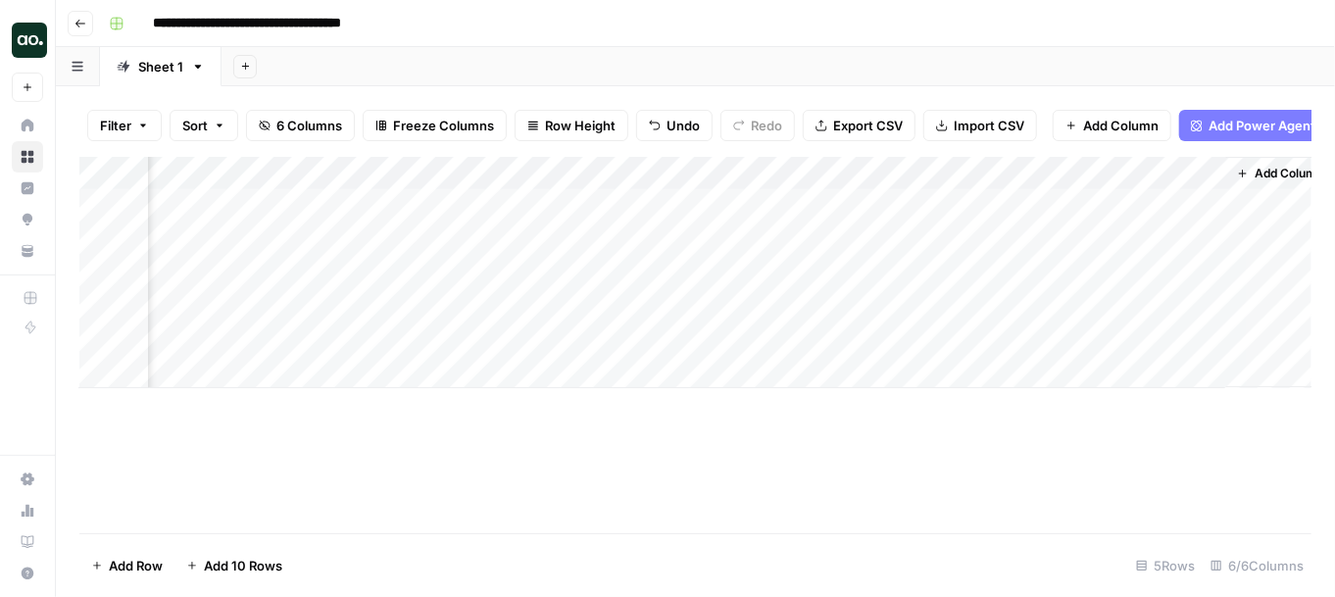
click at [992, 175] on div "Add Column" at bounding box center [695, 272] width 1232 height 231
click at [990, 225] on input "Improvement Recommendations" at bounding box center [989, 221] width 199 height 20
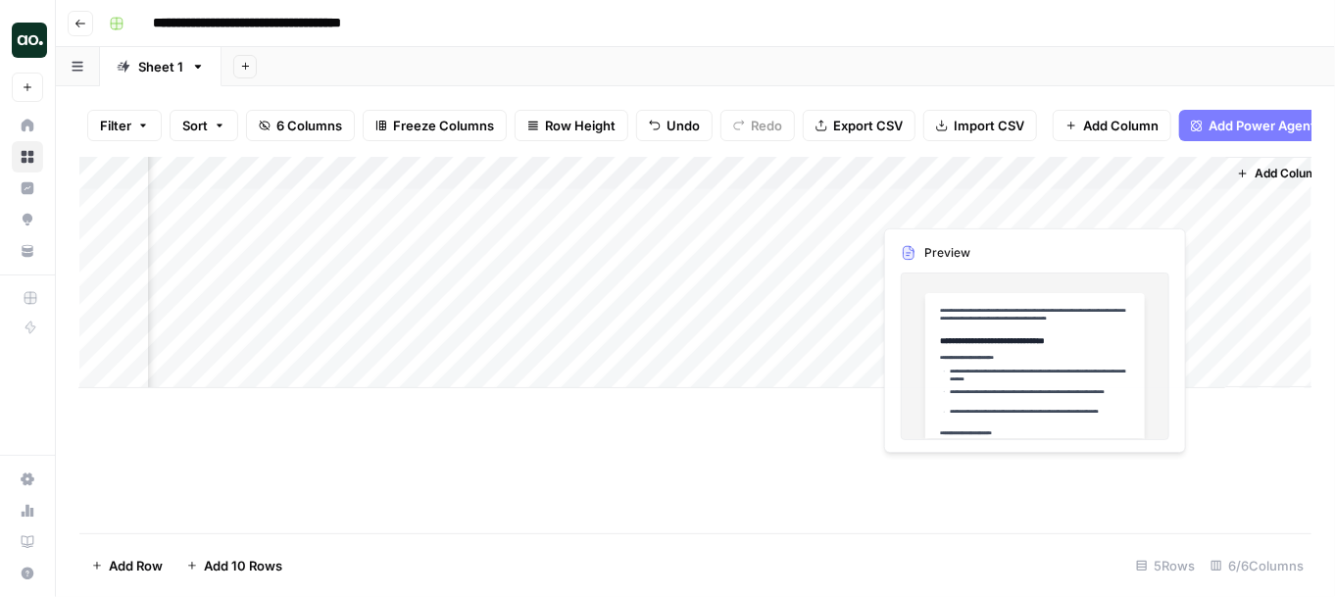
click at [977, 176] on div "Add Column" at bounding box center [695, 272] width 1232 height 231
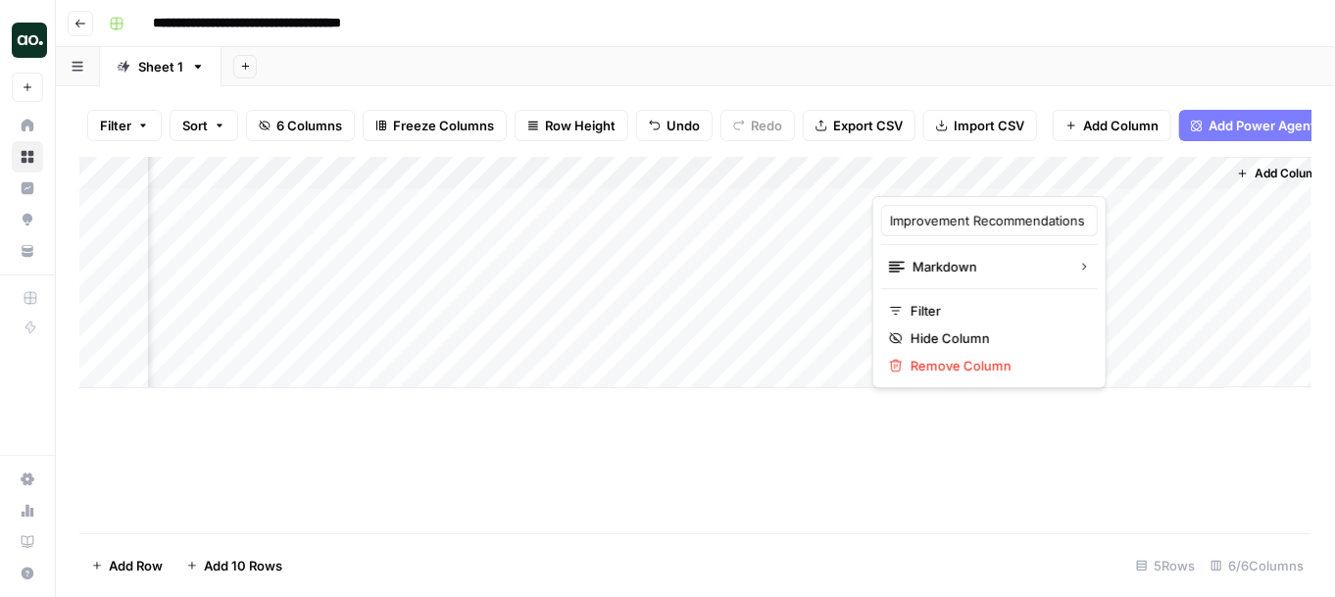
click at [1043, 174] on div at bounding box center [961, 176] width 177 height 39
click at [1034, 174] on div at bounding box center [961, 176] width 177 height 39
click at [788, 184] on div "Add Column" at bounding box center [695, 272] width 1232 height 231
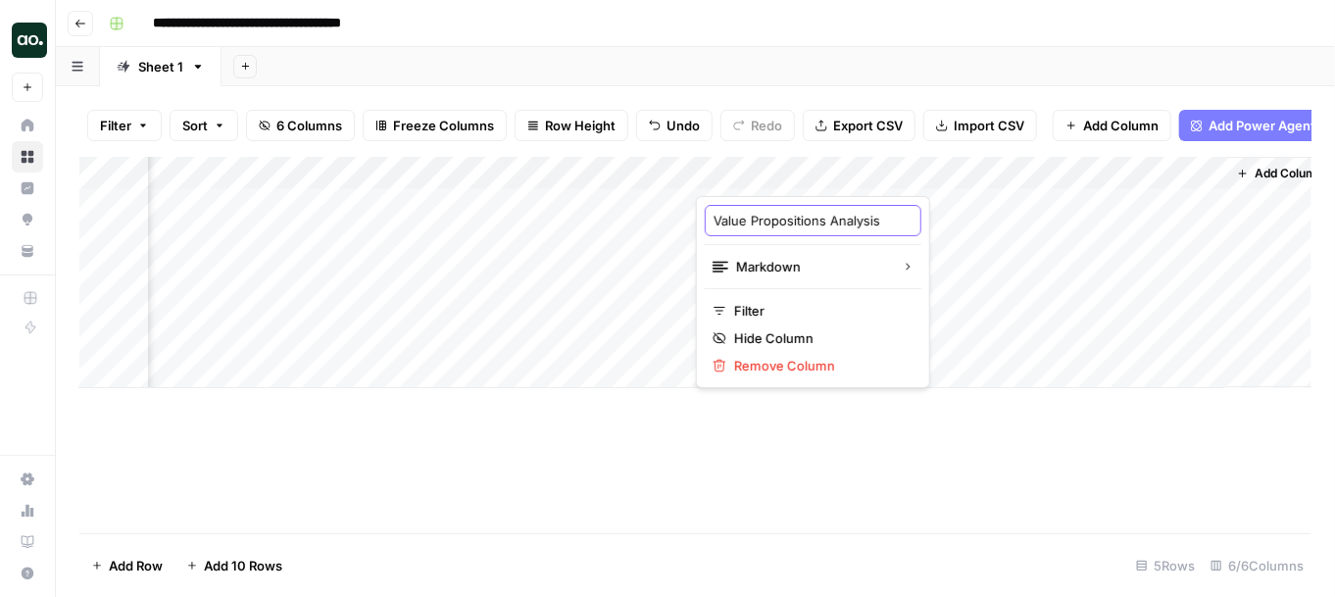
scroll to position [0, 19]
drag, startPoint x: 797, startPoint y: 227, endPoint x: 896, endPoint y: 225, distance: 99.1
click at [893, 224] on body "**********" at bounding box center [667, 298] width 1335 height 597
click at [980, 175] on div "Add Column" at bounding box center [695, 272] width 1232 height 231
click at [1083, 166] on div "Add Column" at bounding box center [695, 272] width 1232 height 231
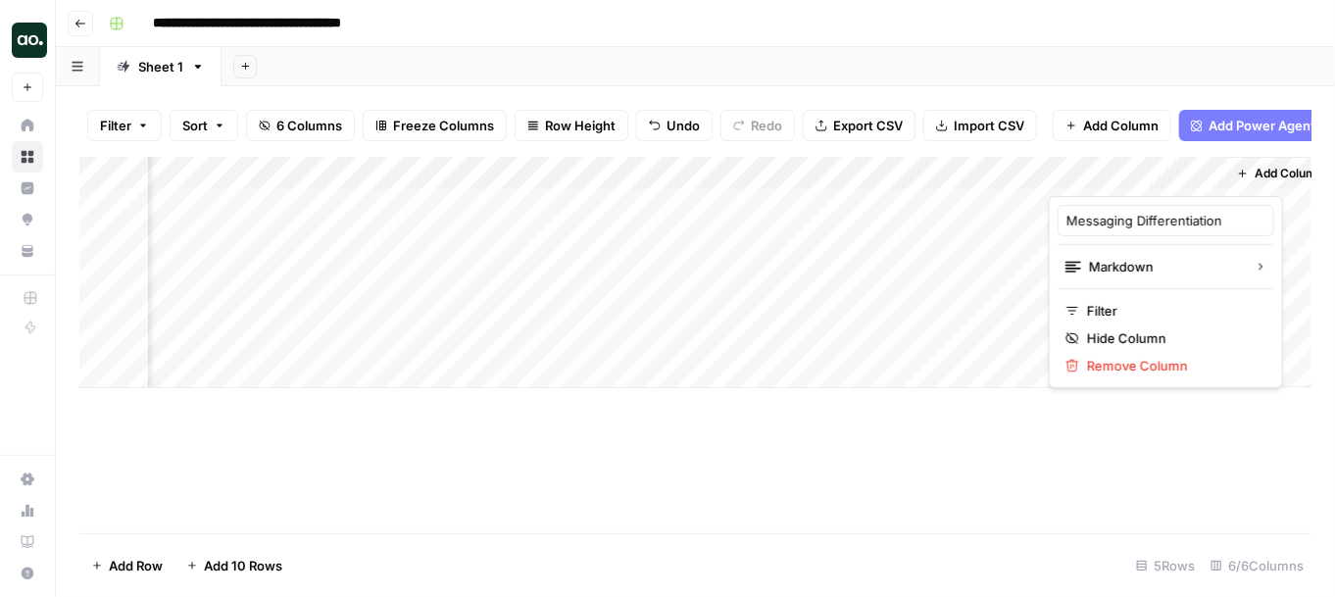
click at [1083, 166] on div at bounding box center [1137, 176] width 177 height 39
click at [1114, 167] on div at bounding box center [1137, 176] width 177 height 39
click at [1114, 169] on div at bounding box center [1137, 176] width 177 height 39
click at [1130, 171] on div at bounding box center [1137, 176] width 177 height 39
drag, startPoint x: 1147, startPoint y: 171, endPoint x: 978, endPoint y: 182, distance: 169.0
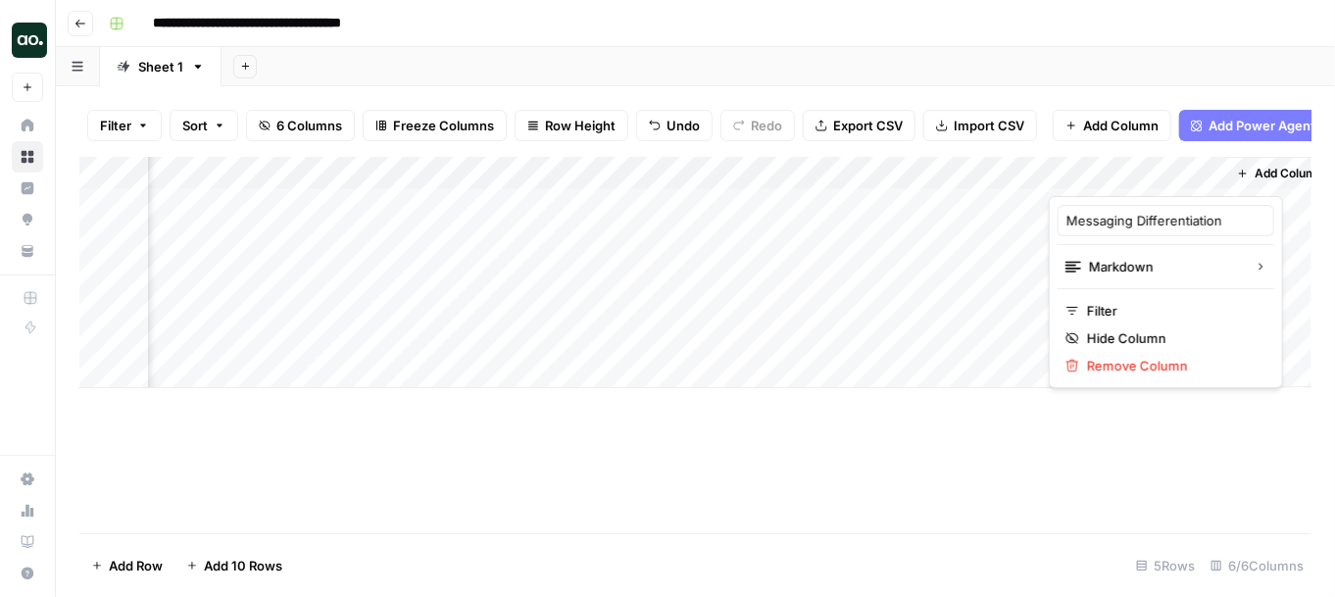
click at [978, 182] on body "**********" at bounding box center [667, 298] width 1335 height 597
drag, startPoint x: 1146, startPoint y: 175, endPoint x: 1087, endPoint y: 177, distance: 58.9
click at [1087, 177] on div at bounding box center [1137, 176] width 177 height 39
click at [1164, 165] on div at bounding box center [1137, 176] width 177 height 39
click at [1140, 491] on div "Add Column" at bounding box center [695, 345] width 1232 height 376
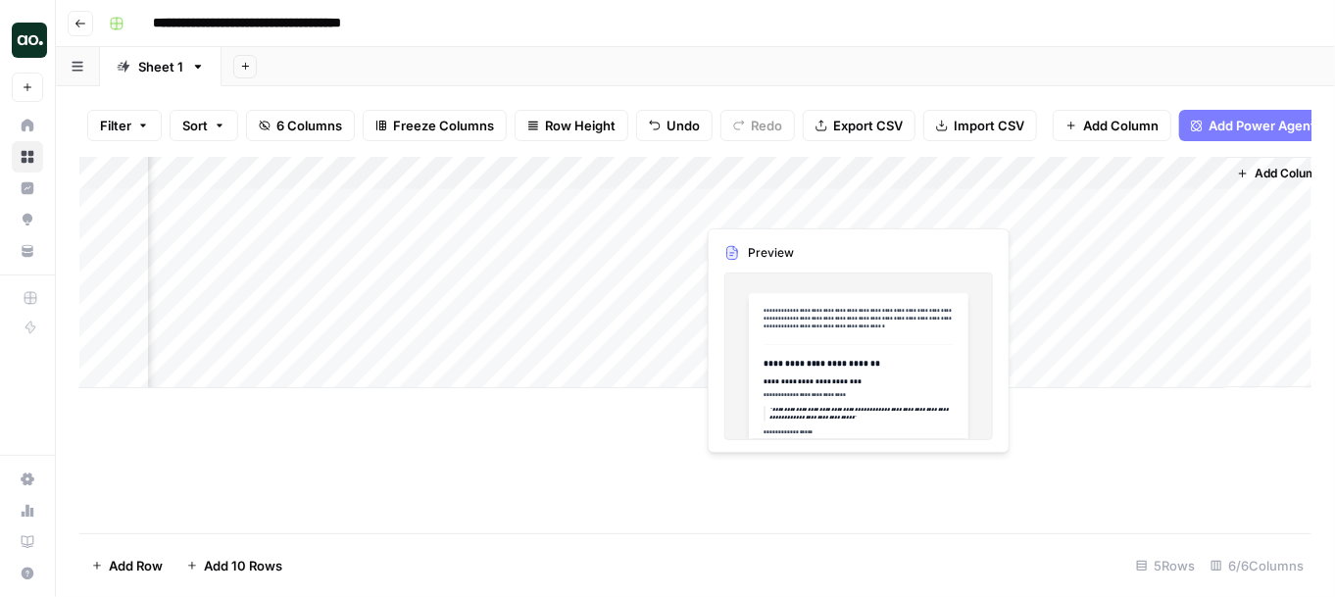
drag, startPoint x: 1192, startPoint y: 170, endPoint x: 739, endPoint y: 202, distance: 454.1
click at [739, 202] on div "Add Column" at bounding box center [695, 272] width 1232 height 231
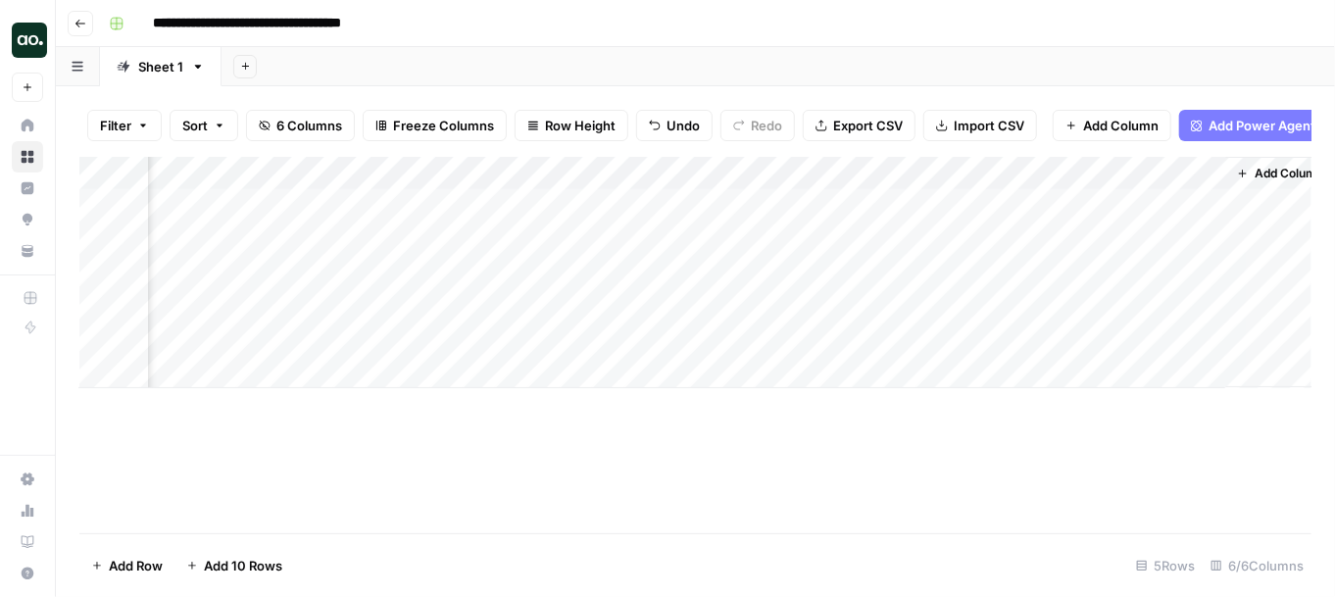
click at [746, 207] on div "Add Column" at bounding box center [695, 272] width 1232 height 231
click at [846, 203] on div "Add Column" at bounding box center [695, 272] width 1232 height 231
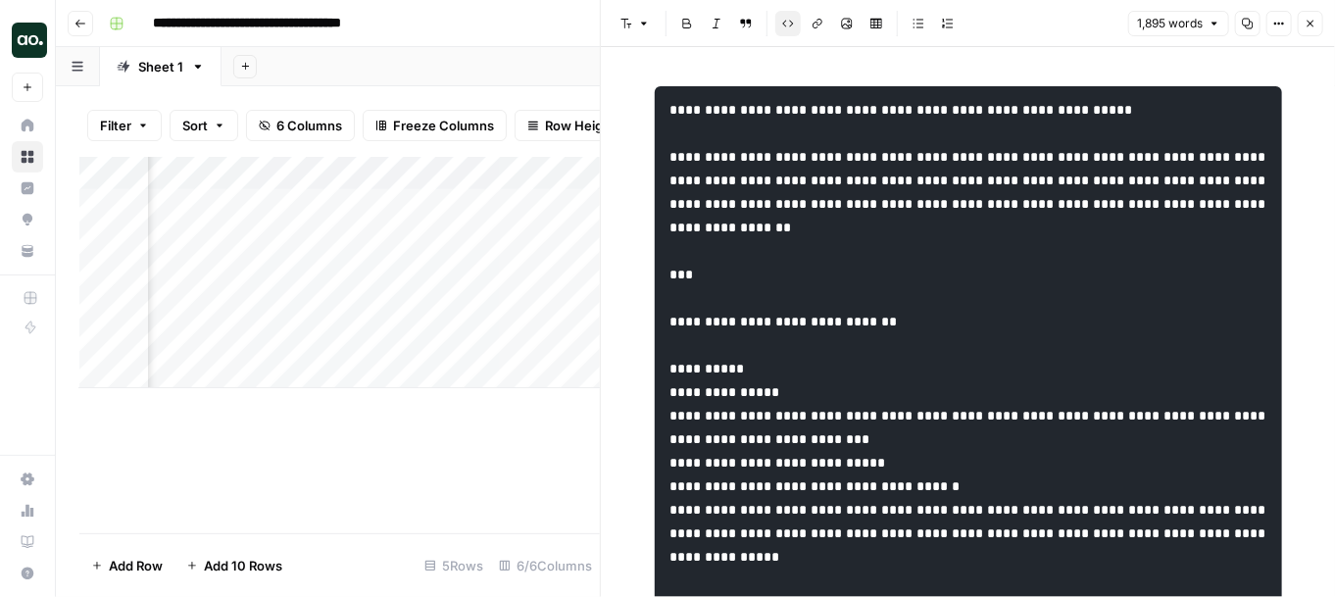
click at [1164, 26] on icon "button" at bounding box center [1311, 24] width 12 height 12
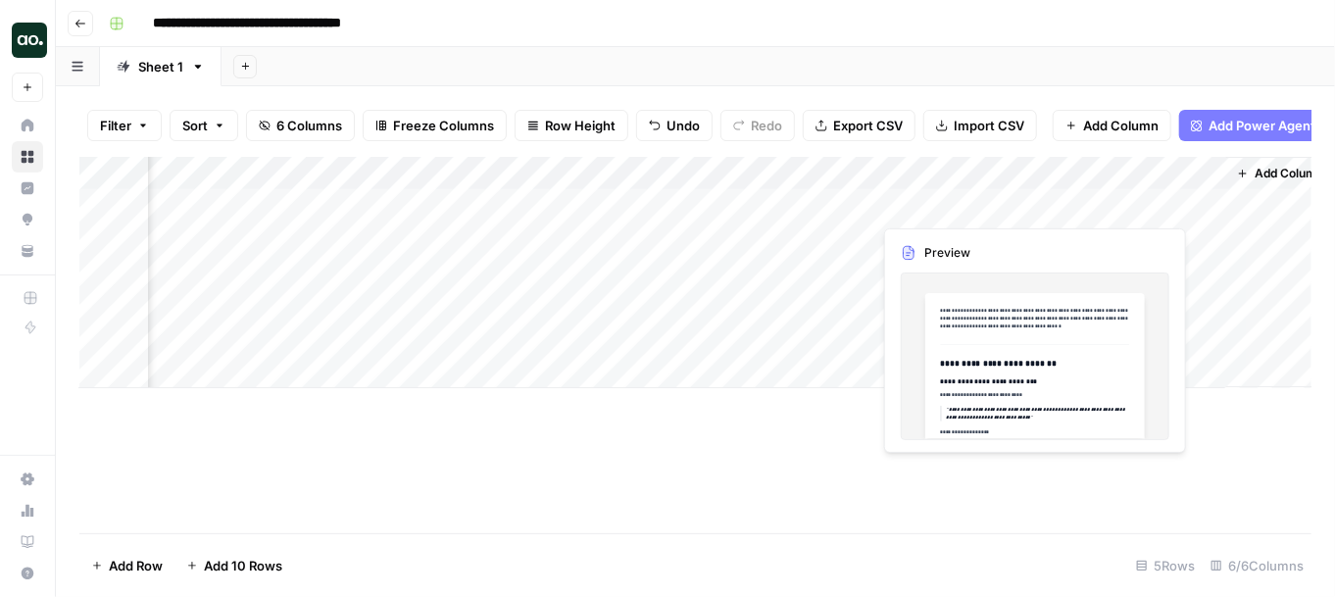
click at [942, 219] on div "Add Column" at bounding box center [695, 272] width 1232 height 231
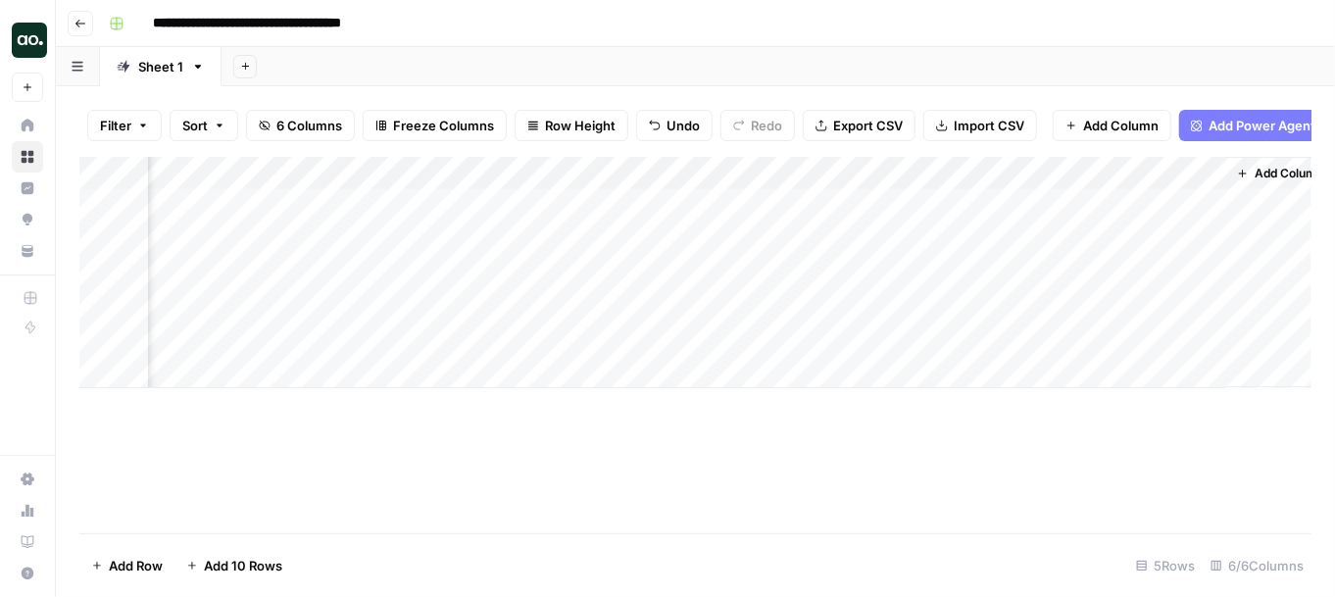
click at [1001, 209] on div "Add Column" at bounding box center [695, 272] width 1232 height 231
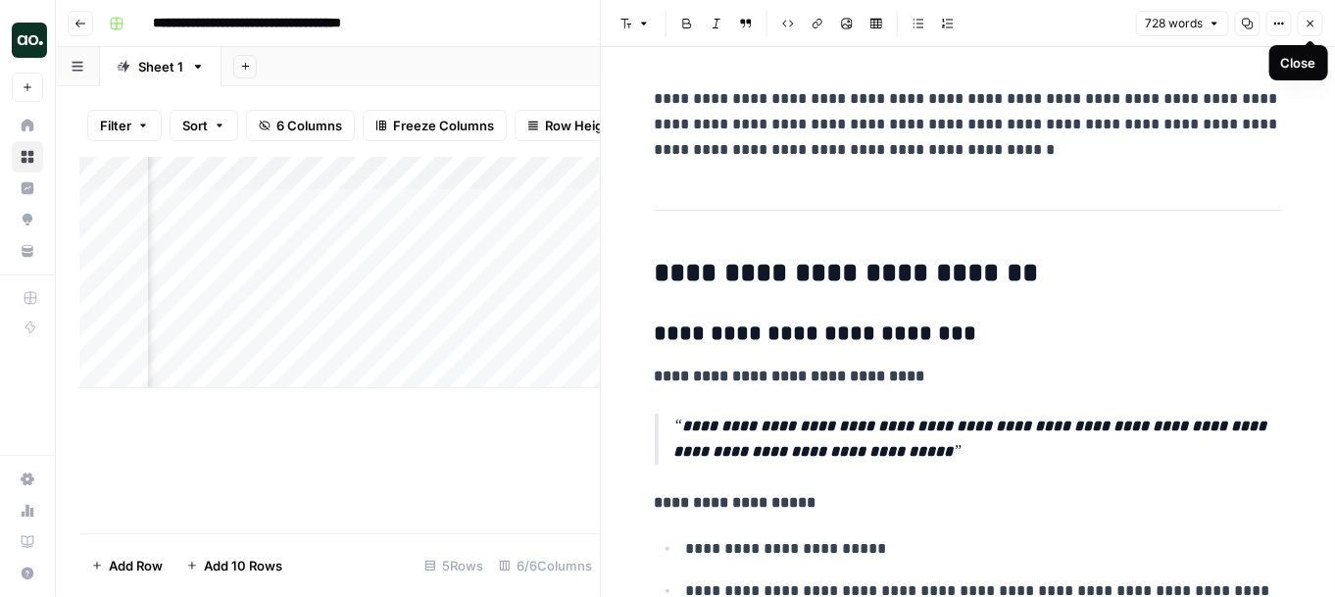
click at [1164, 22] on icon "button" at bounding box center [1311, 24] width 12 height 12
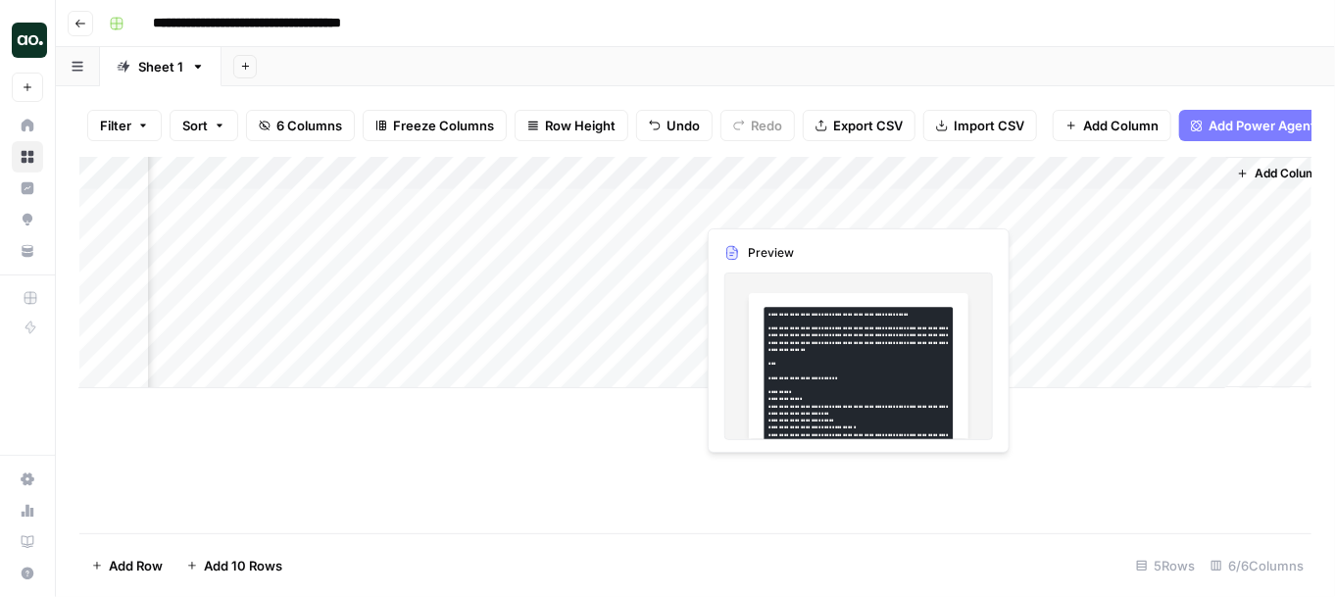
click at [763, 211] on div "Add Column" at bounding box center [695, 272] width 1232 height 231
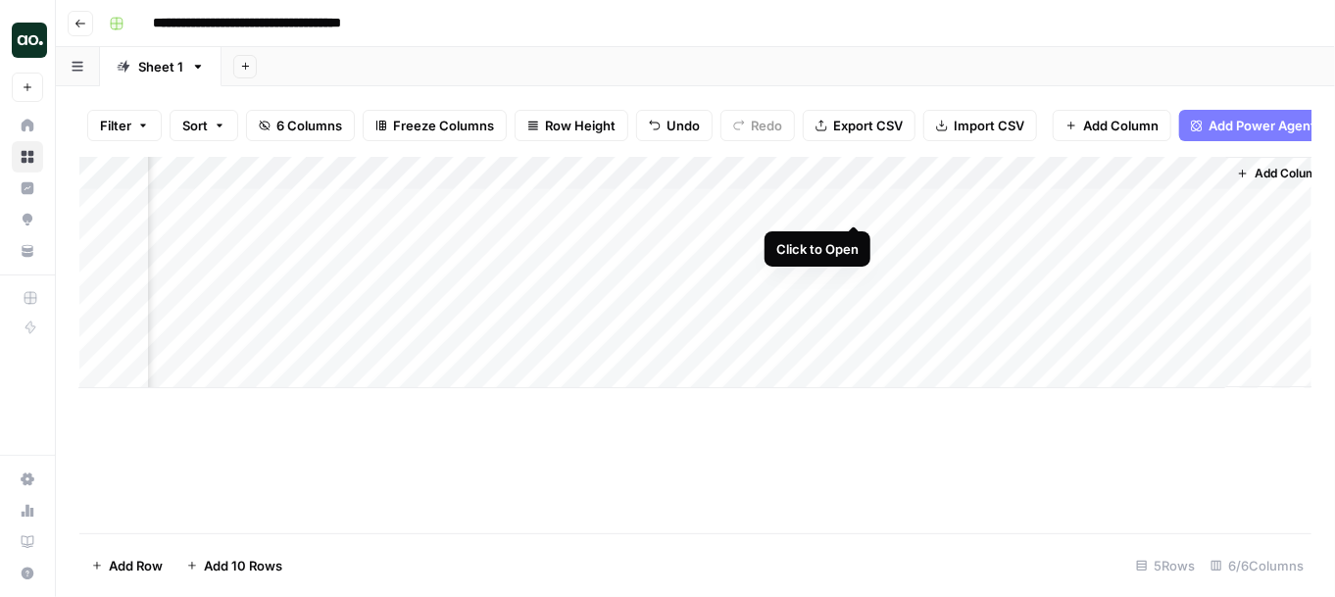
click at [853, 203] on div "Add Column" at bounding box center [695, 272] width 1232 height 231
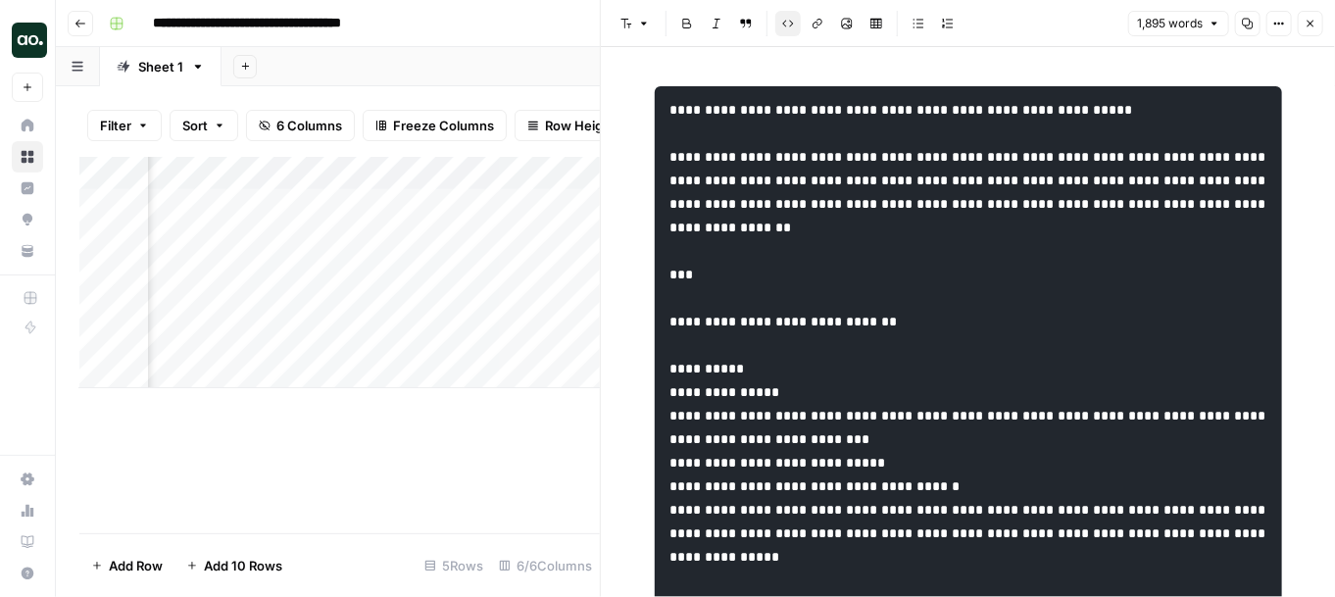
click at [1164, 24] on button "Close" at bounding box center [1310, 23] width 25 height 25
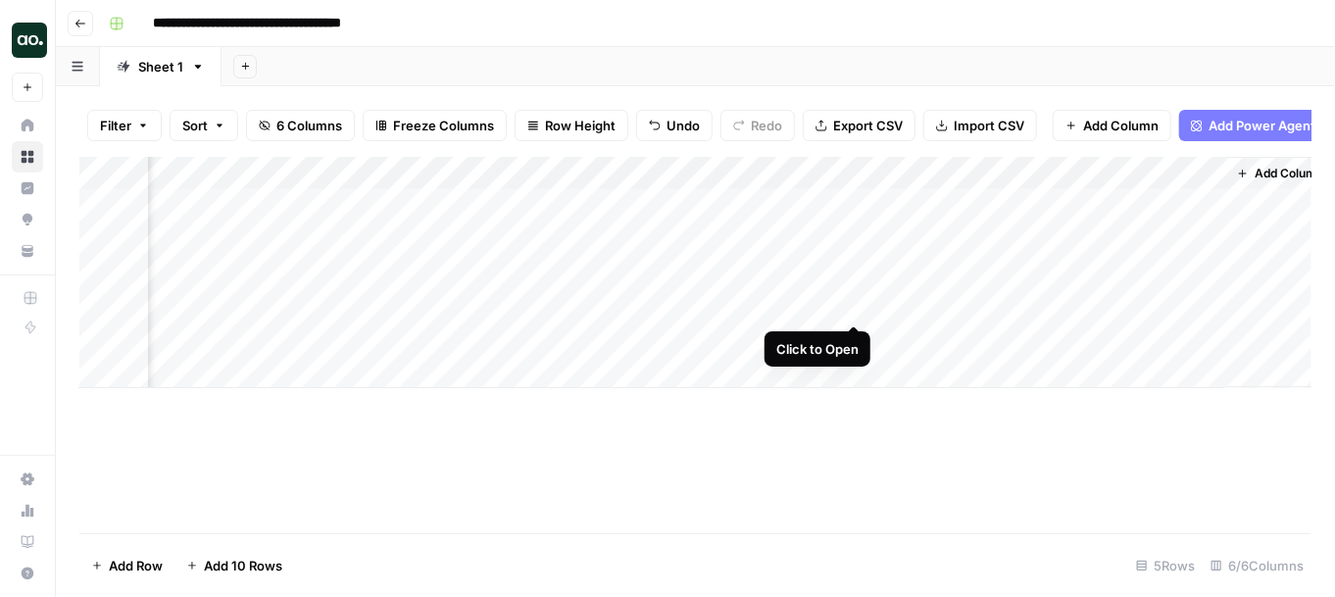
click at [853, 302] on div "Add Column" at bounding box center [695, 272] width 1232 height 231
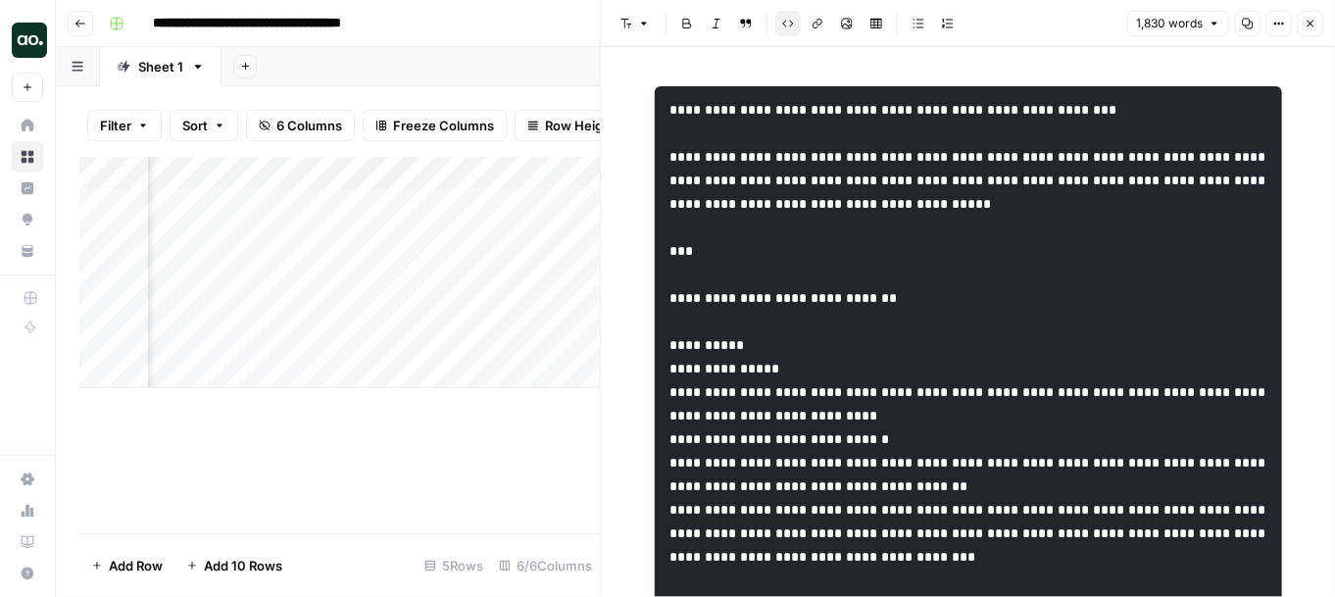
click at [1164, 25] on icon "button" at bounding box center [1311, 24] width 12 height 12
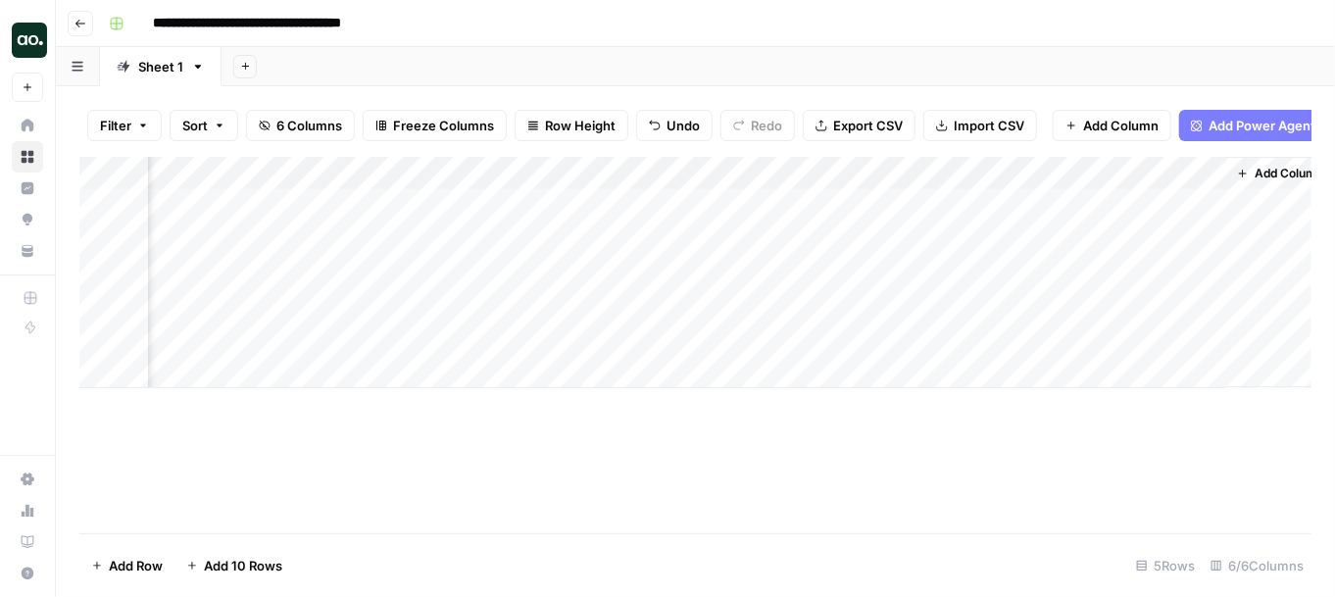
click at [1005, 204] on div "Add Column" at bounding box center [695, 272] width 1232 height 231
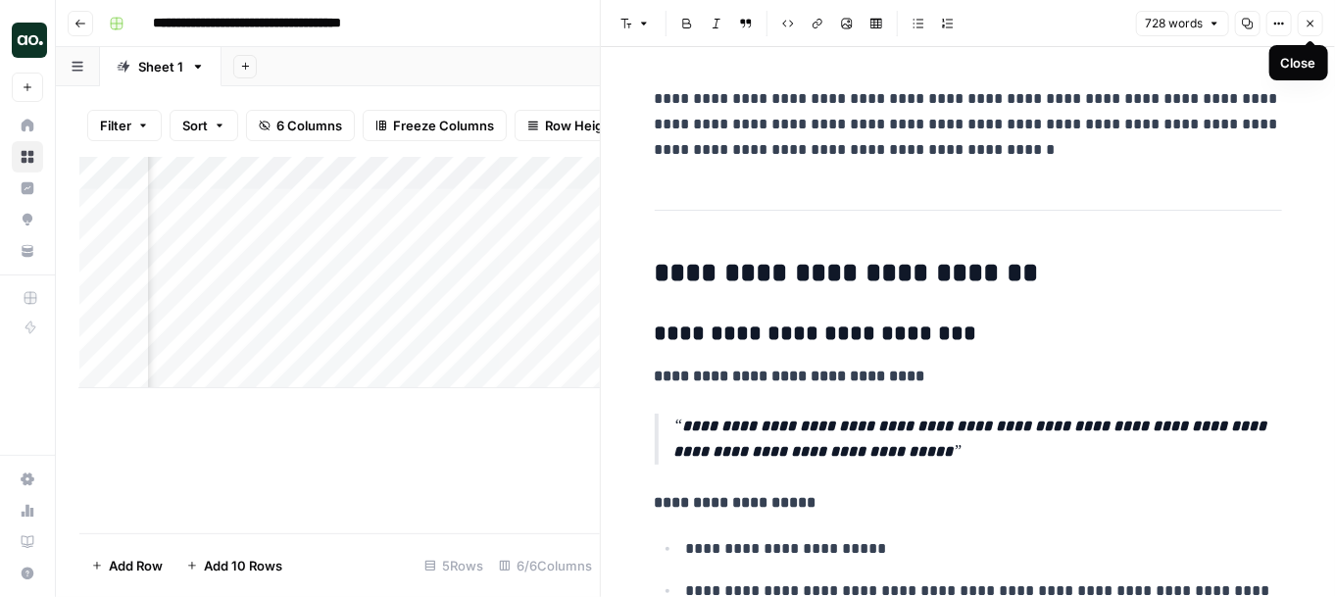
click at [1164, 28] on button "Close" at bounding box center [1310, 23] width 25 height 25
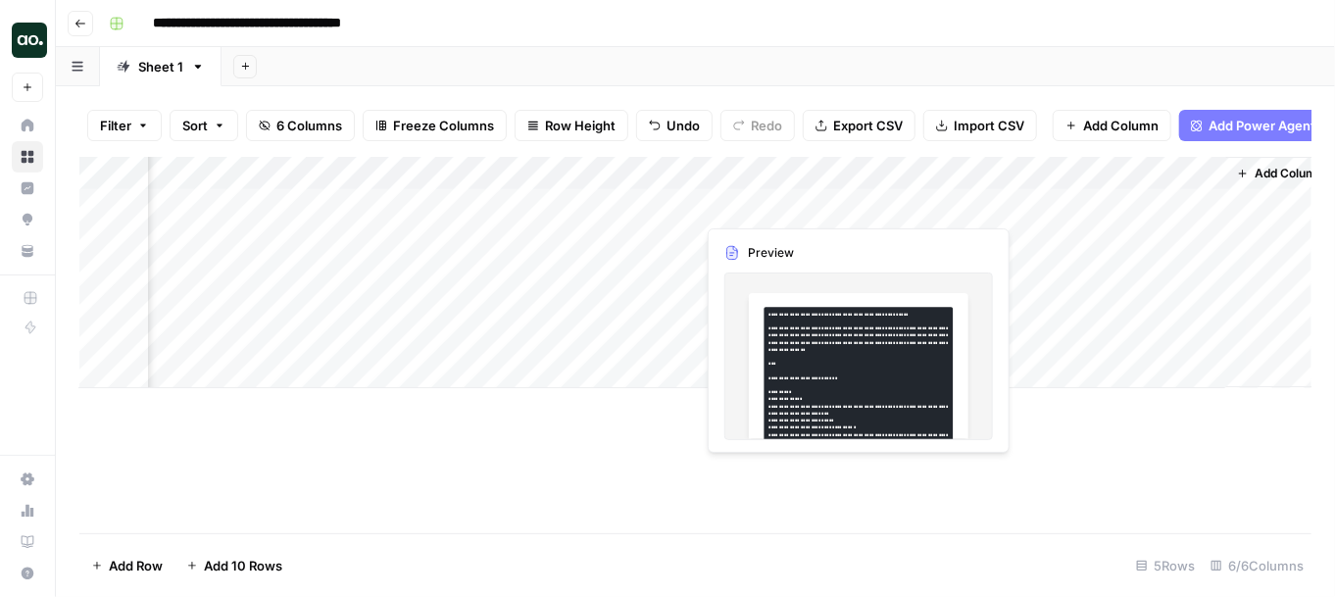
click at [808, 203] on div "Add Column" at bounding box center [695, 272] width 1232 height 231
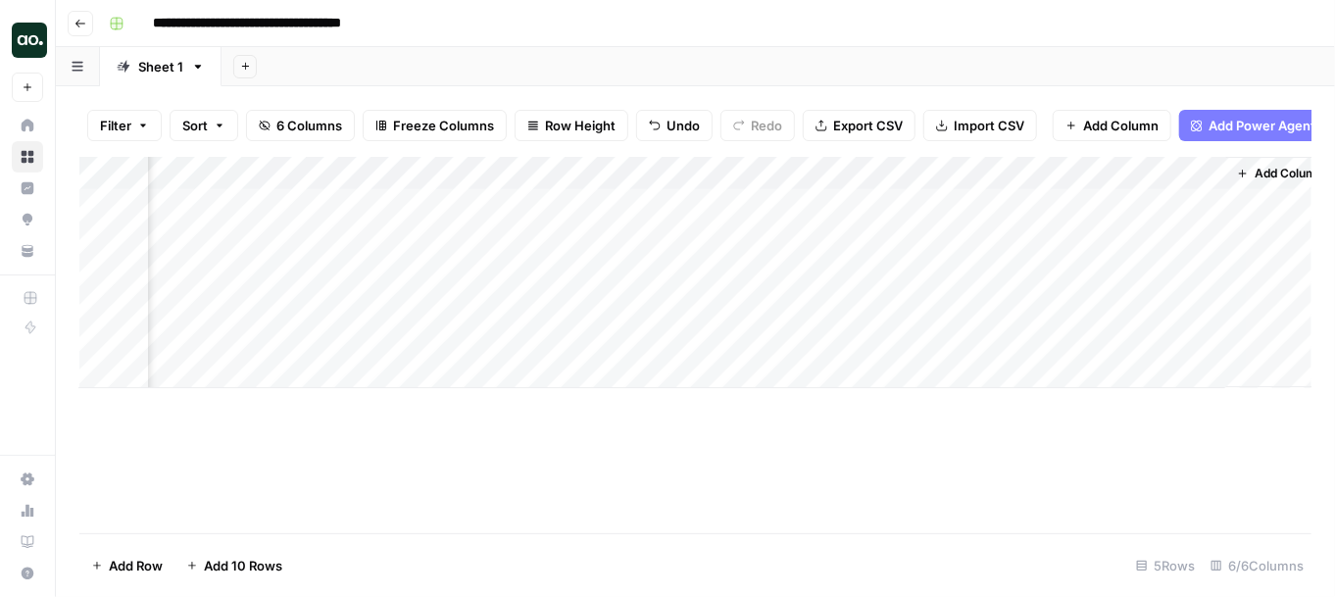
click at [858, 201] on div "Add Column" at bounding box center [695, 272] width 1232 height 231
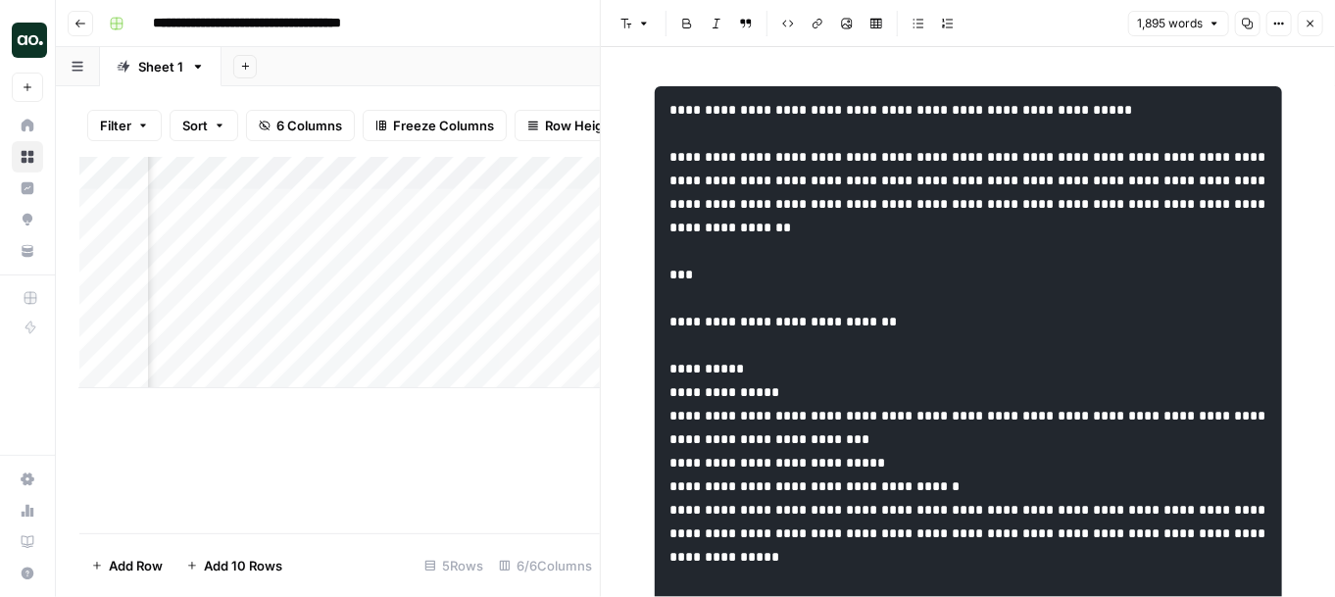
click at [1164, 25] on button "Close" at bounding box center [1310, 23] width 25 height 25
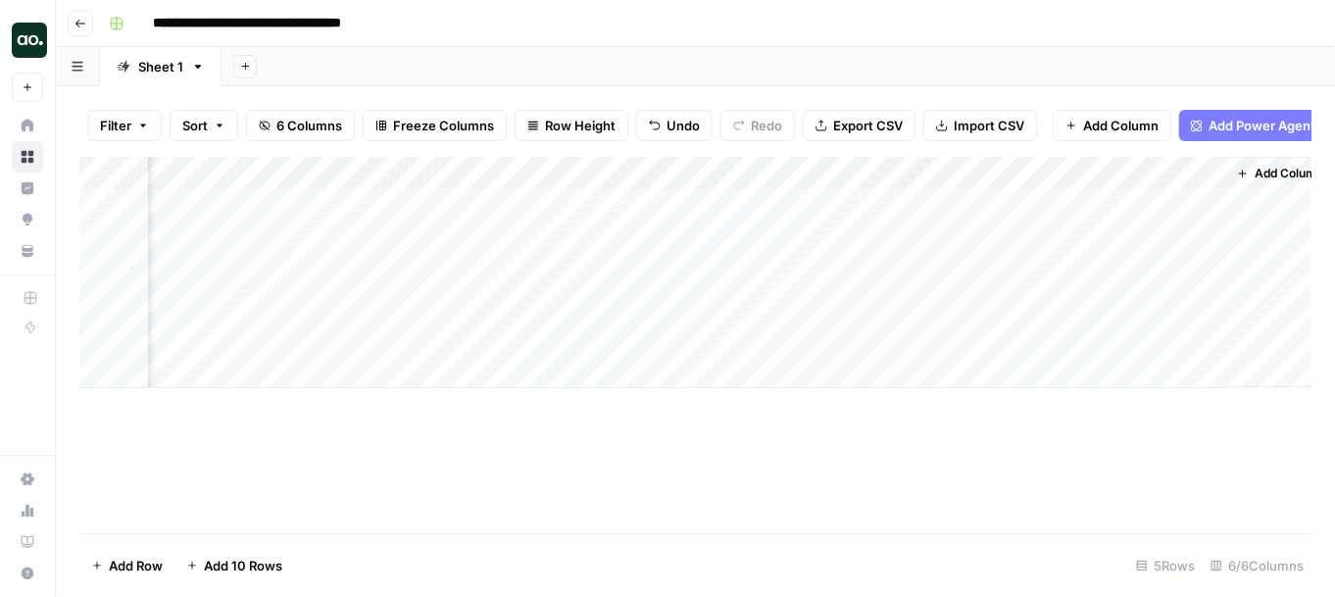
click at [857, 170] on div "Add Column" at bounding box center [695, 272] width 1232 height 231
drag, startPoint x: 811, startPoint y: 224, endPoint x: 902, endPoint y: 225, distance: 91.2
click at [902, 225] on body "**********" at bounding box center [667, 298] width 1335 height 597
click at [722, 175] on div "Add Column" at bounding box center [695, 272] width 1232 height 231
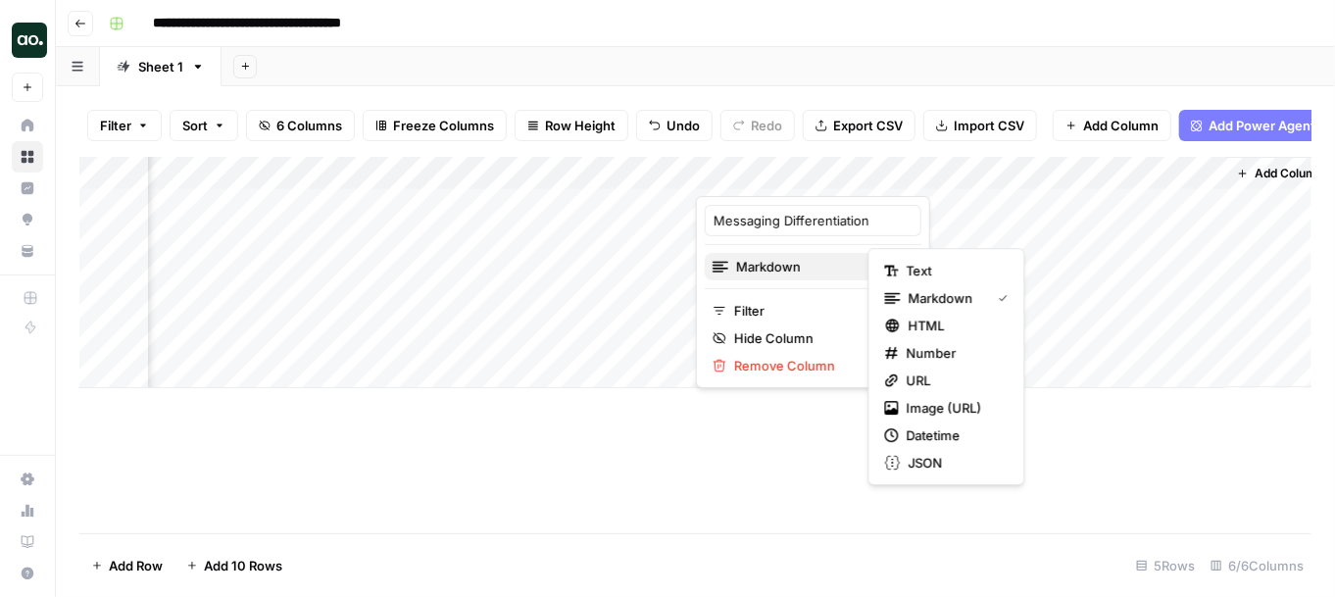
click at [762, 269] on span "Markdown" at bounding box center [811, 267] width 150 height 20
click at [973, 264] on span "Text" at bounding box center [954, 271] width 94 height 20
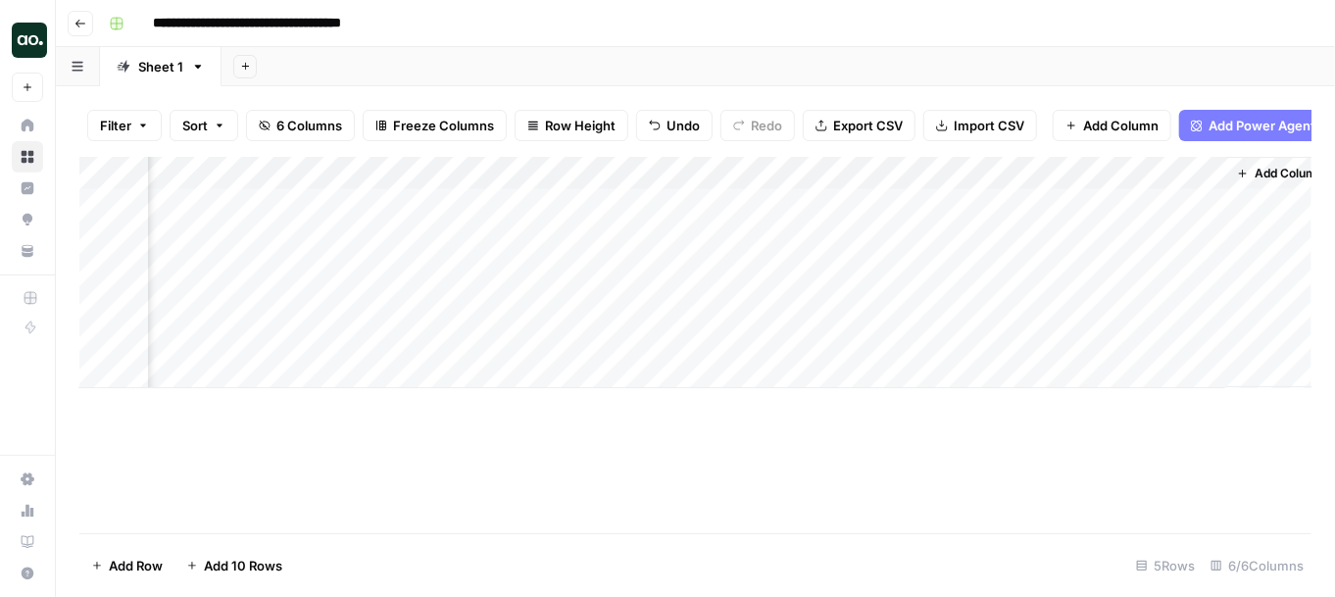
click at [1033, 175] on div "Add Column" at bounding box center [695, 272] width 1232 height 231
click at [858, 170] on div "Add Column" at bounding box center [695, 272] width 1232 height 231
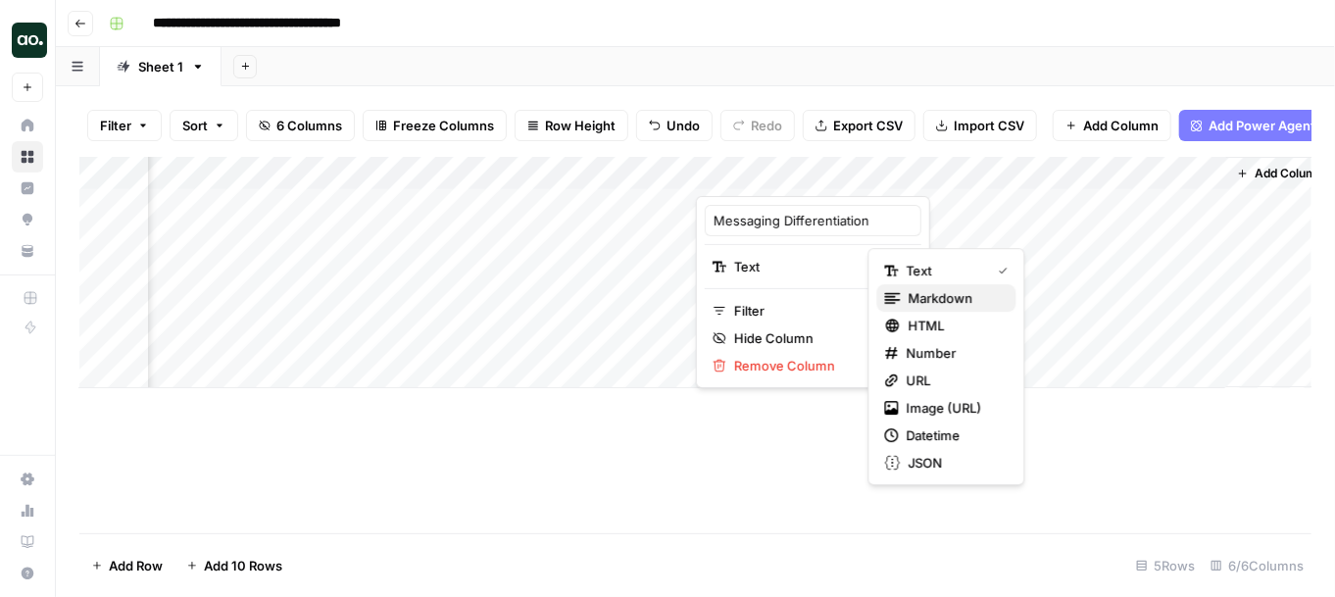
click at [896, 292] on icon "button" at bounding box center [893, 298] width 16 height 16
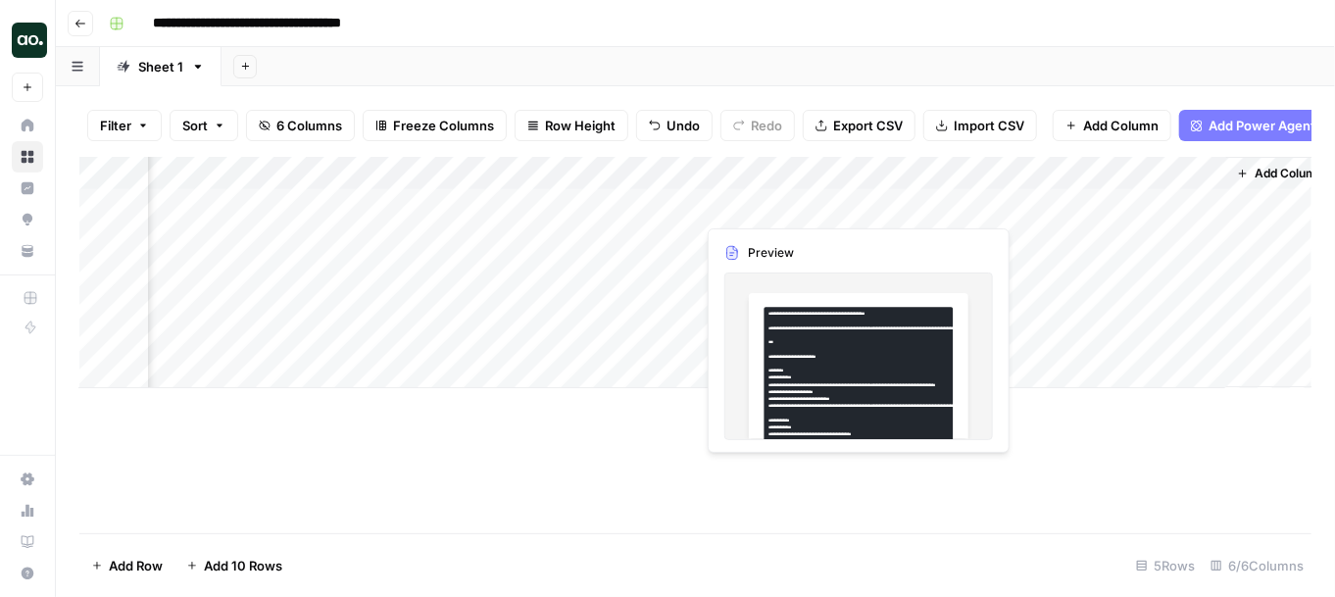
click at [792, 204] on div "Add Column" at bounding box center [695, 272] width 1232 height 231
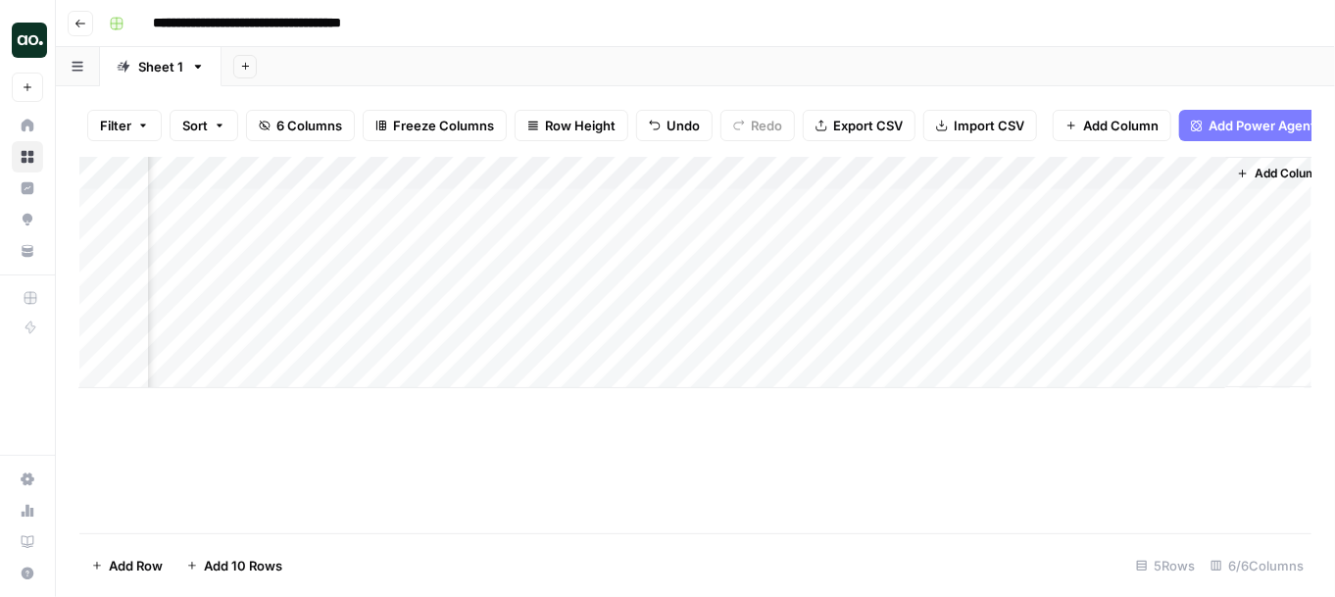
click at [848, 202] on div "Add Column" at bounding box center [695, 272] width 1232 height 231
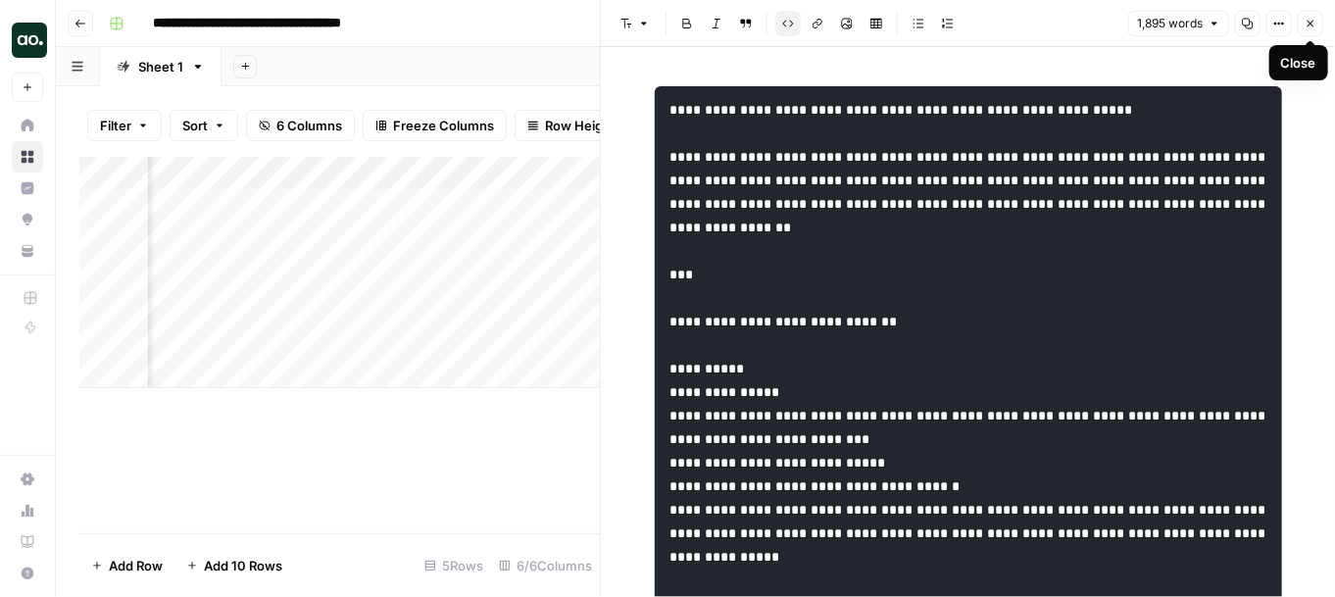
click at [1164, 15] on button "Close" at bounding box center [1310, 23] width 25 height 25
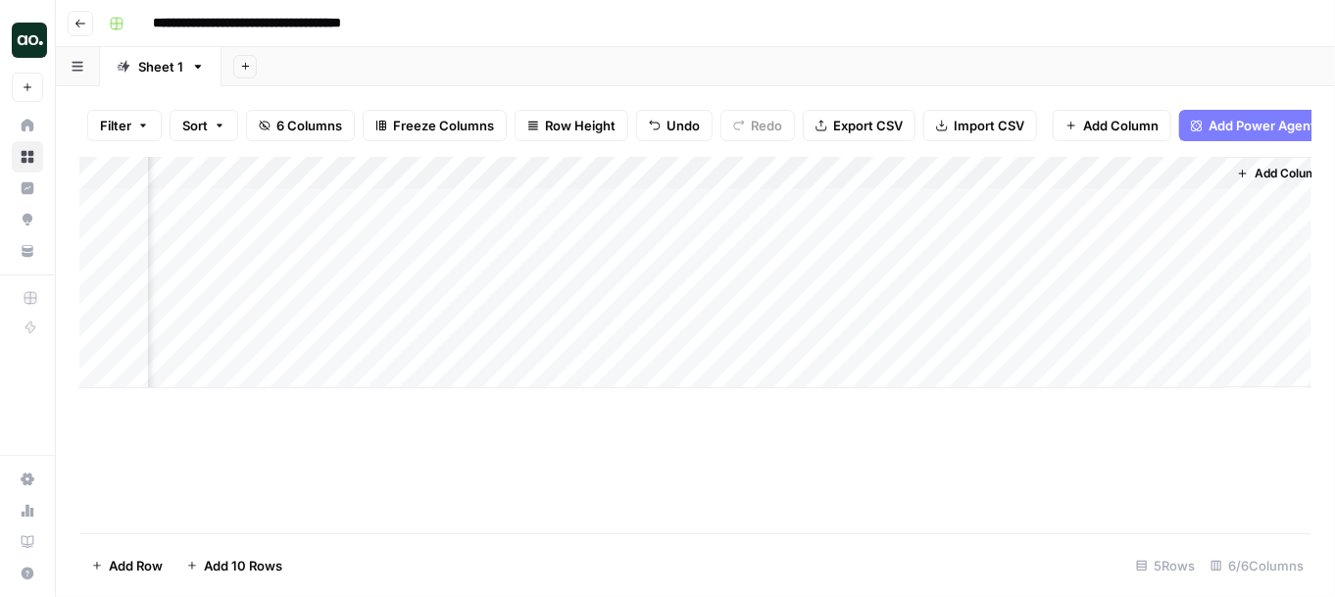
click at [852, 175] on div "Add Column" at bounding box center [695, 272] width 1232 height 231
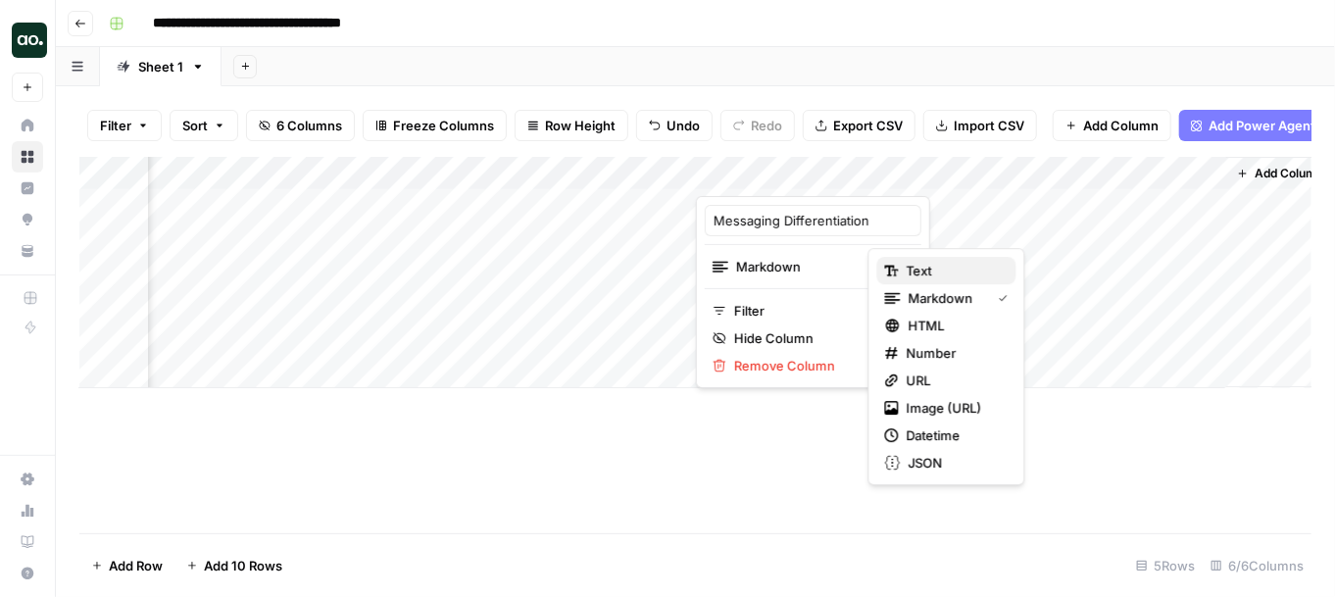
click at [904, 264] on div "Text" at bounding box center [947, 271] width 124 height 20
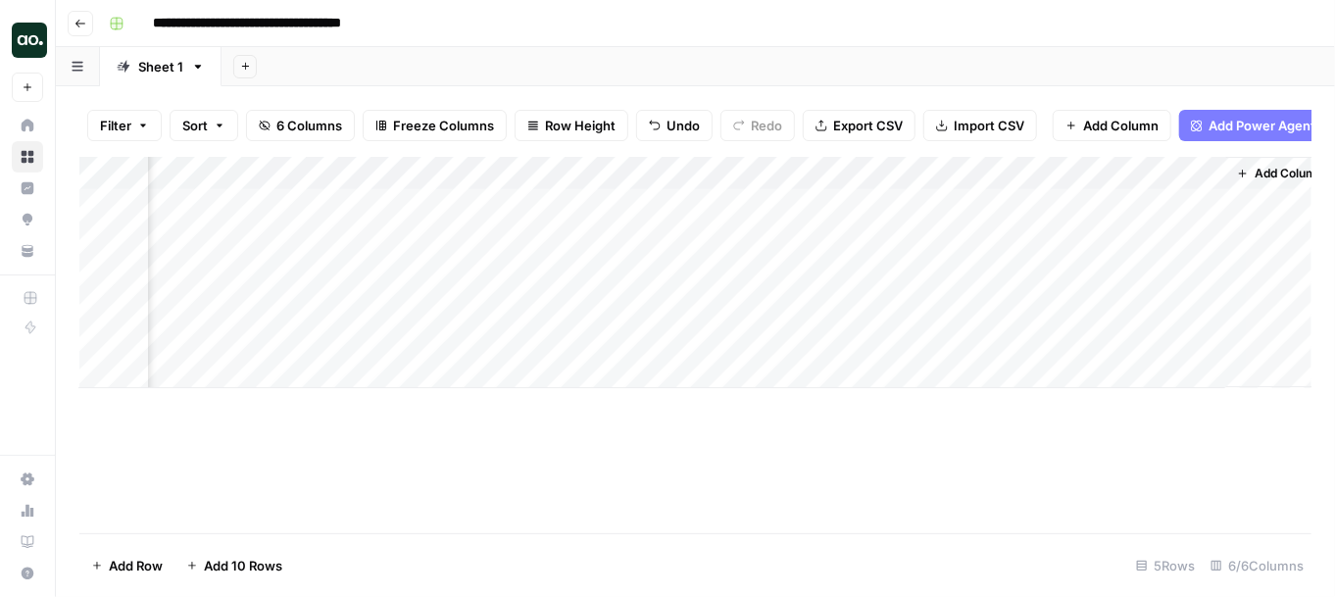
click at [814, 207] on div "Add Column" at bounding box center [695, 272] width 1232 height 231
click at [790, 208] on div "Add Column" at bounding box center [695, 272] width 1232 height 231
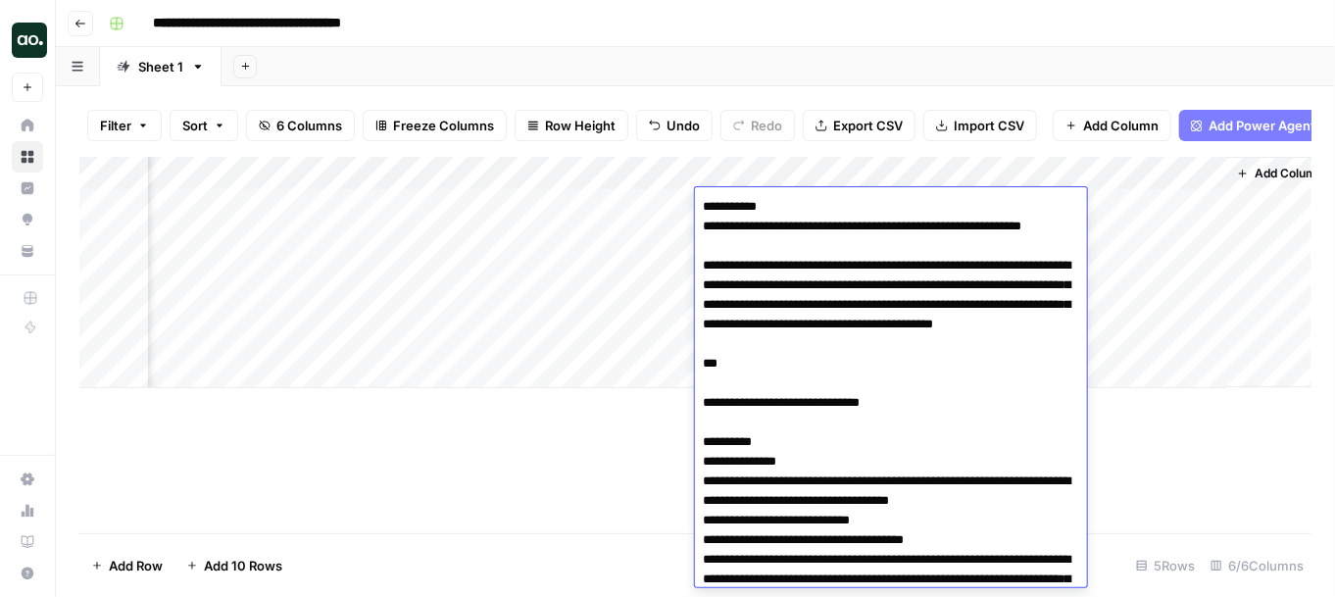
scroll to position [9339, 0]
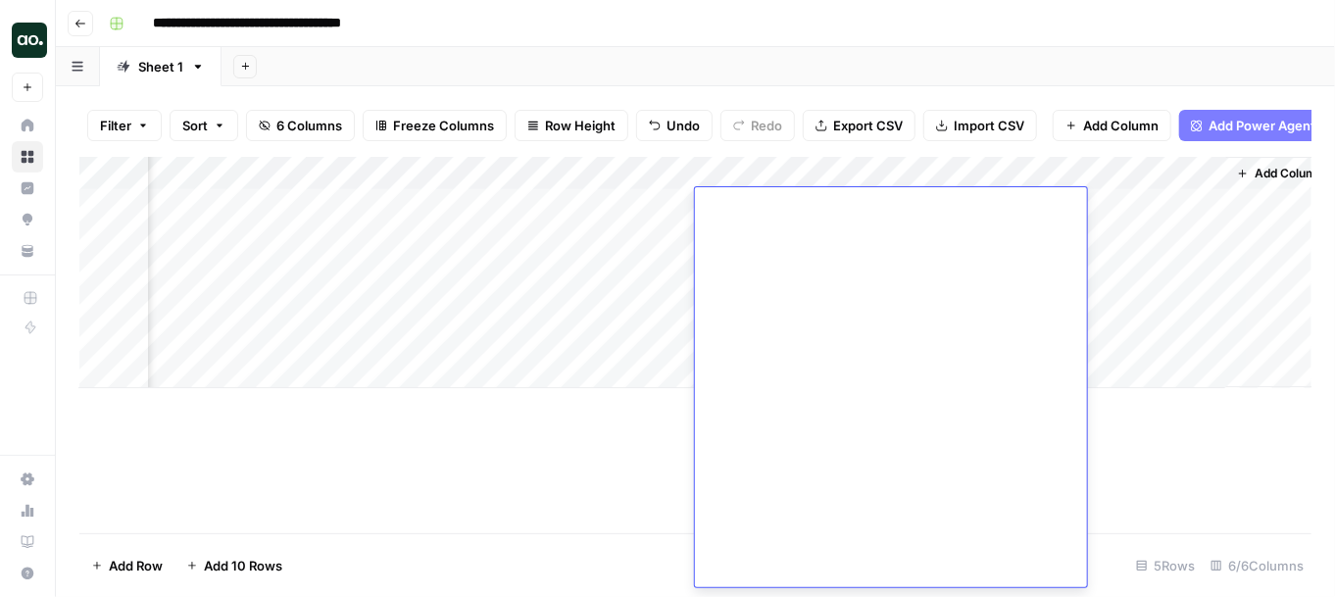
click at [640, 472] on div "Add Column" at bounding box center [695, 345] width 1232 height 376
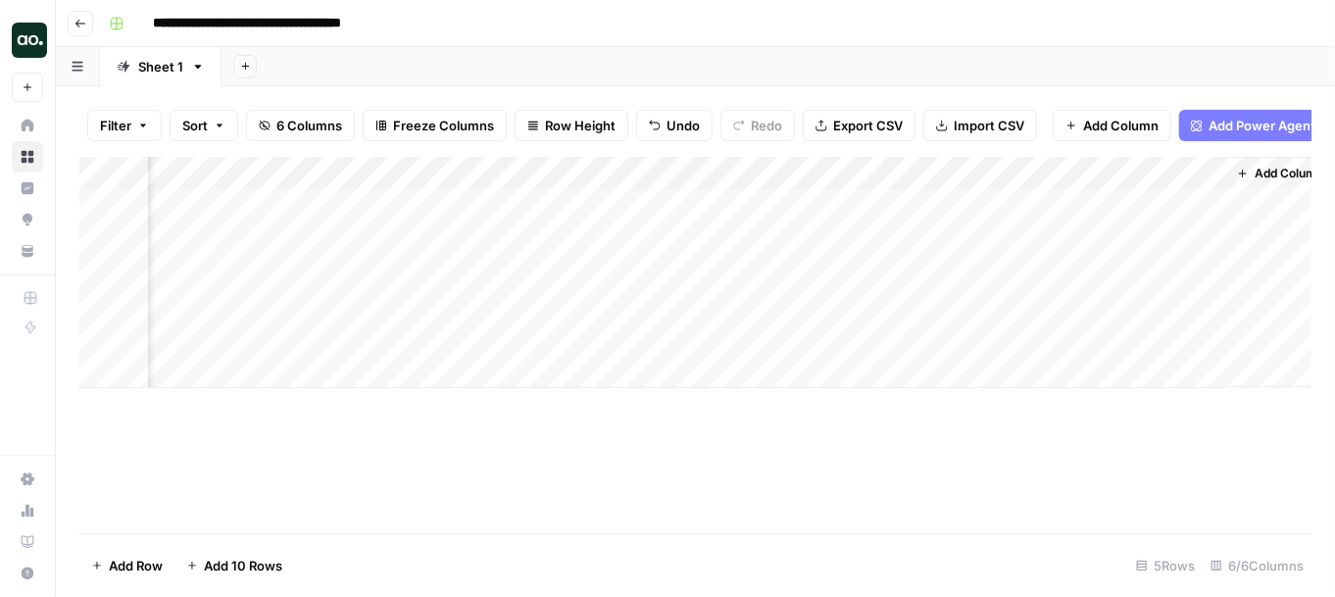
click at [854, 206] on div "Add Column" at bounding box center [695, 272] width 1232 height 231
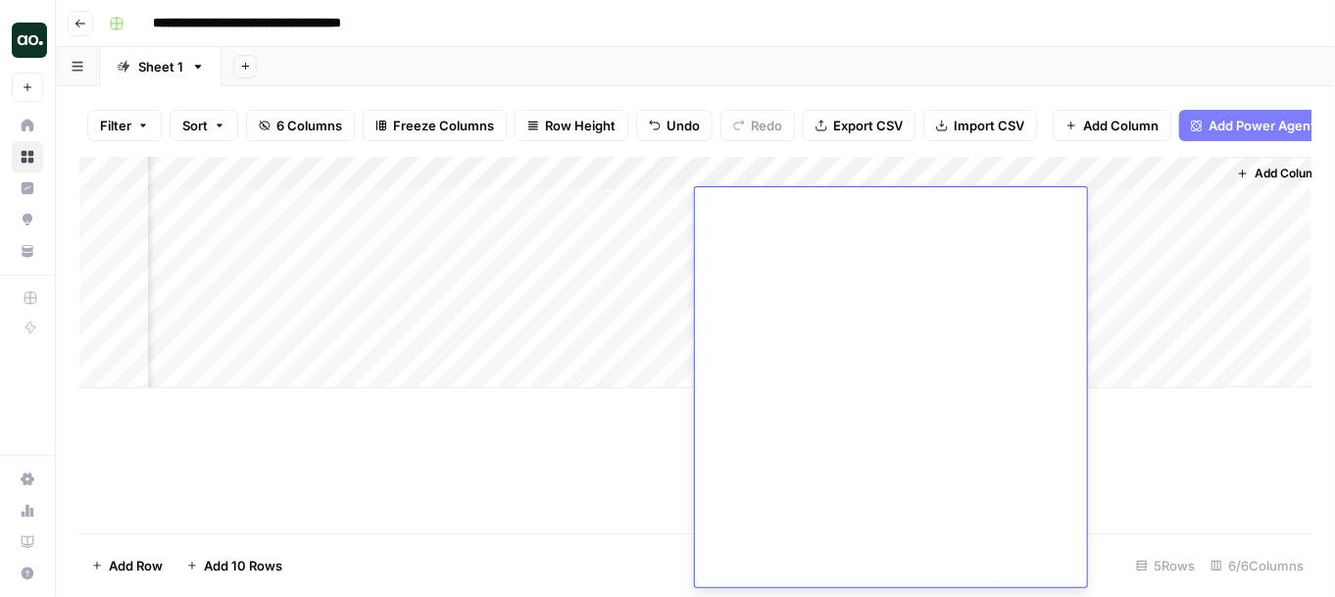
click at [600, 437] on div "Add Column" at bounding box center [695, 345] width 1232 height 376
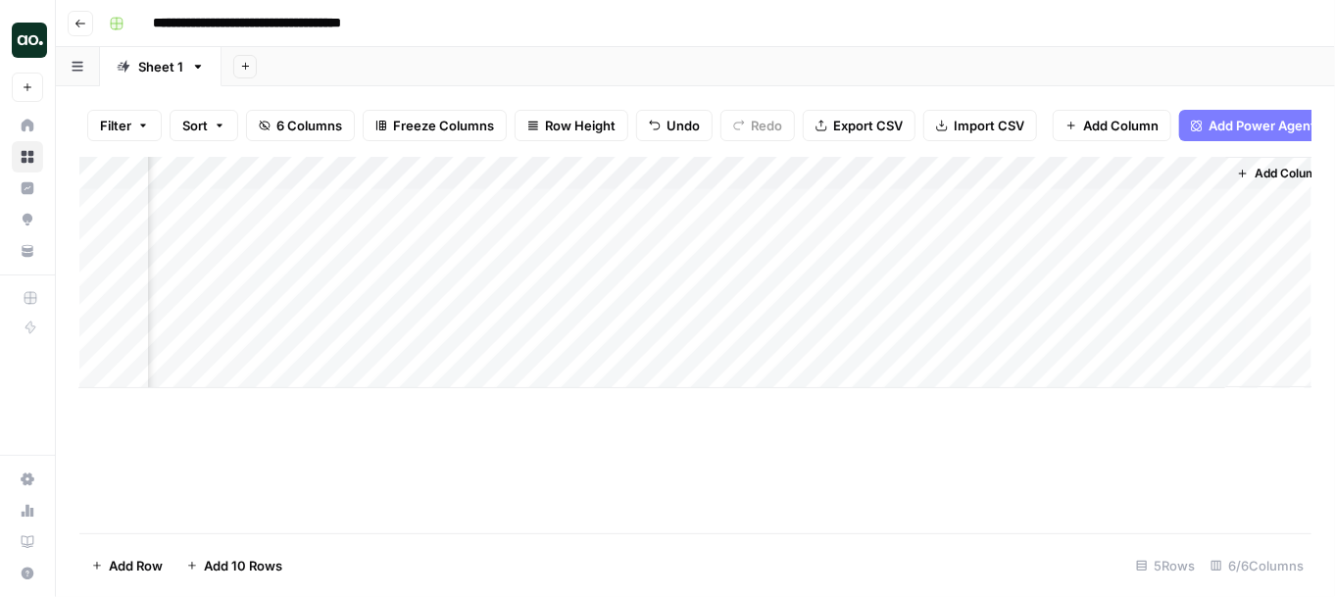
click at [756, 199] on div "Add Column" at bounding box center [695, 272] width 1232 height 231
click at [670, 424] on div "Add Column" at bounding box center [695, 345] width 1232 height 376
click at [814, 193] on div "Add Column" at bounding box center [695, 272] width 1232 height 231
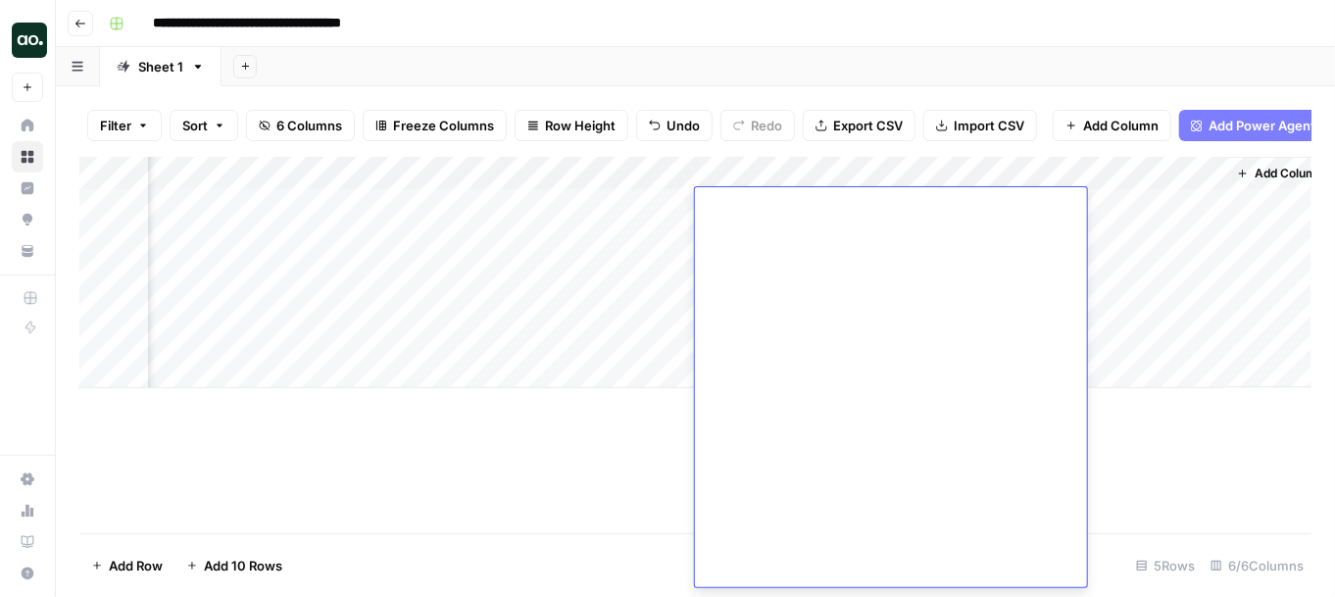
click at [642, 454] on div "Add Column" at bounding box center [695, 345] width 1232 height 376
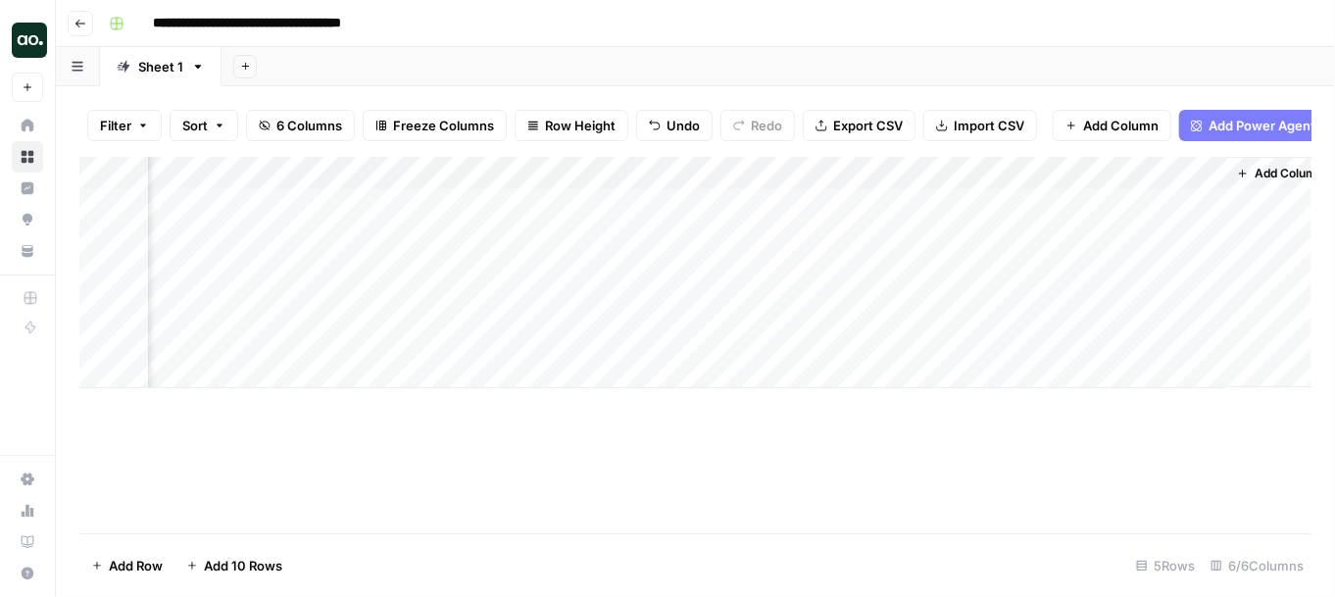
click at [855, 173] on div "Add Column" at bounding box center [695, 272] width 1232 height 231
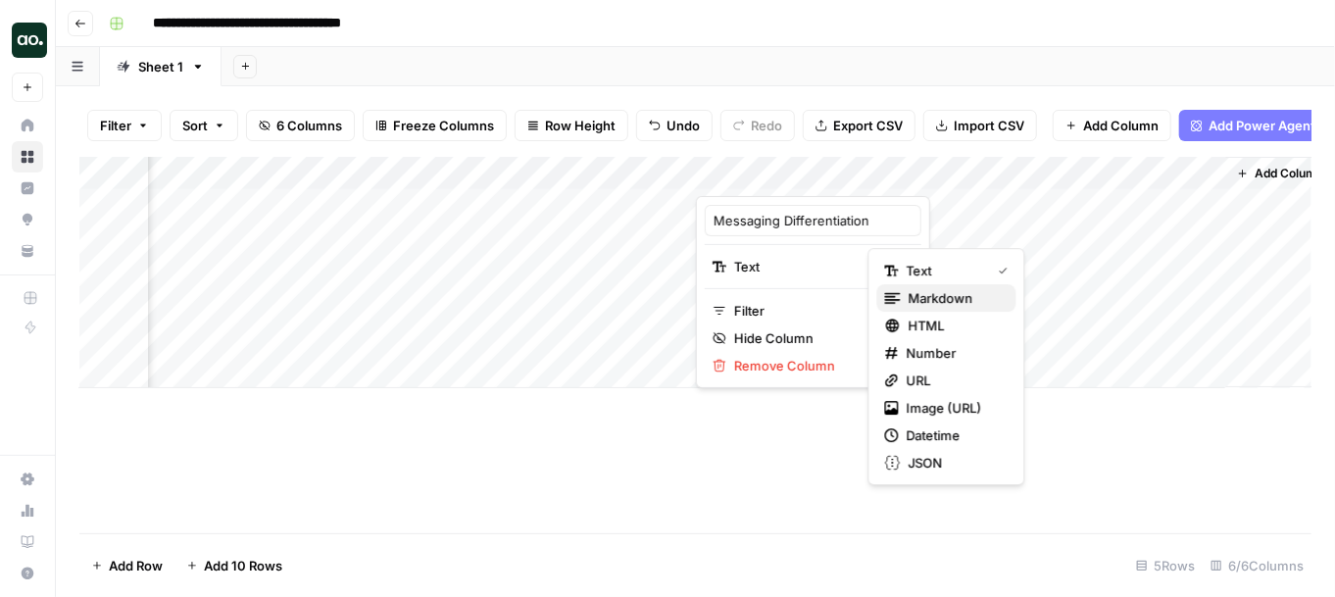
click at [914, 285] on button "Markdown" at bounding box center [946, 297] width 139 height 27
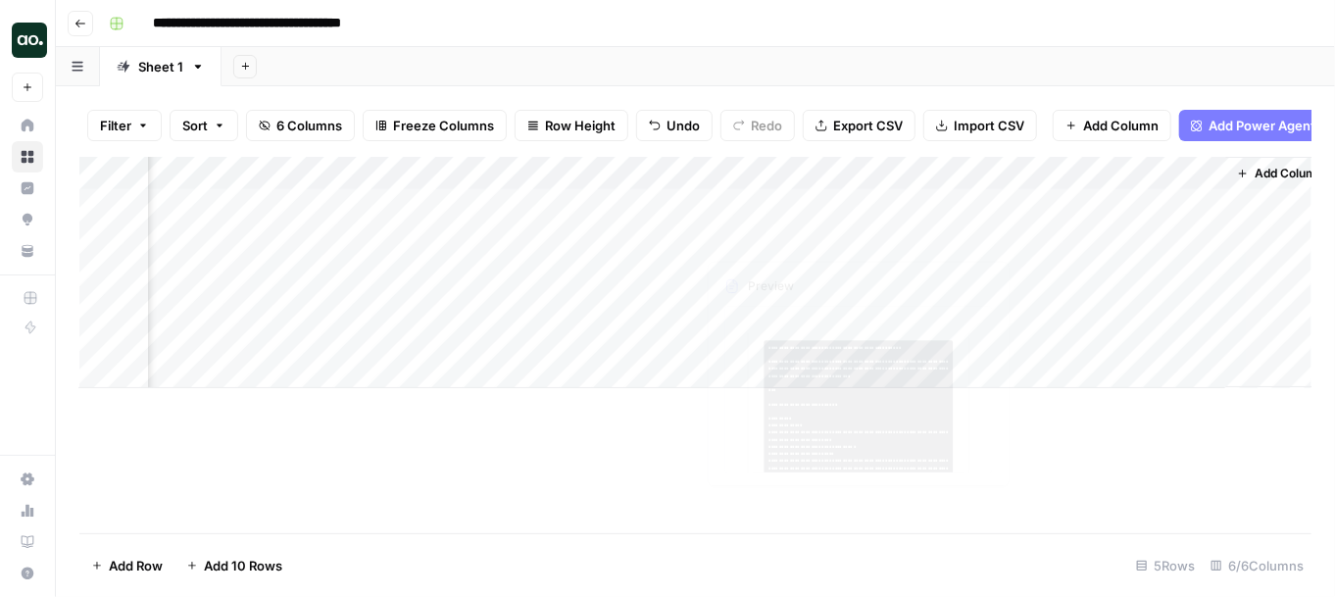
click at [782, 206] on div "Add Column" at bounding box center [695, 272] width 1232 height 231
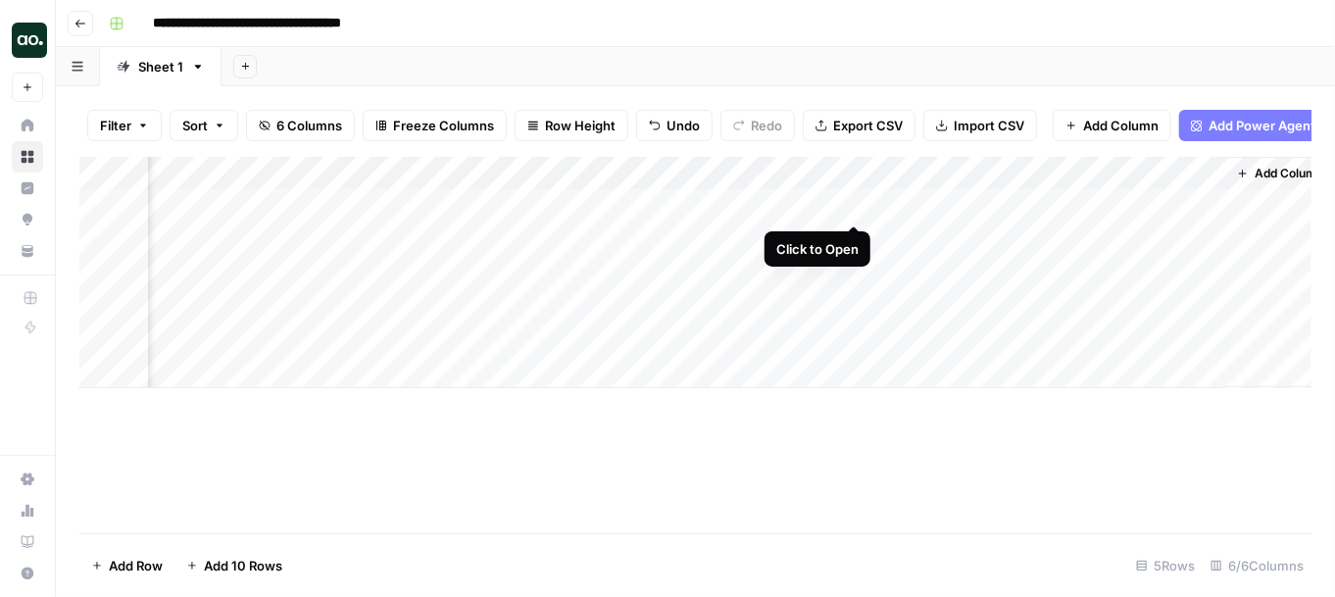
click at [858, 208] on div "Add Column" at bounding box center [695, 272] width 1232 height 231
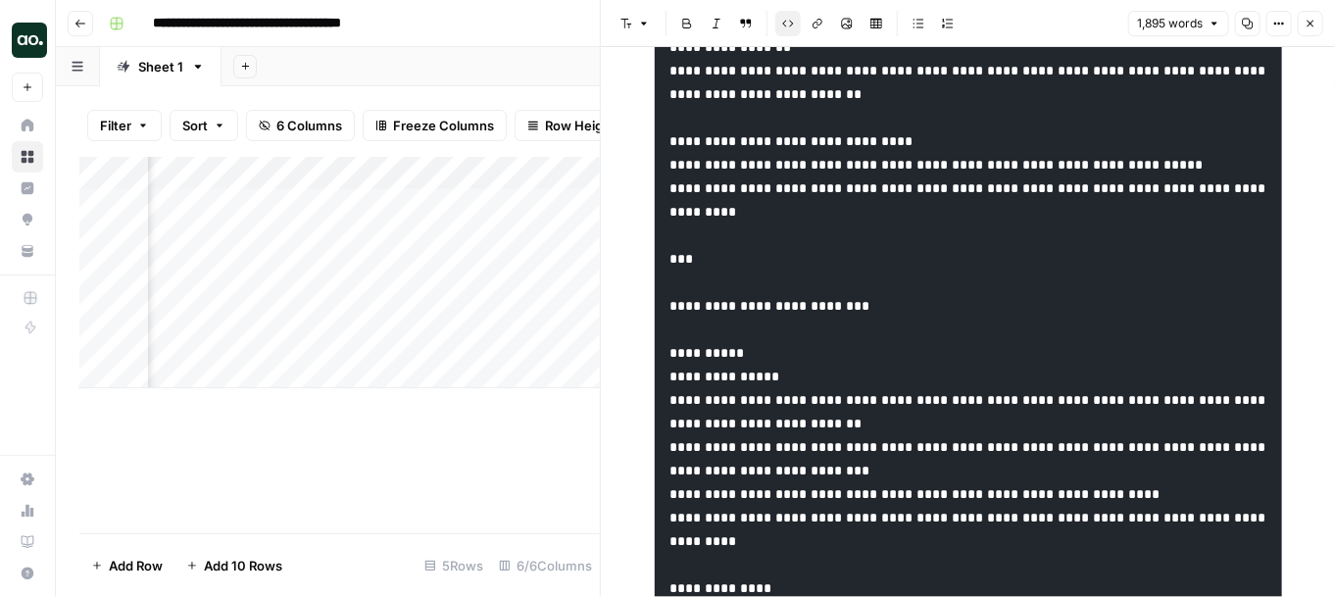
scroll to position [1930, 0]
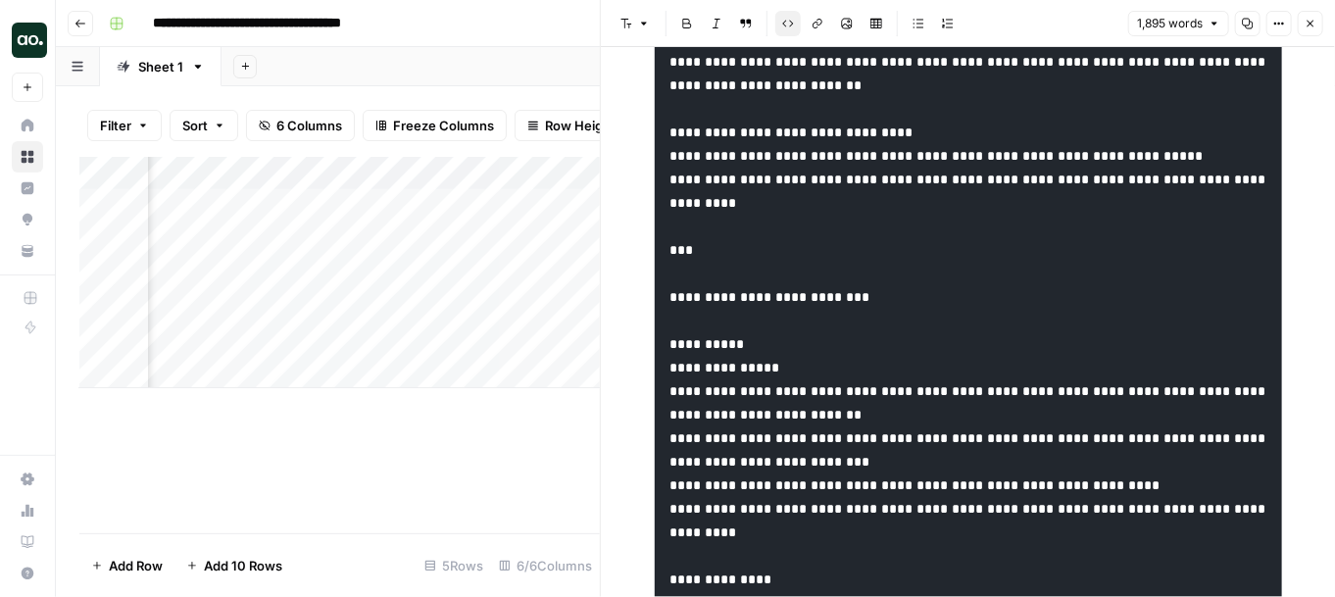
click at [1164, 25] on icon "button" at bounding box center [1311, 24] width 12 height 12
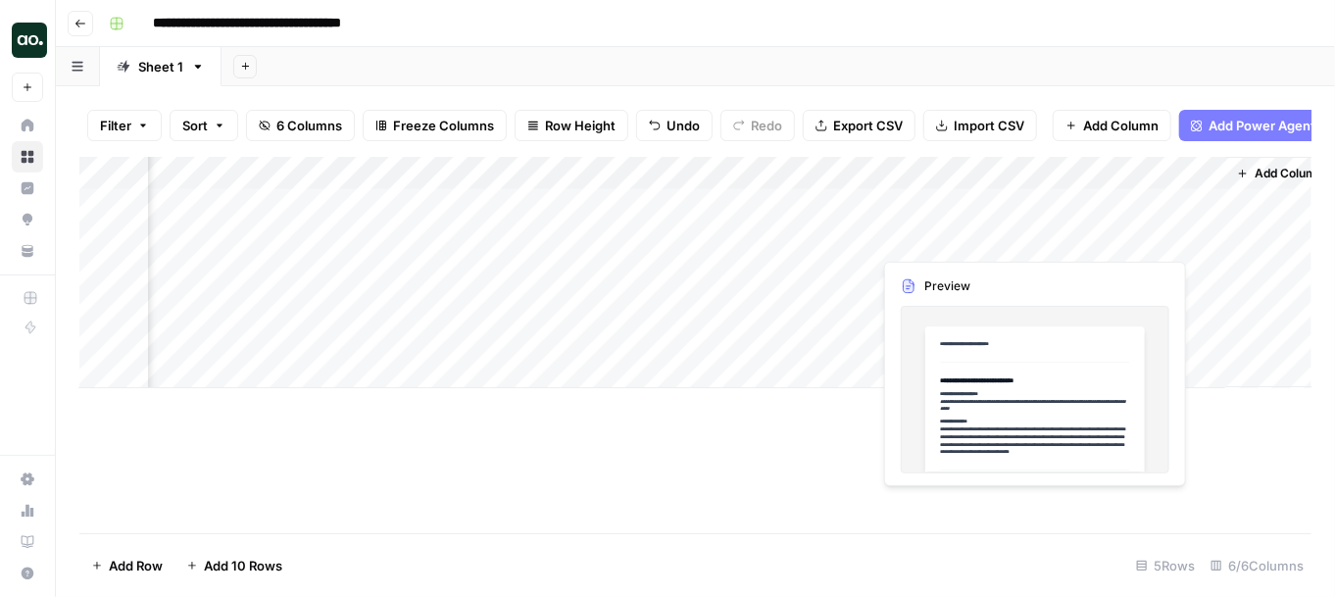
scroll to position [0, 331]
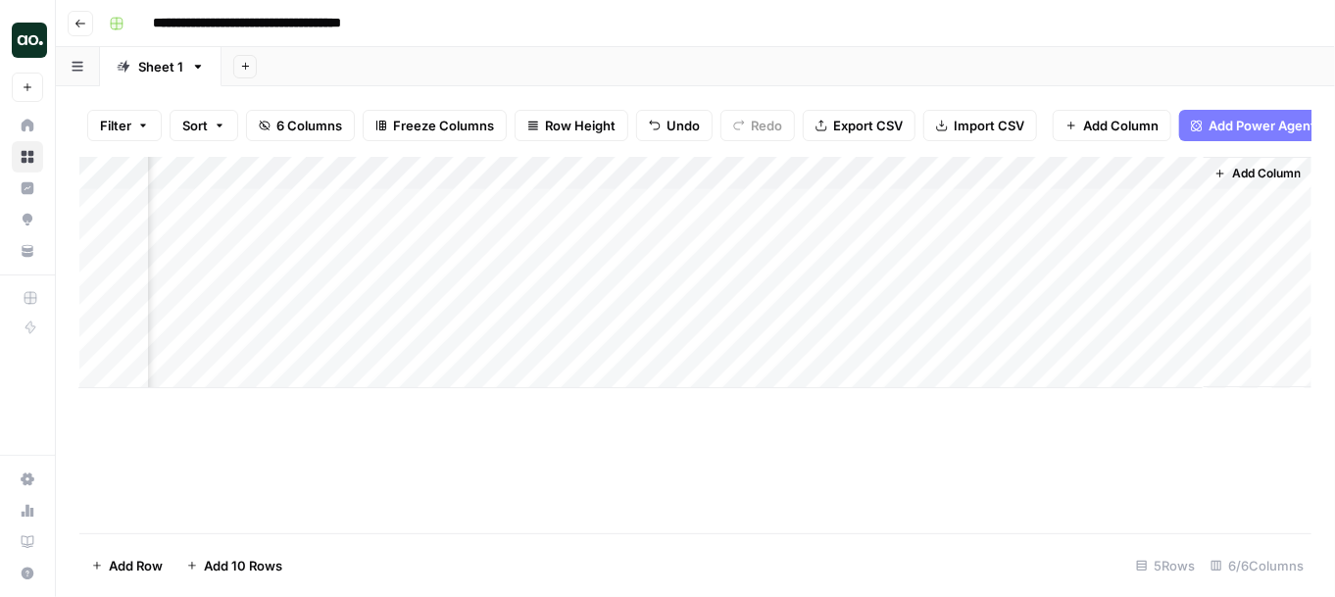
click at [1164, 175] on span "Add Column" at bounding box center [1266, 174] width 69 height 18
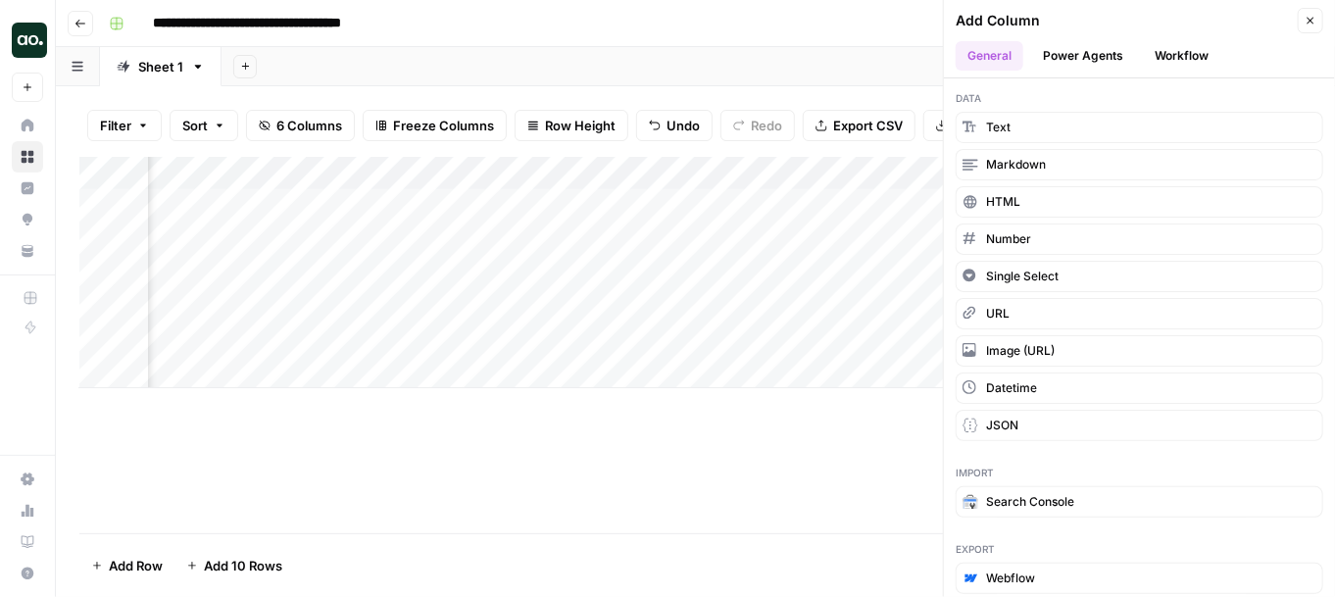
click at [1164, 18] on icon "button" at bounding box center [1311, 21] width 12 height 12
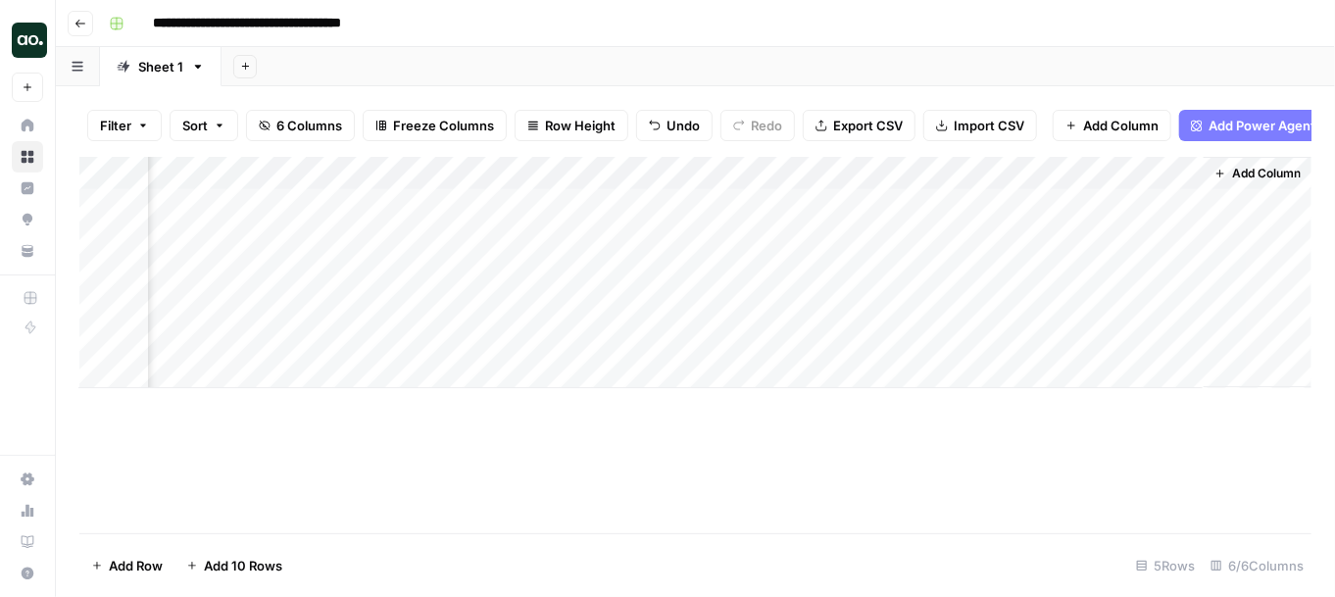
click at [1012, 172] on div "Add Column" at bounding box center [695, 272] width 1232 height 231
click at [834, 173] on div "Add Column" at bounding box center [695, 272] width 1232 height 231
click at [1095, 216] on div "Add Column" at bounding box center [695, 272] width 1232 height 231
click at [1164, 205] on div "Add Column" at bounding box center [695, 272] width 1232 height 231
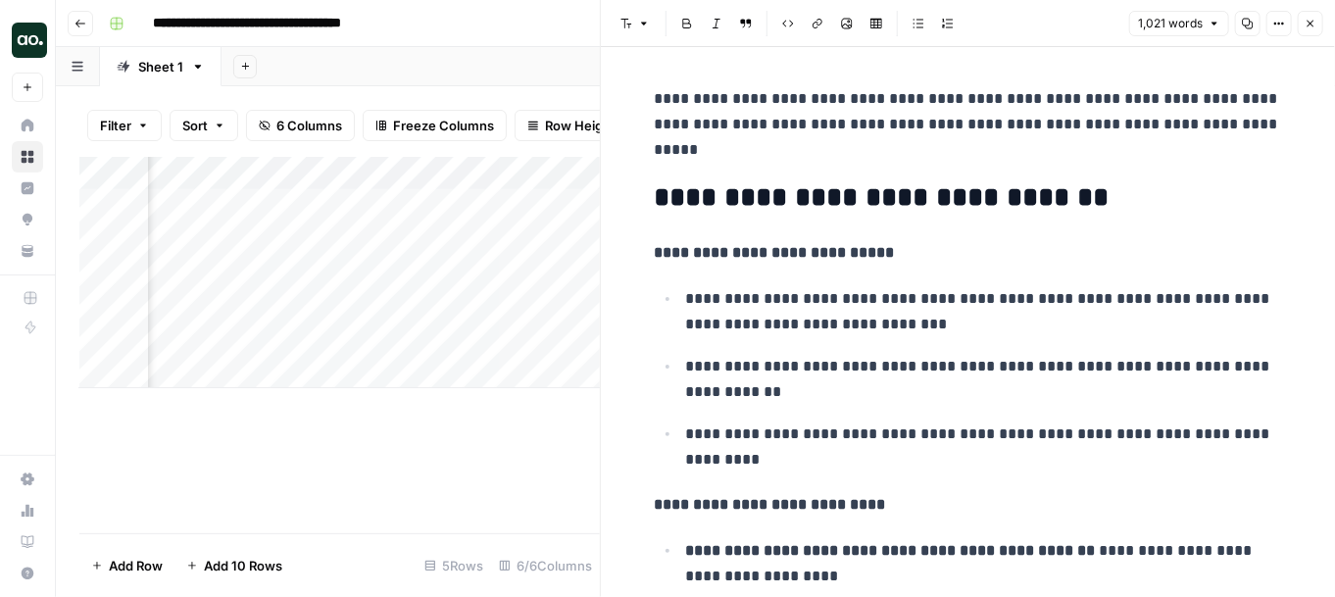
click at [1164, 22] on icon "button" at bounding box center [1311, 24] width 7 height 7
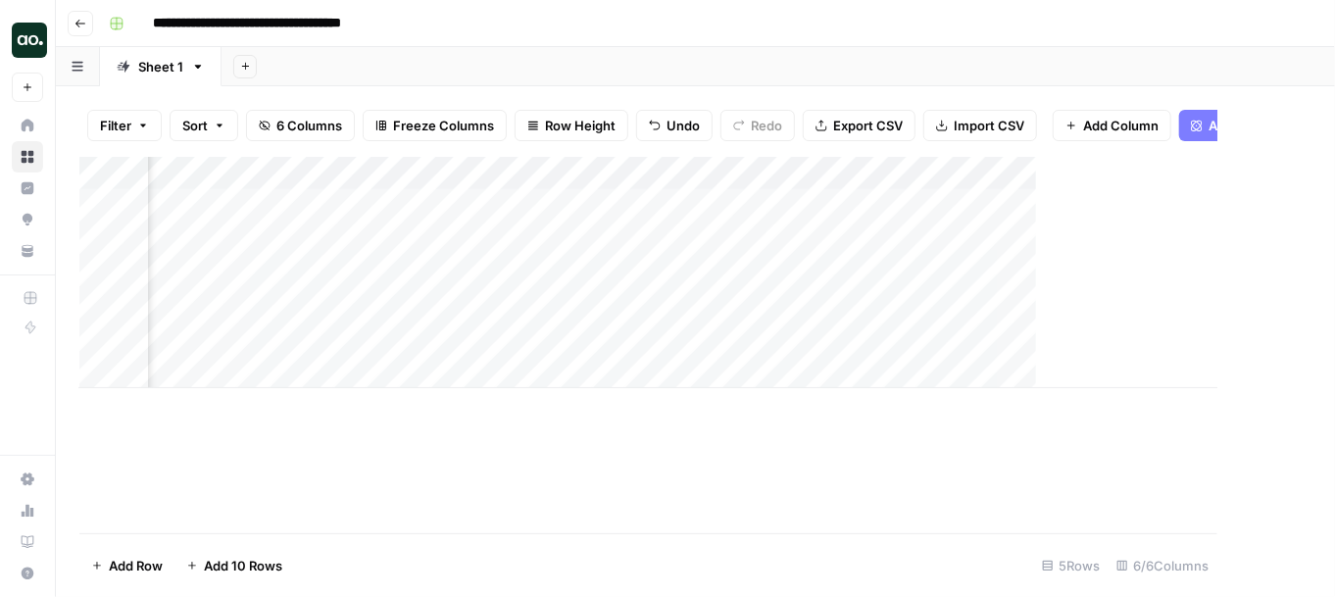
scroll to position [0, 308]
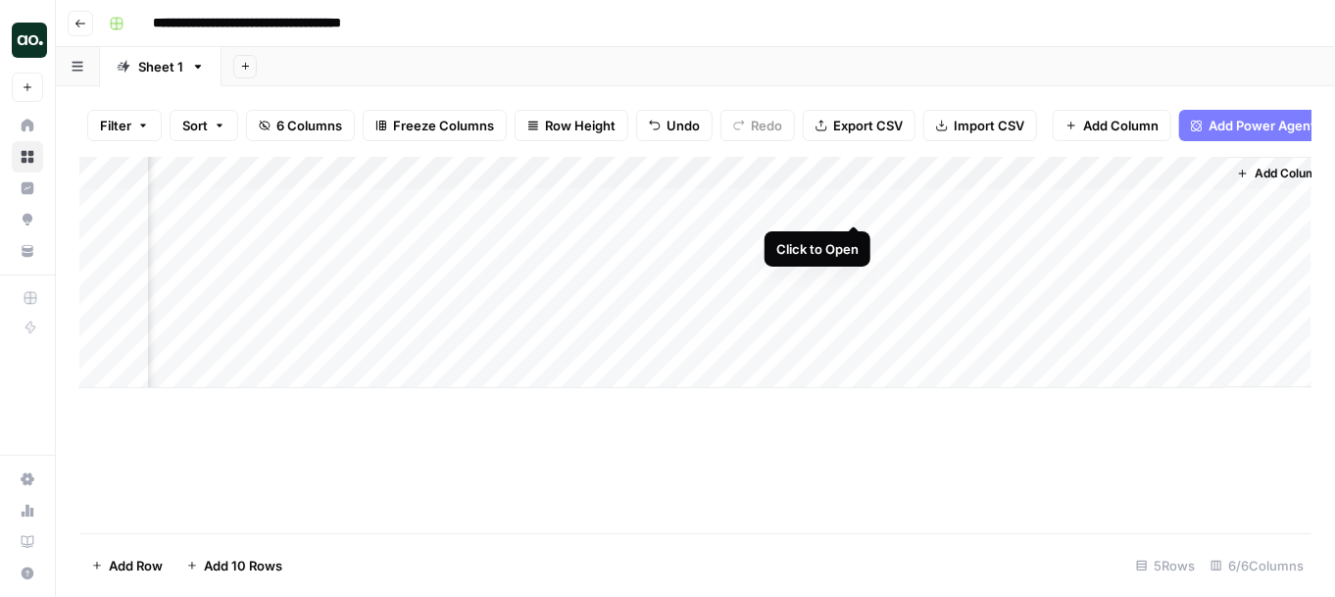
click at [845, 207] on div "Add Column" at bounding box center [695, 272] width 1232 height 231
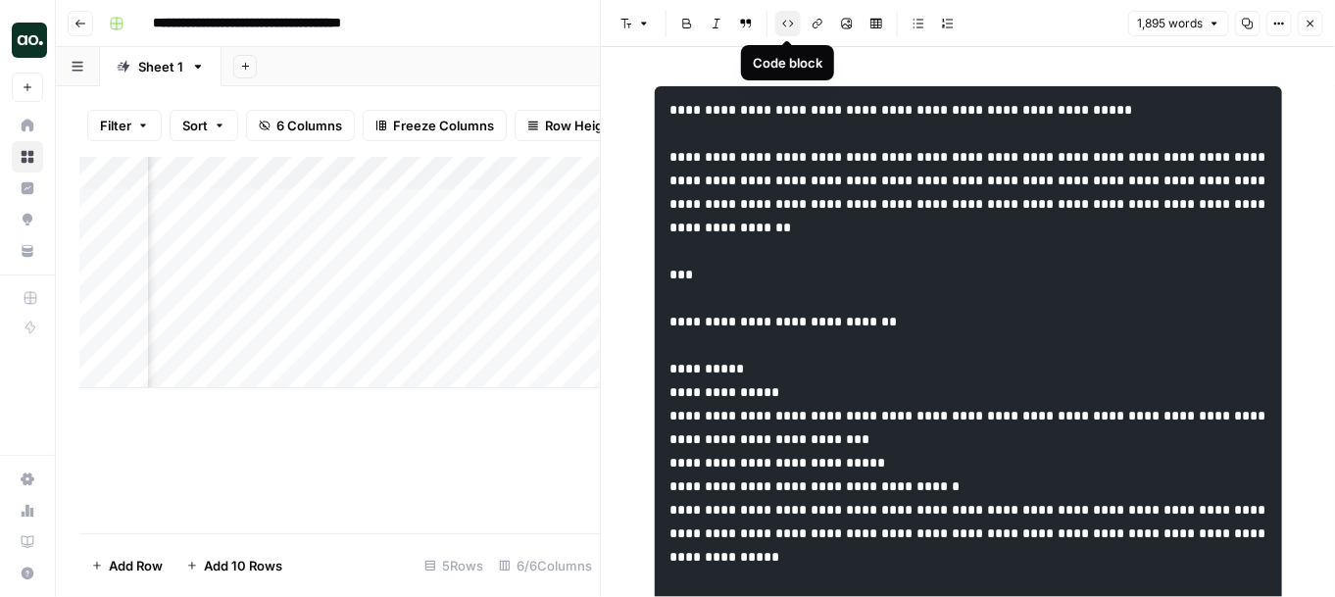
click at [783, 35] on button "Code block" at bounding box center [788, 23] width 25 height 25
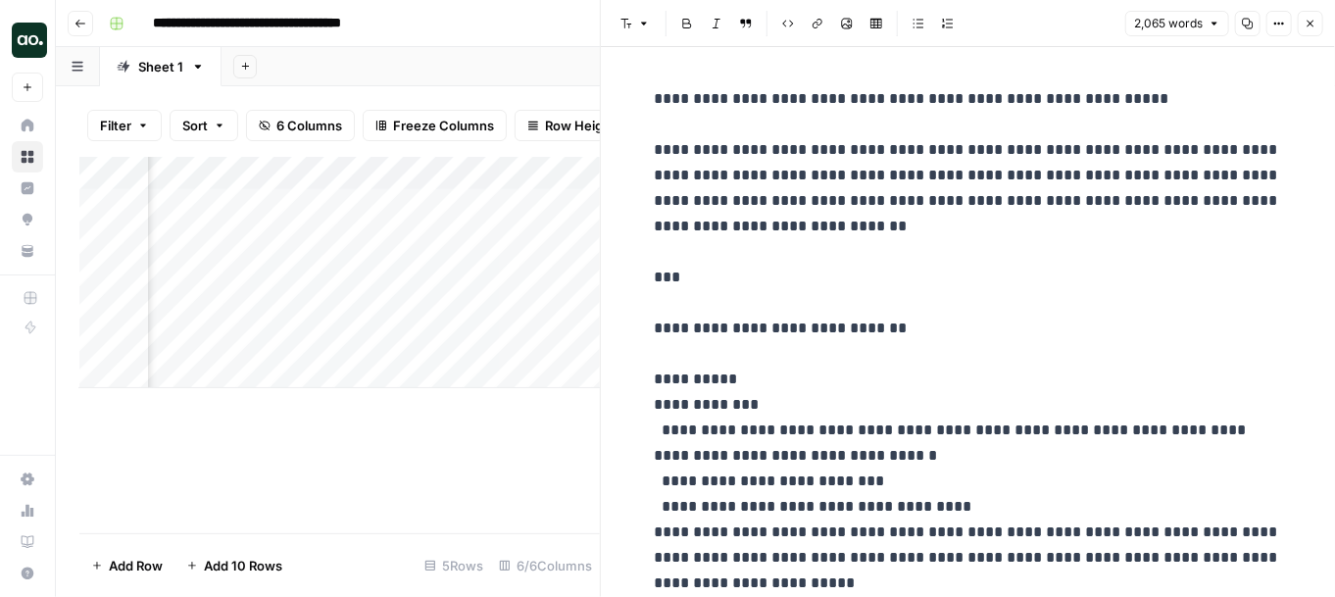
click at [1164, 28] on icon "button" at bounding box center [1311, 24] width 12 height 12
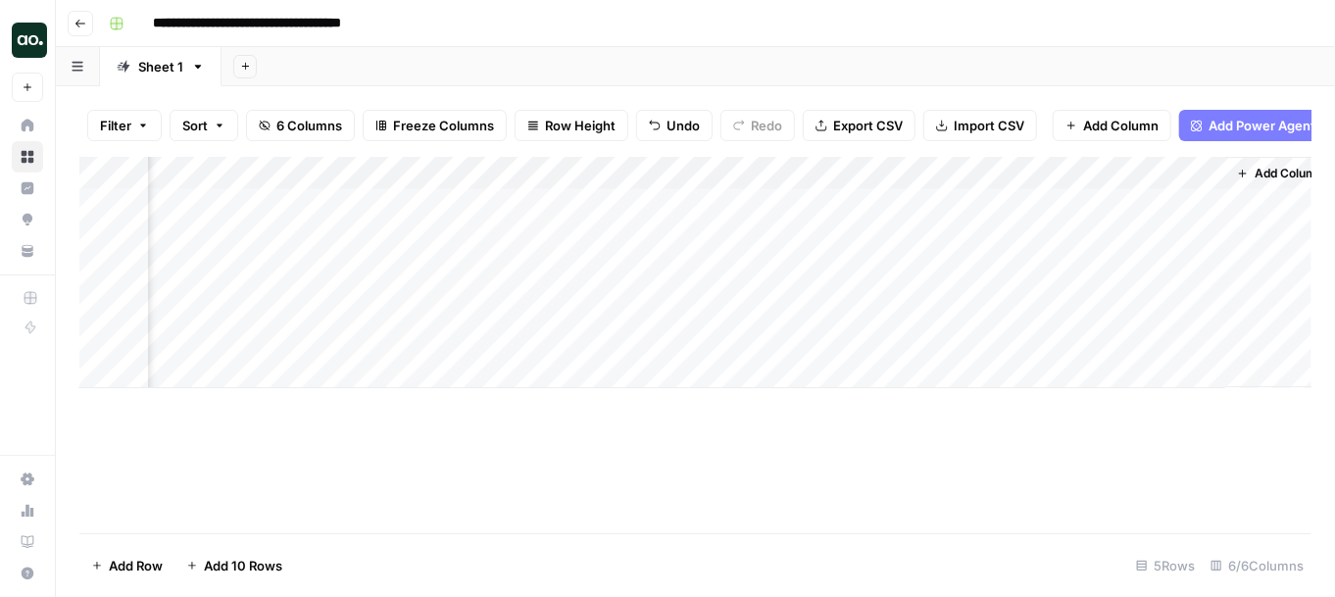
click at [759, 213] on div "Add Column" at bounding box center [695, 272] width 1232 height 231
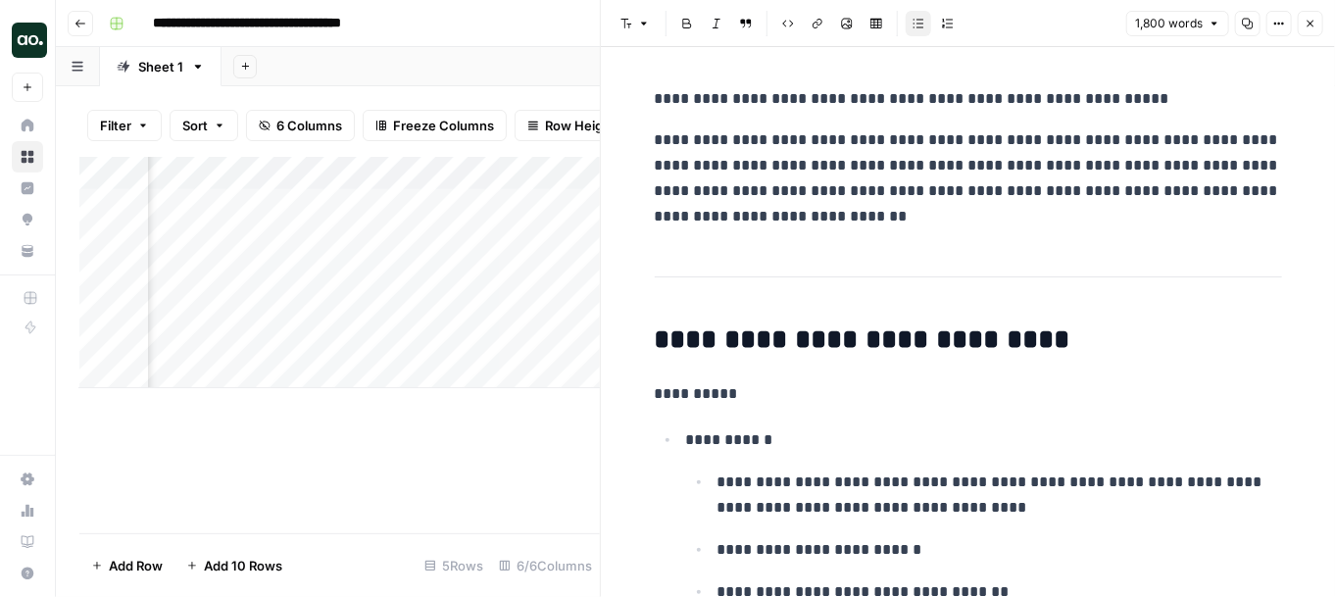
click at [668, 98] on p "**********" at bounding box center [968, 98] width 627 height 25
click at [1164, 25] on icon "button" at bounding box center [1311, 24] width 12 height 12
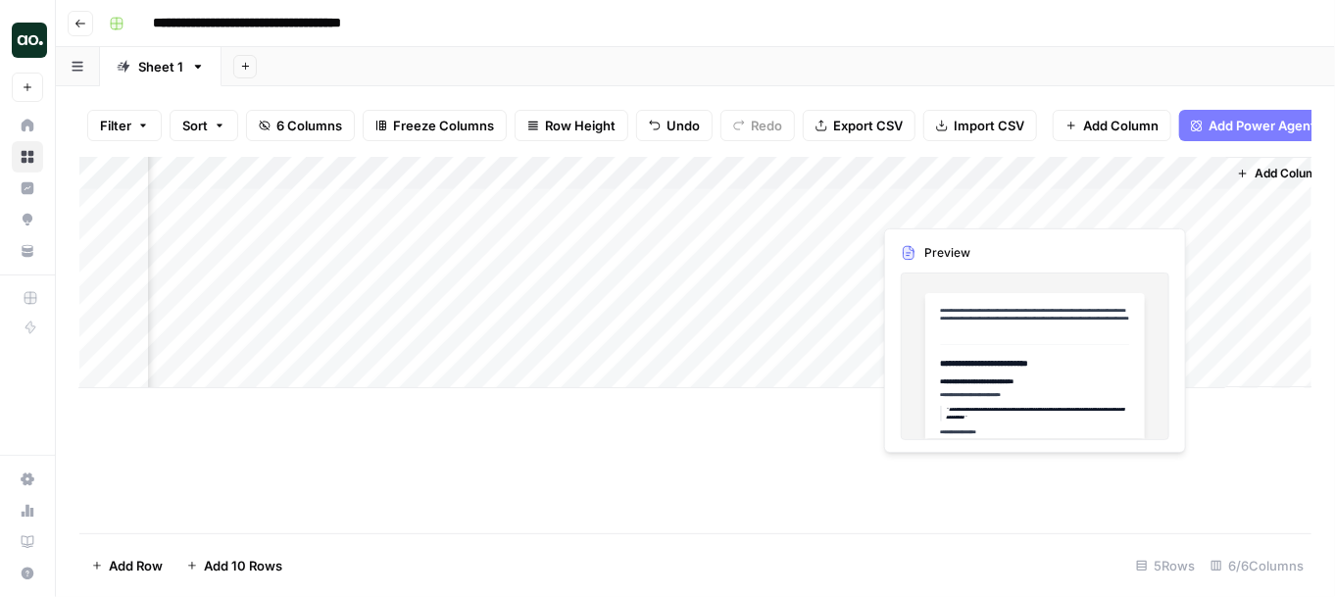
scroll to position [0, 331]
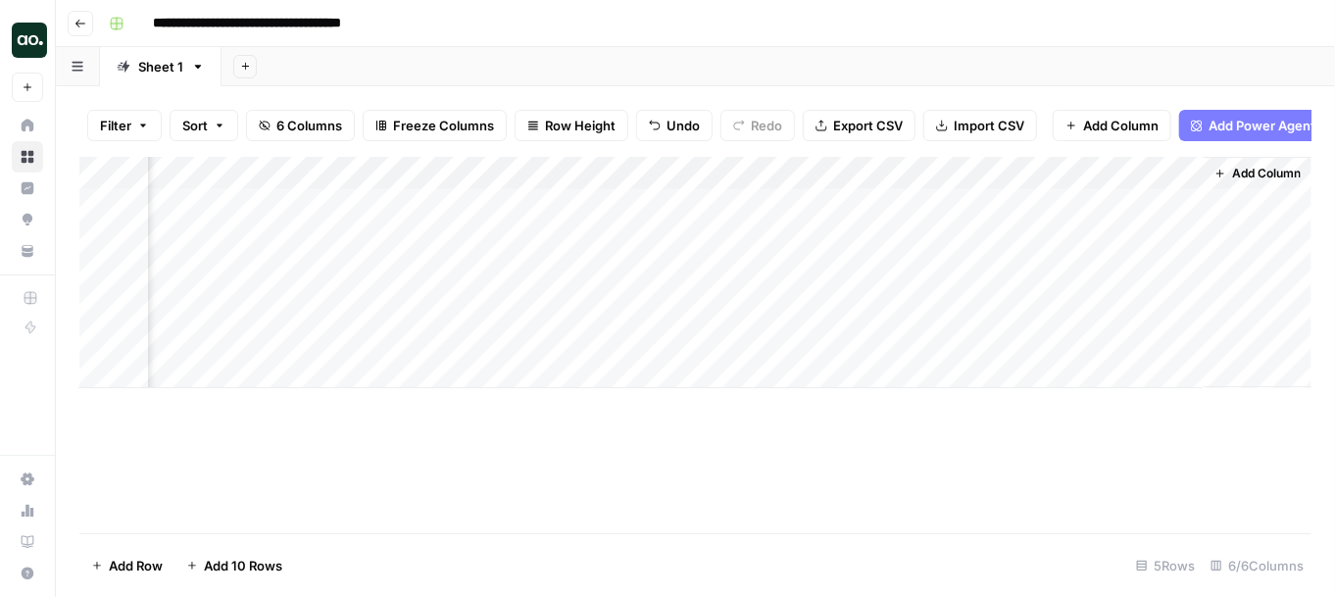
click at [760, 208] on div "Add Column" at bounding box center [695, 272] width 1232 height 231
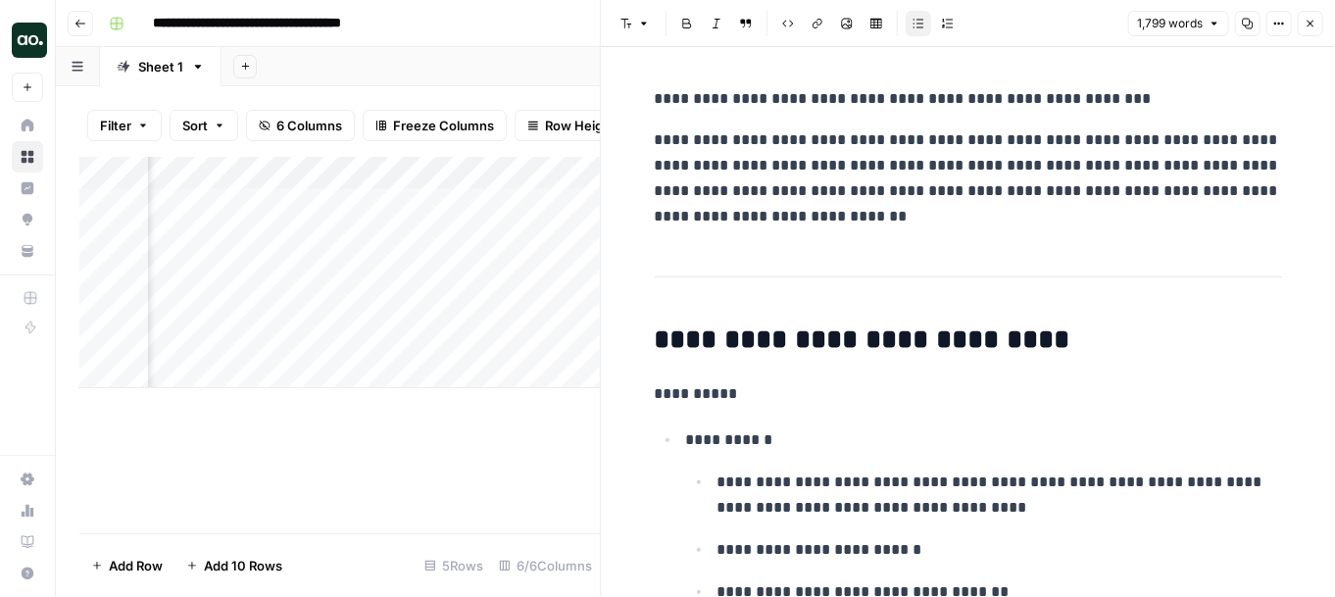
click at [1164, 29] on button "Close" at bounding box center [1310, 23] width 25 height 25
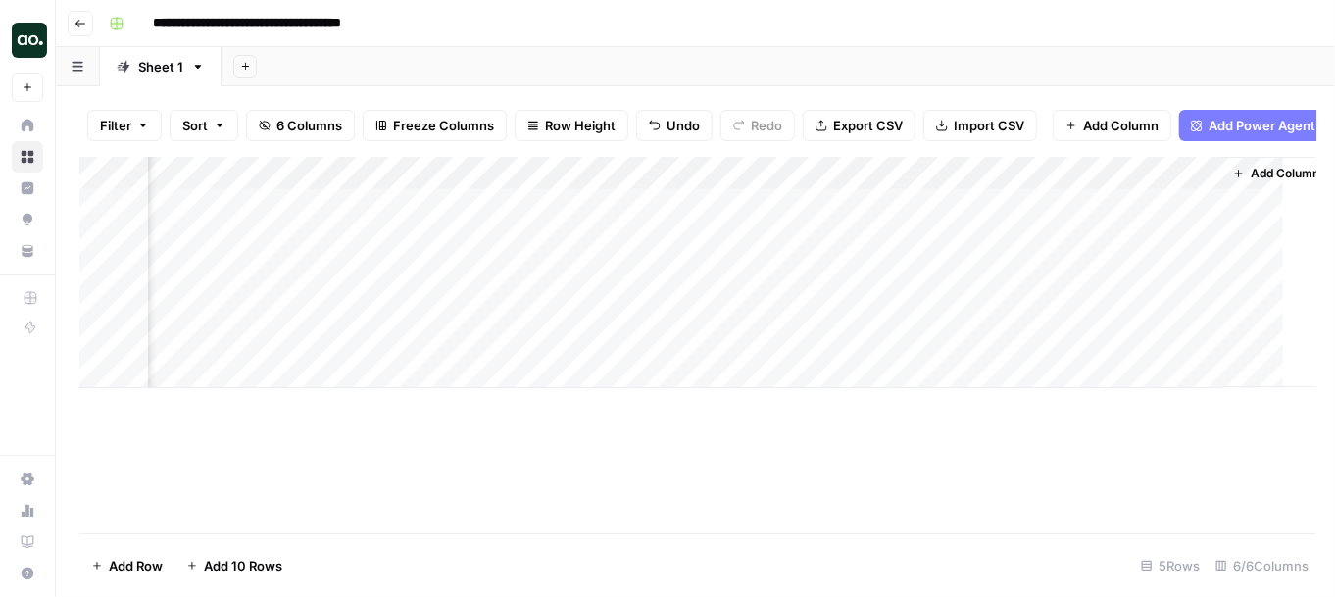
scroll to position [0, 308]
click at [394, 23] on input "**********" at bounding box center [288, 23] width 288 height 31
drag, startPoint x: 404, startPoint y: 24, endPoint x: 460, endPoint y: 24, distance: 55.9
click at [460, 24] on div "**********" at bounding box center [708, 23] width 1215 height 31
type input "**********"
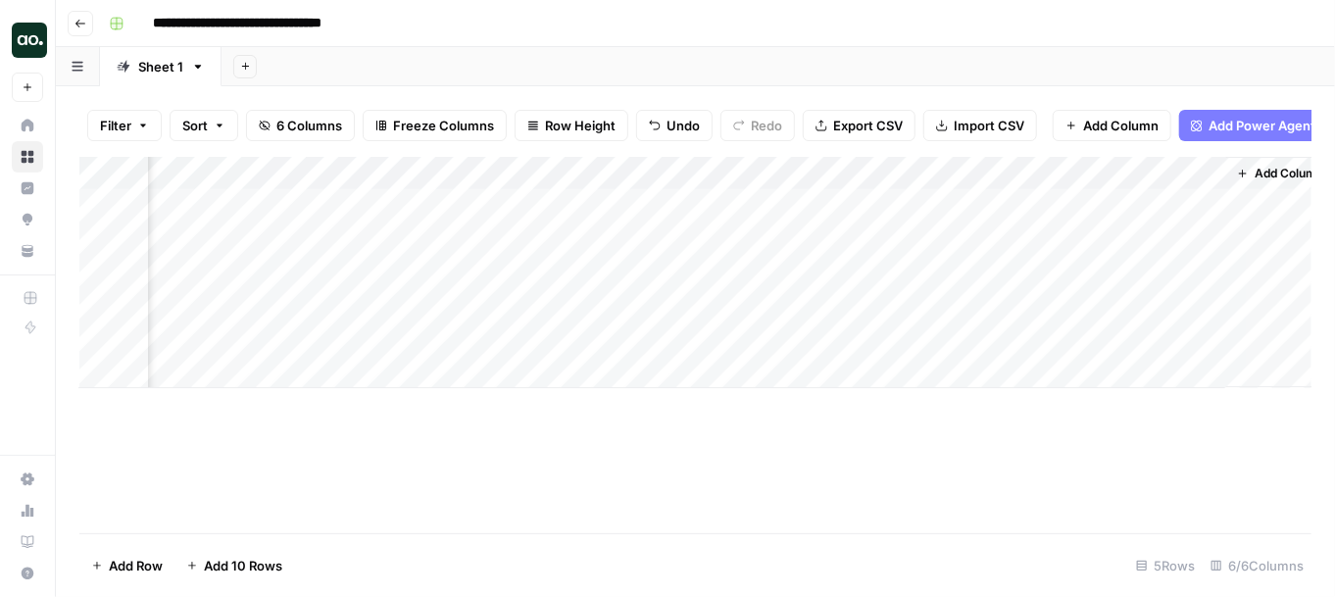
click at [71, 31] on button "Go back" at bounding box center [80, 23] width 25 height 25
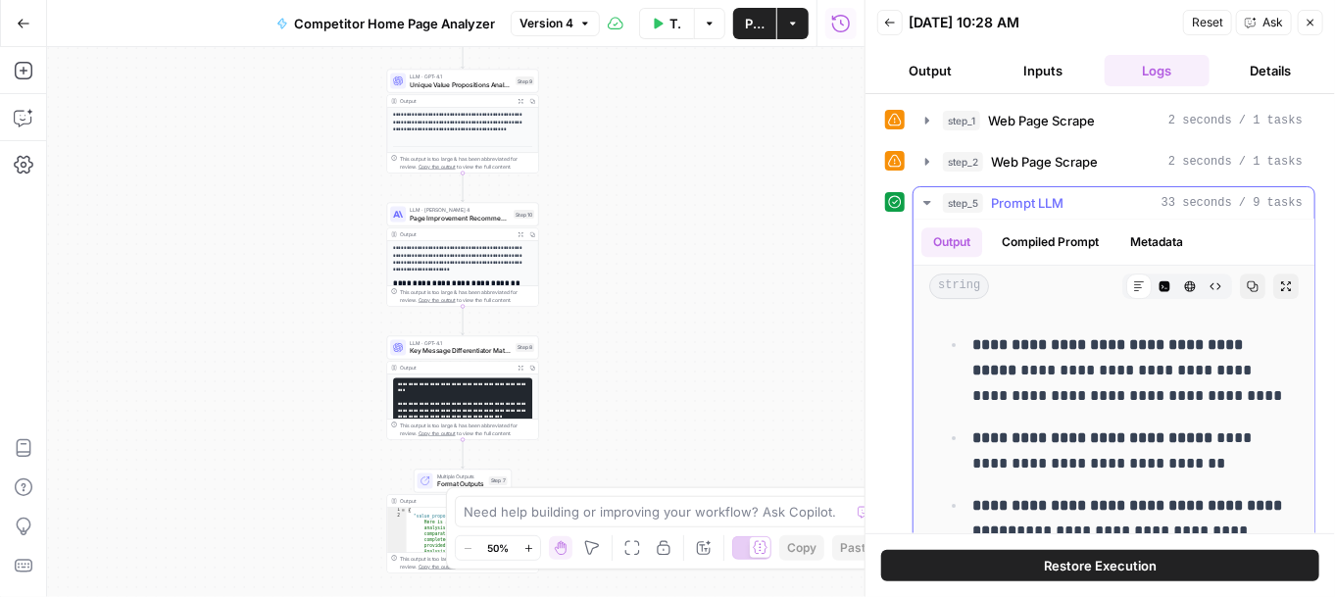
scroll to position [6264, 0]
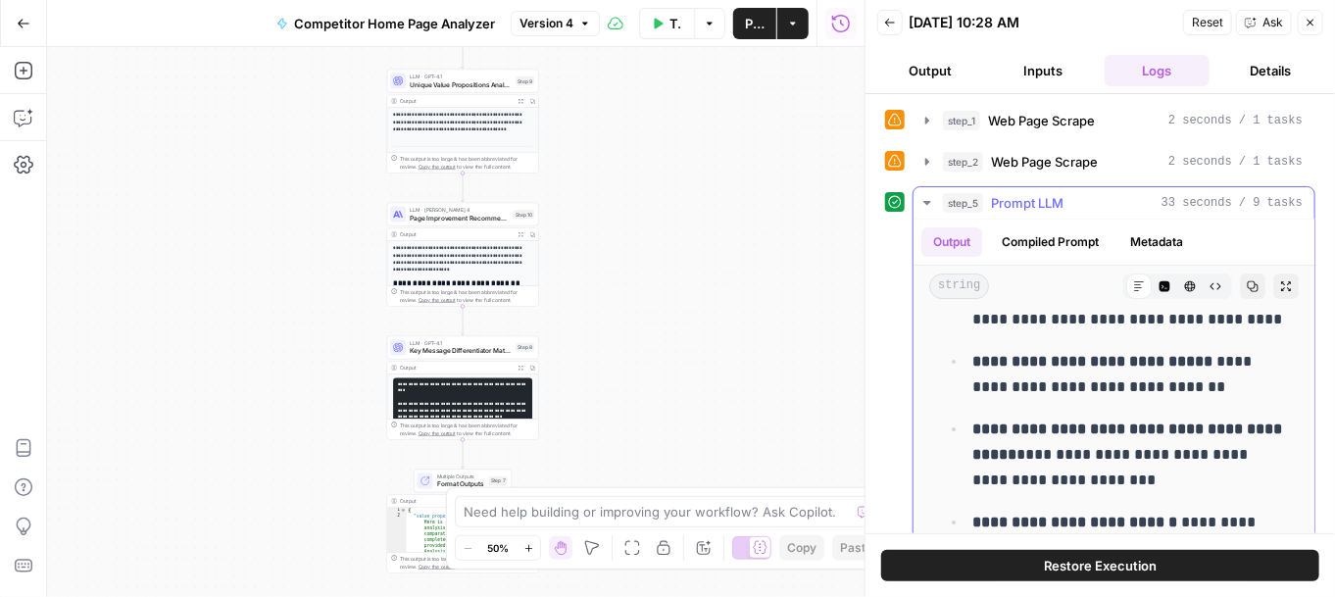
click at [955, 289] on span "string" at bounding box center [959, 286] width 60 height 25
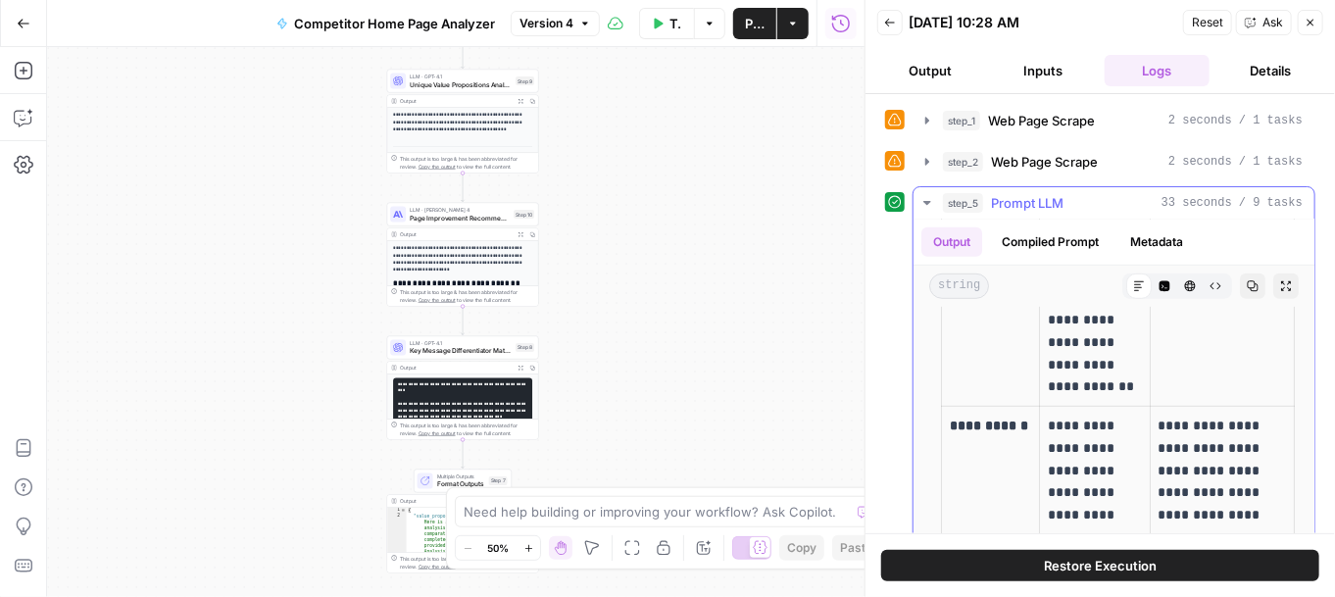
scroll to position [542, 0]
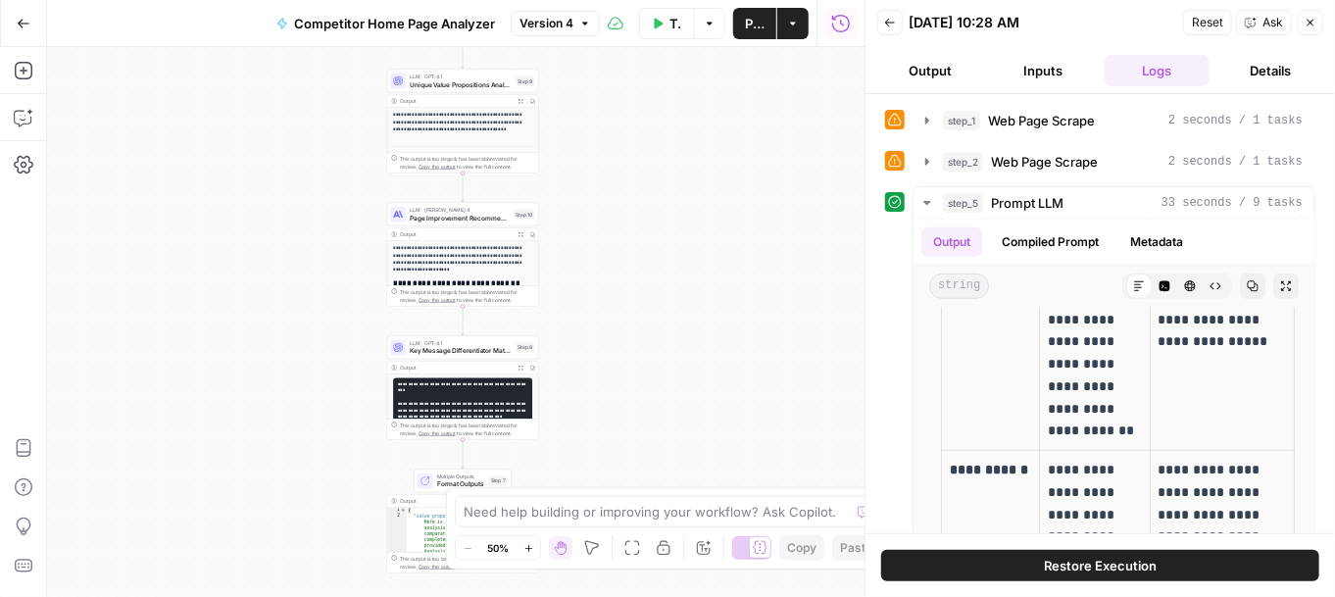
click at [486, 255] on p "**********" at bounding box center [463, 259] width 140 height 28
click at [523, 233] on icon "button" at bounding box center [521, 234] width 6 height 6
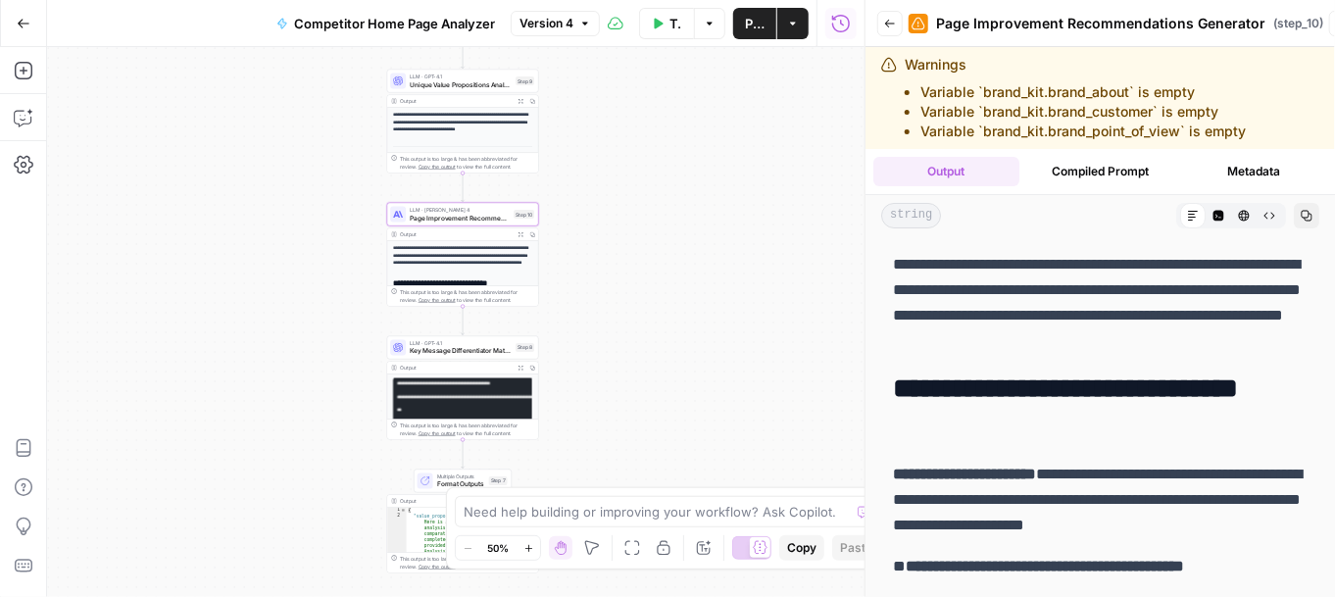
click at [467, 404] on pre "**********" at bounding box center [462, 450] width 139 height 145
click at [520, 364] on button "Expand Output" at bounding box center [521, 368] width 12 height 12
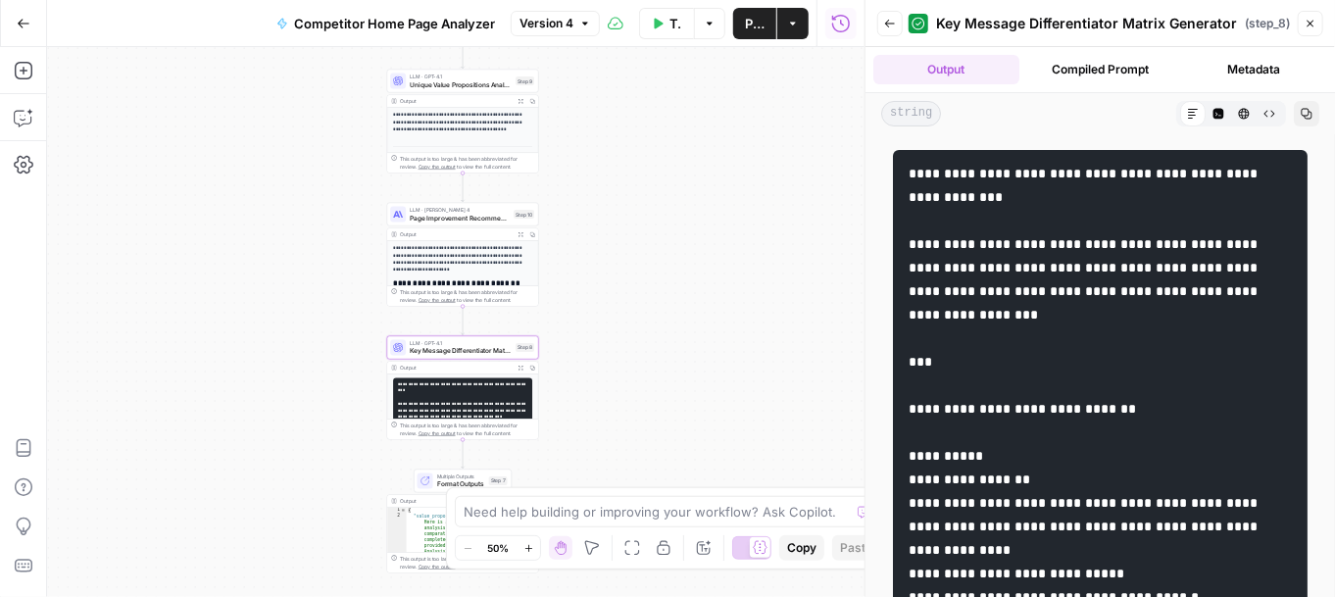
click at [1164, 108] on icon at bounding box center [1193, 114] width 12 height 12
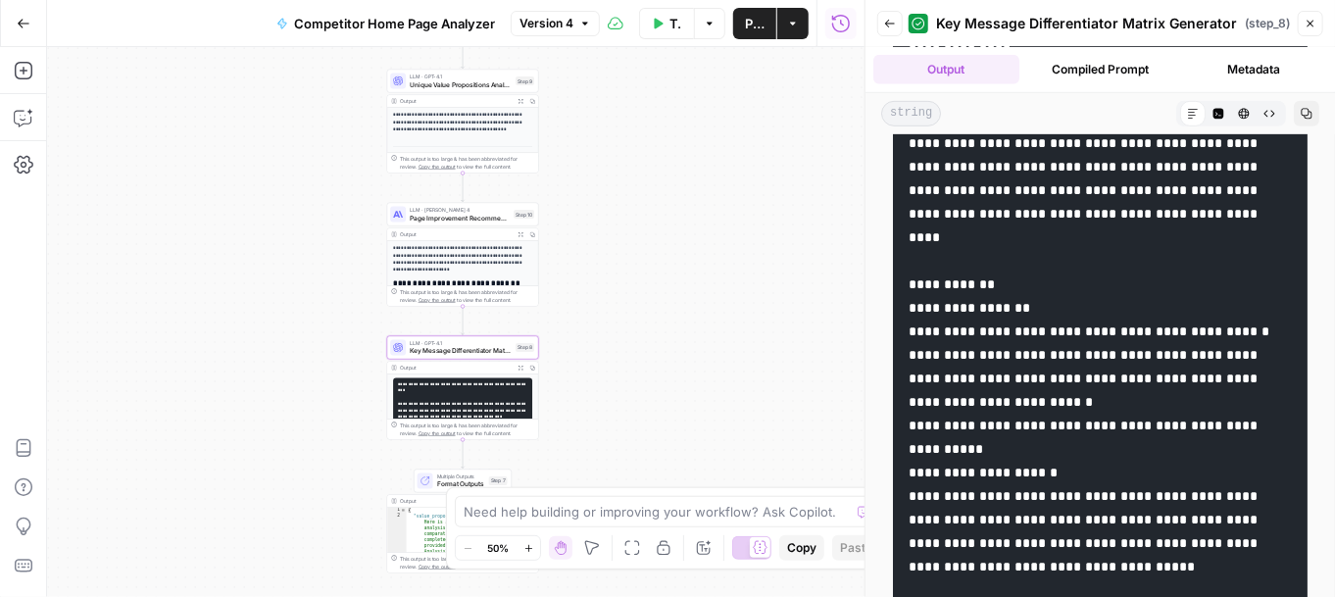
scroll to position [0, 0]
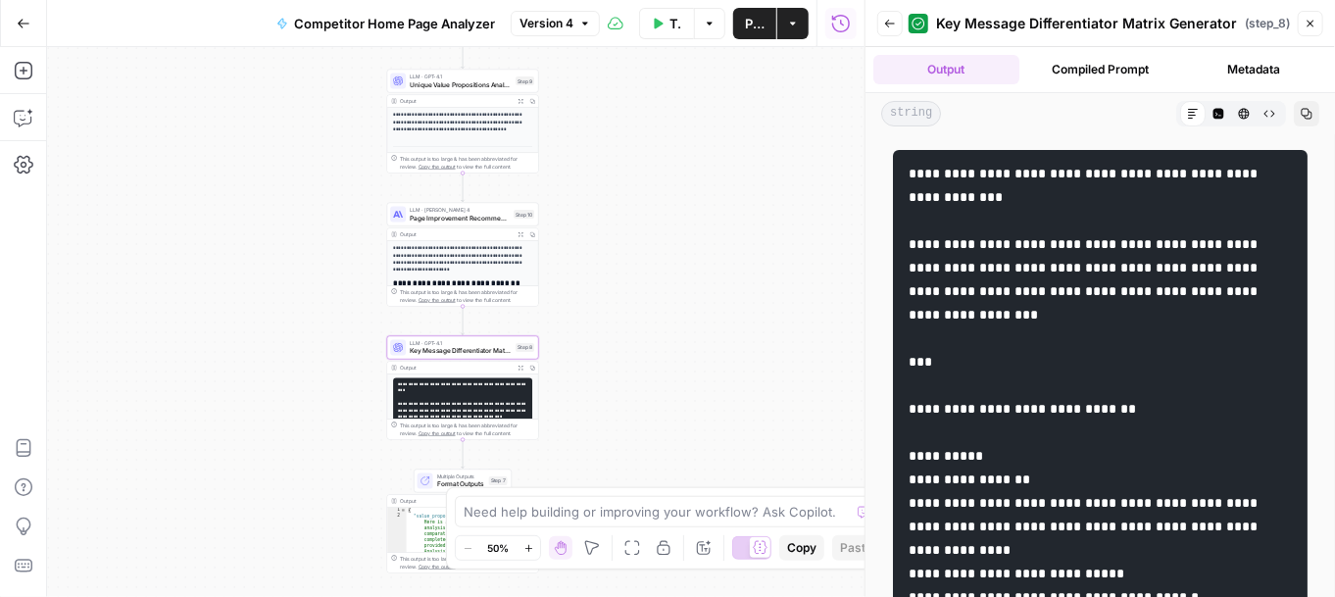
click at [897, 29] on button "Back" at bounding box center [889, 23] width 25 height 25
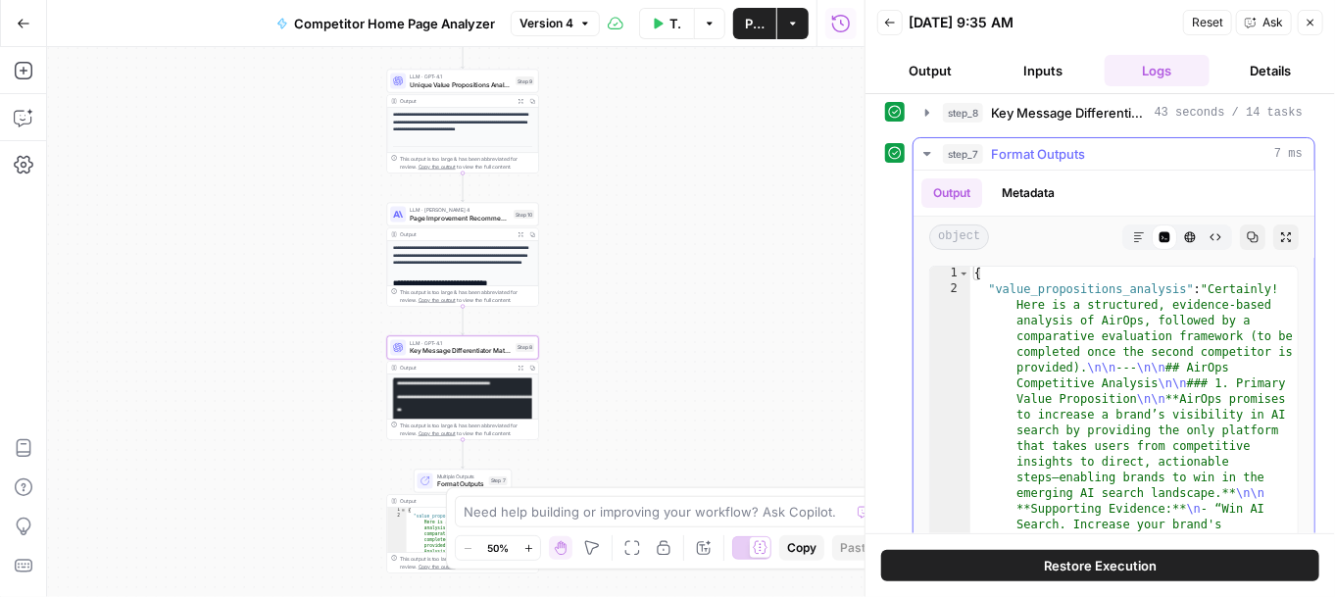
scroll to position [1, 0]
click at [926, 152] on icon "button" at bounding box center [927, 154] width 7 height 4
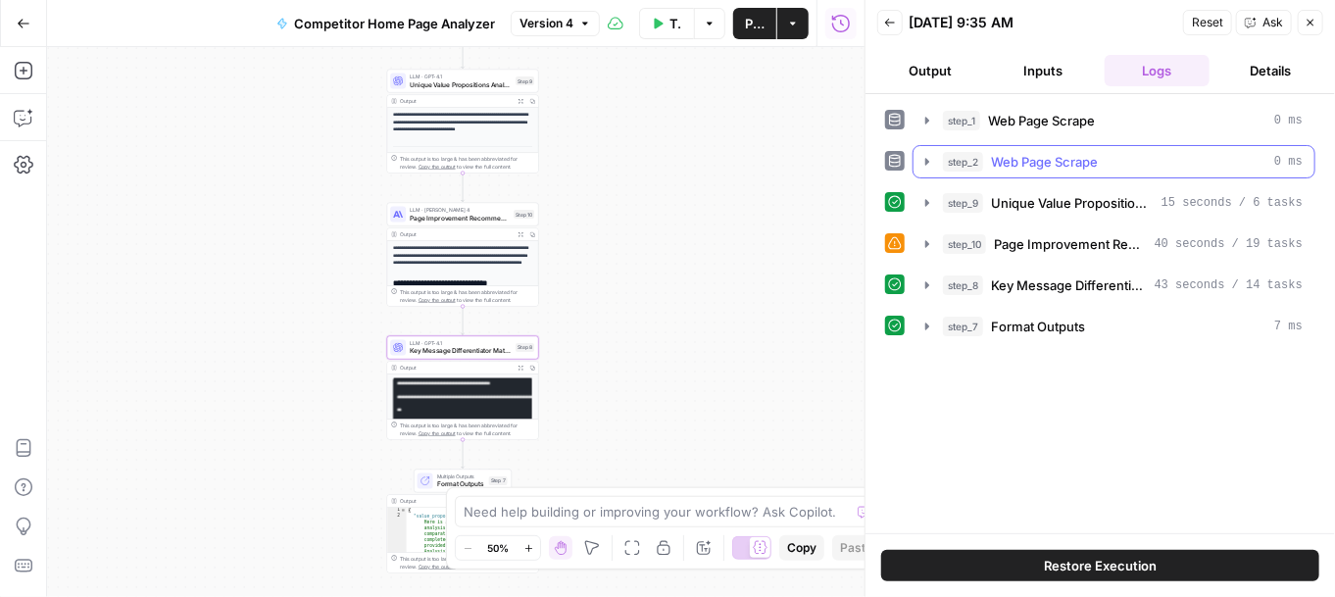
click at [926, 151] on button "step_2 Web Page Scrape 0 ms" at bounding box center [1114, 161] width 401 height 31
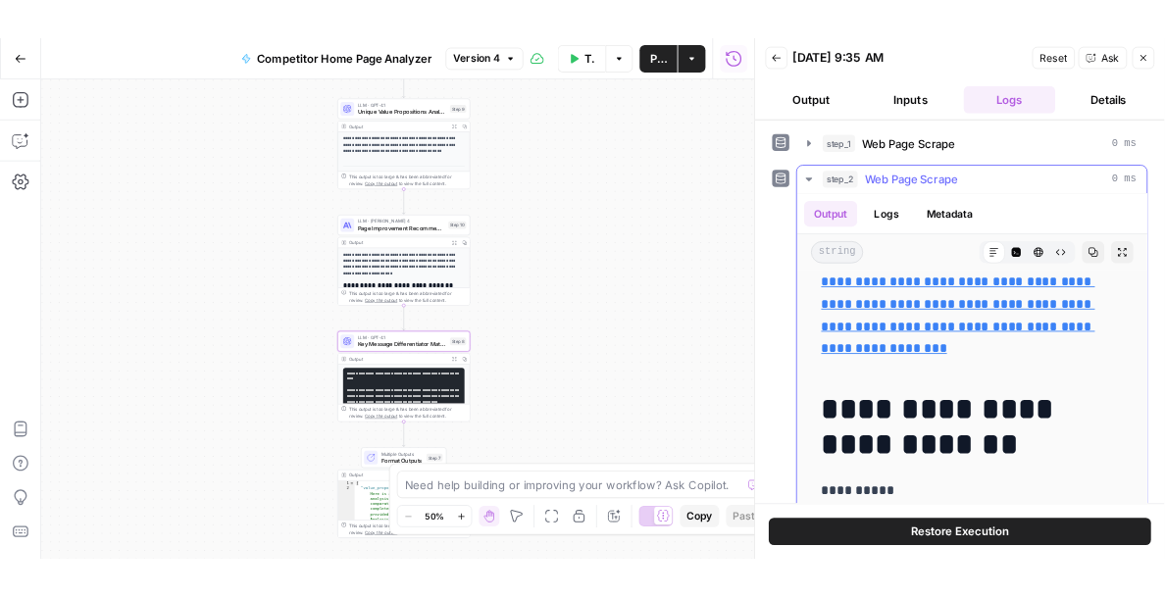
scroll to position [987, 0]
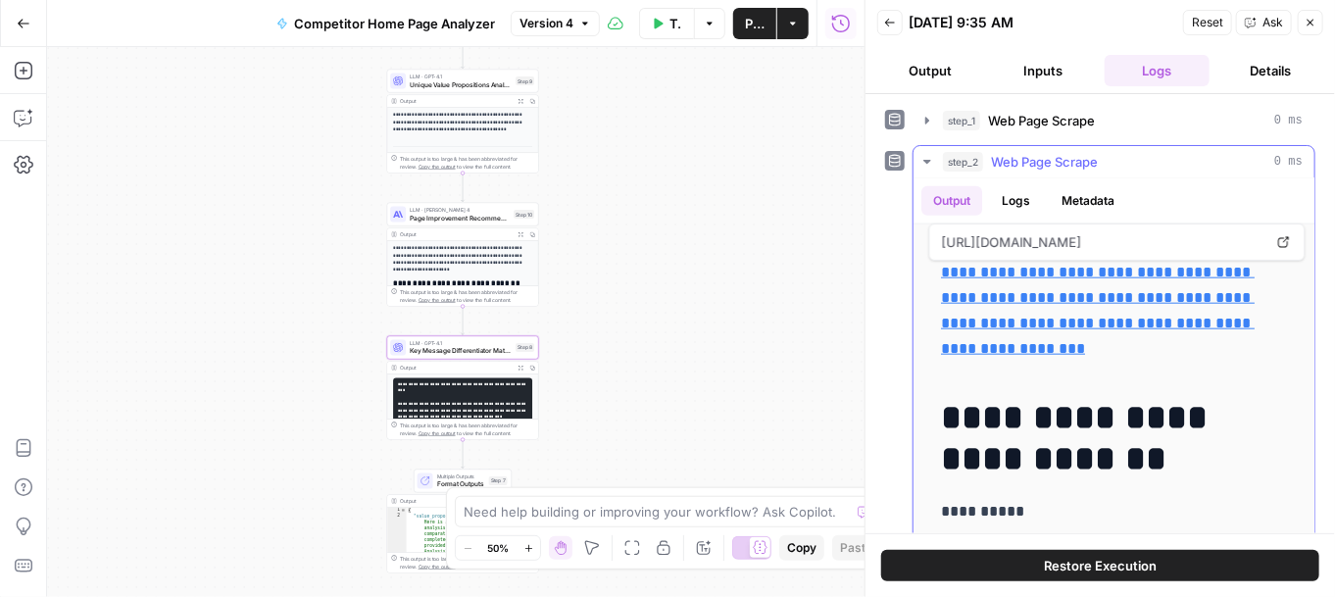
click at [929, 157] on icon "button" at bounding box center [928, 162] width 16 height 16
